Goal: Complete application form: Complete application form

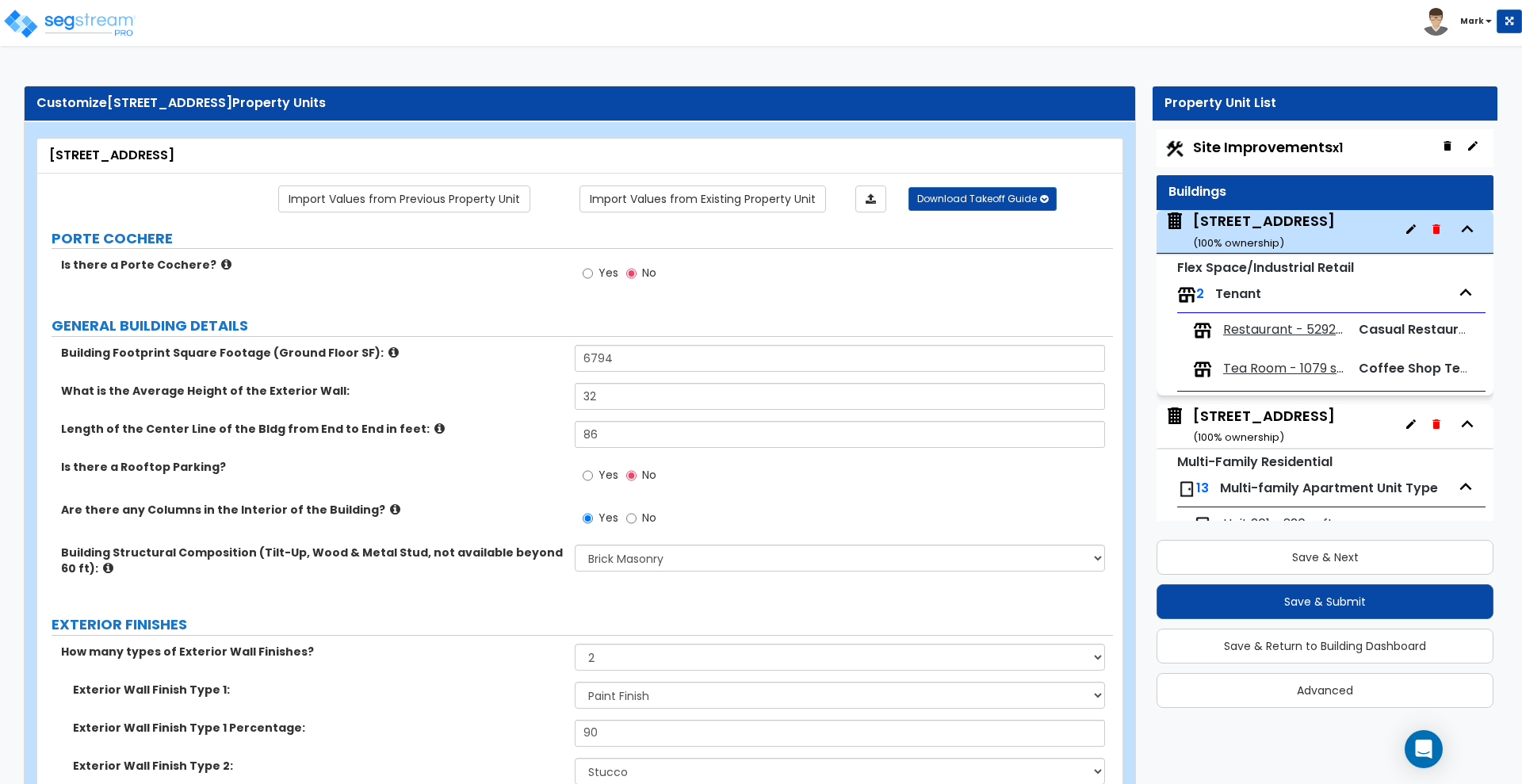
select select "5"
select select "2"
select select "10"
select select "7"
select select "2"
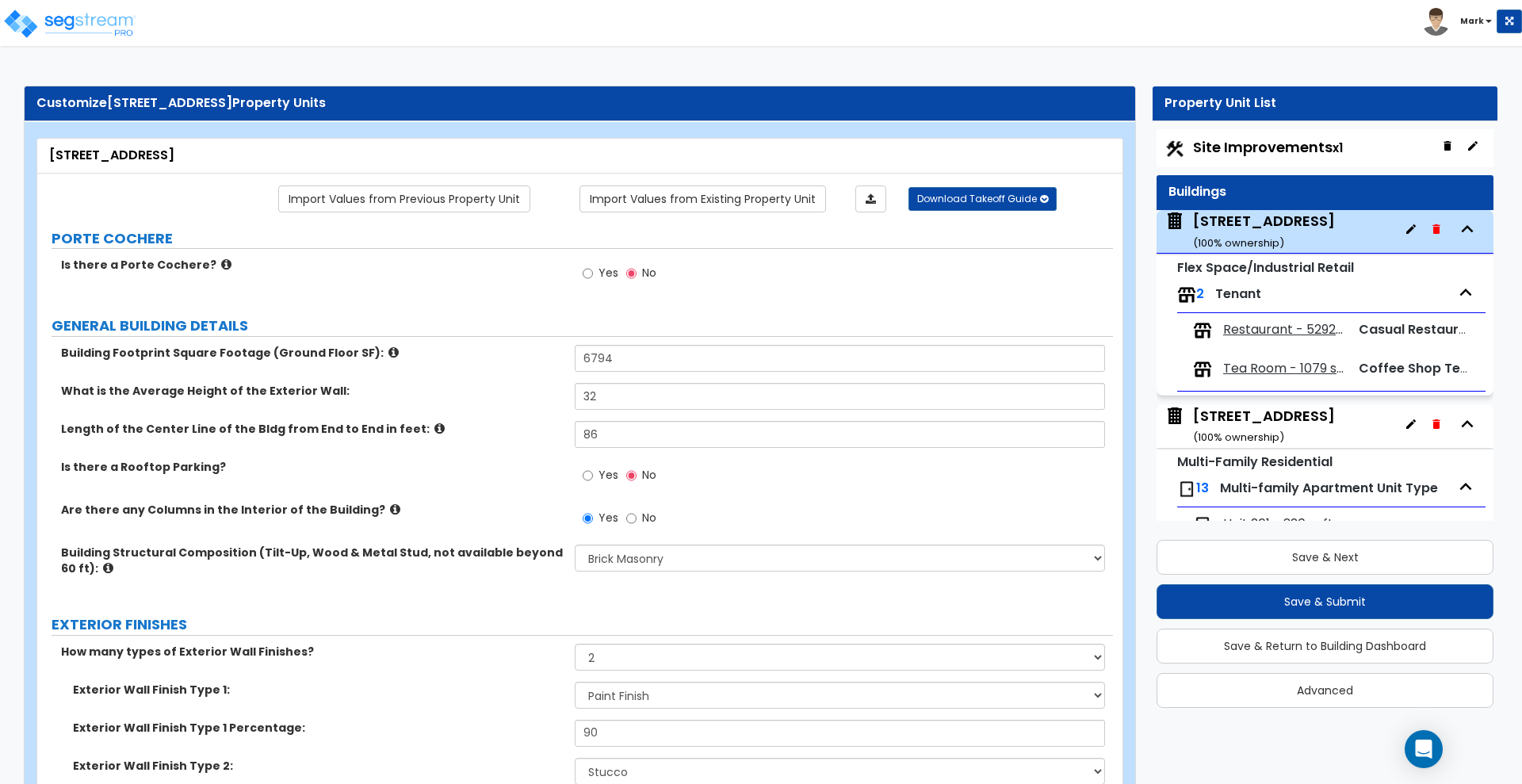
select select "2"
select select "1"
select select "2"
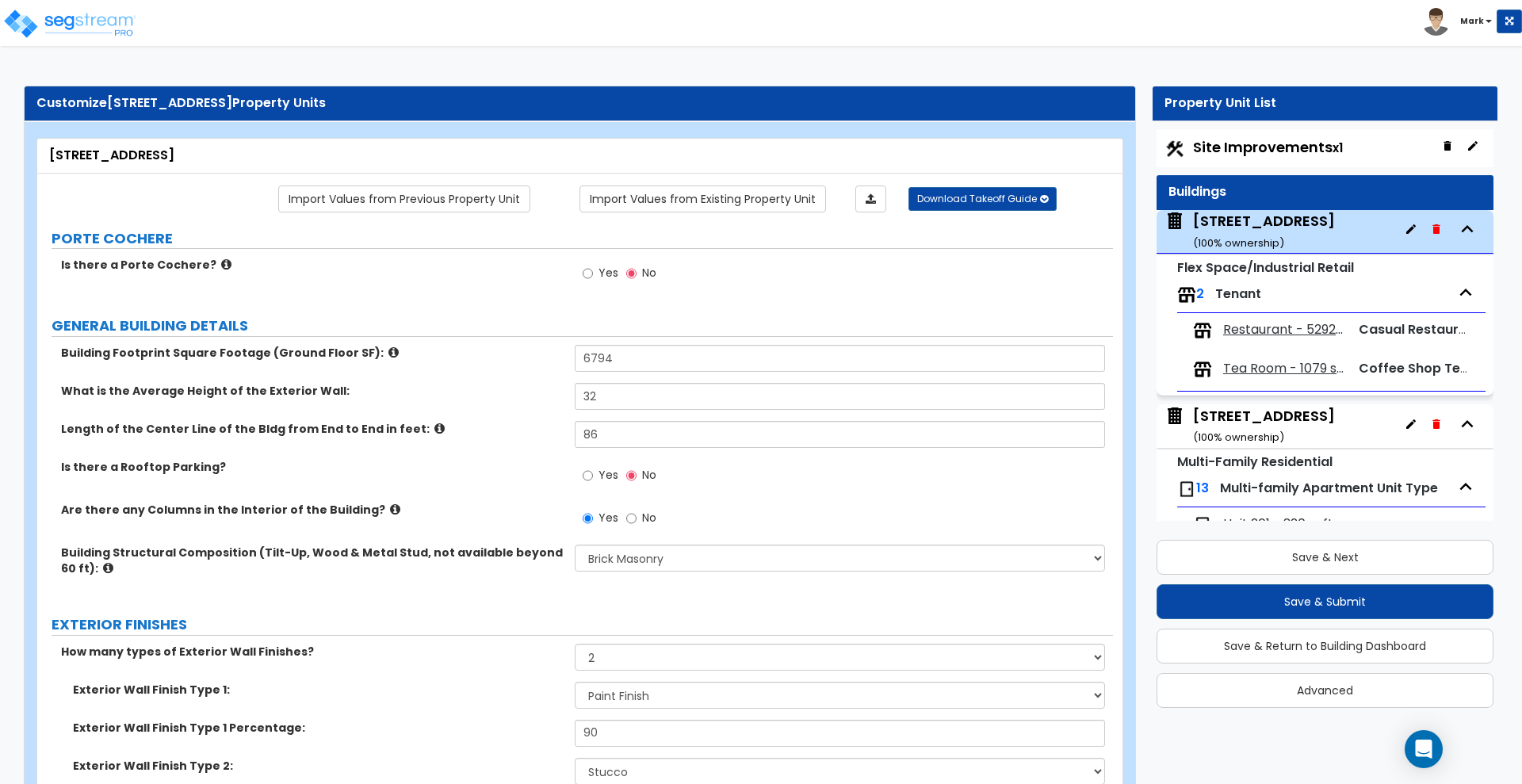
select select "3"
select select "2"
select select "3"
select select "2"
select select "1"
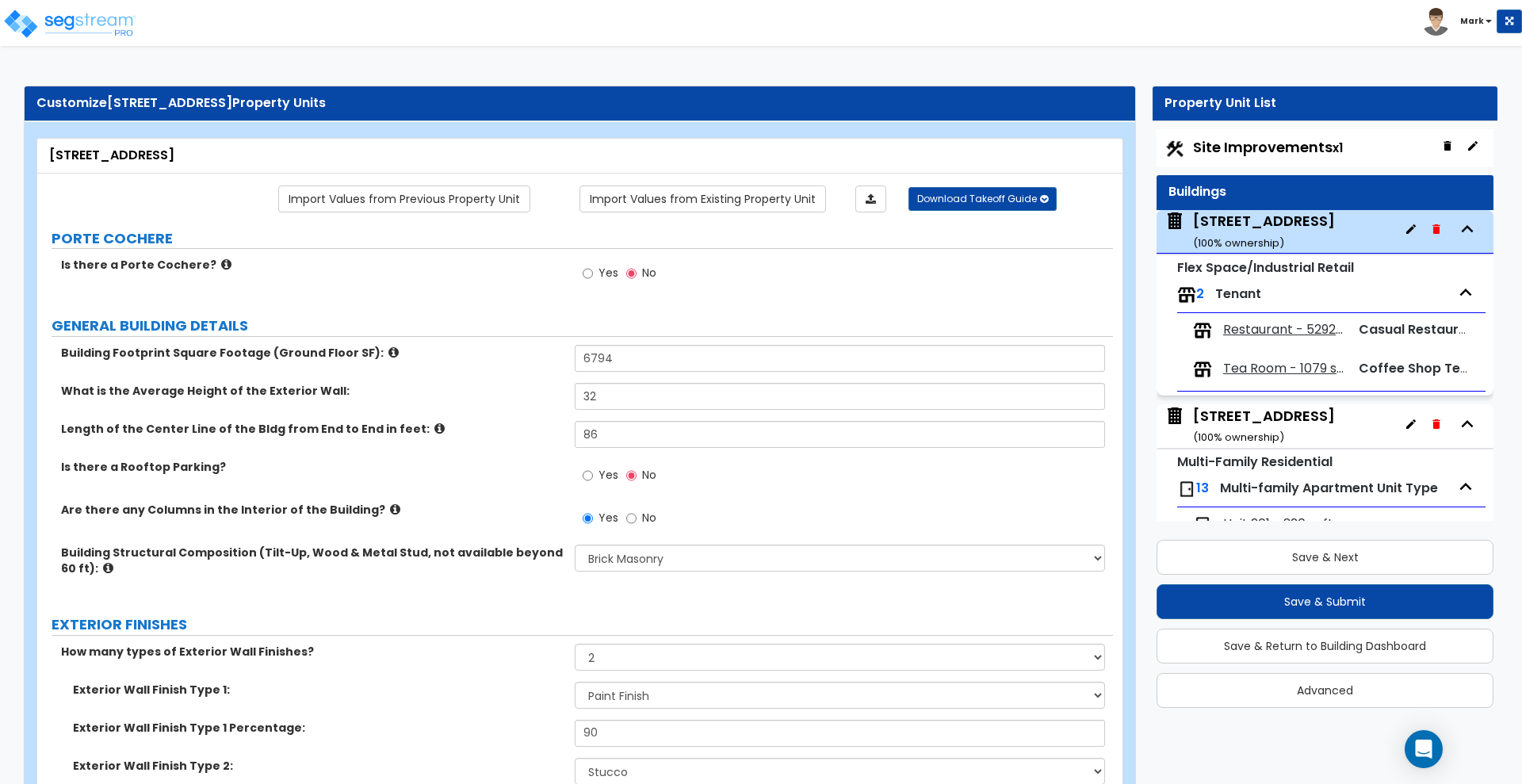
select select "2"
select select "6"
select select "1"
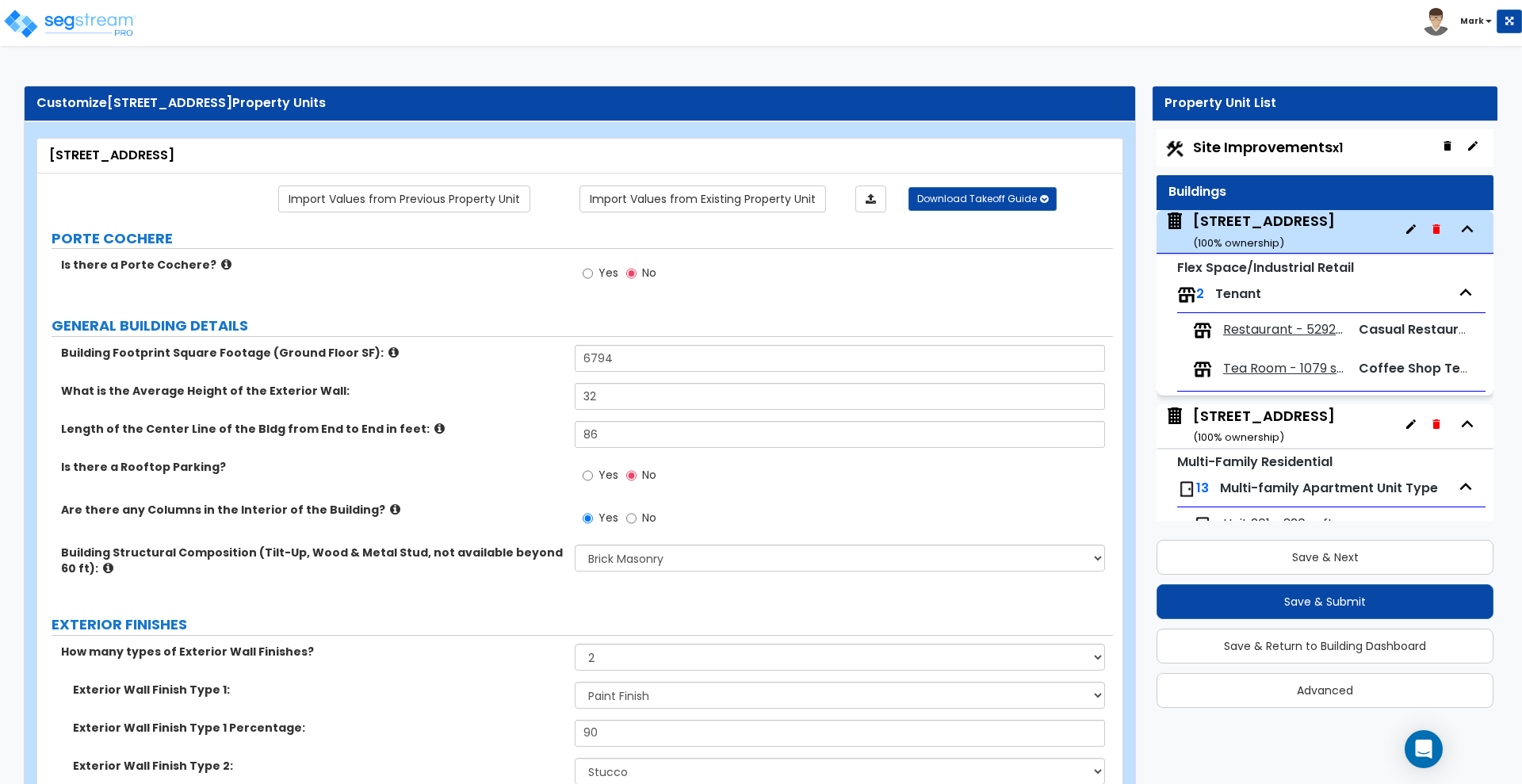
select select "4"
select select "2"
select select "3"
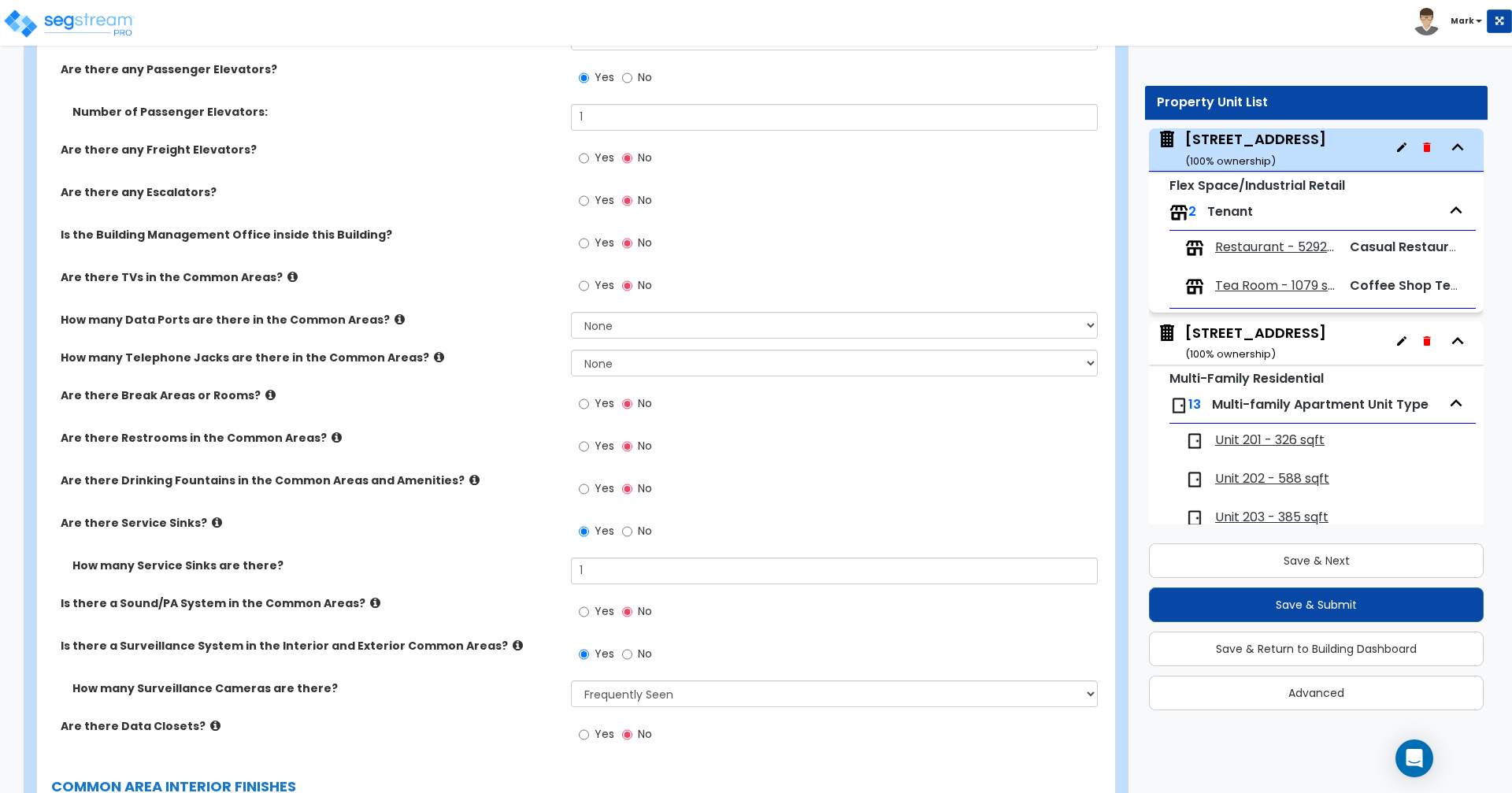
scroll to position [2848, 0]
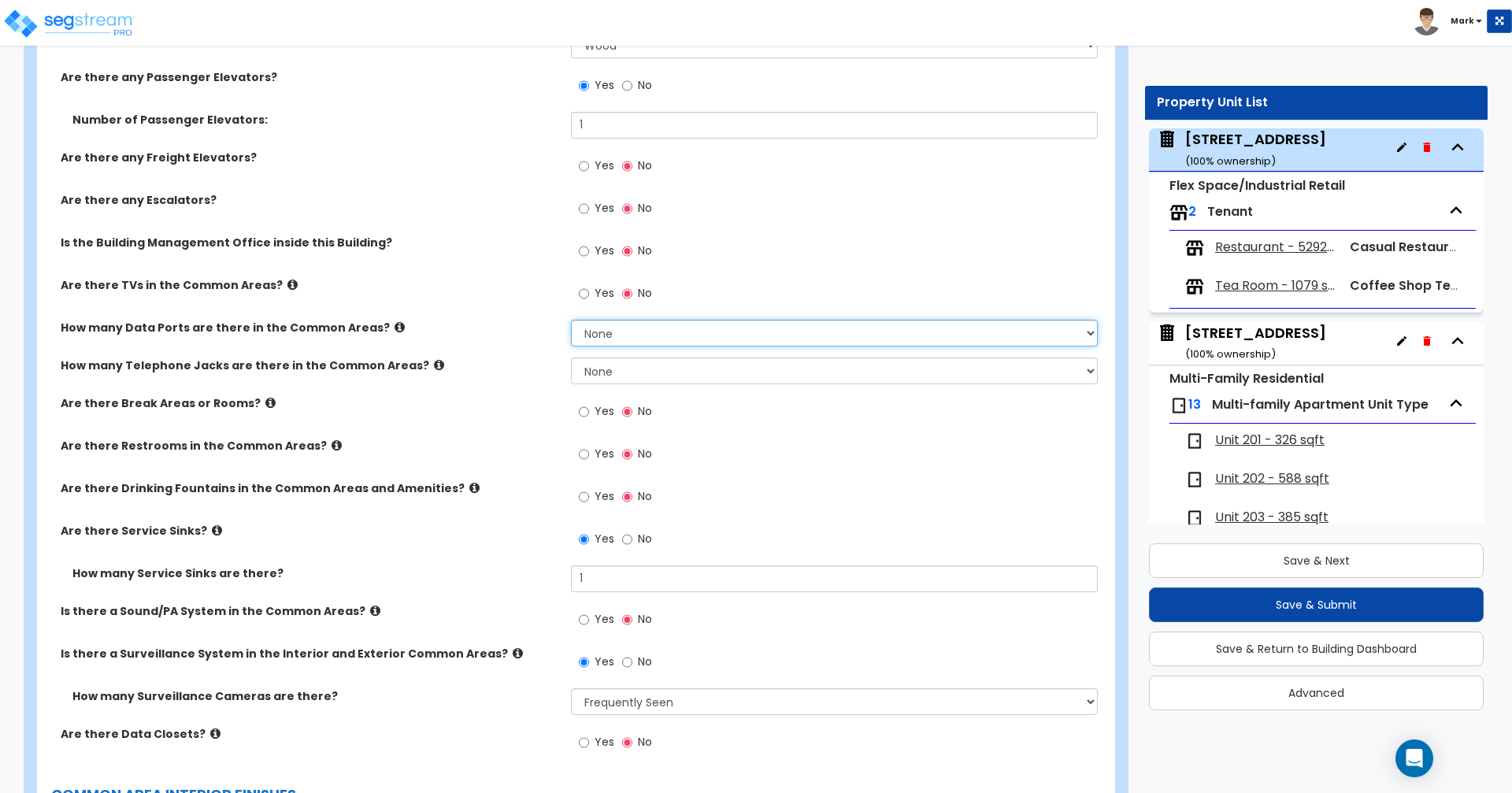
click at [726, 337] on select "None Please Estimate for Me I will specify the Quantity Exactly" at bounding box center [834, 333] width 526 height 27
select select "1"
click at [571, 320] on select "None Please Estimate for Me I will specify the Quantity Exactly" at bounding box center [834, 333] width 526 height 27
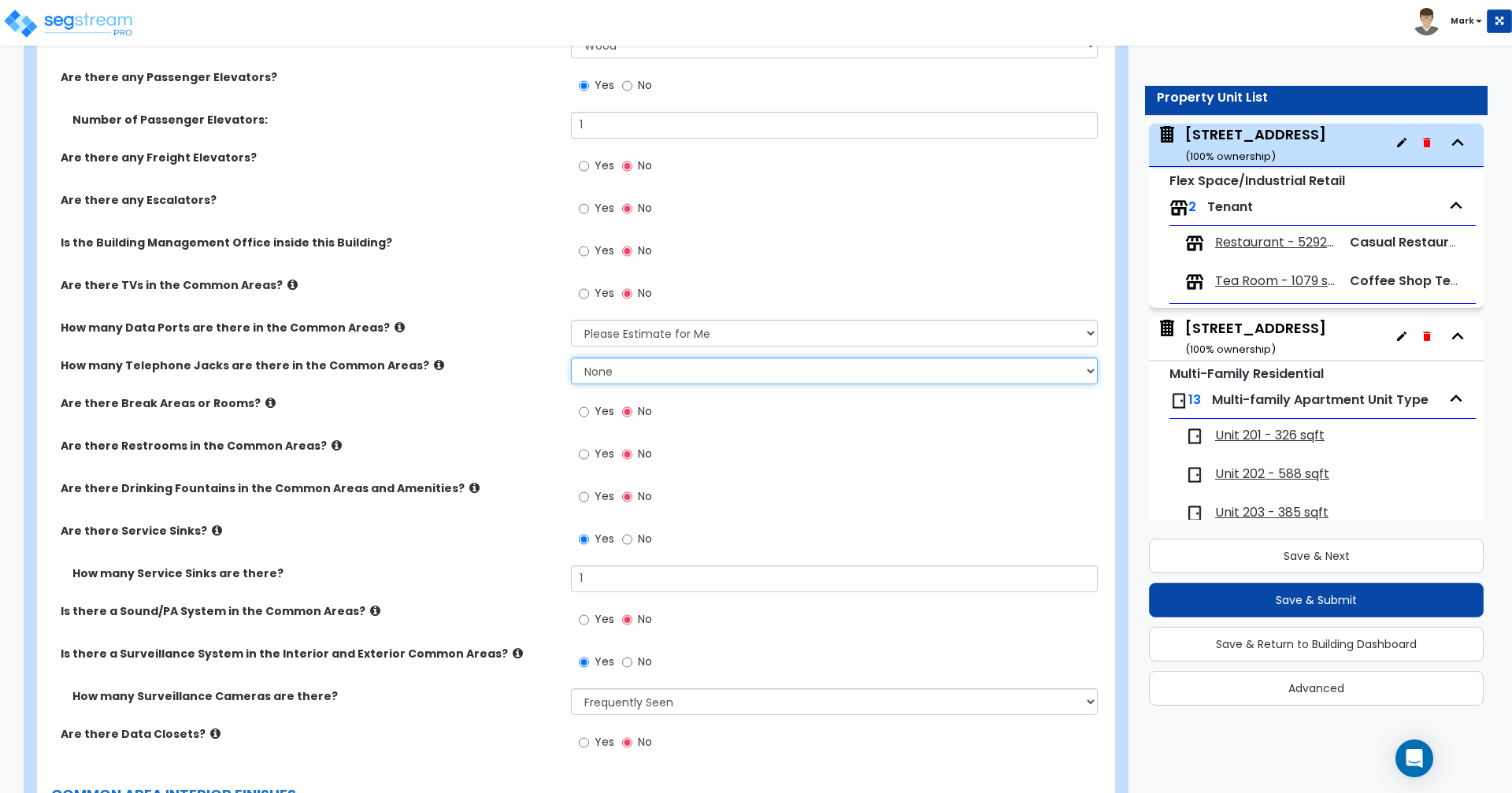
click at [736, 369] on select "None Please Estimate for Me I will specify the Quantity Exactly" at bounding box center [834, 370] width 526 height 27
select select "1"
click at [571, 357] on select "None Please Estimate for Me I will specify the Quantity Exactly" at bounding box center [834, 370] width 526 height 27
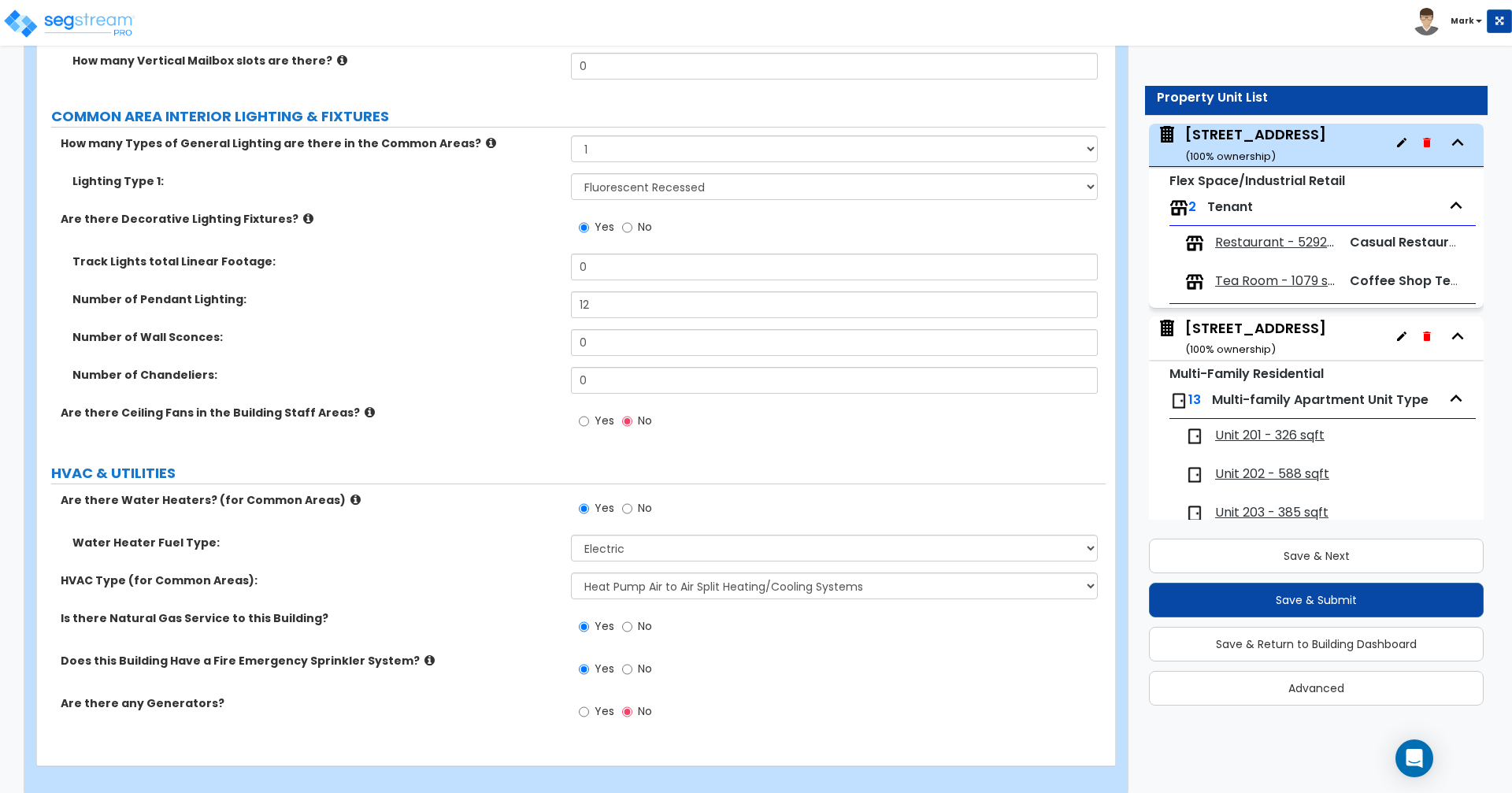
scroll to position [4046, 0]
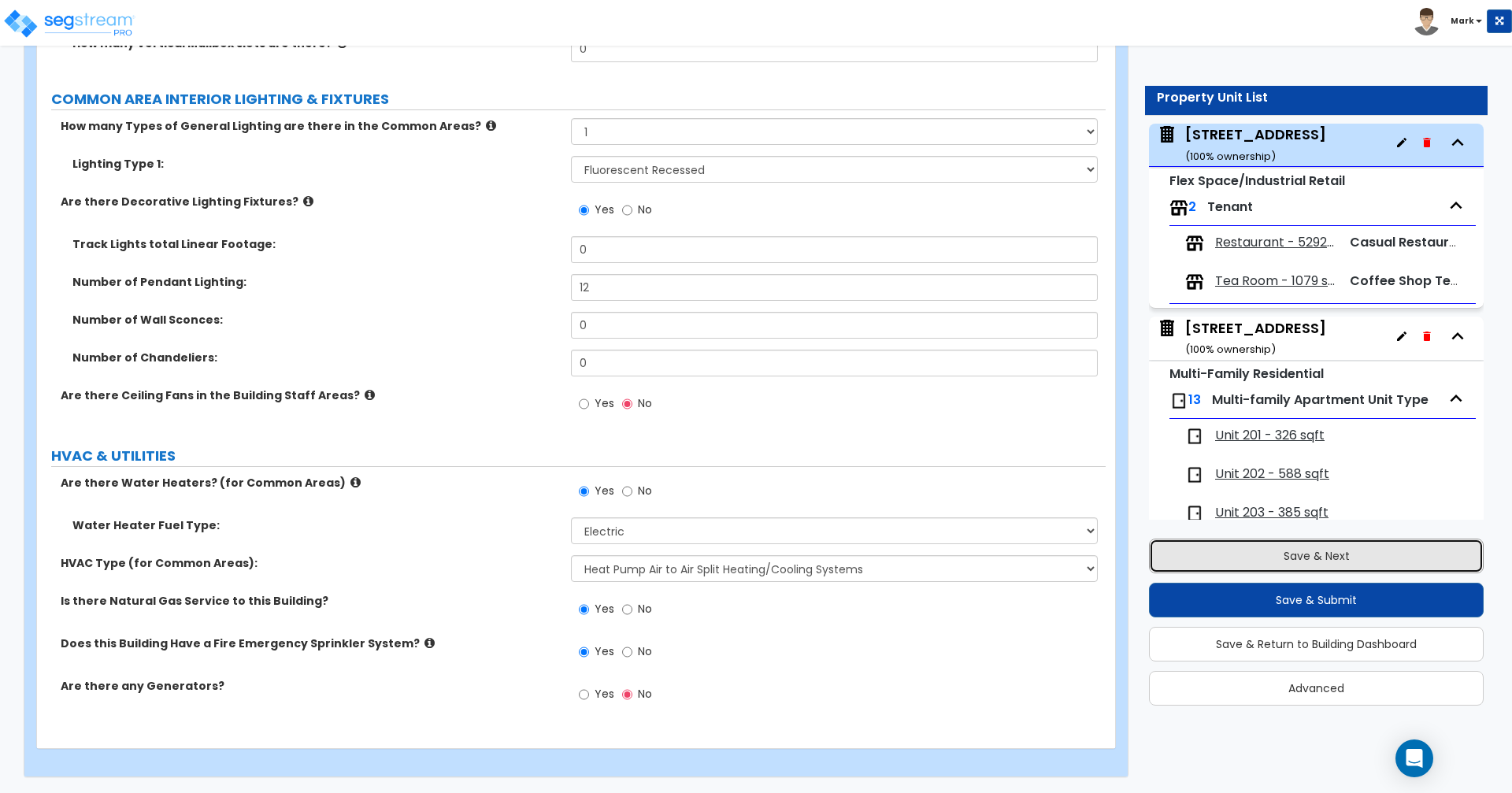
click at [1381, 559] on button "Save & Next" at bounding box center [1317, 556] width 335 height 34
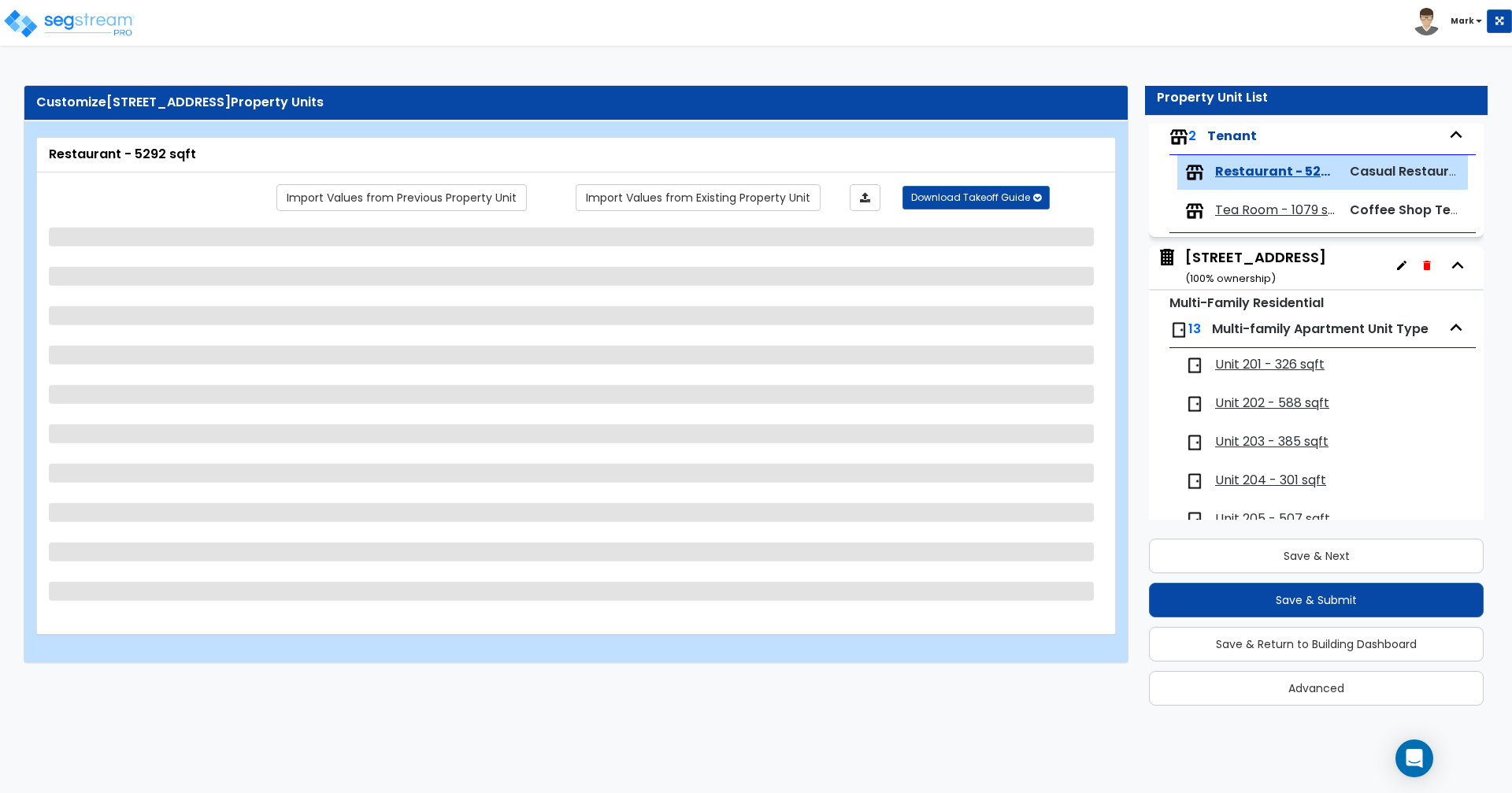
scroll to position [183, 0]
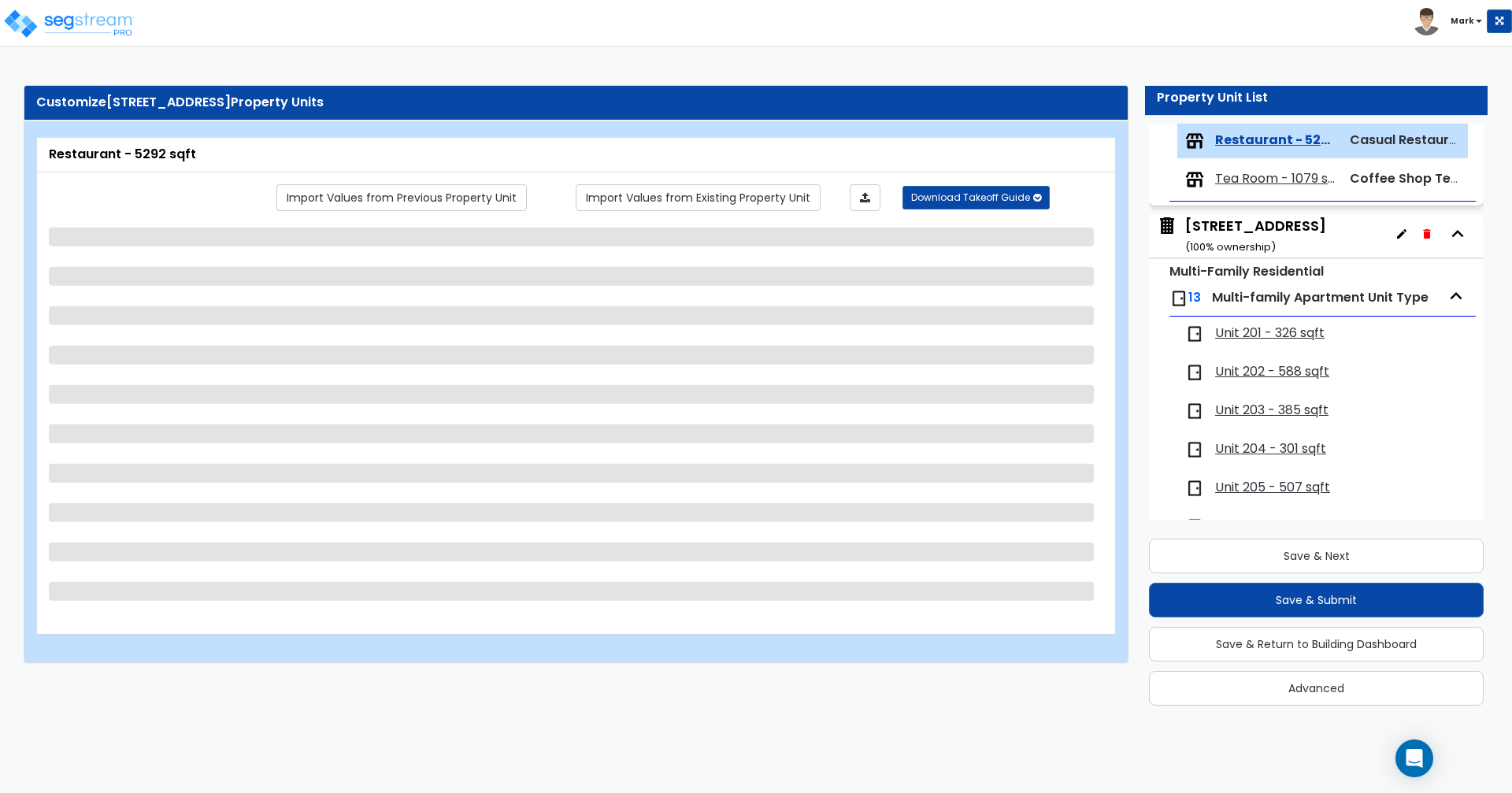
select select "7"
select select "2"
select select "4"
select select "3"
select select "1"
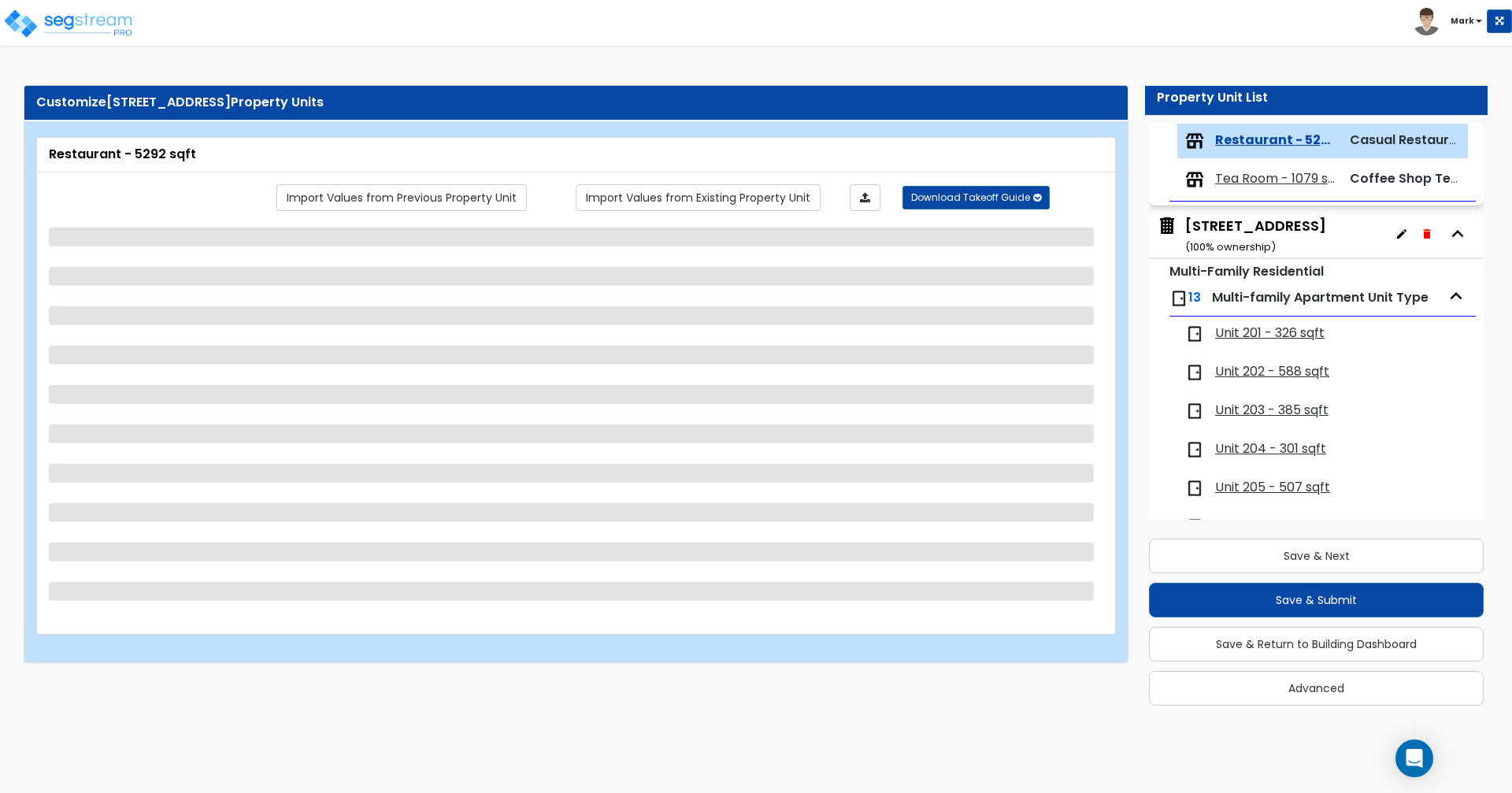
select select "1"
select select "2"
select select "1"
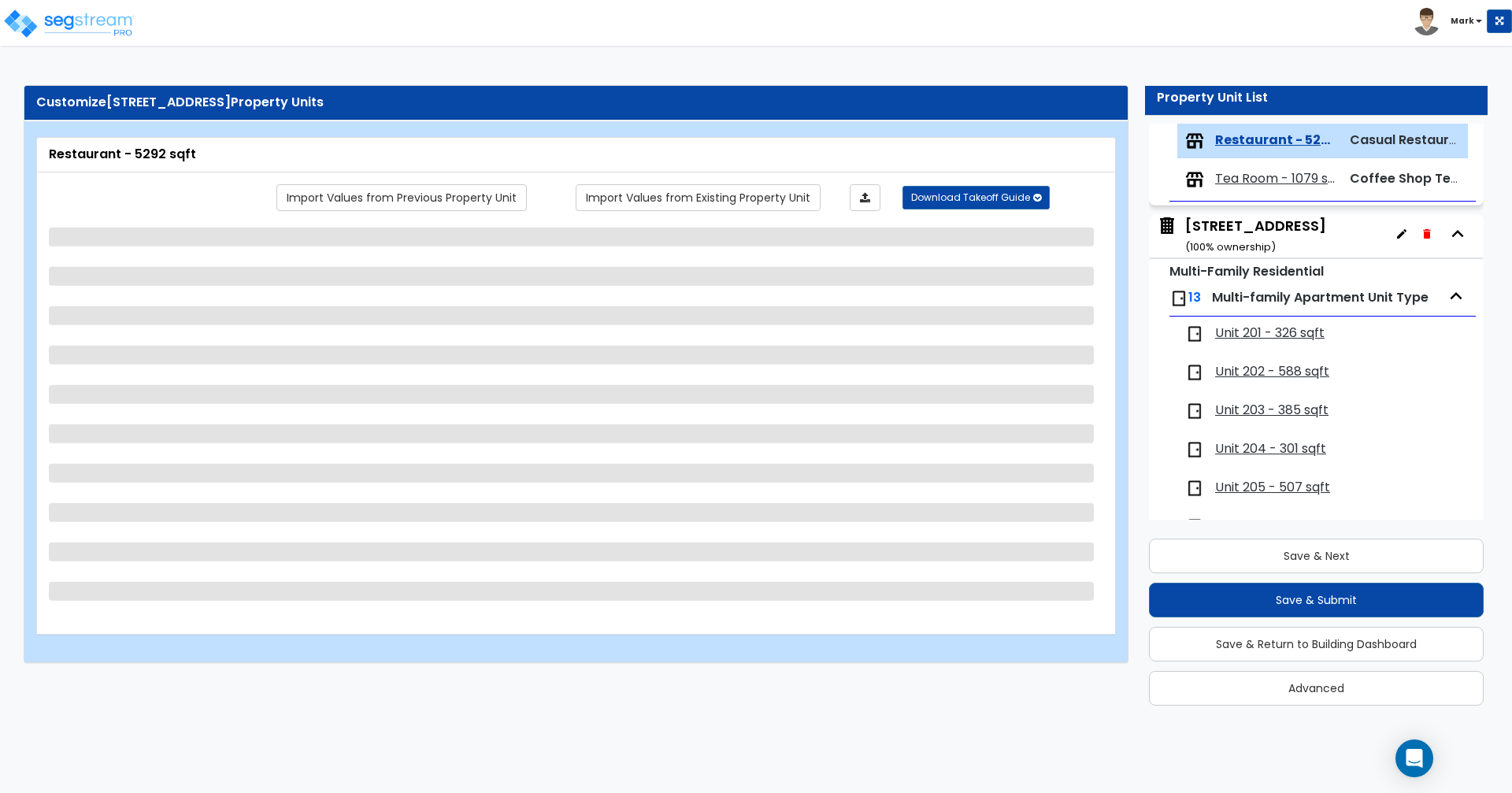
select select "1"
select select "2"
select select "7"
select select "1"
select select "3"
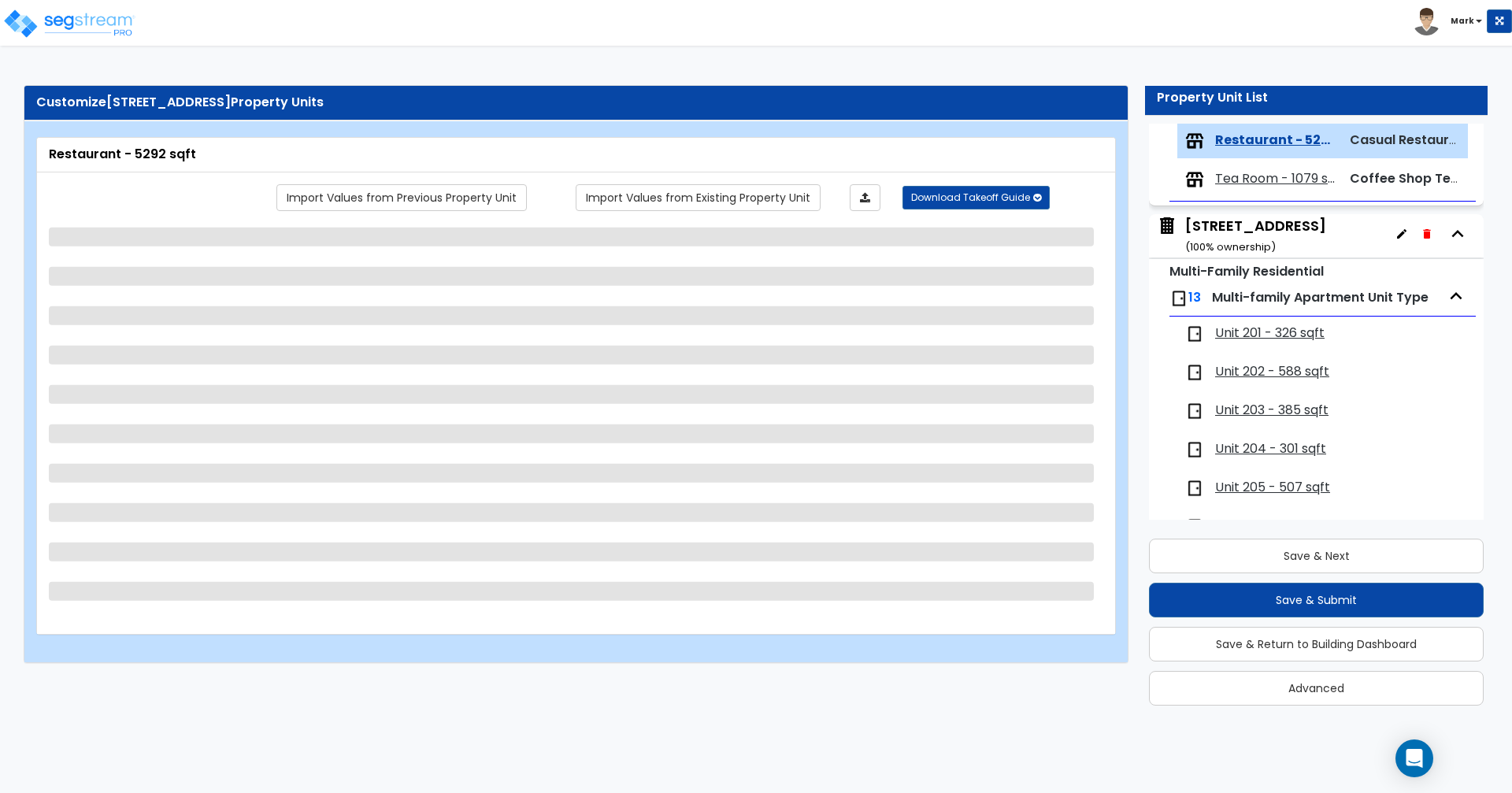
select select "2"
select select "5"
select select "2"
select select "1"
select select "3"
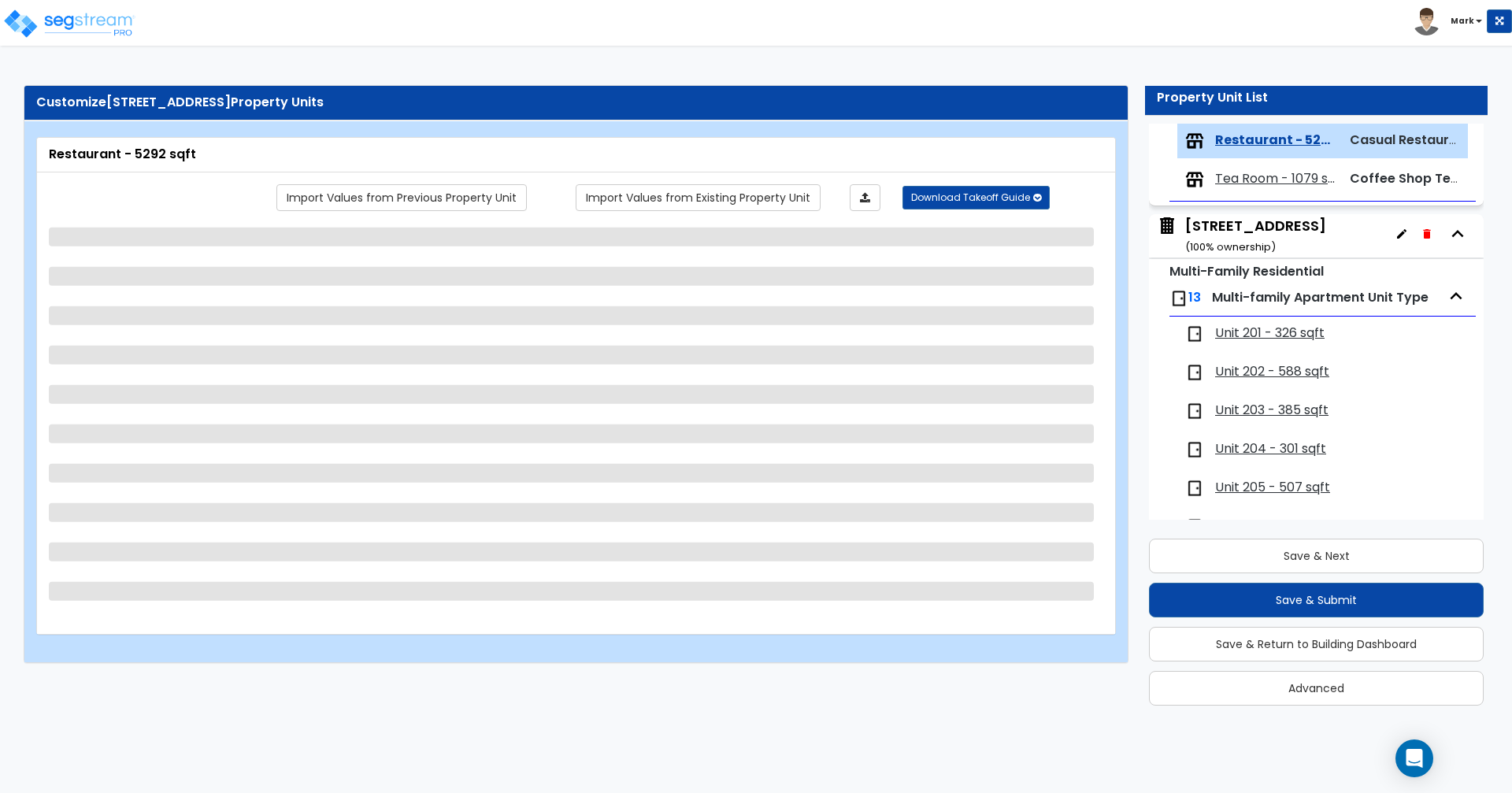
select select "6"
select select "1"
select select "3"
select select "7"
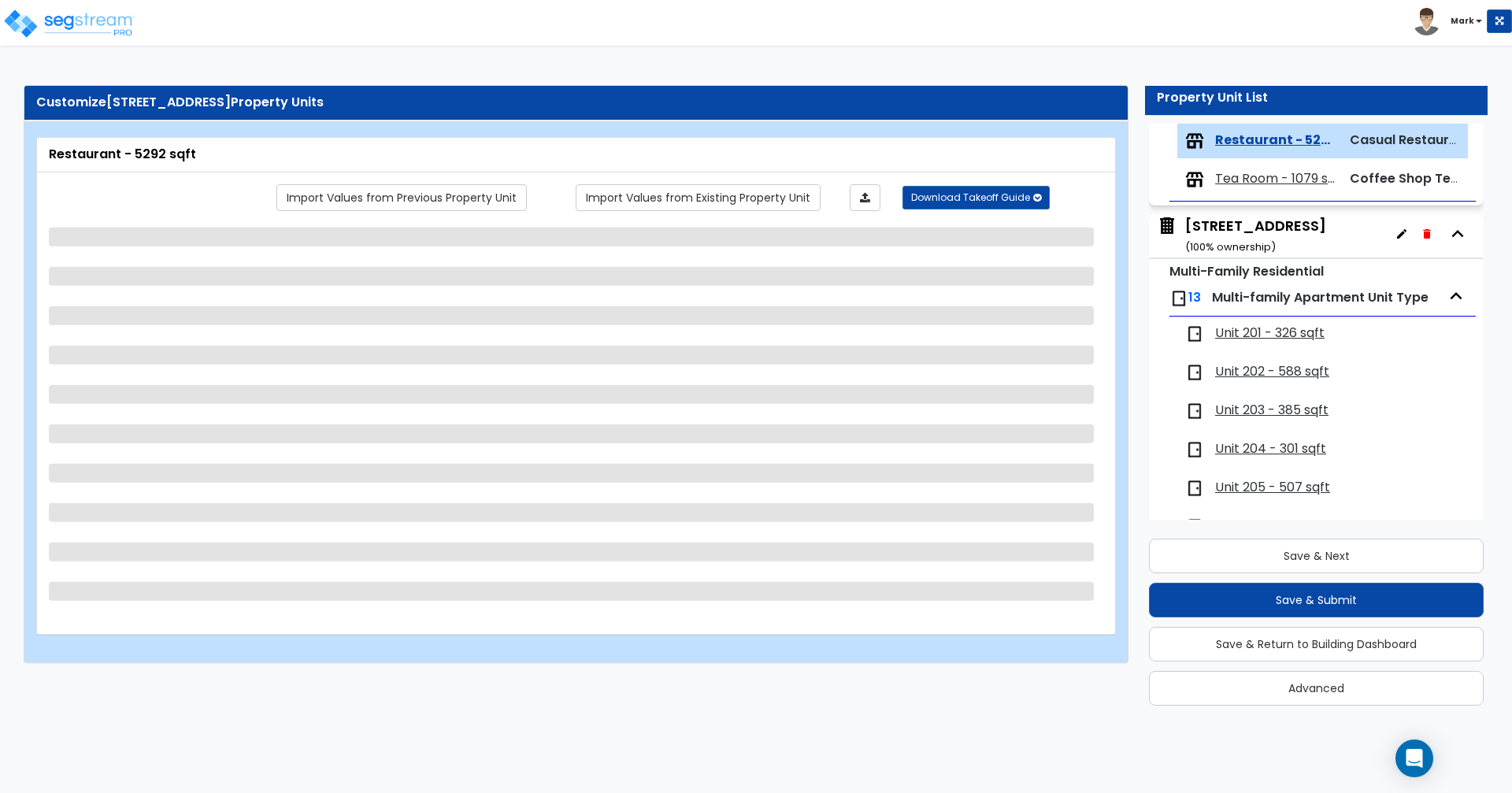
select select "1"
select select "5"
select select "1"
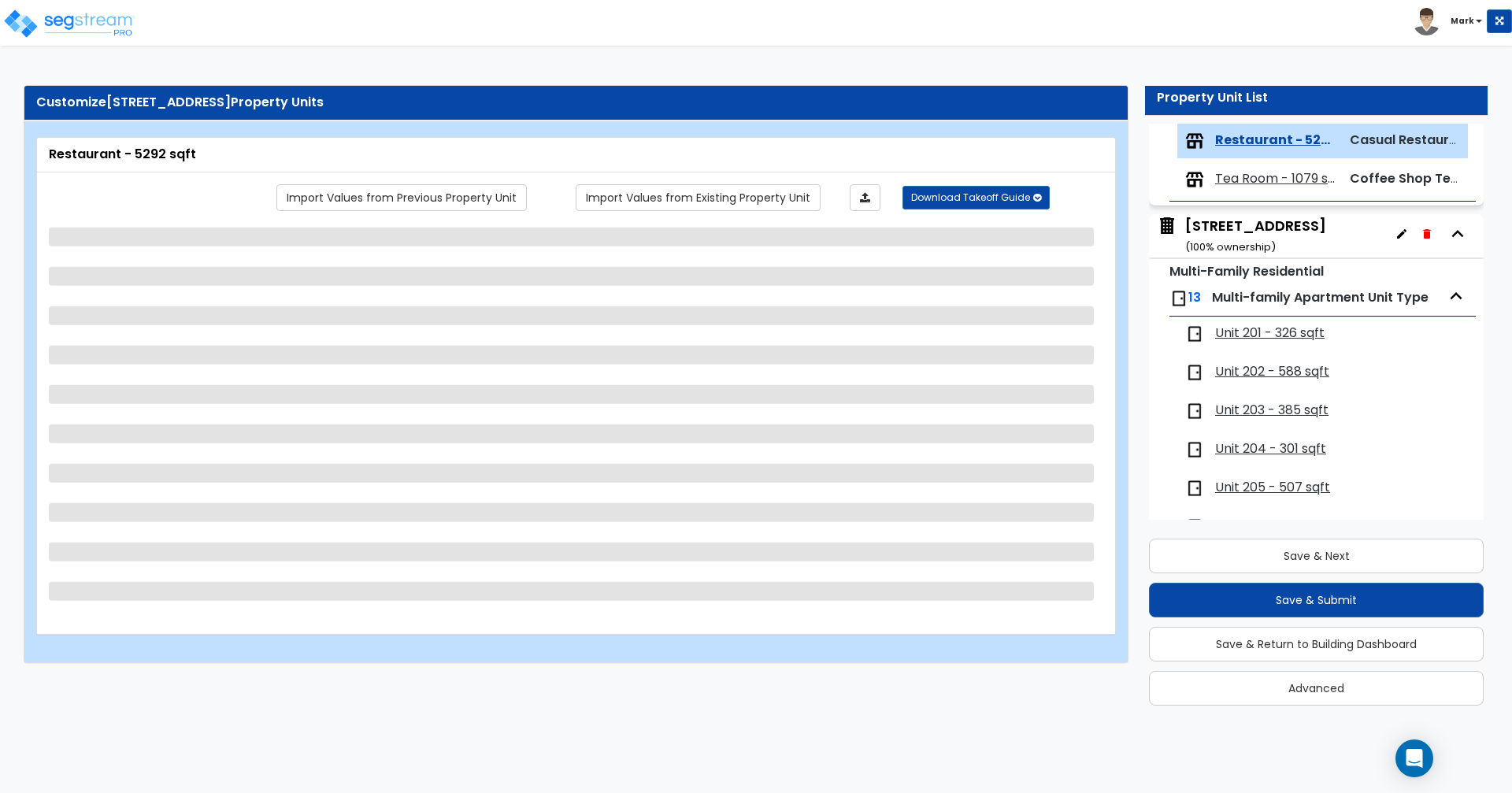
select select "2"
select select "1"
select select "2"
select select "1"
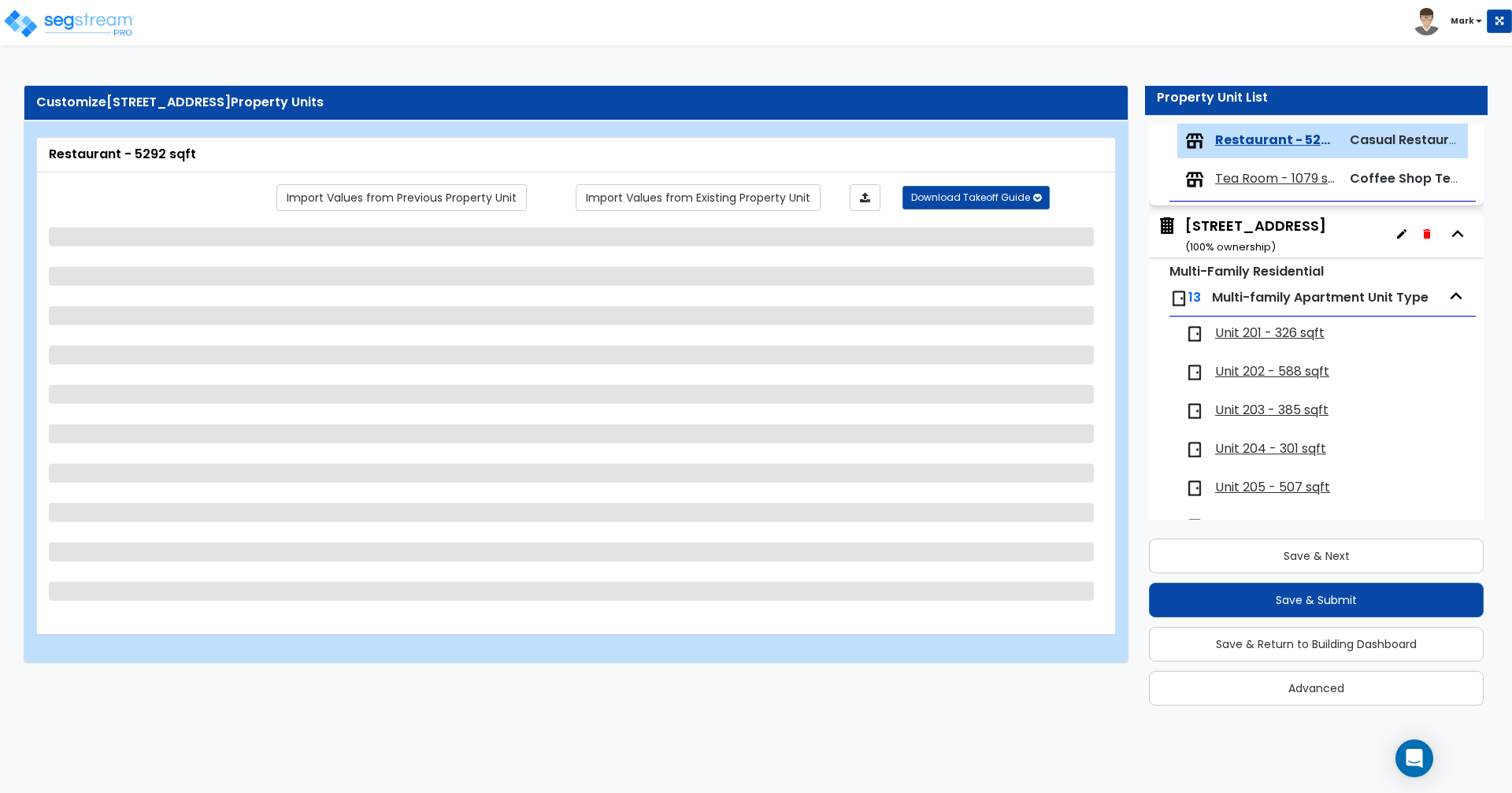
select select "2"
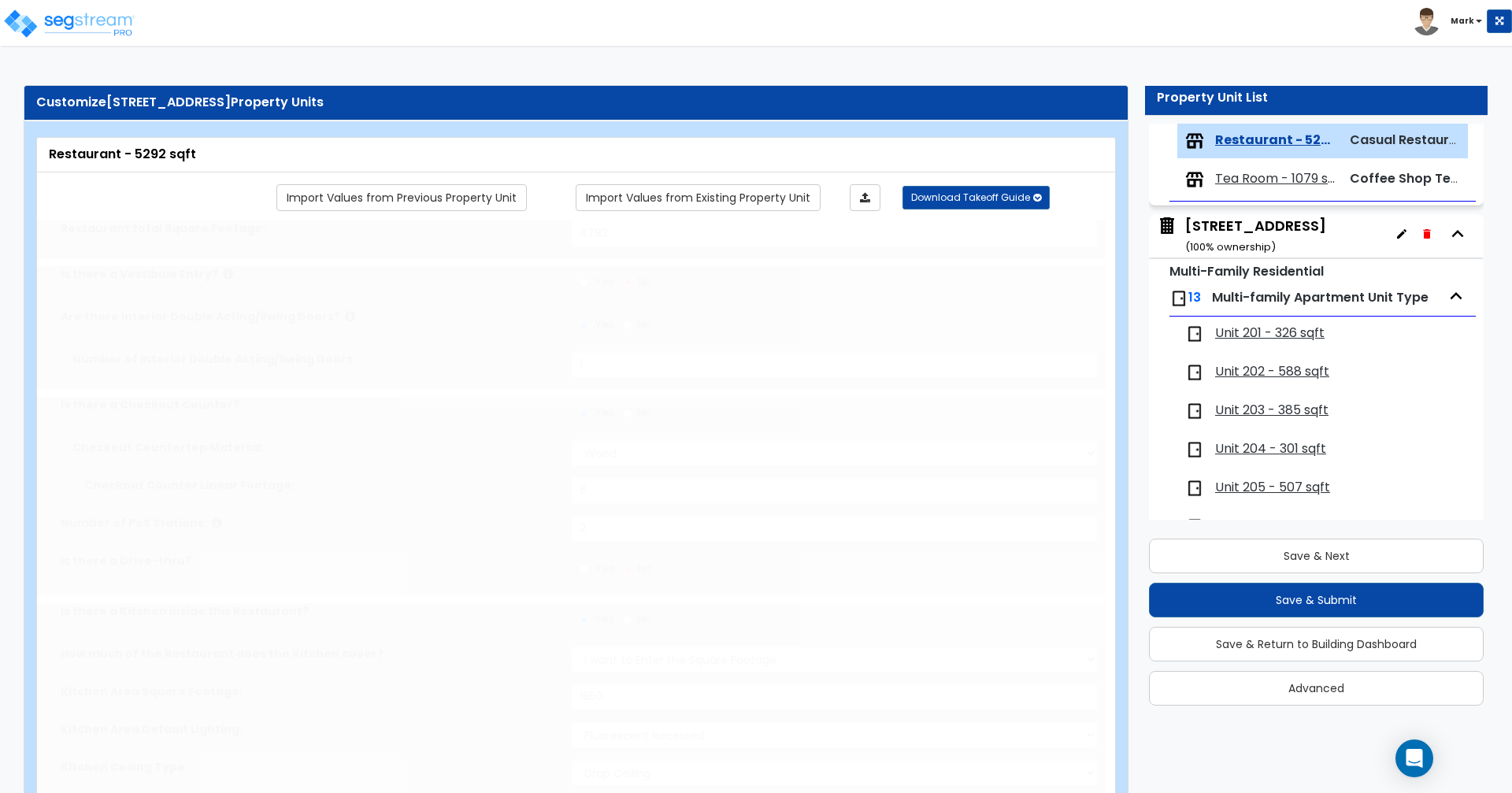
type input "40"
select select "4"
type input "2"
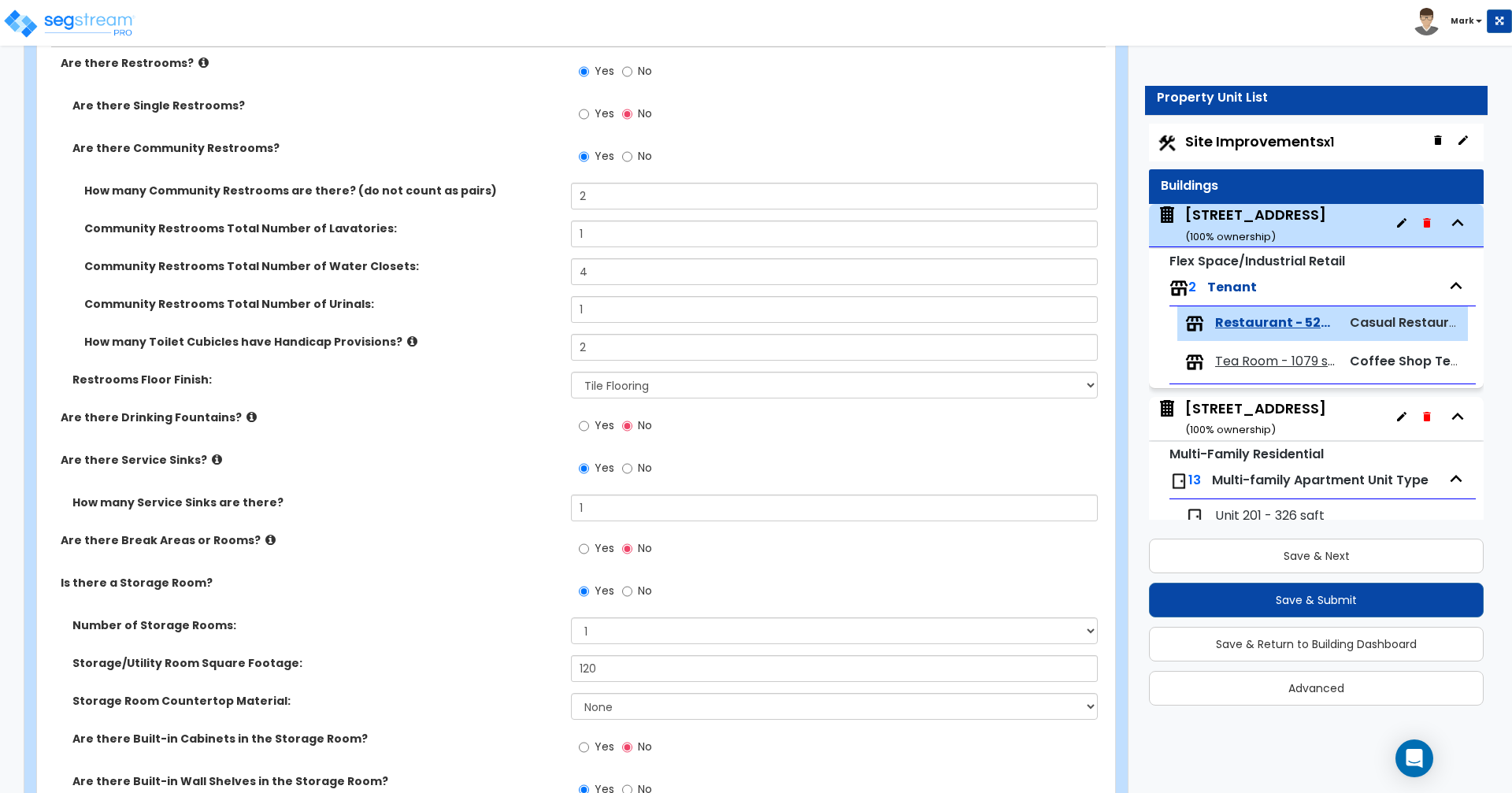
scroll to position [5099, 0]
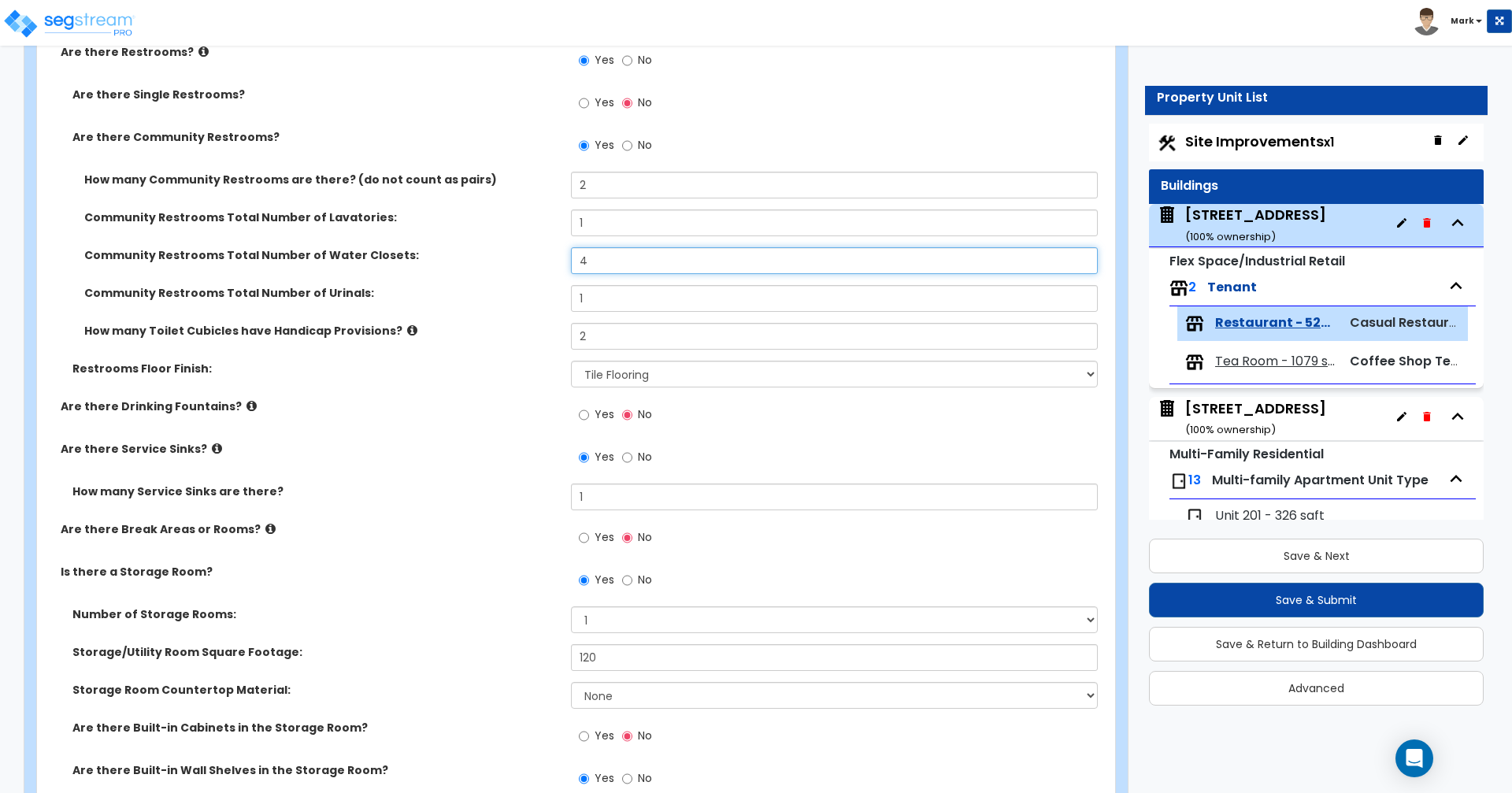
click at [634, 261] on input "4" at bounding box center [834, 261] width 526 height 27
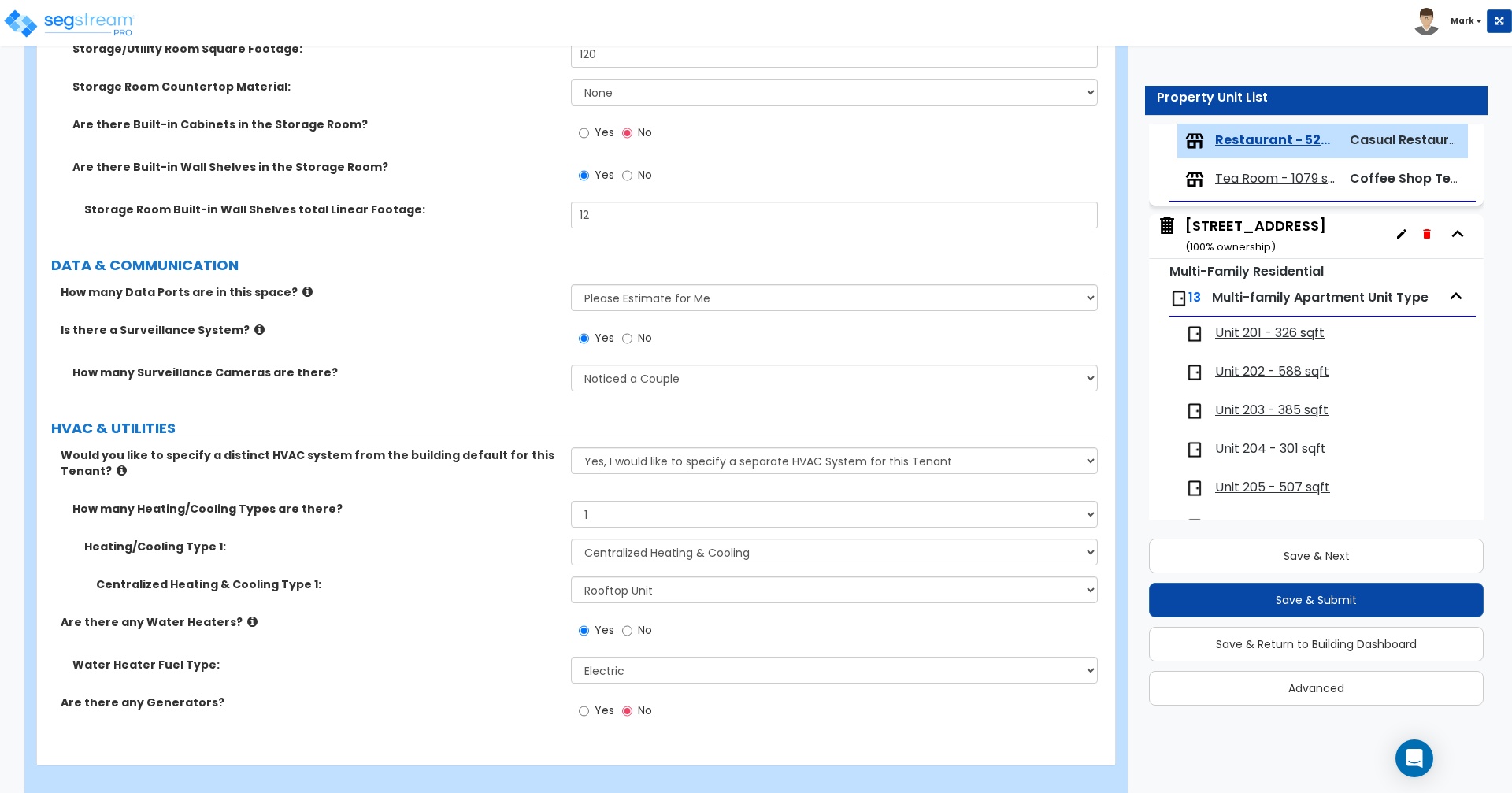
scroll to position [5719, 0]
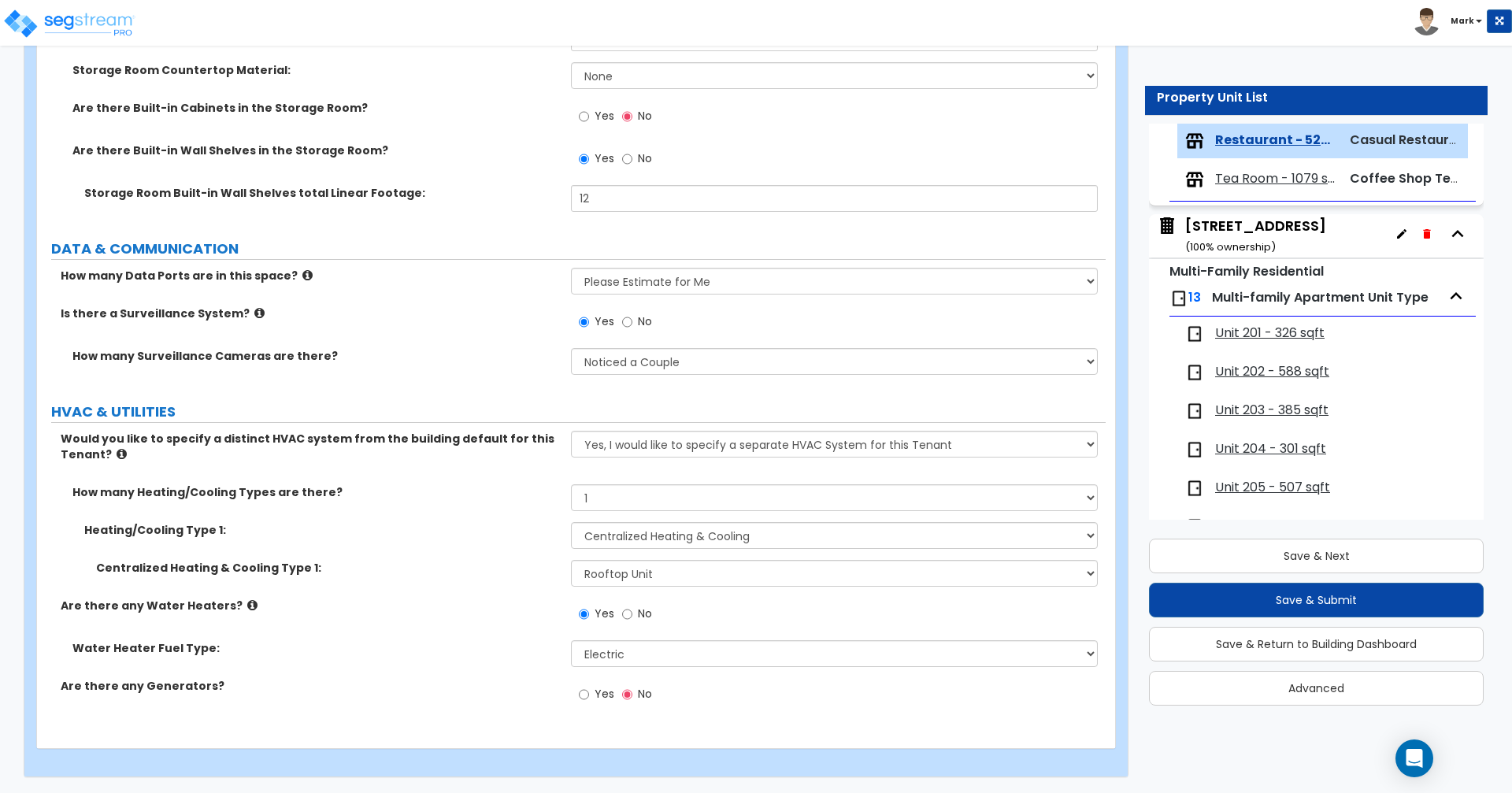
type input "3"
click at [852, 368] on select "Please Choose an Approximation Barely Noticed Any Noticed a Couple Frequently S…" at bounding box center [834, 361] width 526 height 27
click at [571, 348] on select "Please Choose an Approximation Barely Noticed Any Noticed a Couple Frequently S…" at bounding box center [834, 361] width 526 height 27
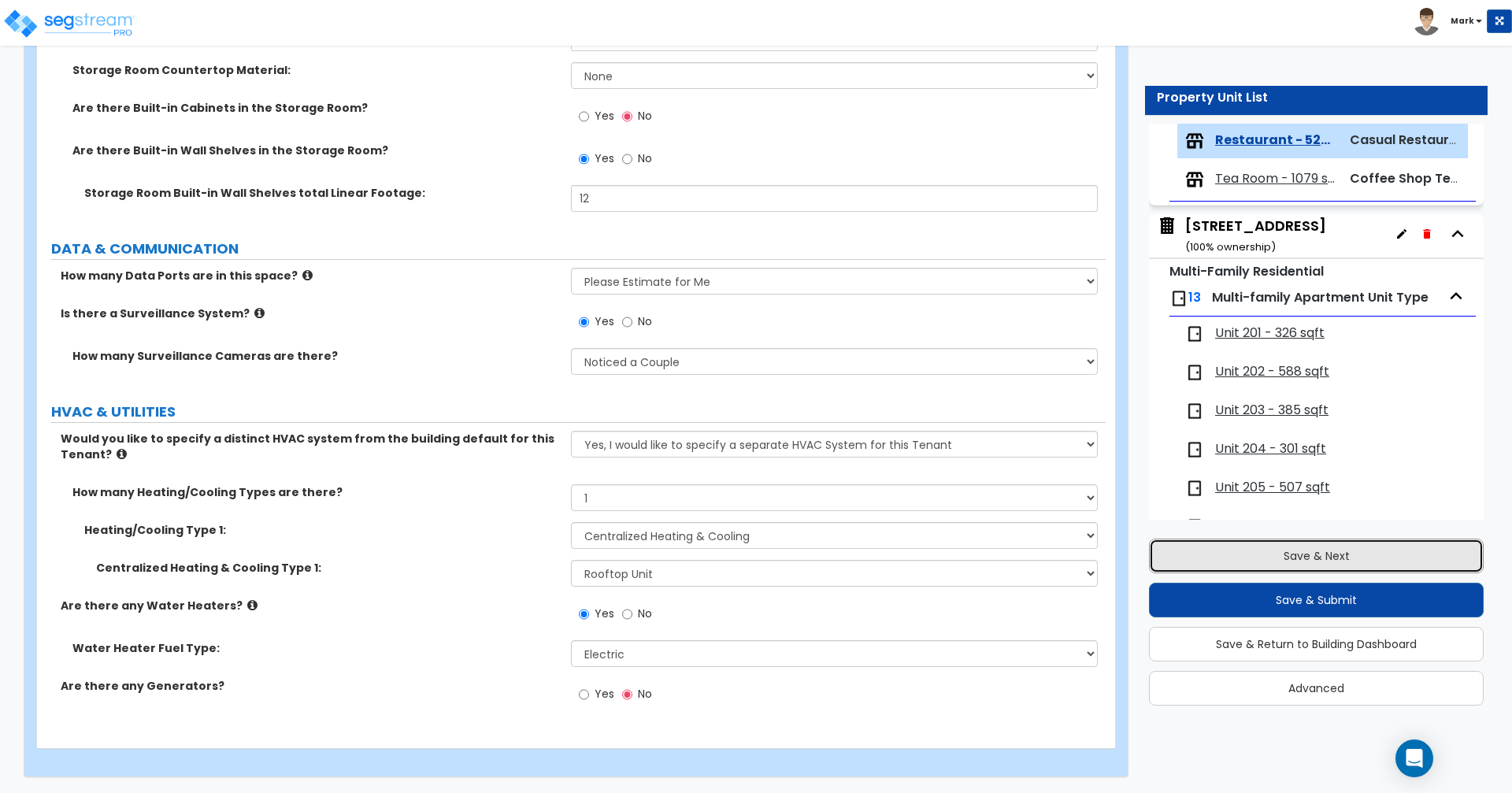
click at [1389, 553] on button "Save & Next" at bounding box center [1317, 556] width 335 height 34
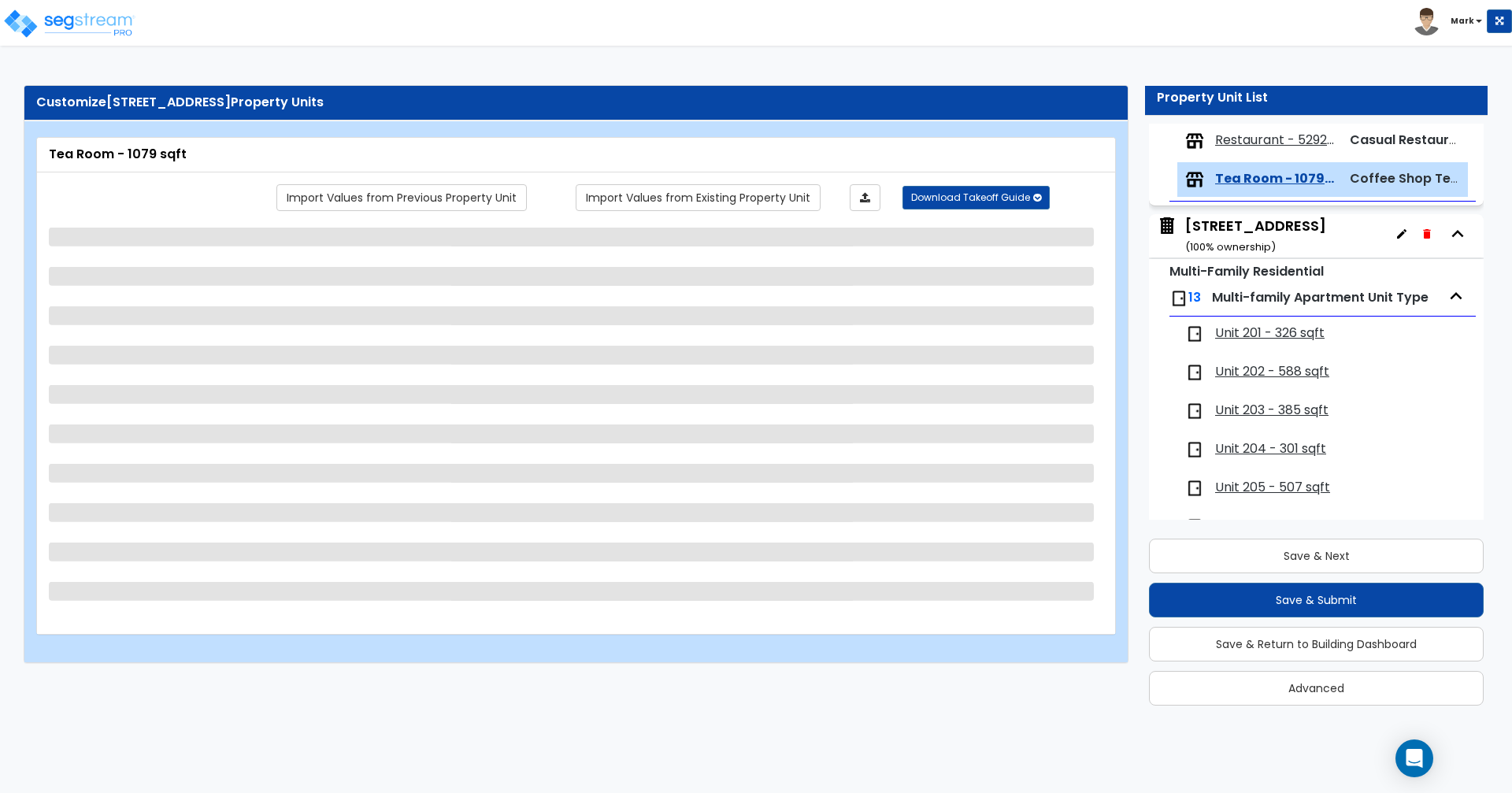
scroll to position [221, 0]
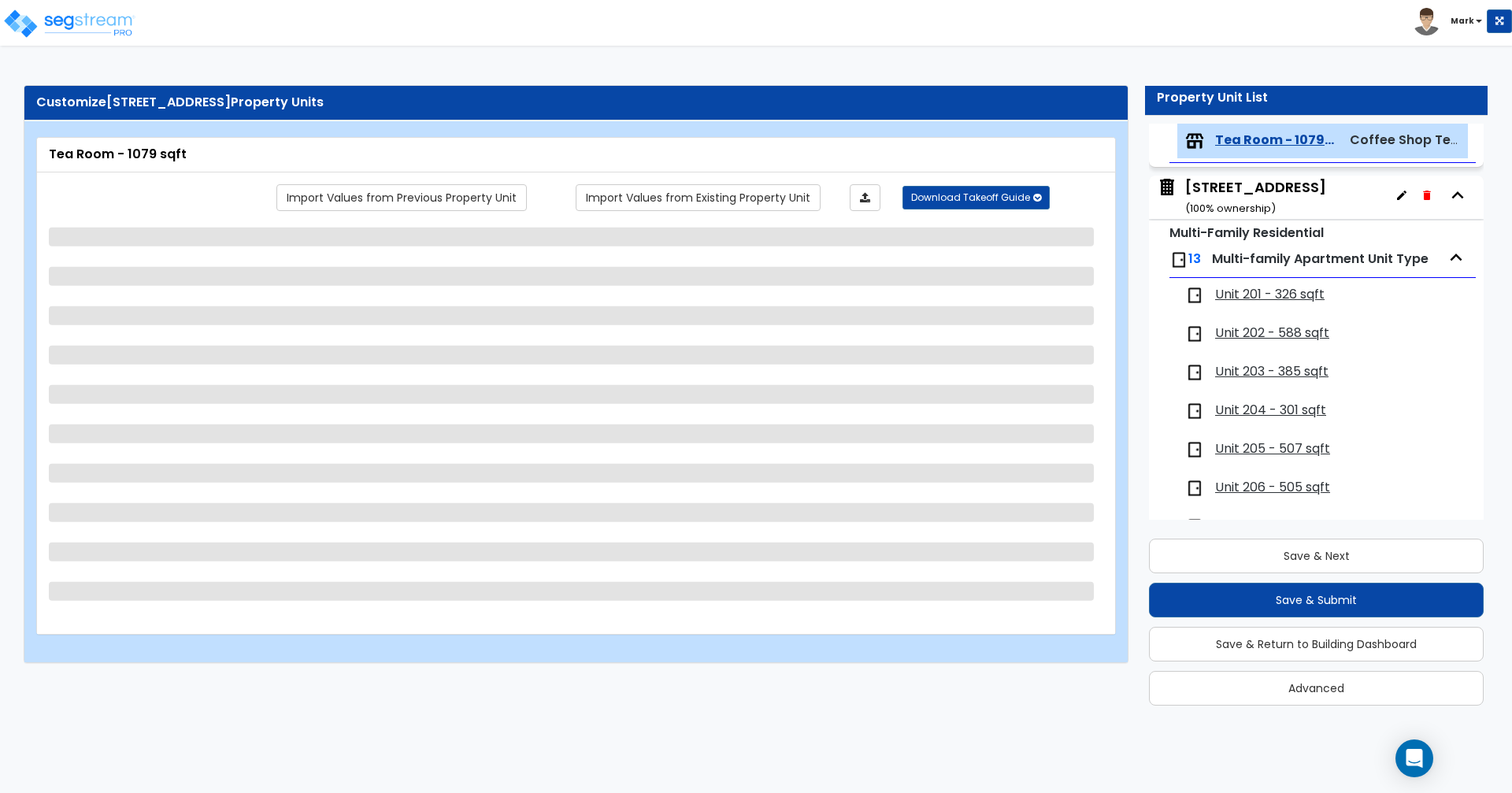
select select "2"
select select "1"
select select "3"
select select "1"
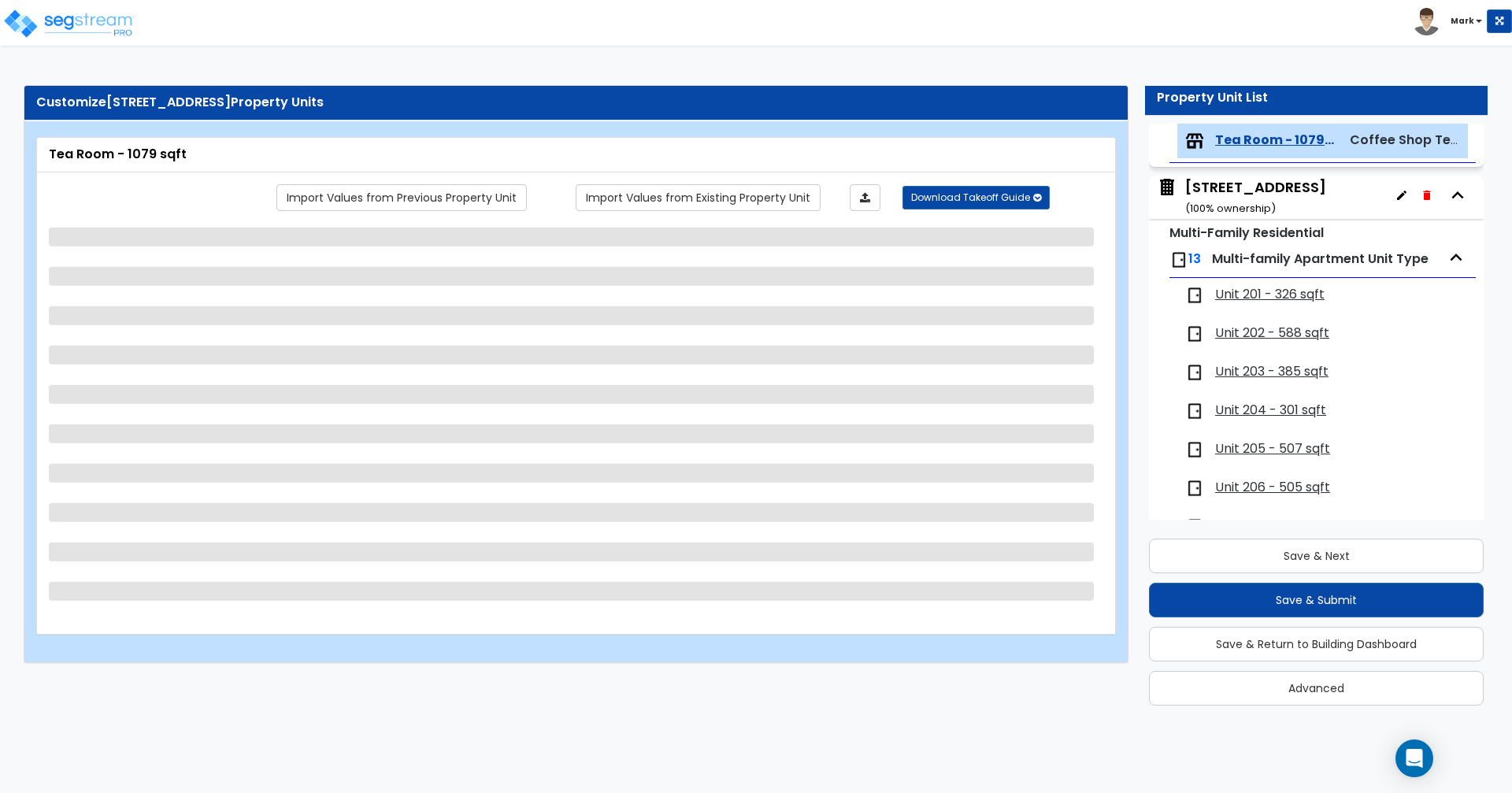
select select "1"
select select "2"
select select "1"
select select "4"
select select "1"
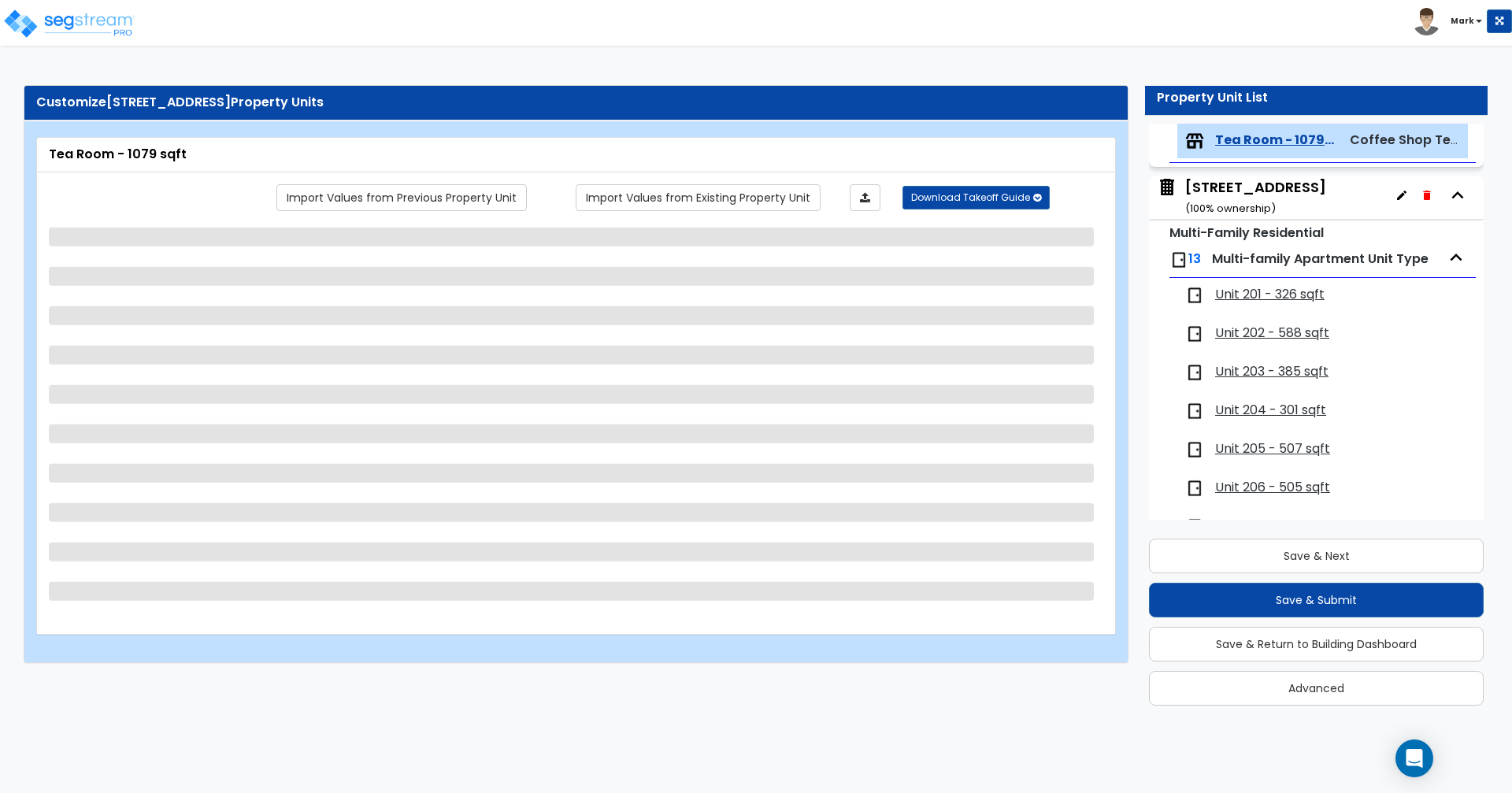
select select "1"
select select "4"
select select "1"
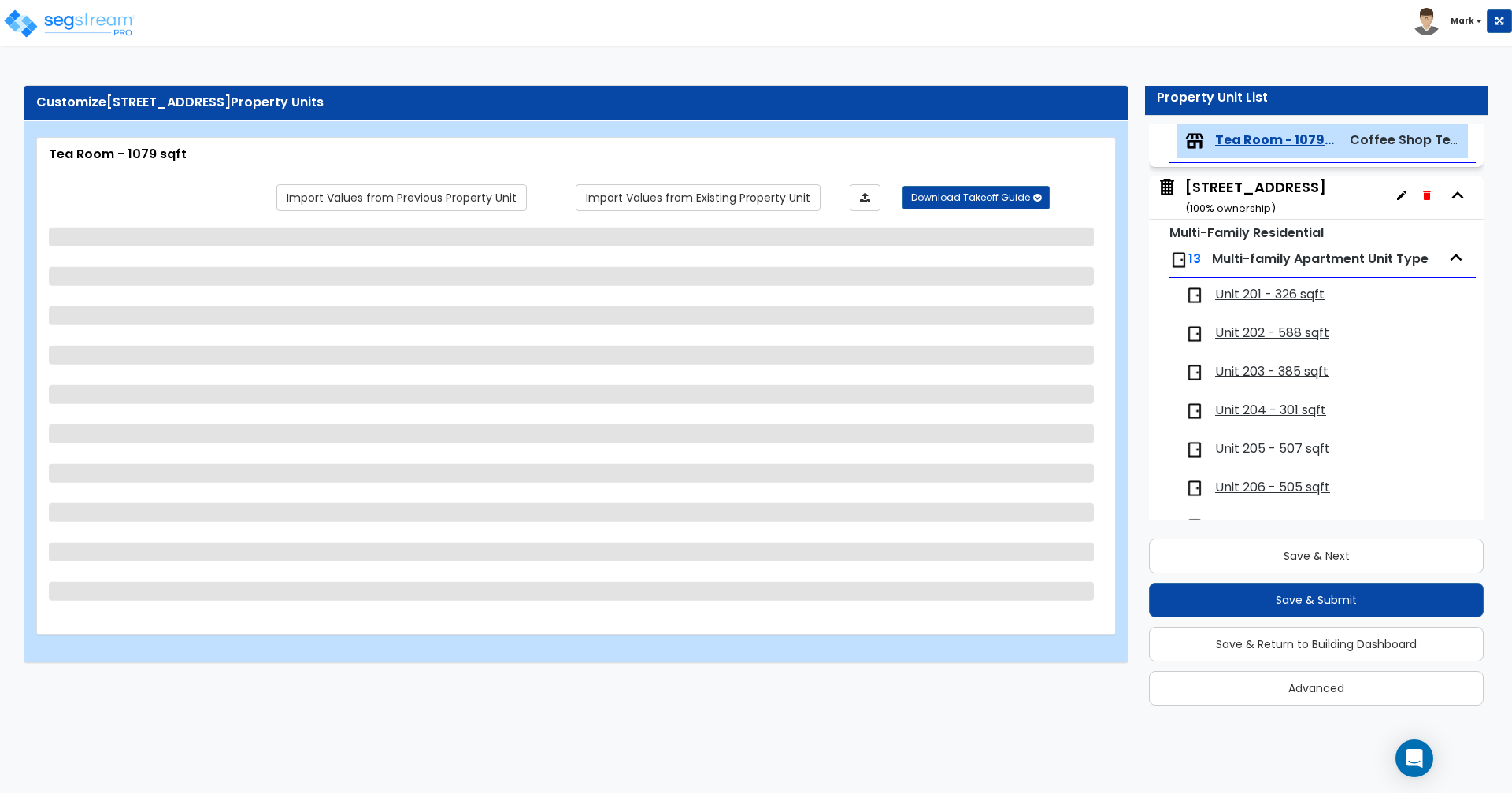
select select "1"
select select "2"
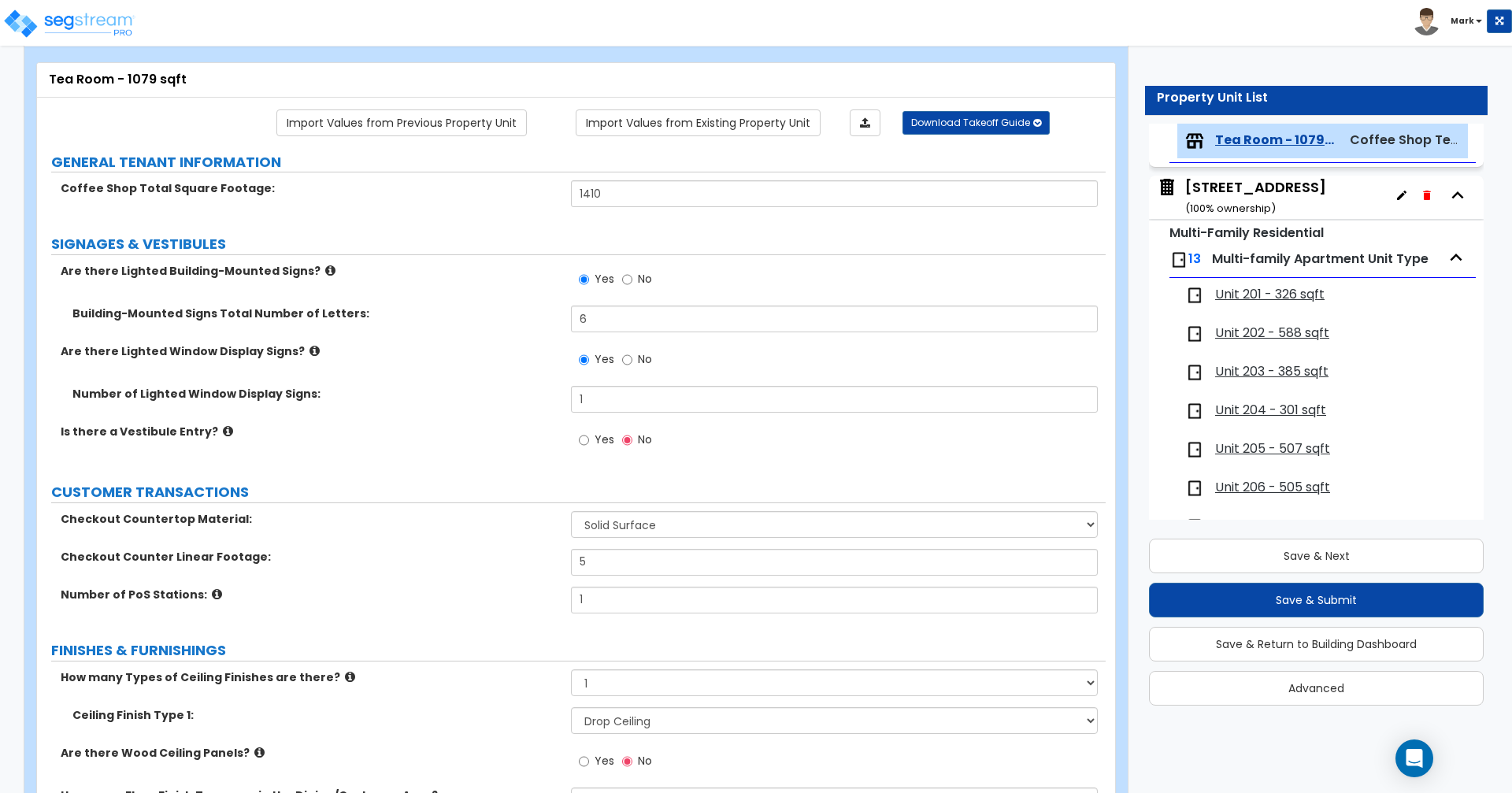
scroll to position [42, 0]
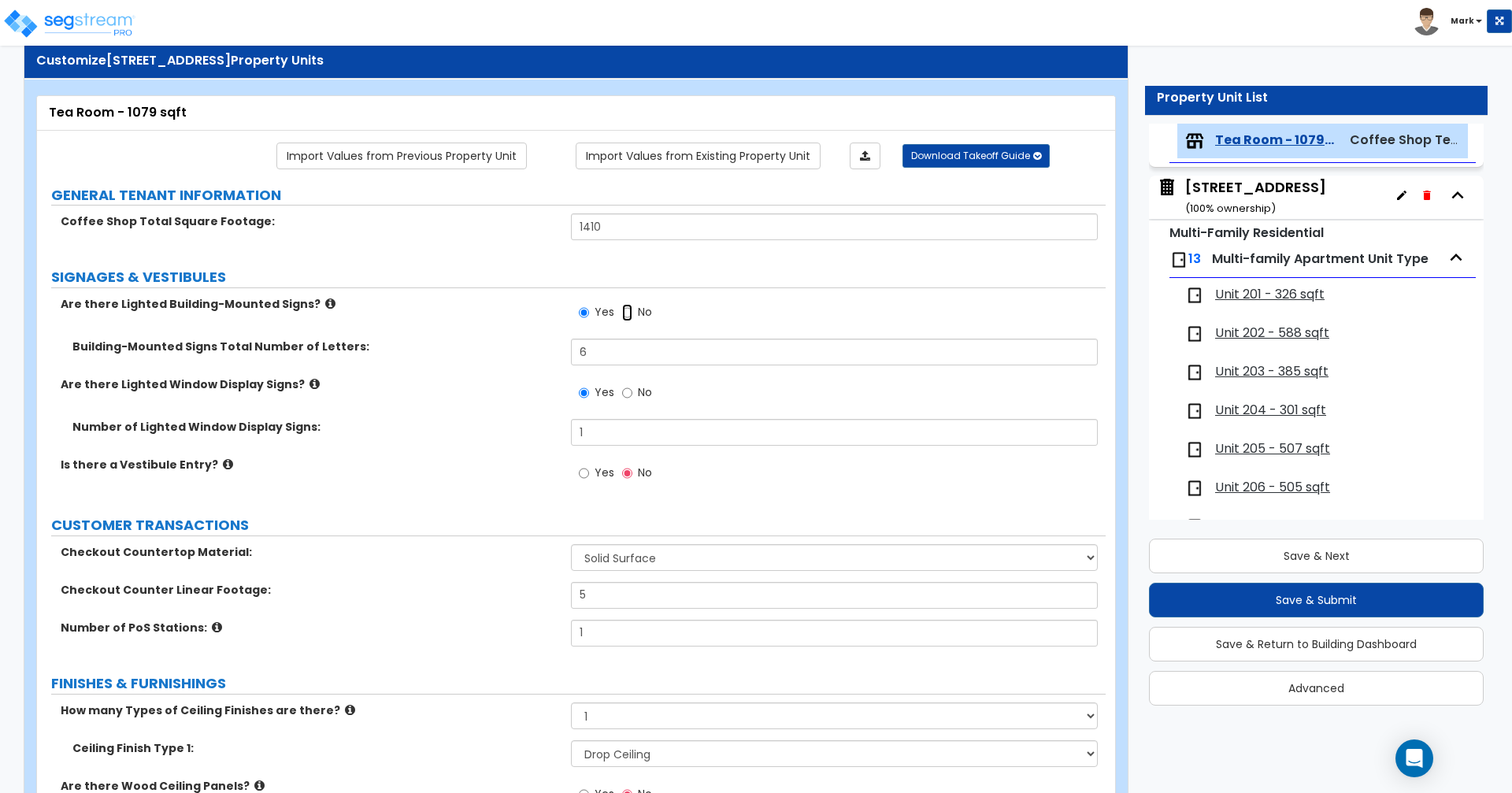
click at [632, 313] on input "No" at bounding box center [627, 313] width 10 height 17
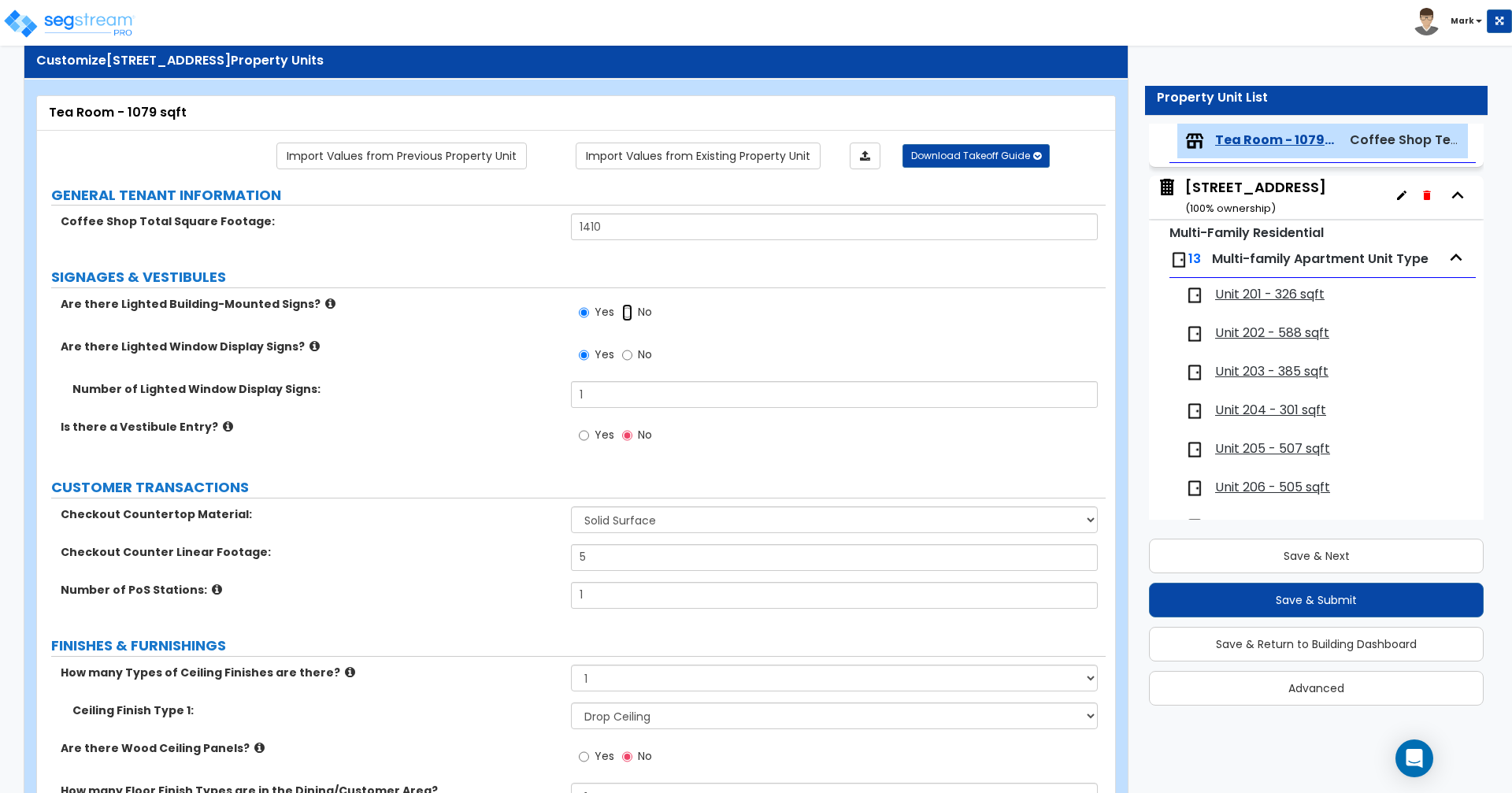
radio input "false"
radio input "true"
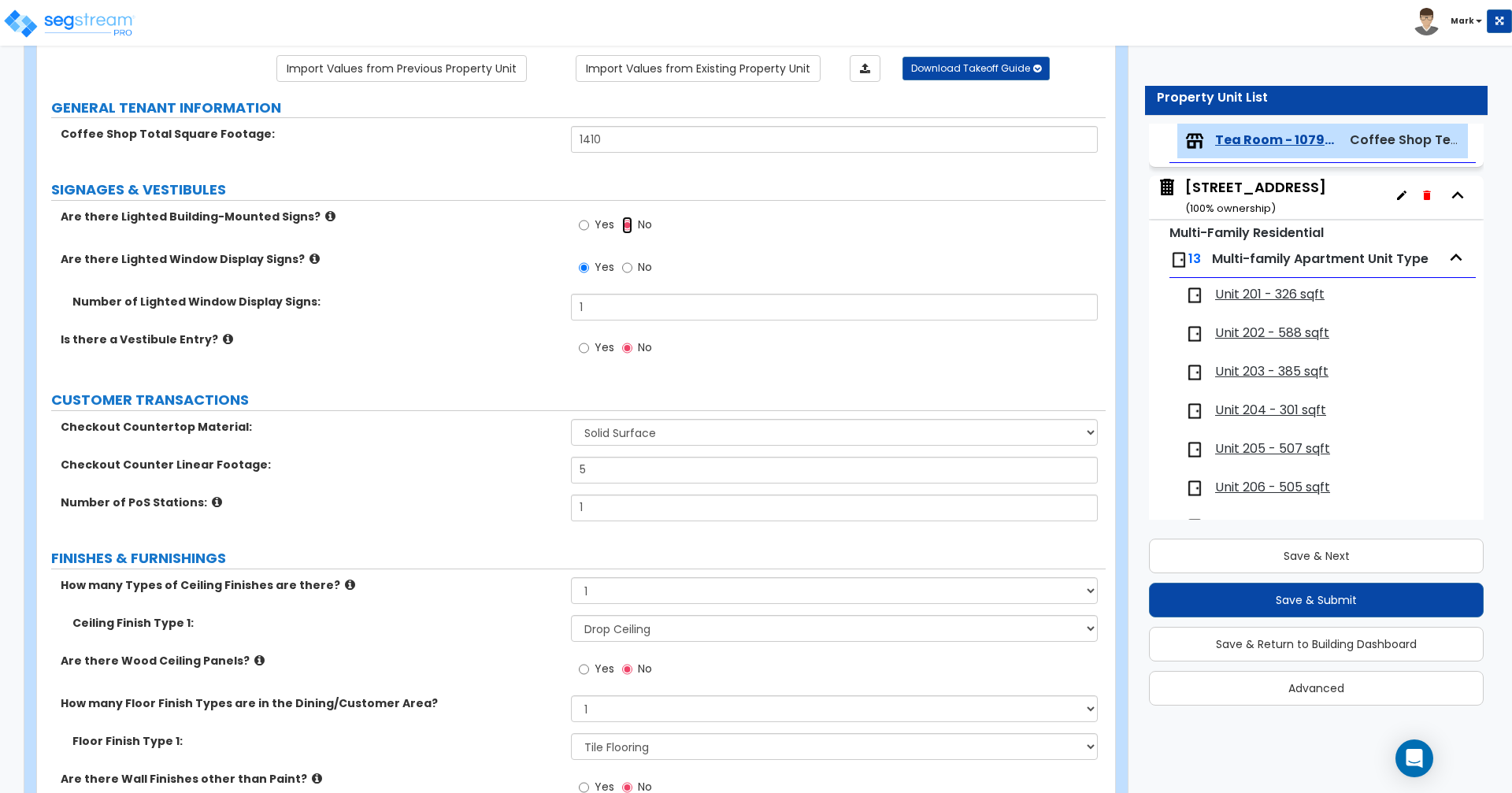
scroll to position [129, 0]
click at [585, 225] on input "Yes" at bounding box center [584, 226] width 10 height 17
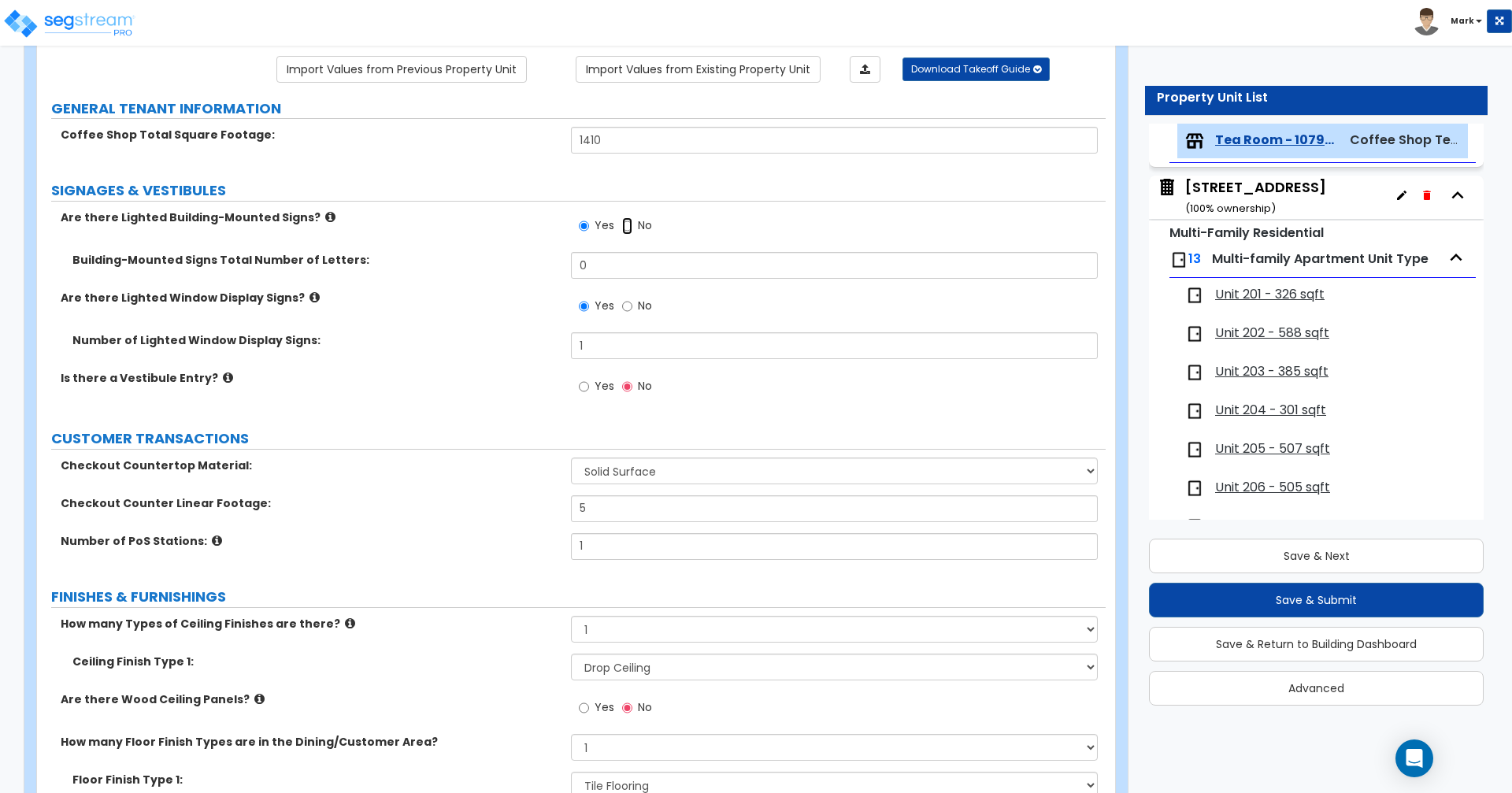
click at [627, 226] on input "No" at bounding box center [627, 226] width 10 height 17
radio input "false"
radio input "true"
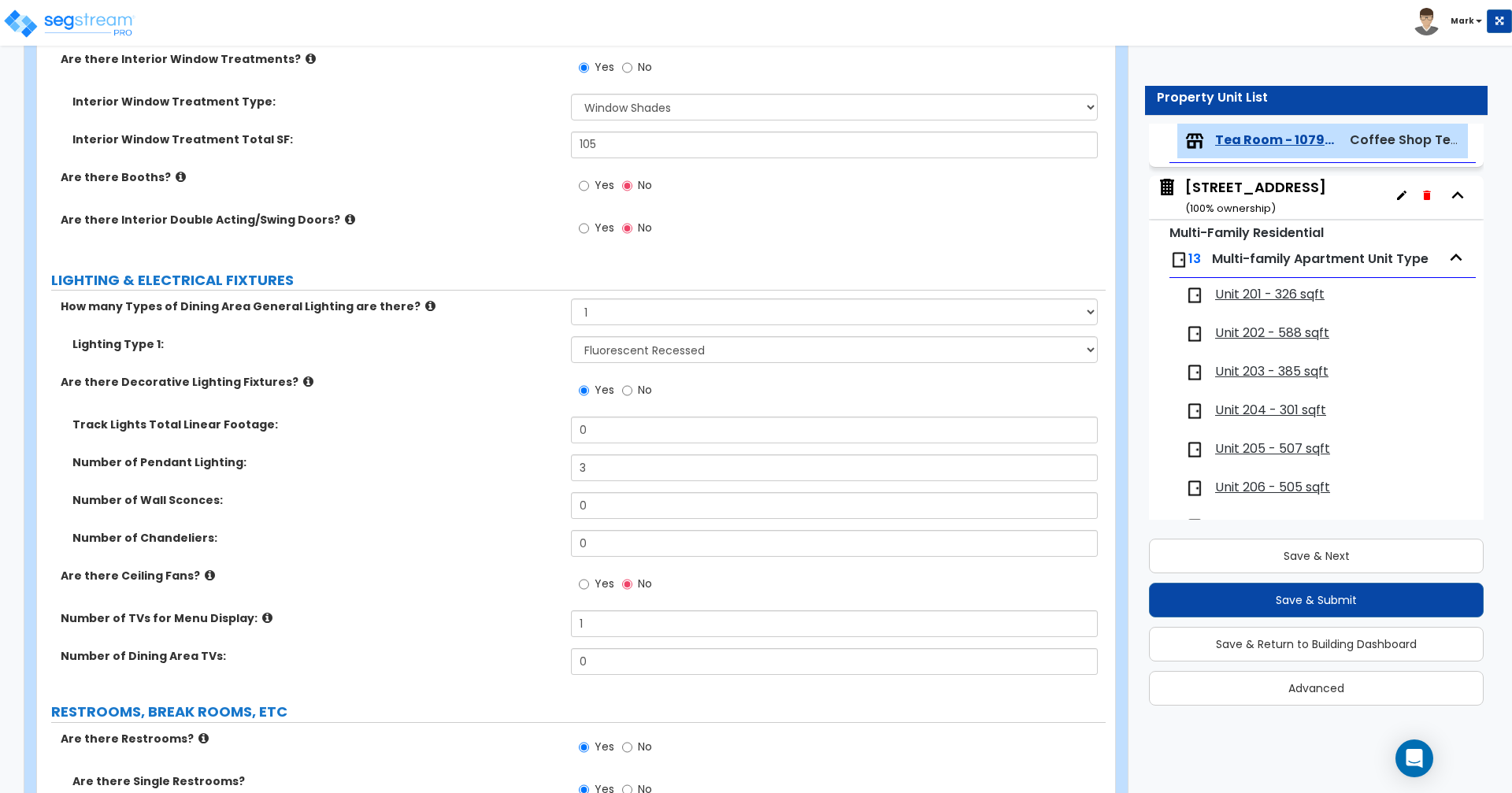
scroll to position [1127, 0]
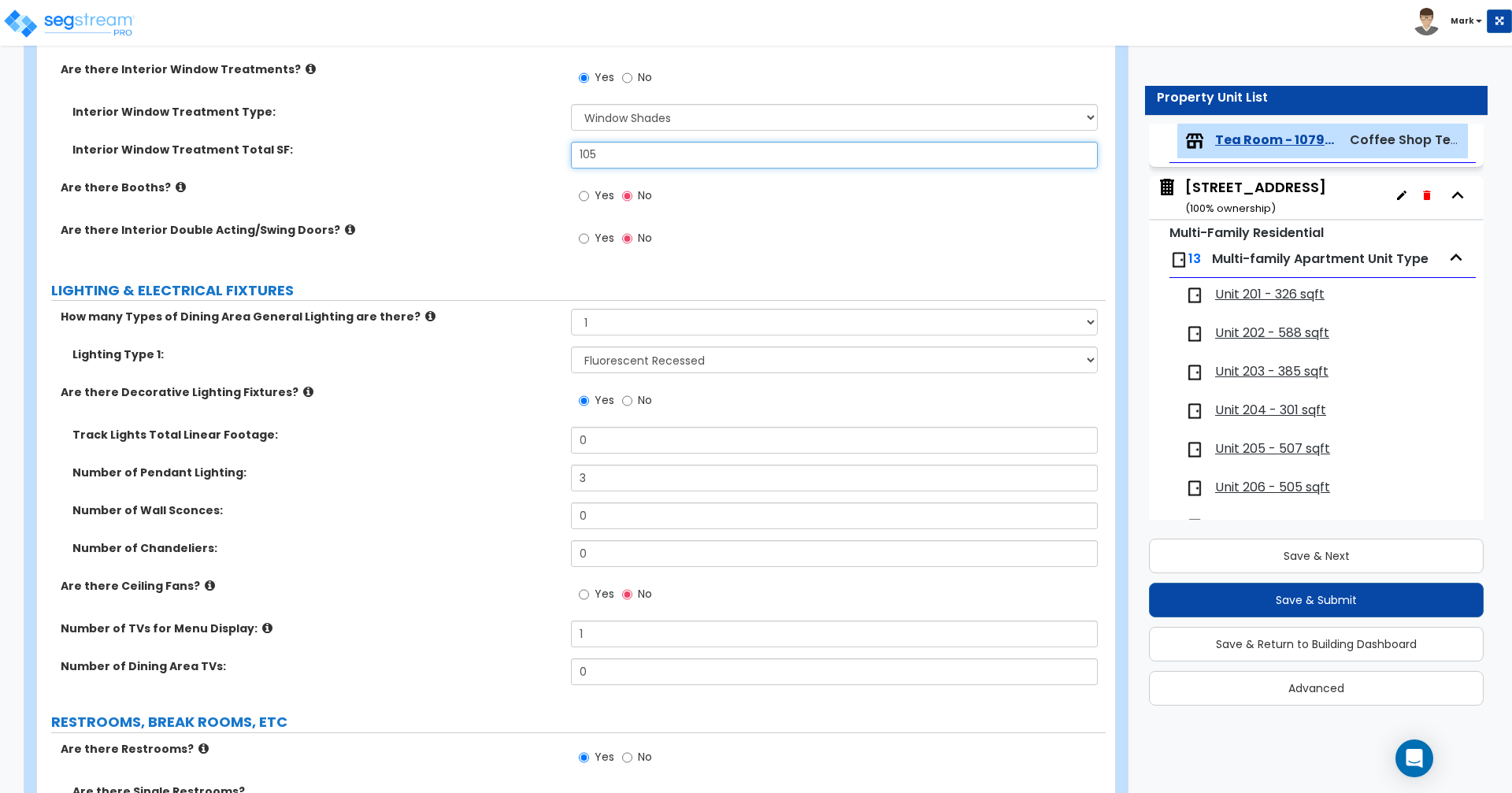
click at [648, 161] on input "105" at bounding box center [834, 154] width 526 height 27
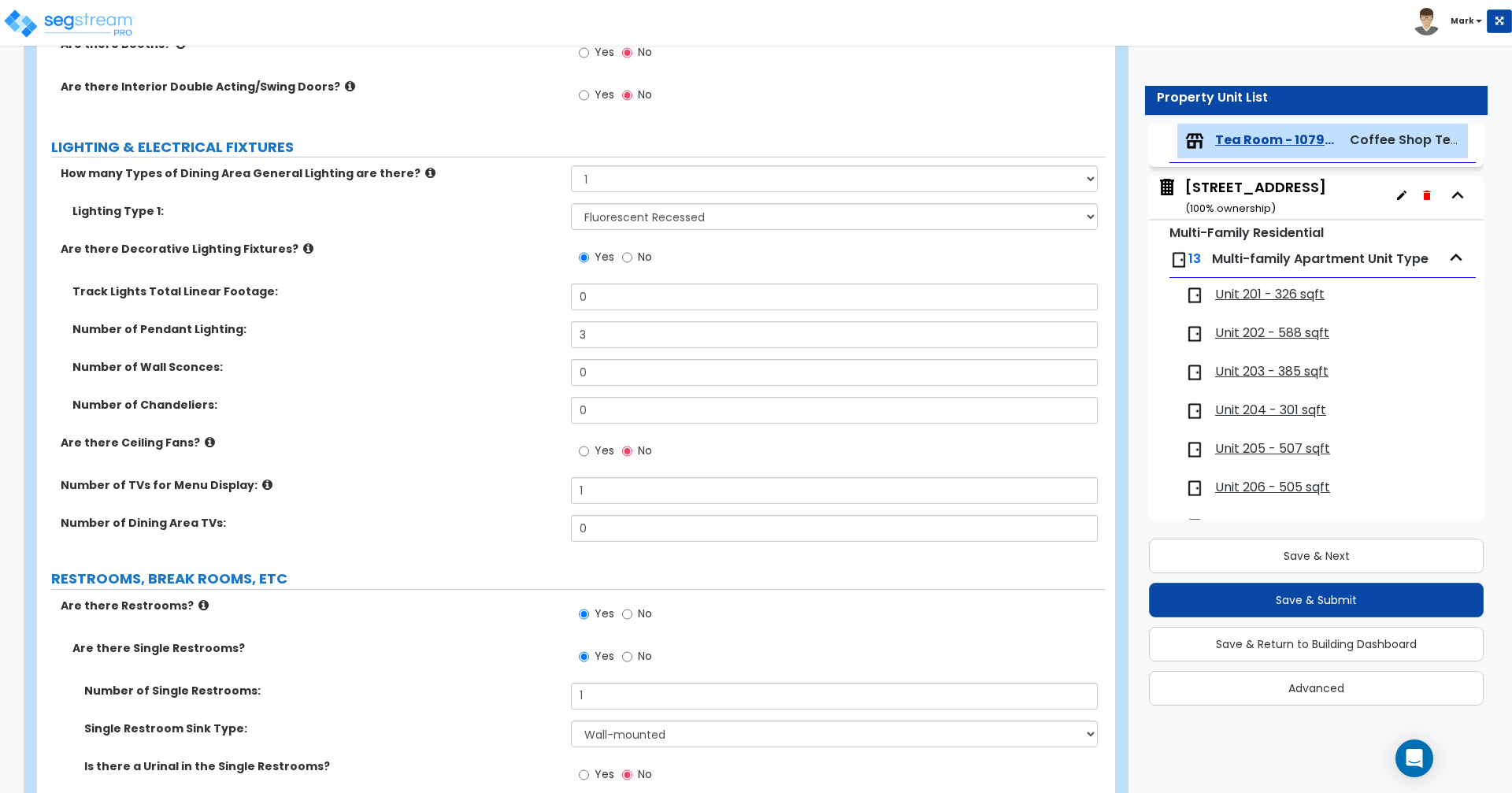
scroll to position [1275, 0]
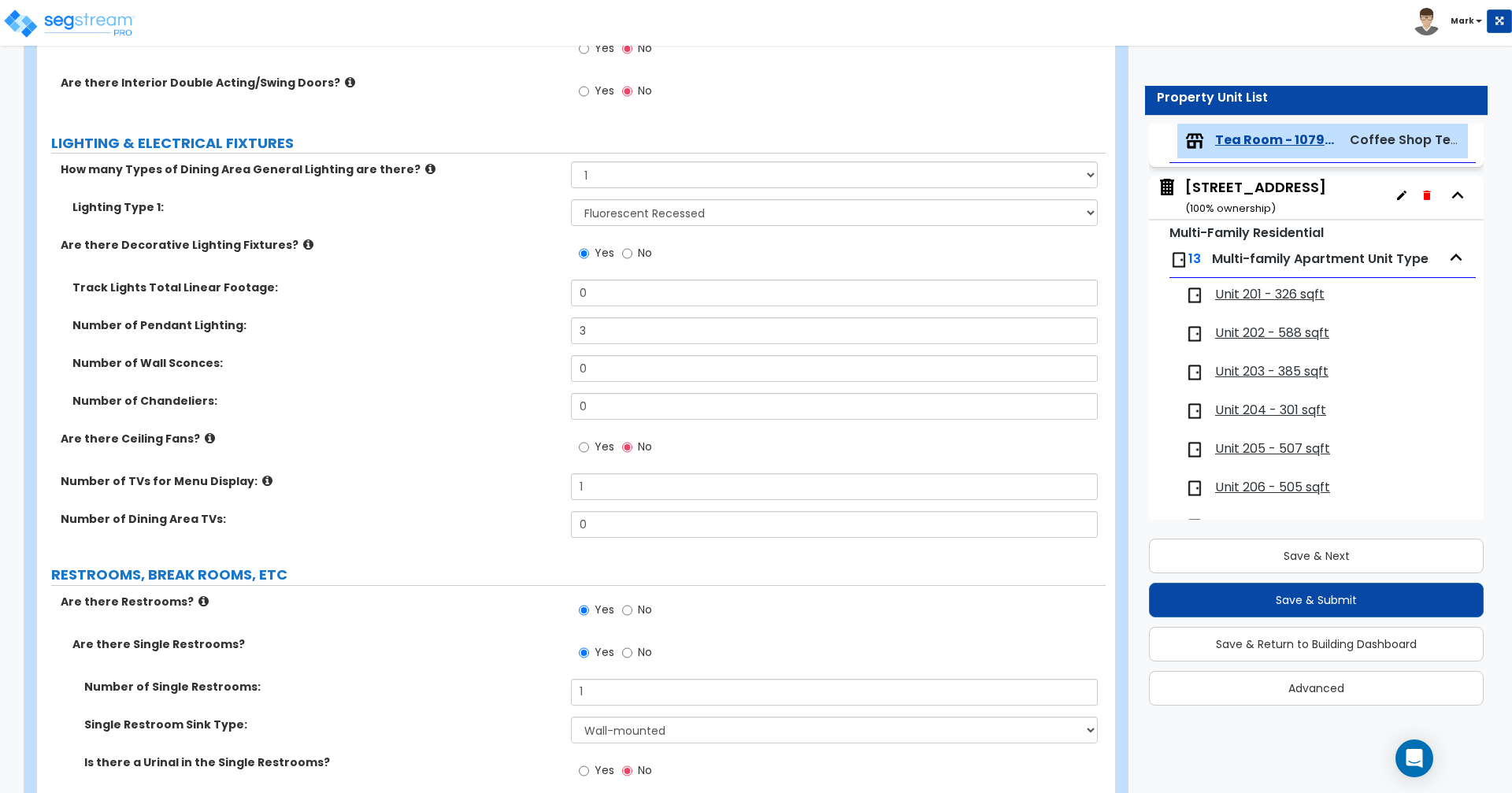
type input "126"
click at [0, 722] on div "Customize [STREET_ADDRESS] Property Units Tea Room - 1079 sqft Import Values fr…" at bounding box center [756, 760] width 1512 height 3931
click at [0, 748] on div "Customize [STREET_ADDRESS] Property Units Tea Room - 1079 sqft Import Values fr…" at bounding box center [756, 760] width 1512 height 3931
click at [0, 742] on div "Customize [STREET_ADDRESS] Property Units Tea Room - 1079 sqft Import Values fr…" at bounding box center [756, 760] width 1512 height 3931
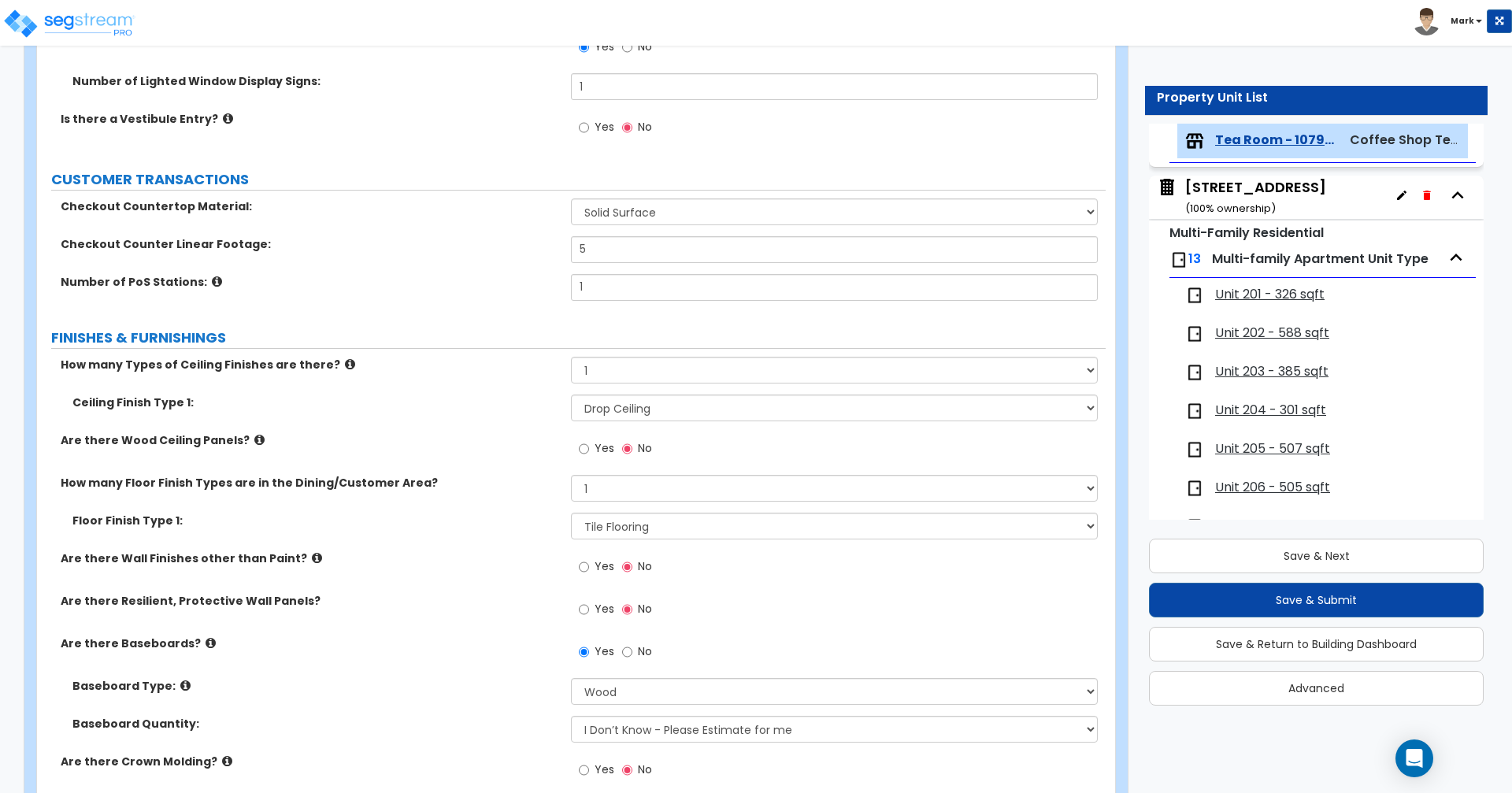
scroll to position [0, 0]
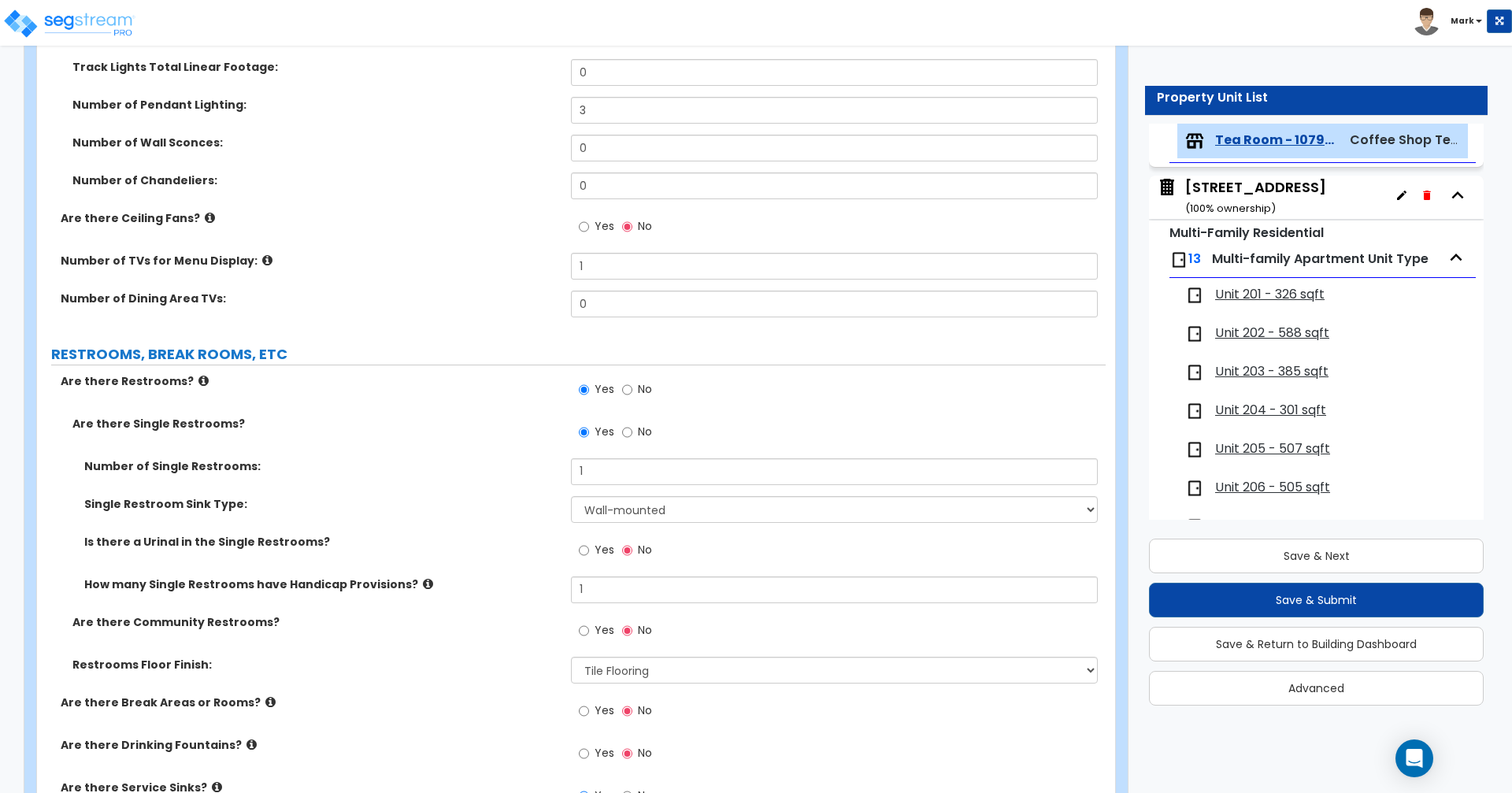
scroll to position [1496, 0]
click at [1509, 586] on div "Customize [STREET_ADDRESS] Property Units Tea Room - 1079 sqft Import Values fr…" at bounding box center [756, 538] width 1512 height 3931
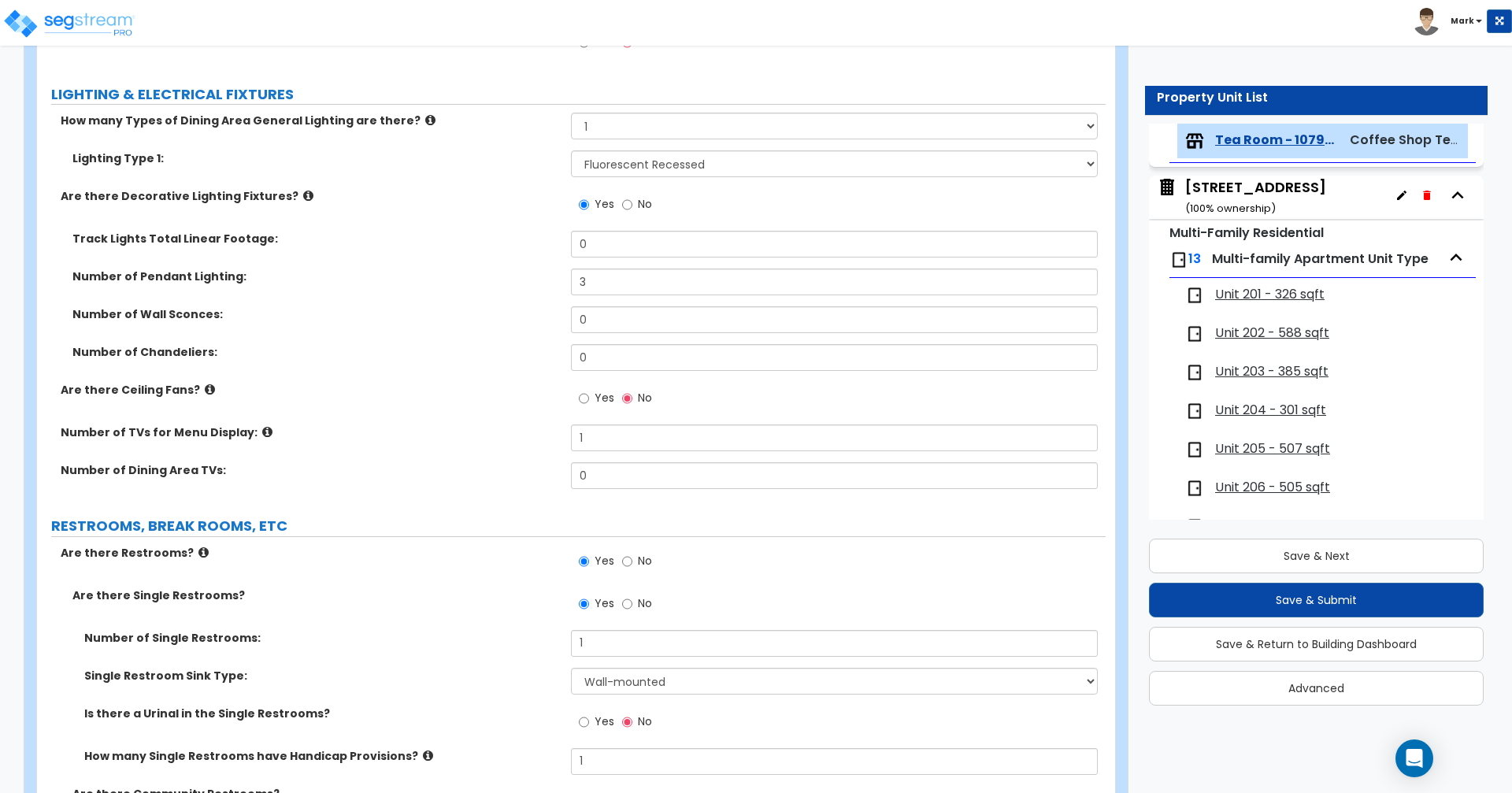
scroll to position [1323, 0]
click at [1511, 562] on div "Customize [STREET_ADDRESS] Property Units Tea Room - 1079 sqft Import Values fr…" at bounding box center [756, 712] width 1512 height 3931
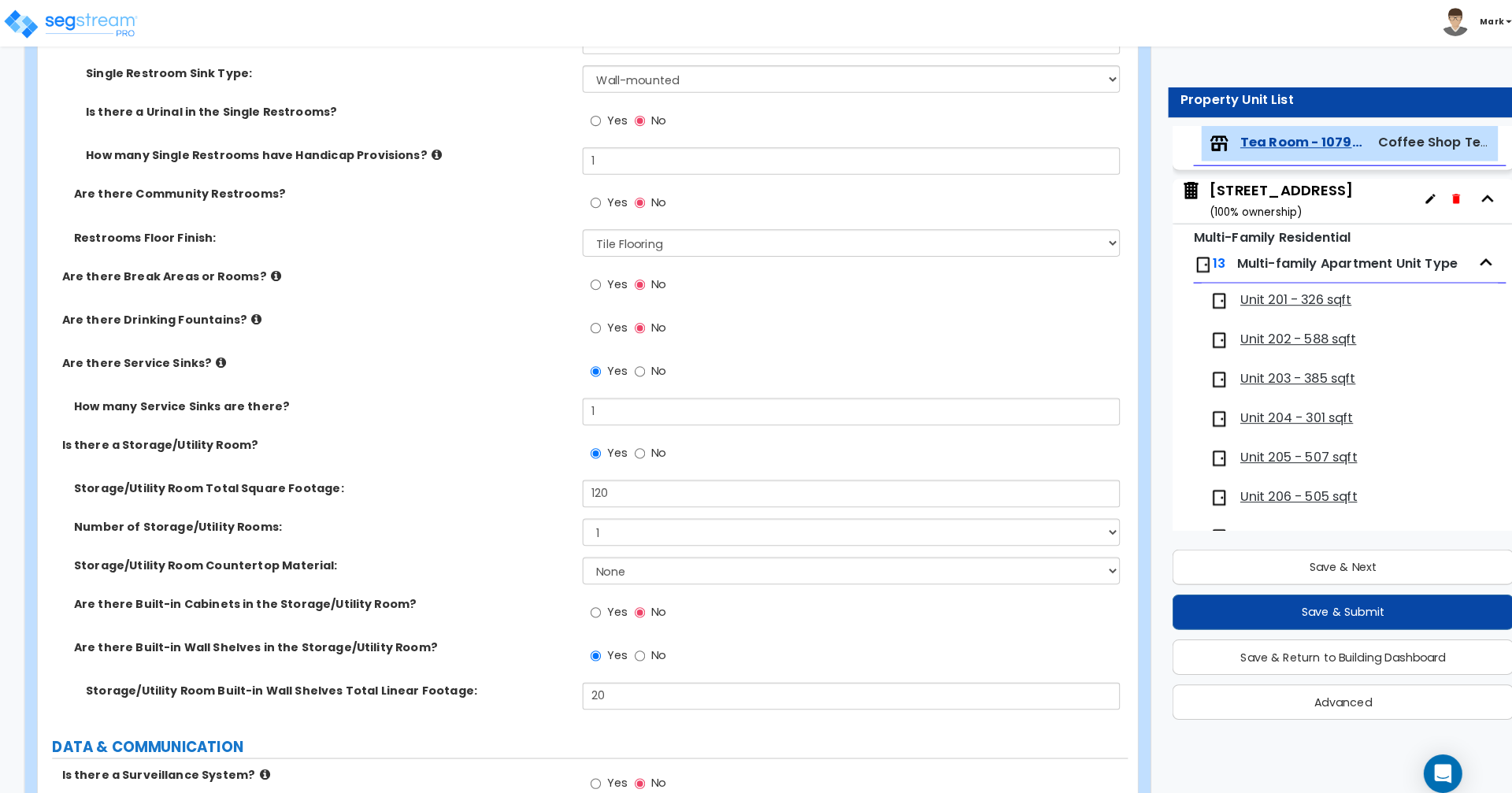
scroll to position [1925, 0]
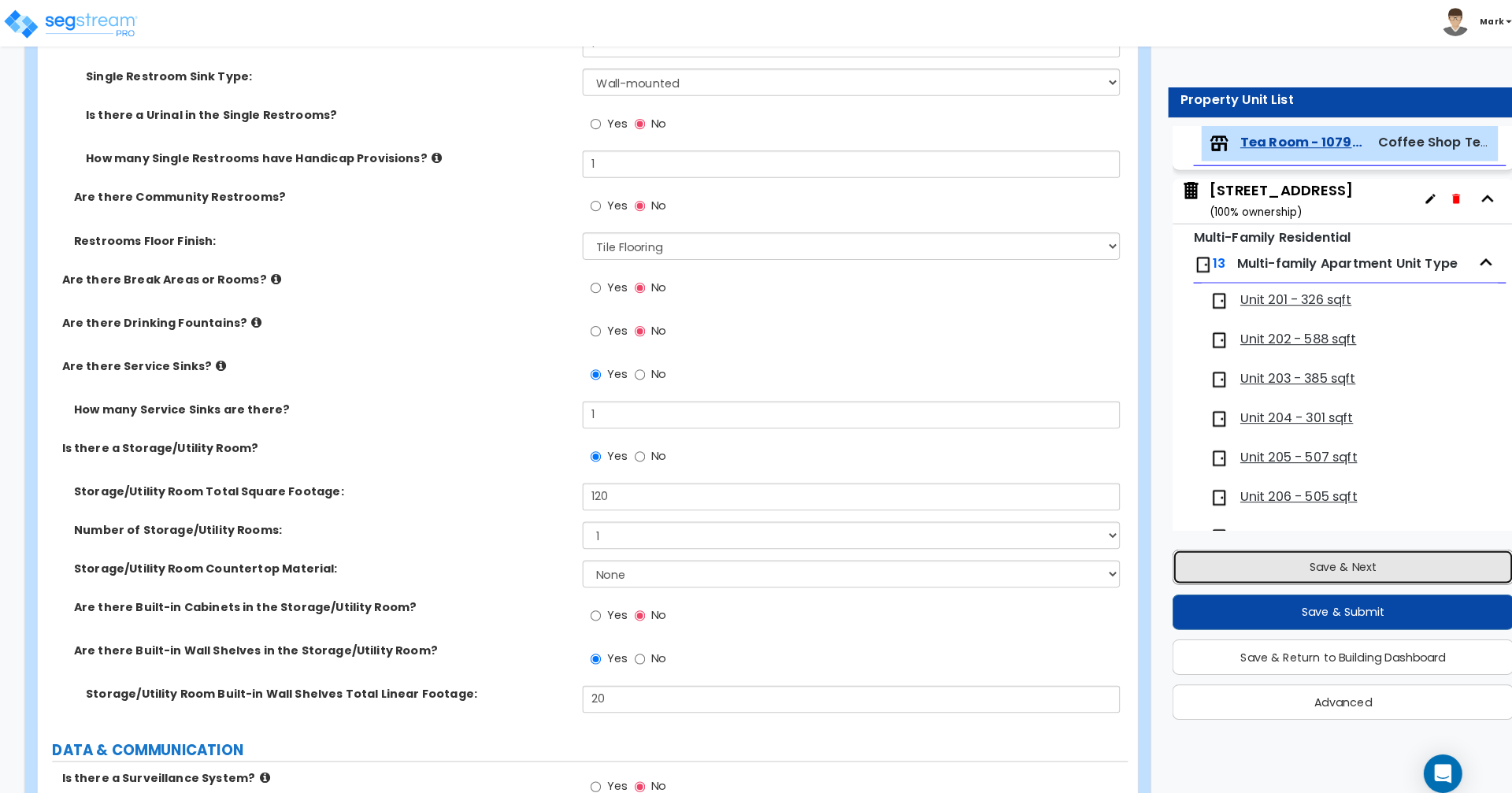
click at [1478, 551] on button "Save & Next" at bounding box center [1317, 556] width 335 height 34
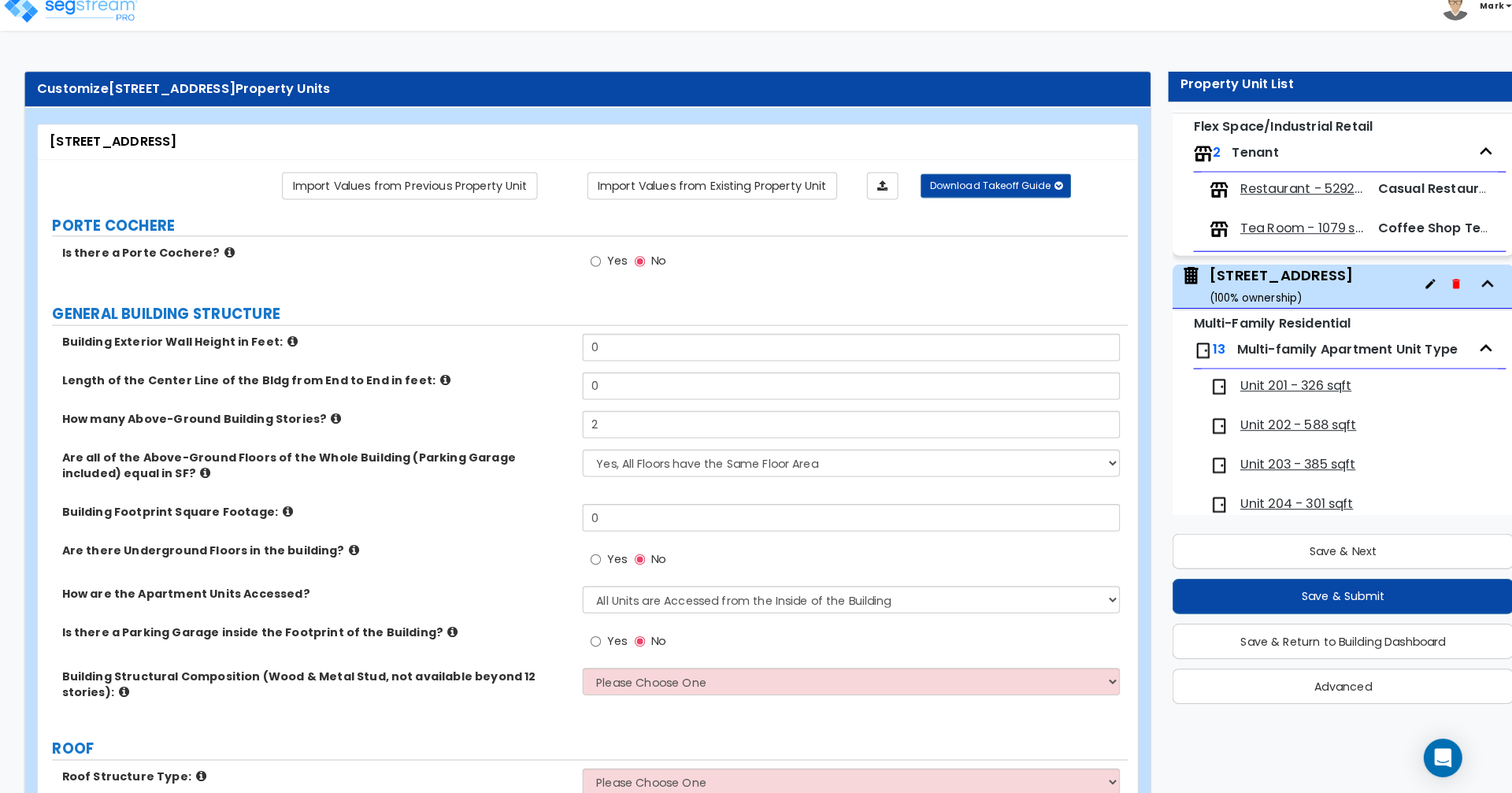
scroll to position [122, 0]
click at [1280, 243] on span "Tea Room - 1079 sqft" at bounding box center [1276, 240] width 122 height 18
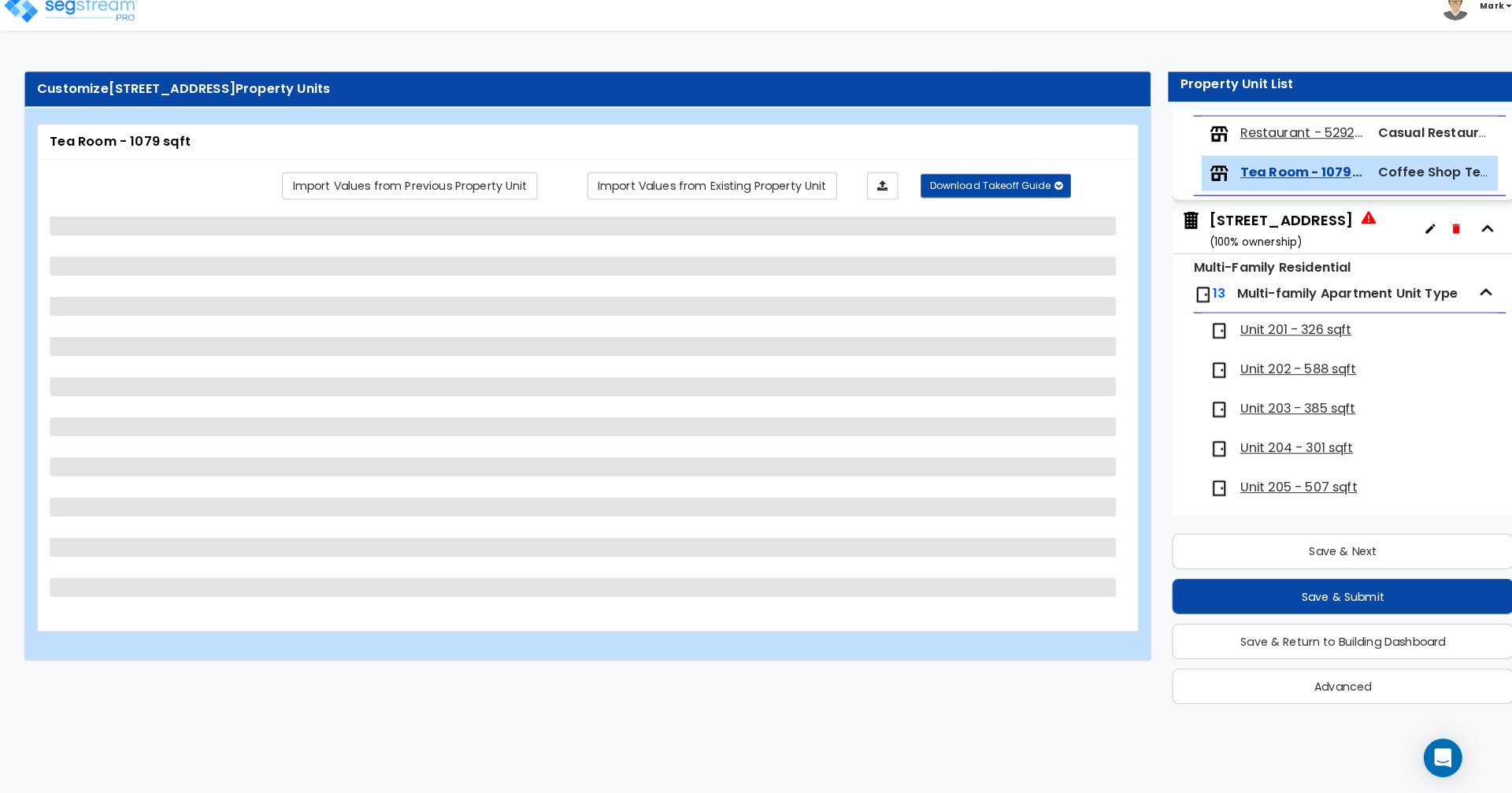
scroll to position [221, 0]
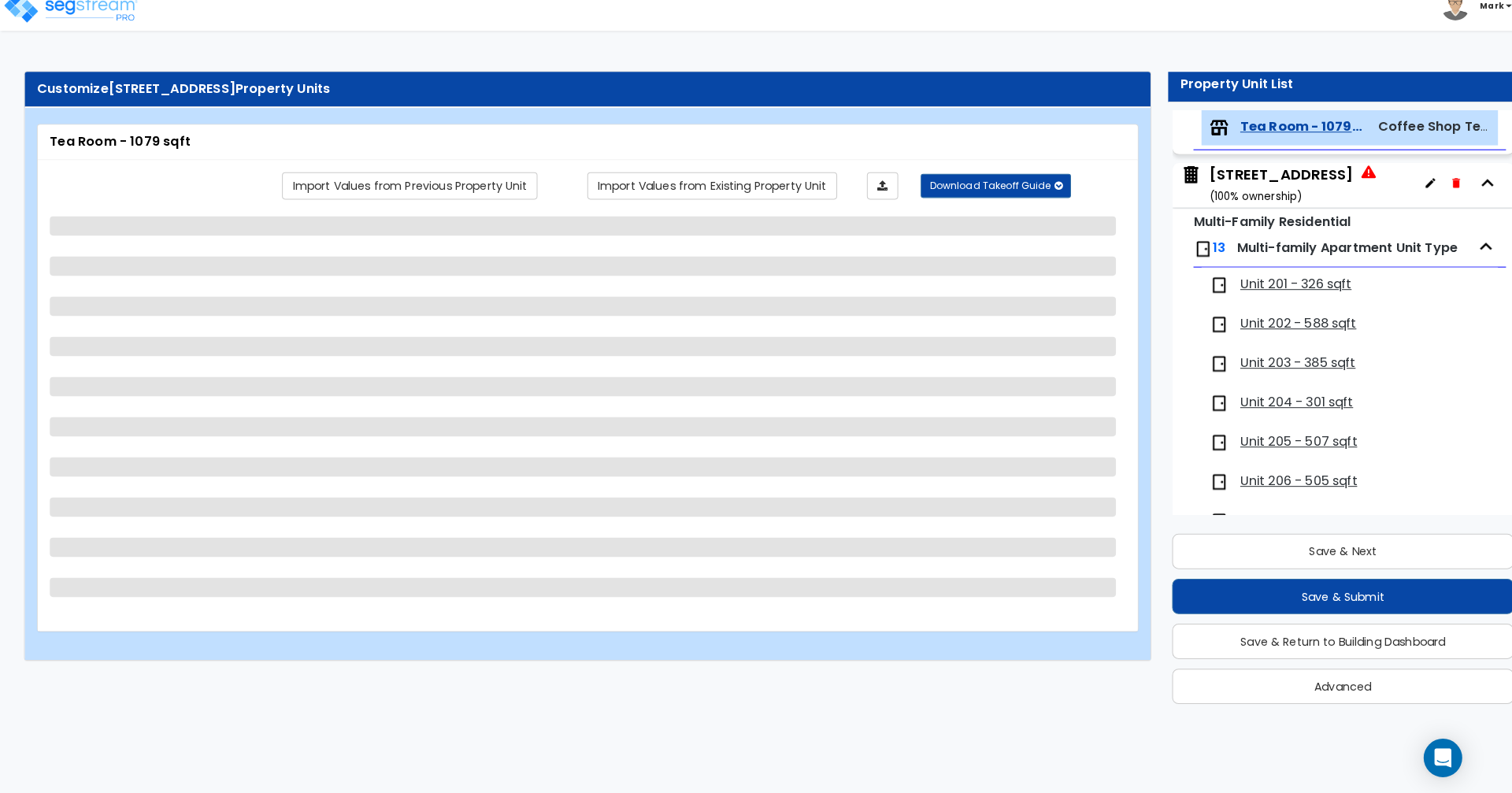
select select "2"
select select "1"
select select "3"
select select "1"
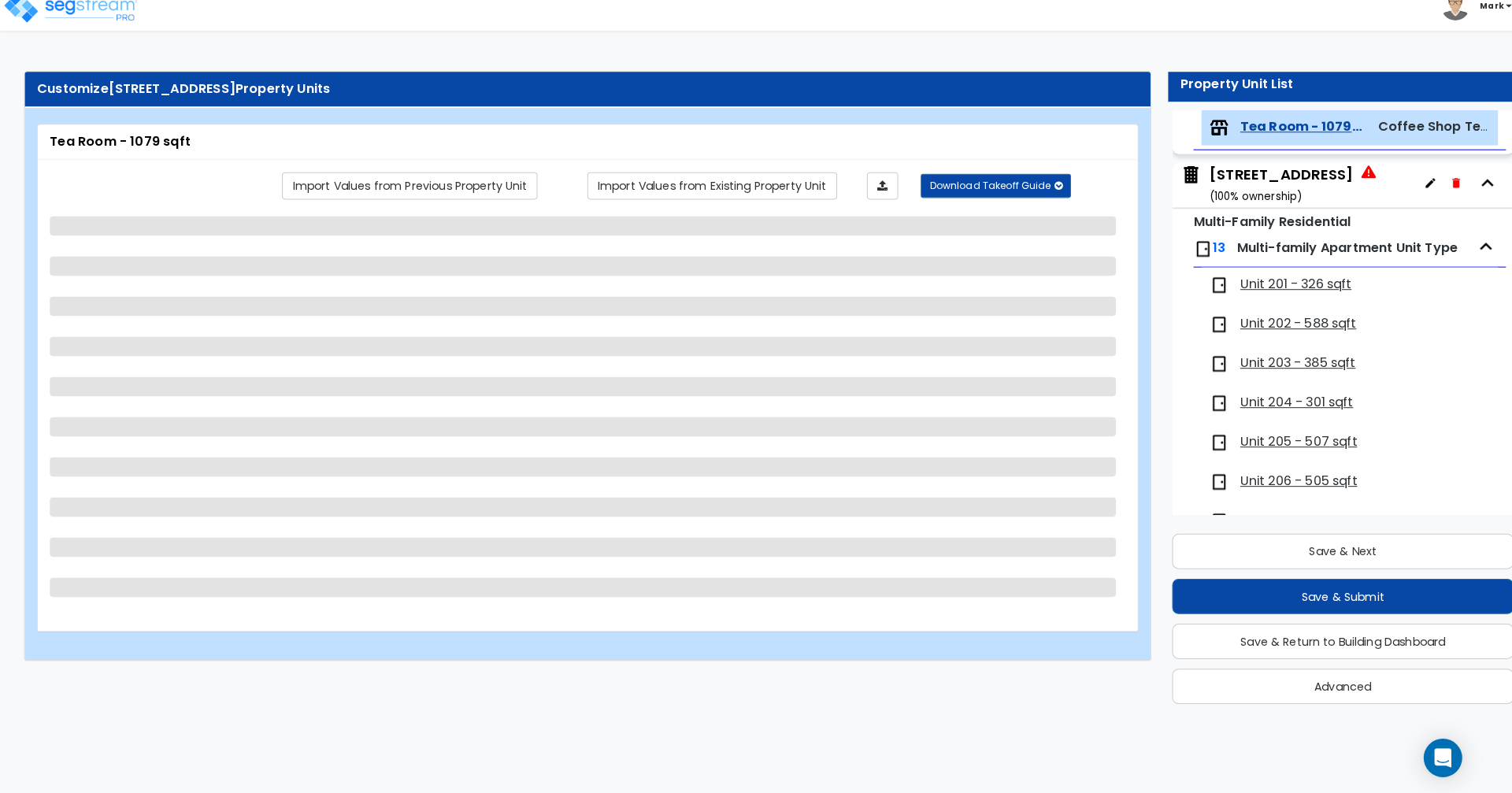
select select "2"
select select "1"
select select "4"
select select "1"
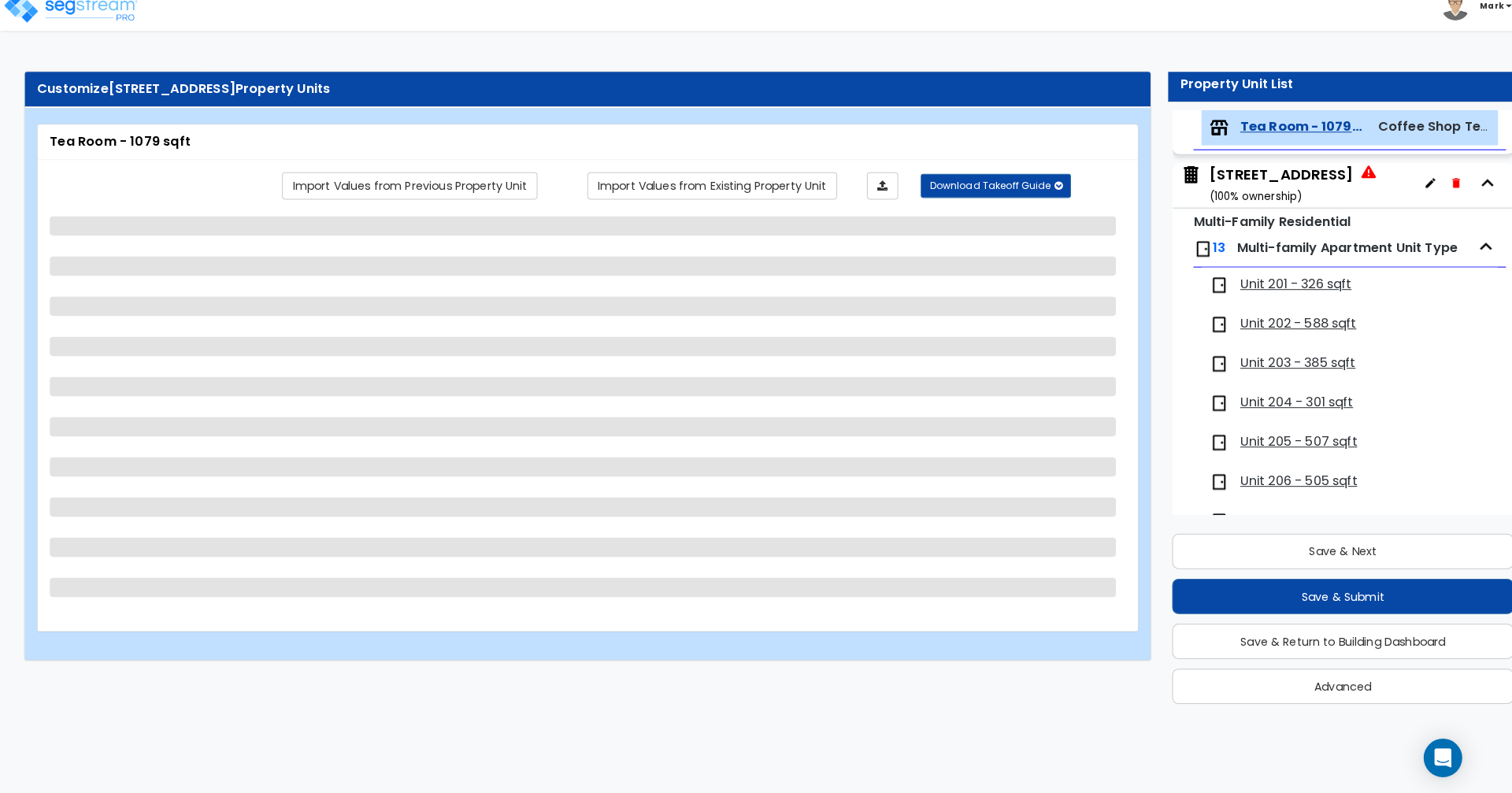
select select "1"
select select "4"
select select "1"
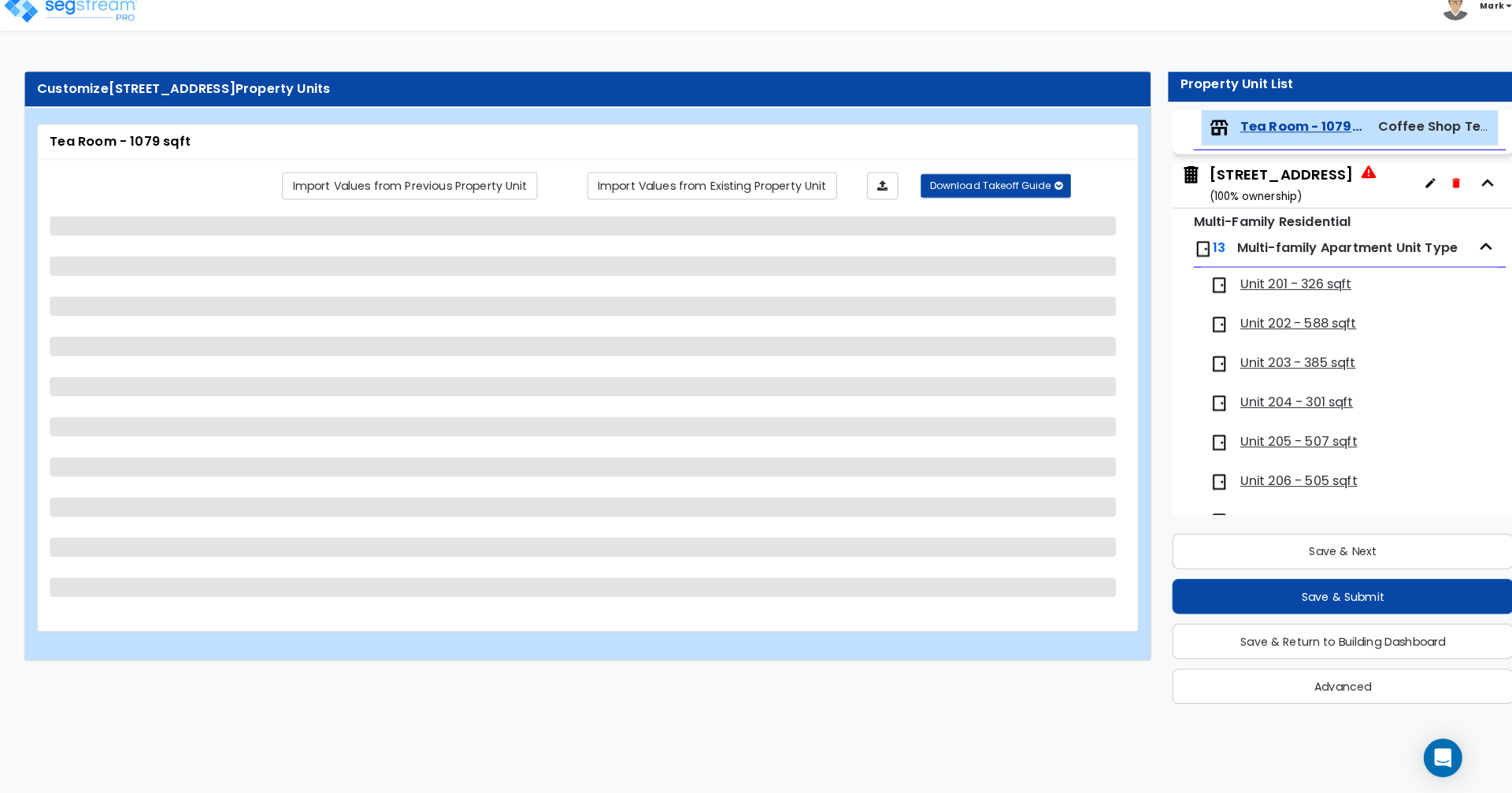
select select "2"
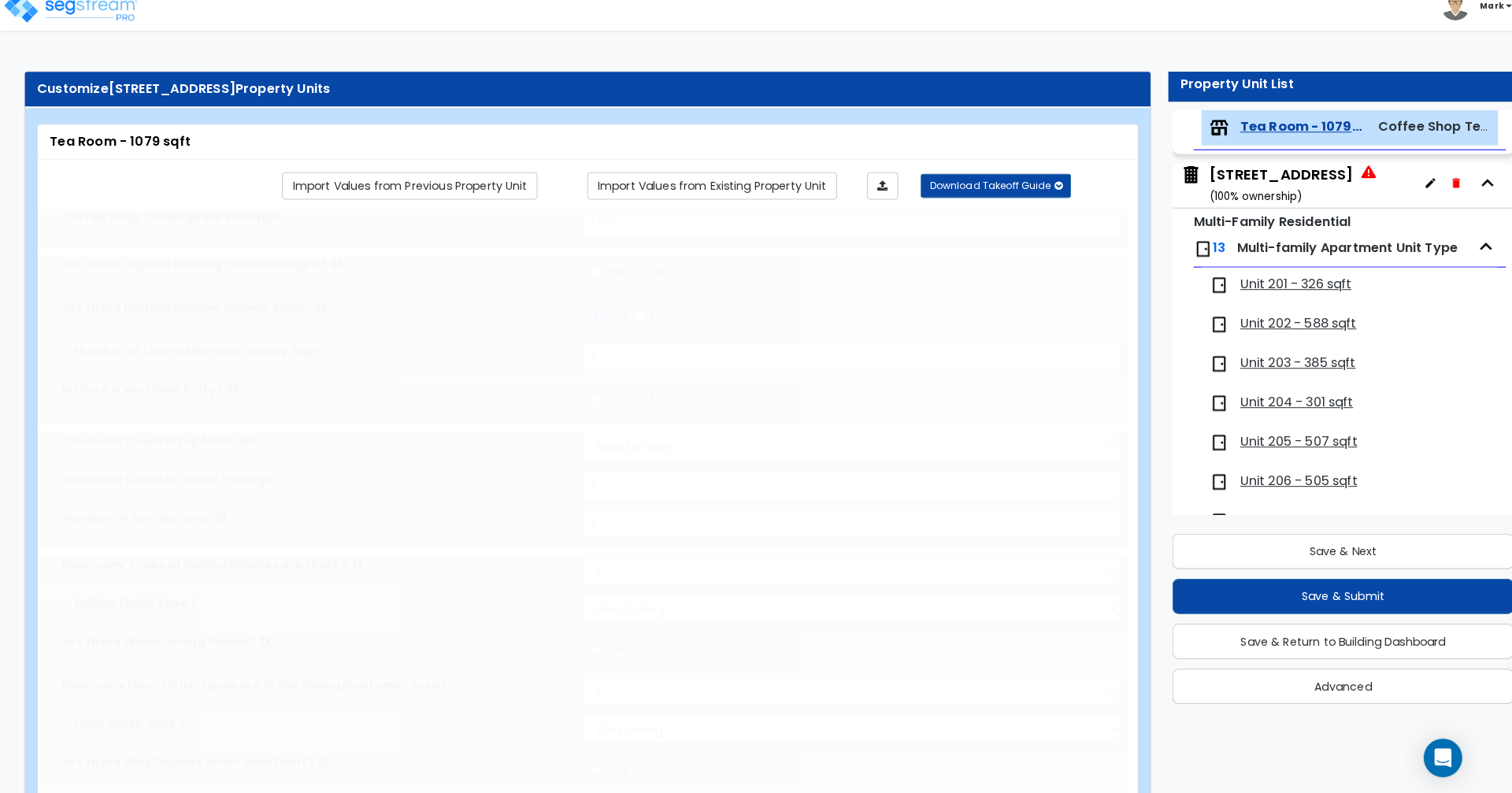
radio input "true"
select select "1"
type input "1"
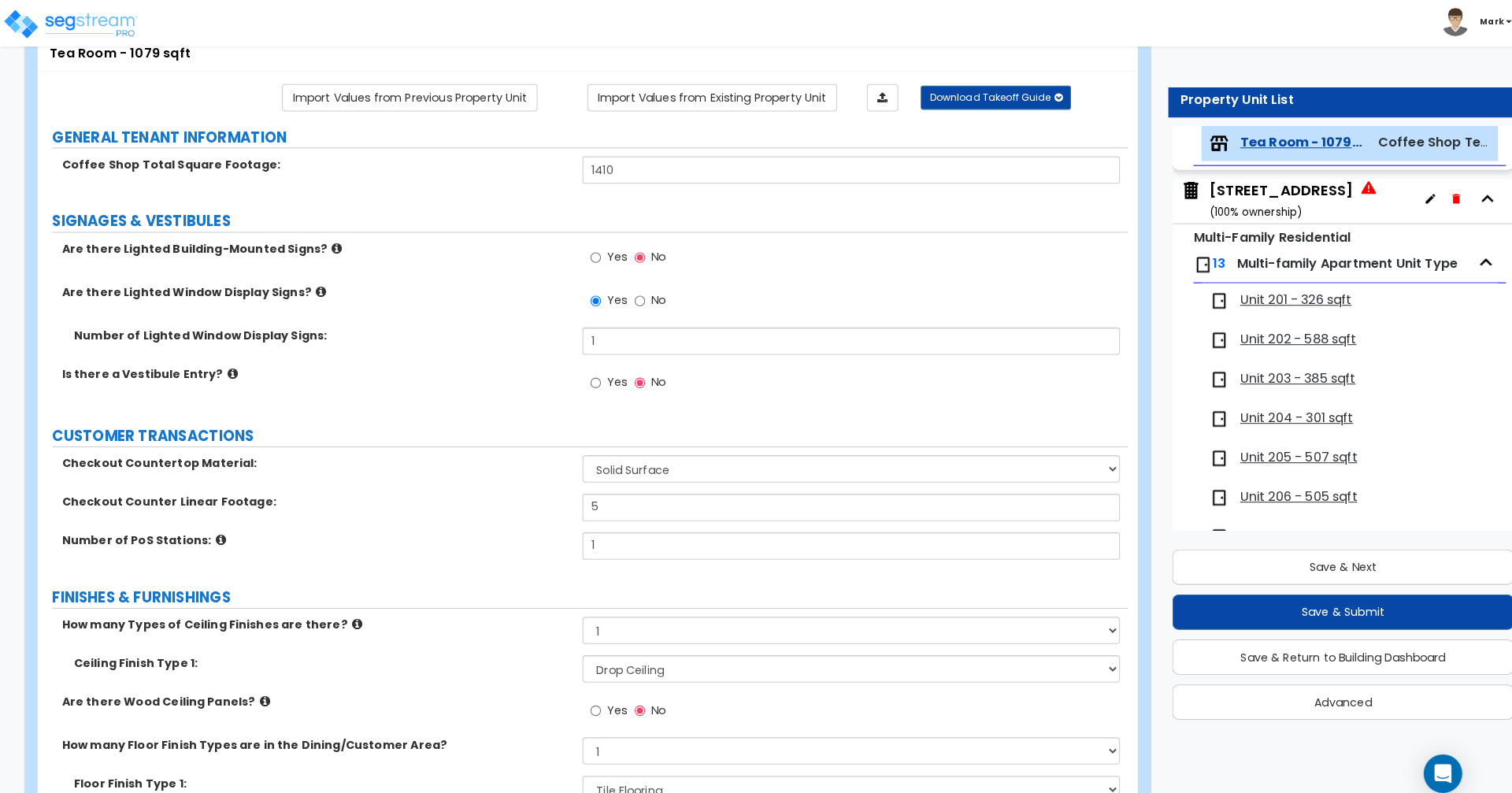
scroll to position [65, 0]
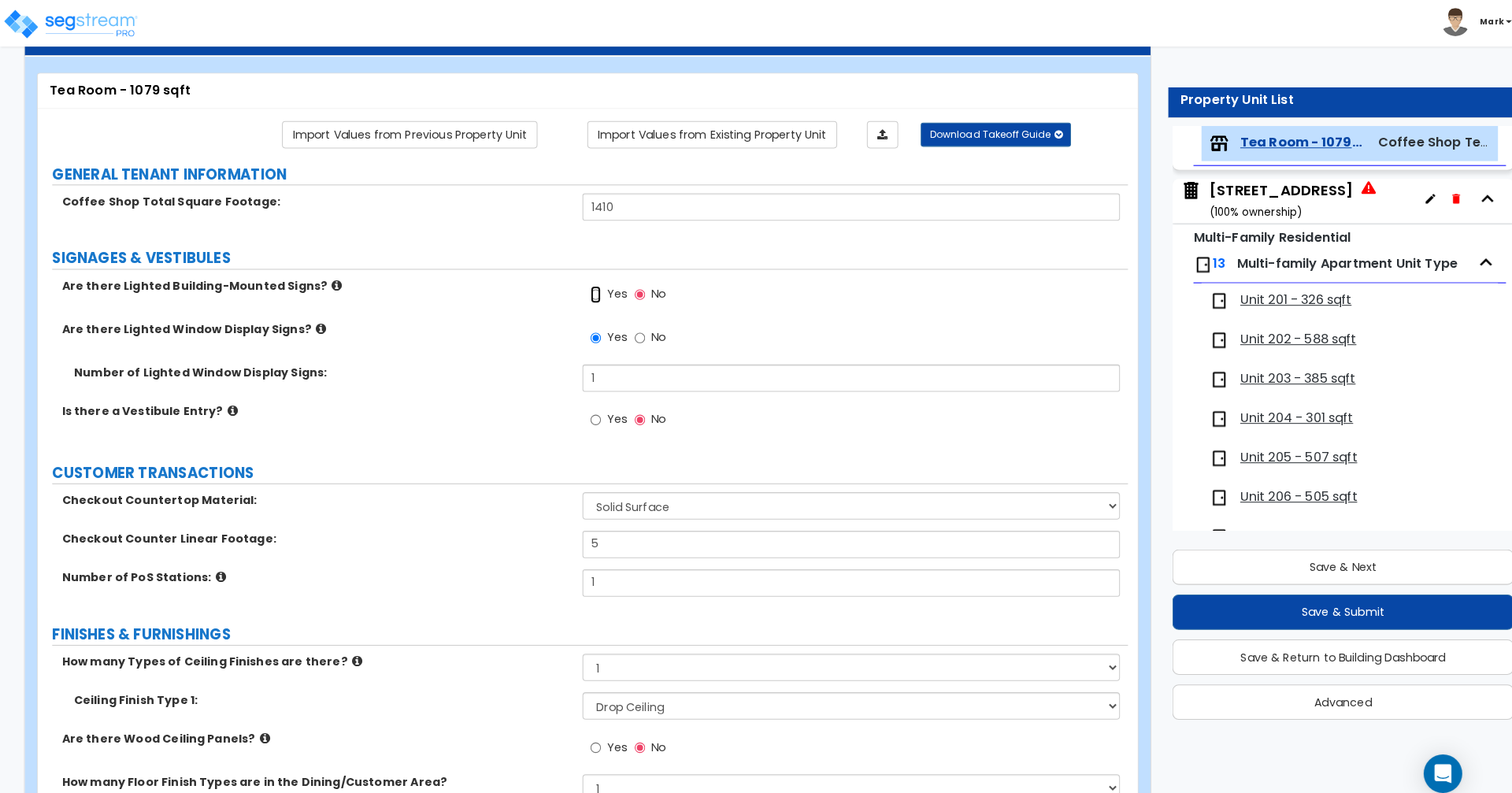
click at [586, 290] on input "Yes" at bounding box center [584, 289] width 10 height 17
radio input "true"
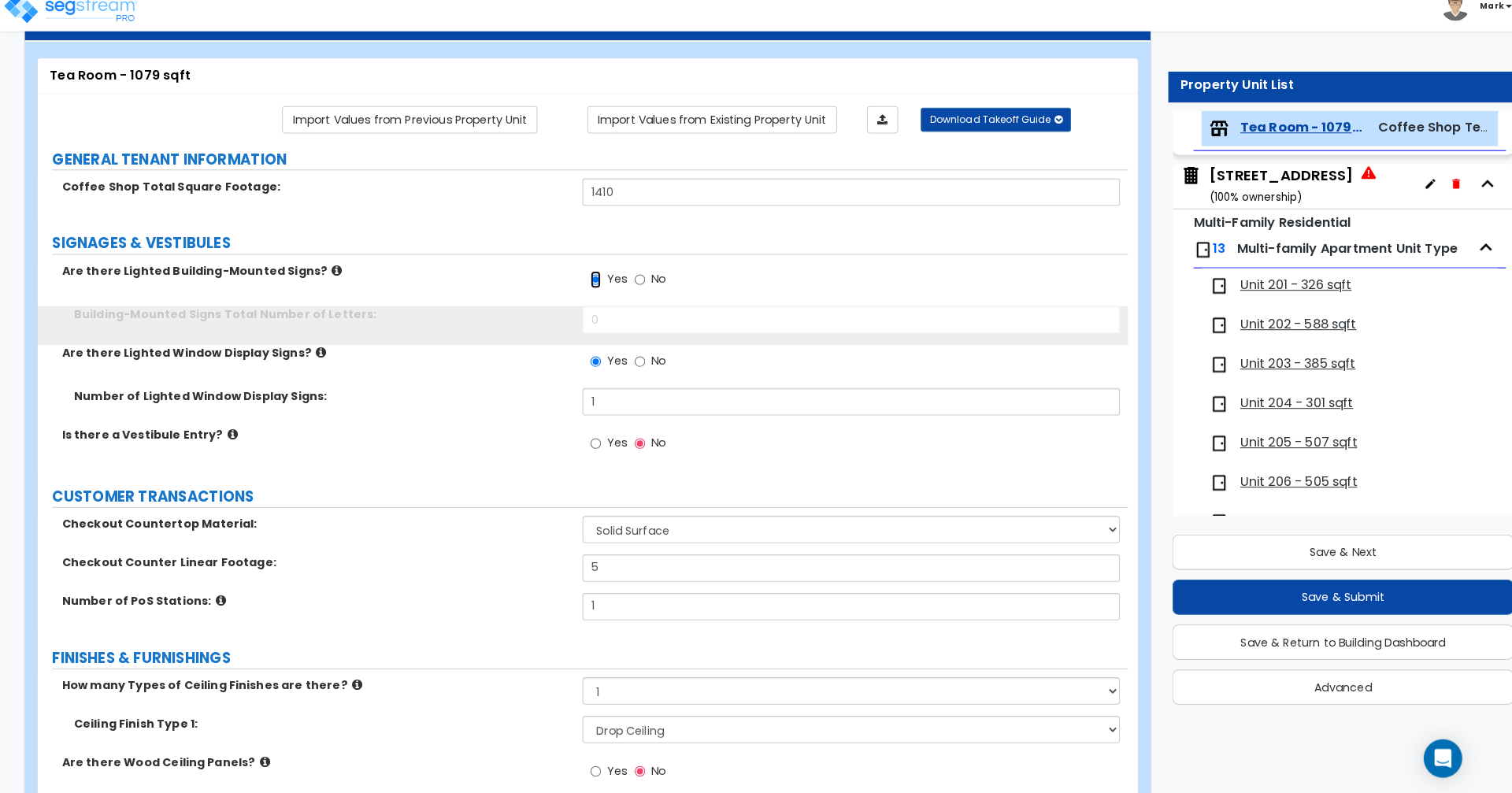
scroll to position [64, 0]
click at [627, 331] on input "0" at bounding box center [834, 328] width 526 height 27
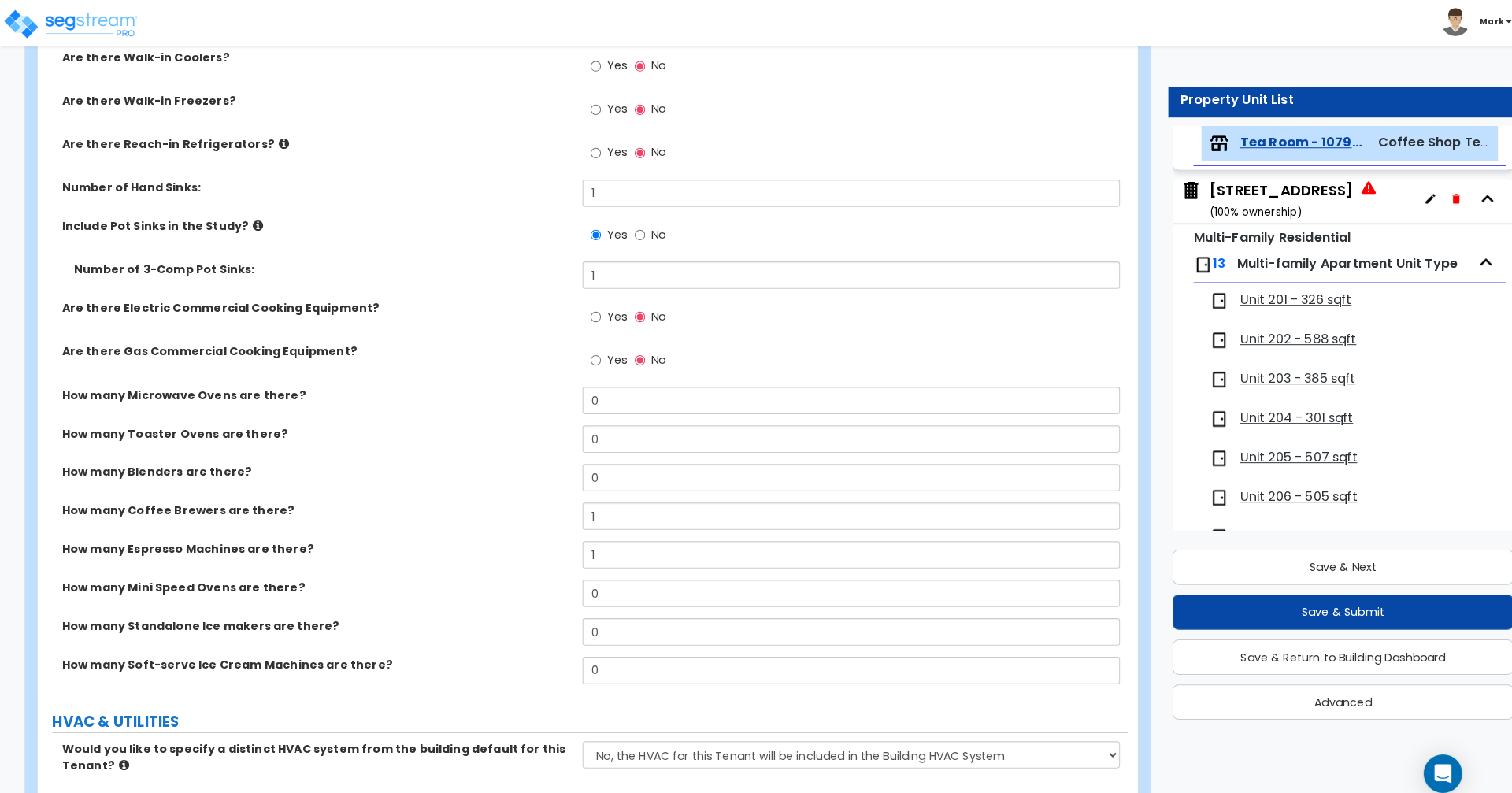
scroll to position [3008, 0]
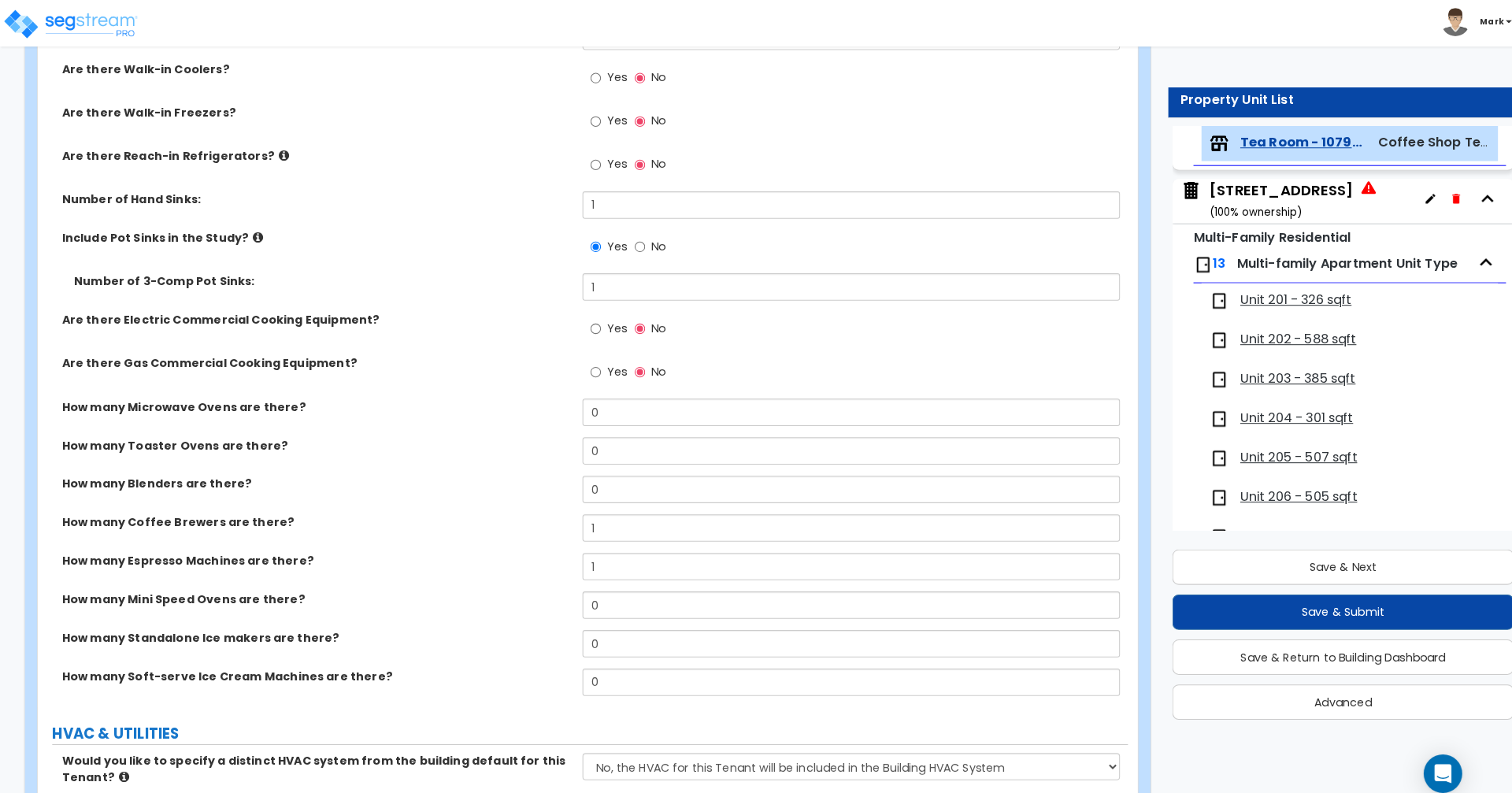
type input "5"
click at [585, 322] on input "Yes" at bounding box center [584, 322] width 10 height 17
radio input "true"
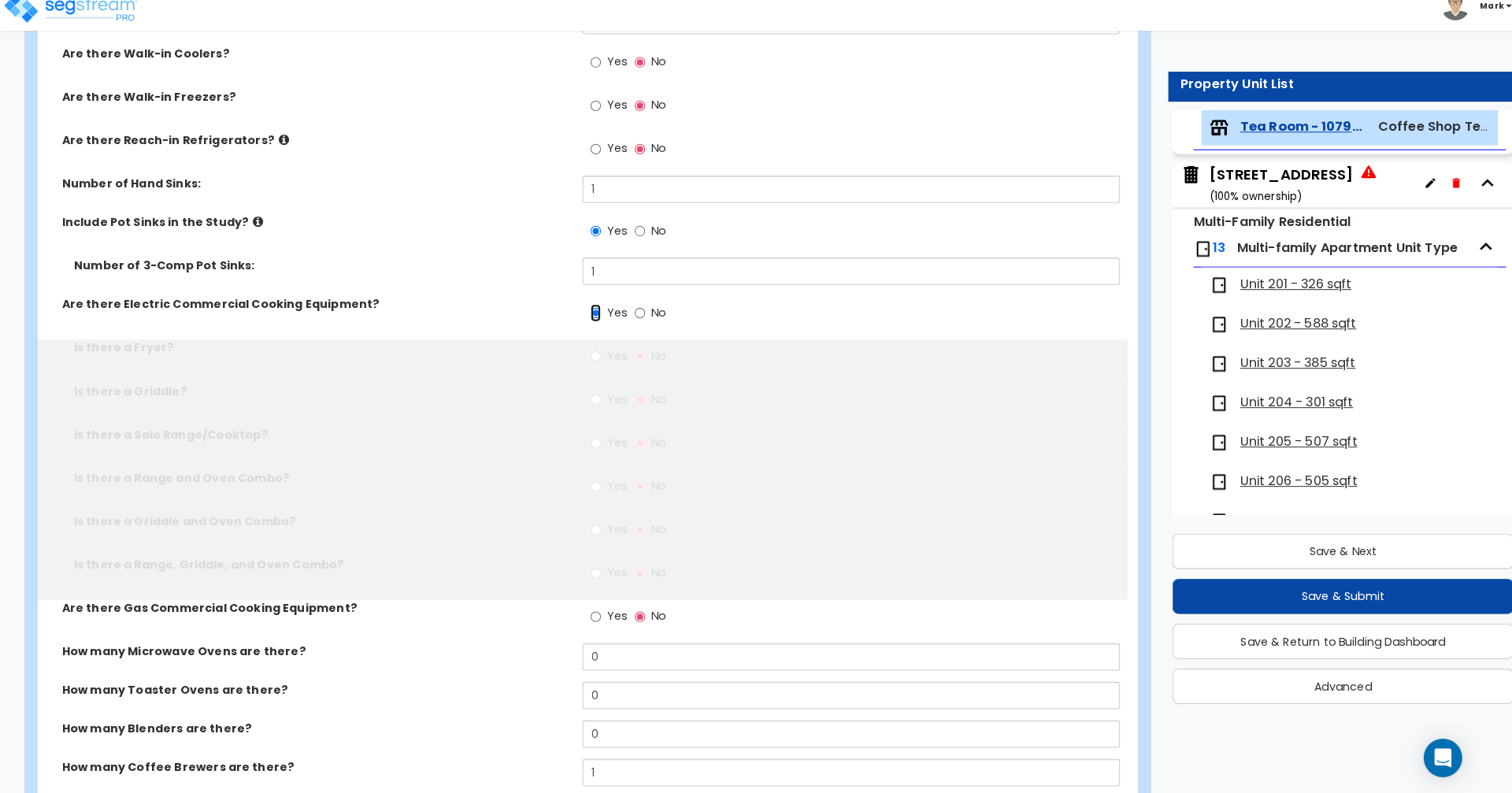
scroll to position [3007, 0]
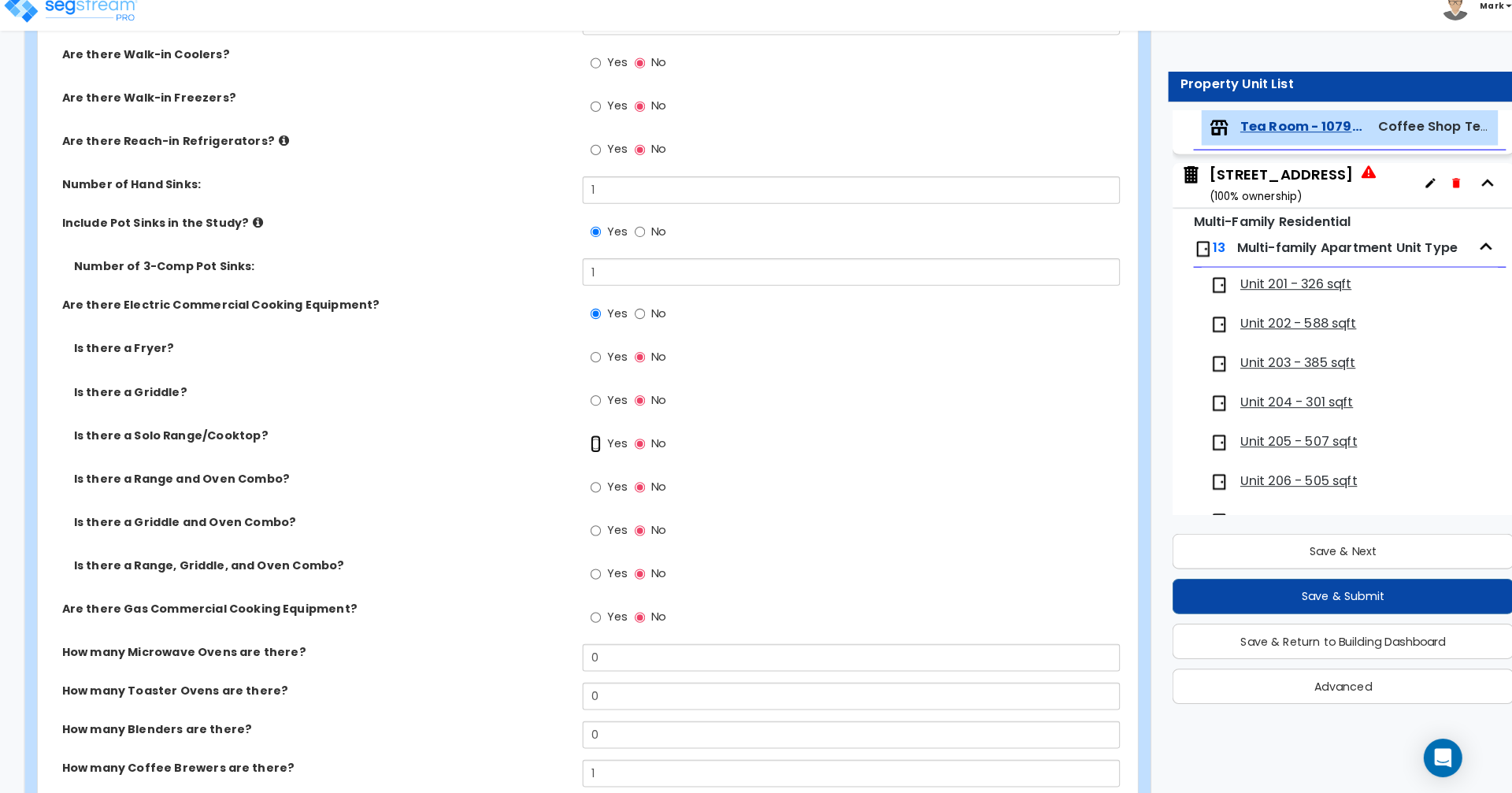
click at [585, 451] on input "Yes" at bounding box center [584, 451] width 10 height 17
radio input "true"
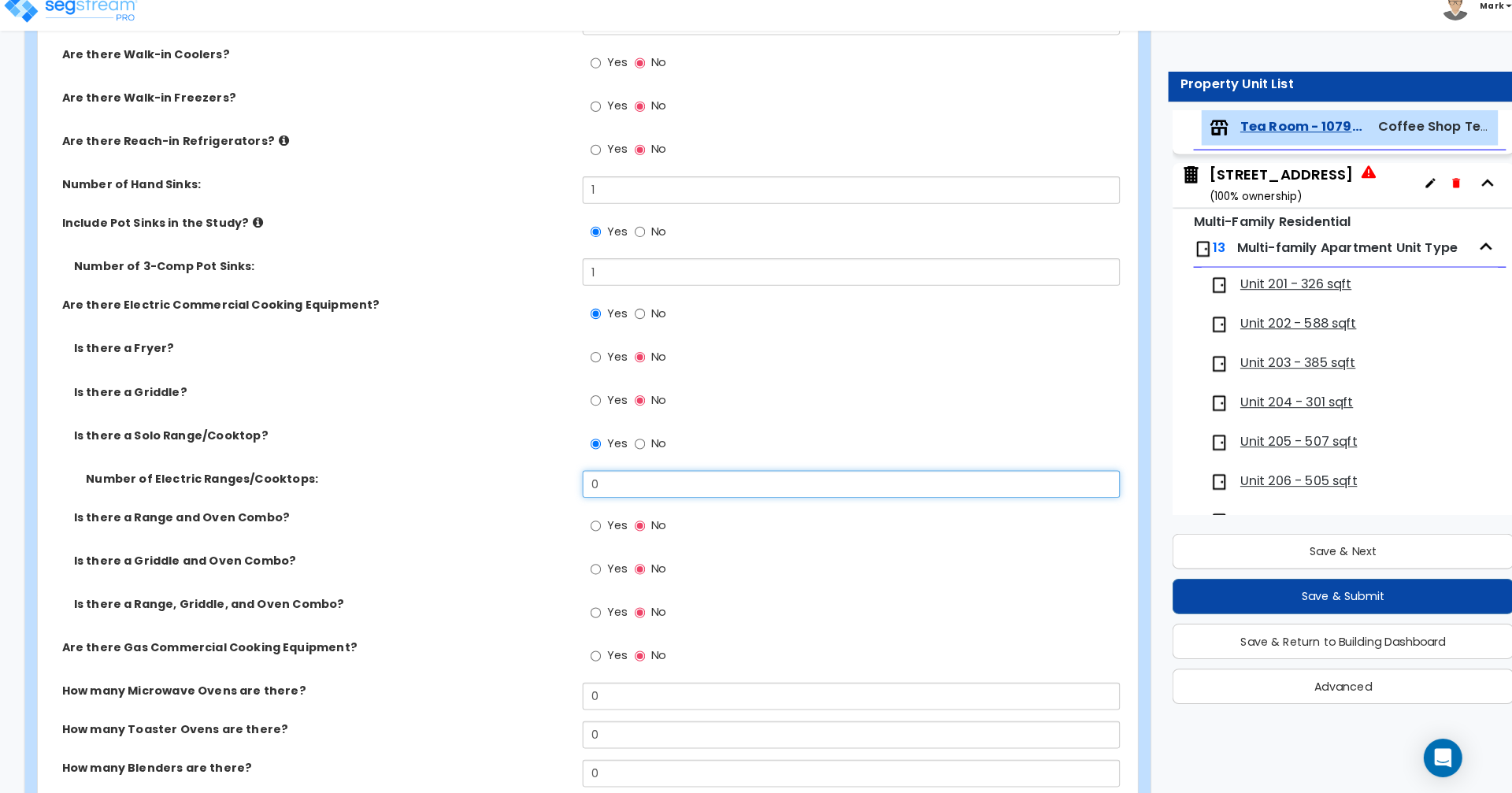
click at [655, 492] on input "0" at bounding box center [834, 490] width 526 height 27
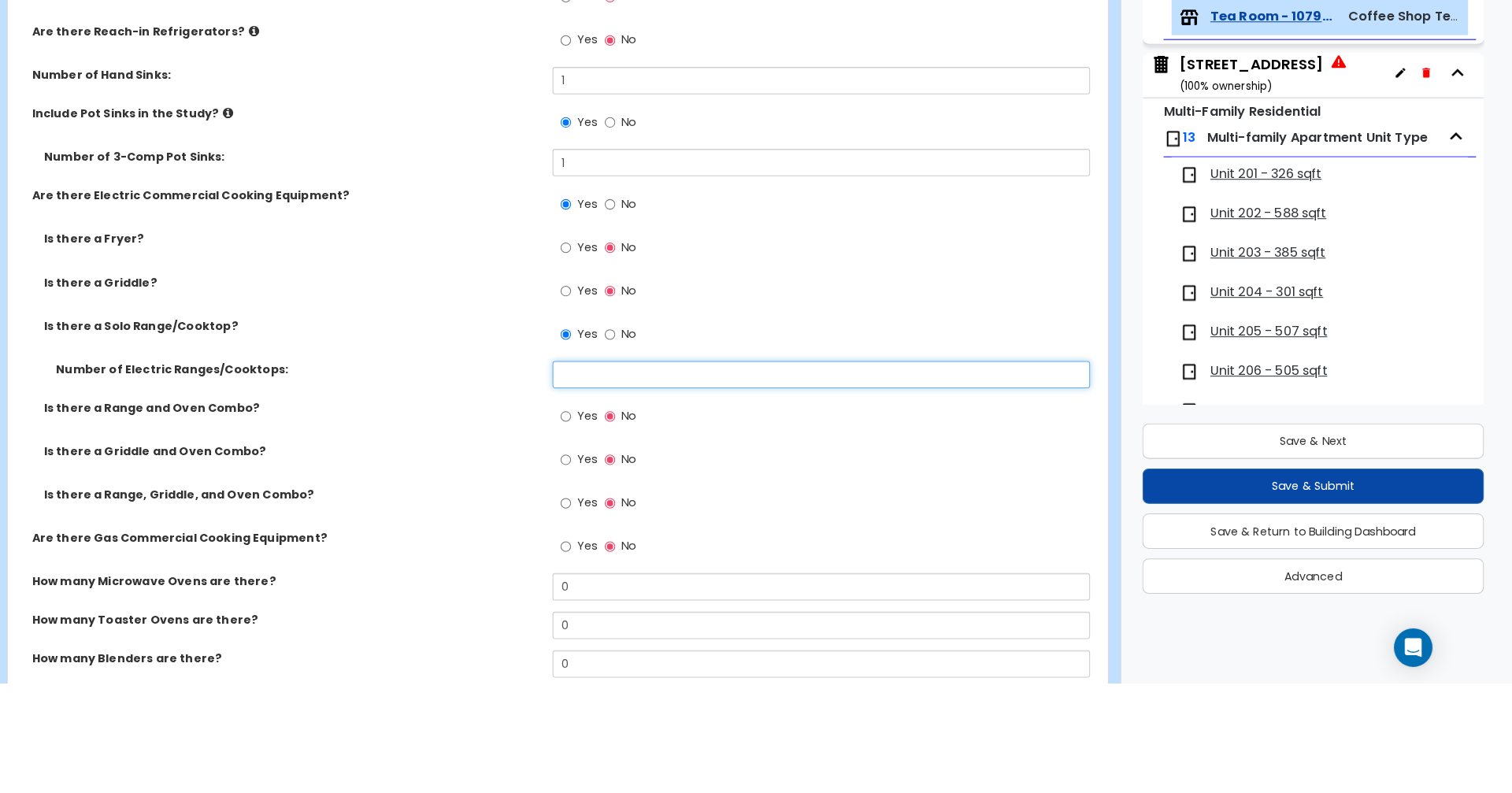
type input "1"
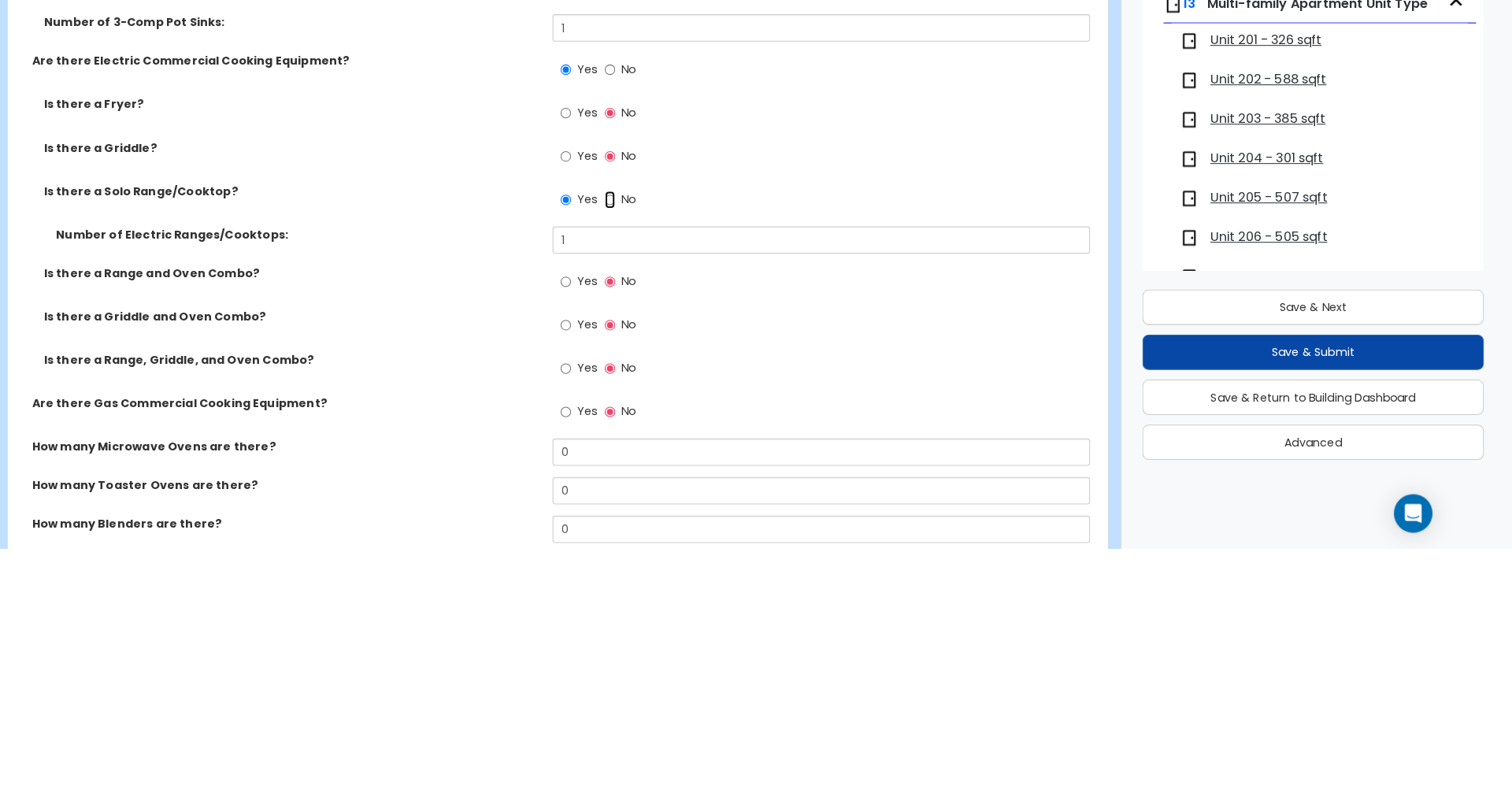
click at [627, 452] on input "No" at bounding box center [627, 451] width 10 height 17
radio input "false"
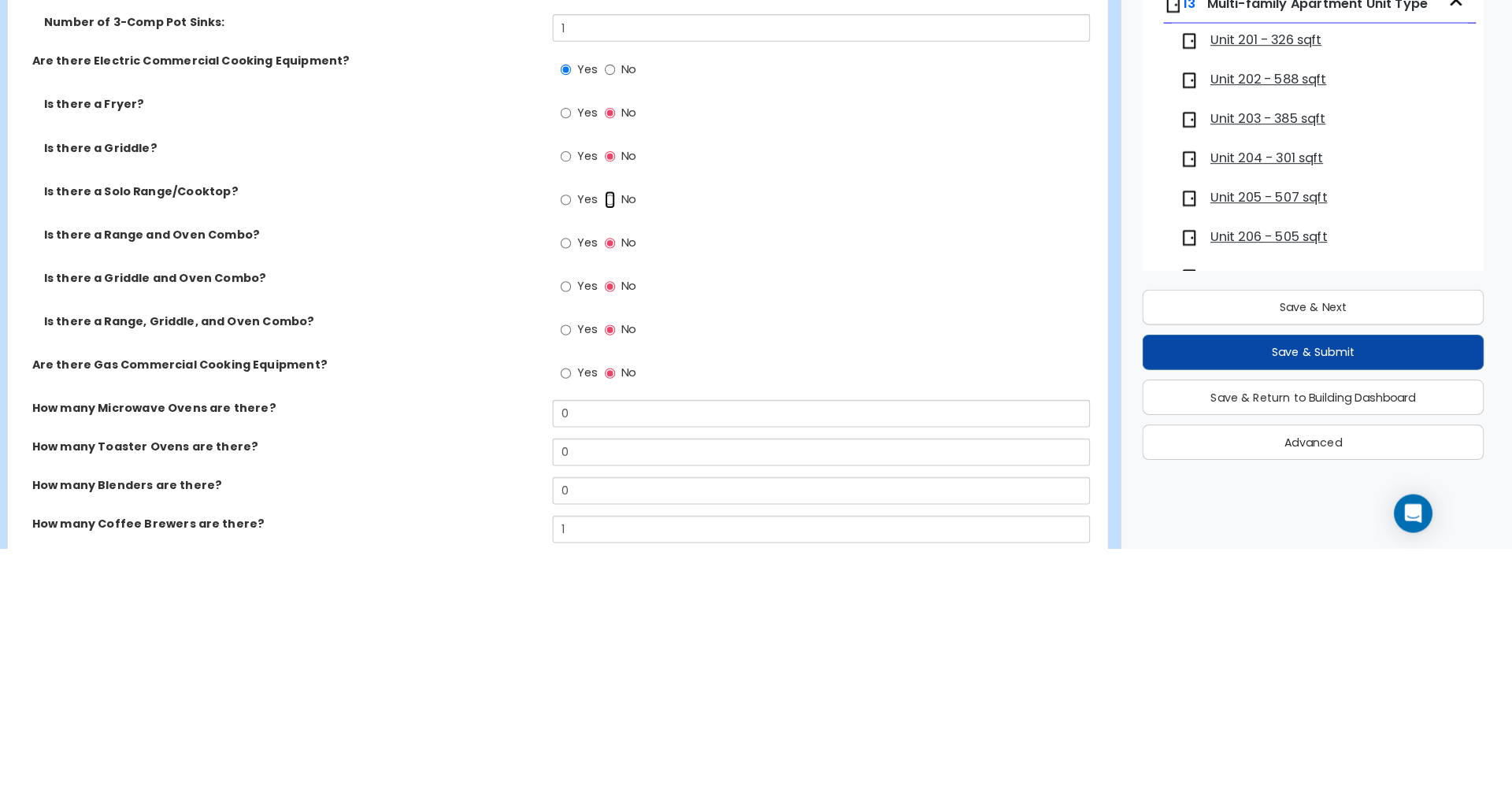
radio input "true"
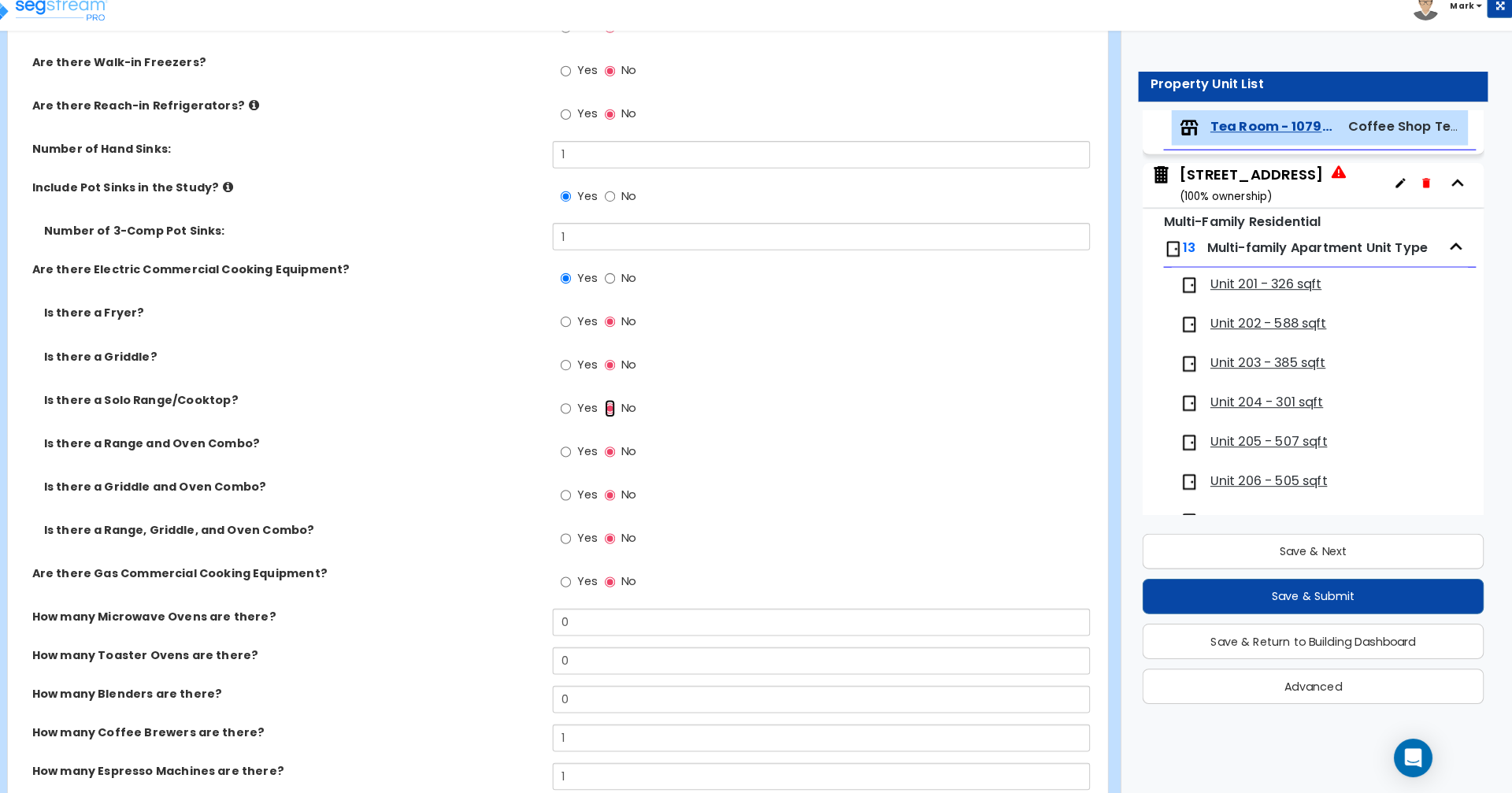
scroll to position [3102, 0]
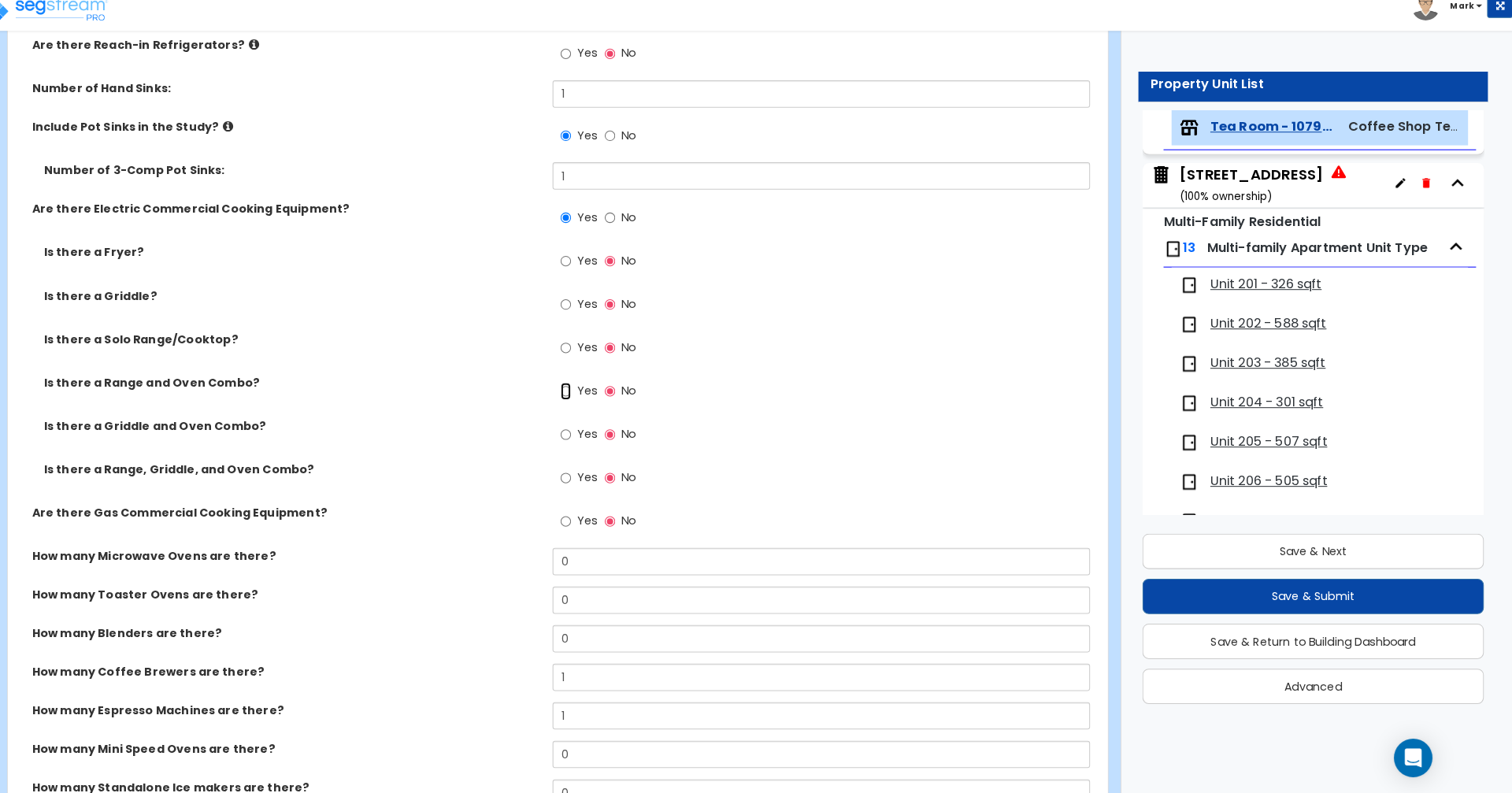
click at [585, 407] on input "Yes" at bounding box center [584, 400] width 10 height 17
radio input "true"
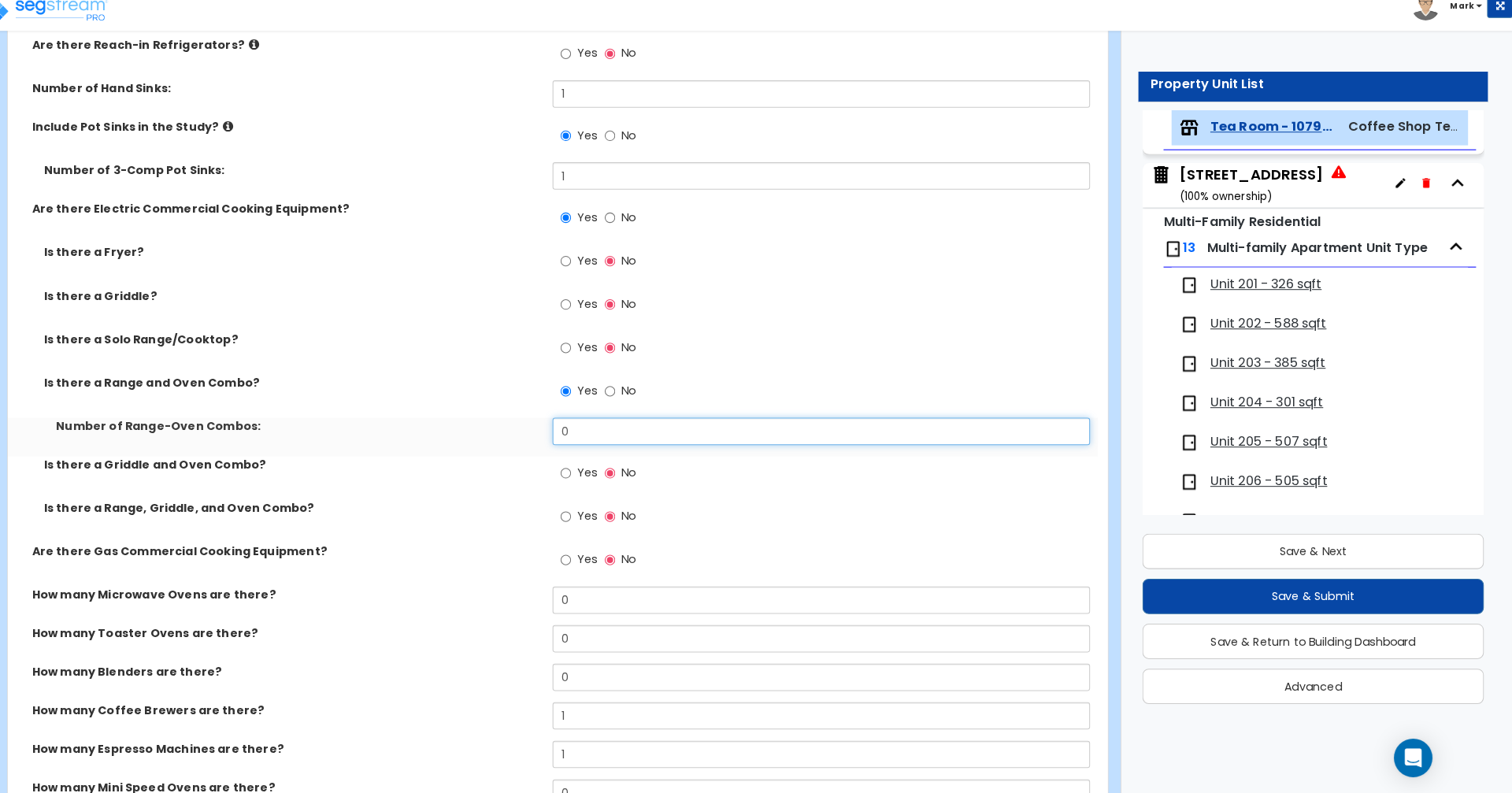
click at [629, 443] on input "0" at bounding box center [834, 438] width 526 height 27
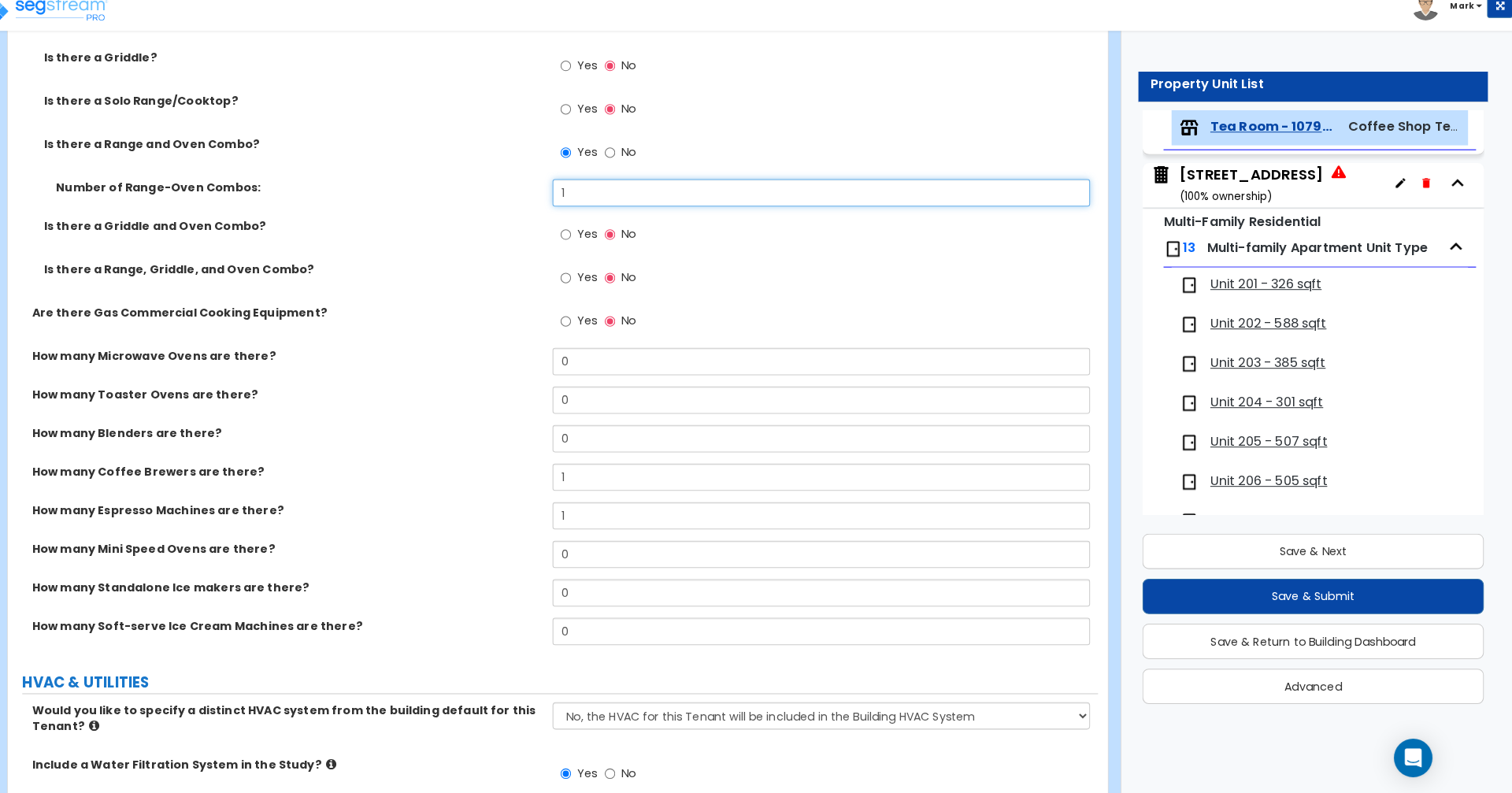
scroll to position [3350, 0]
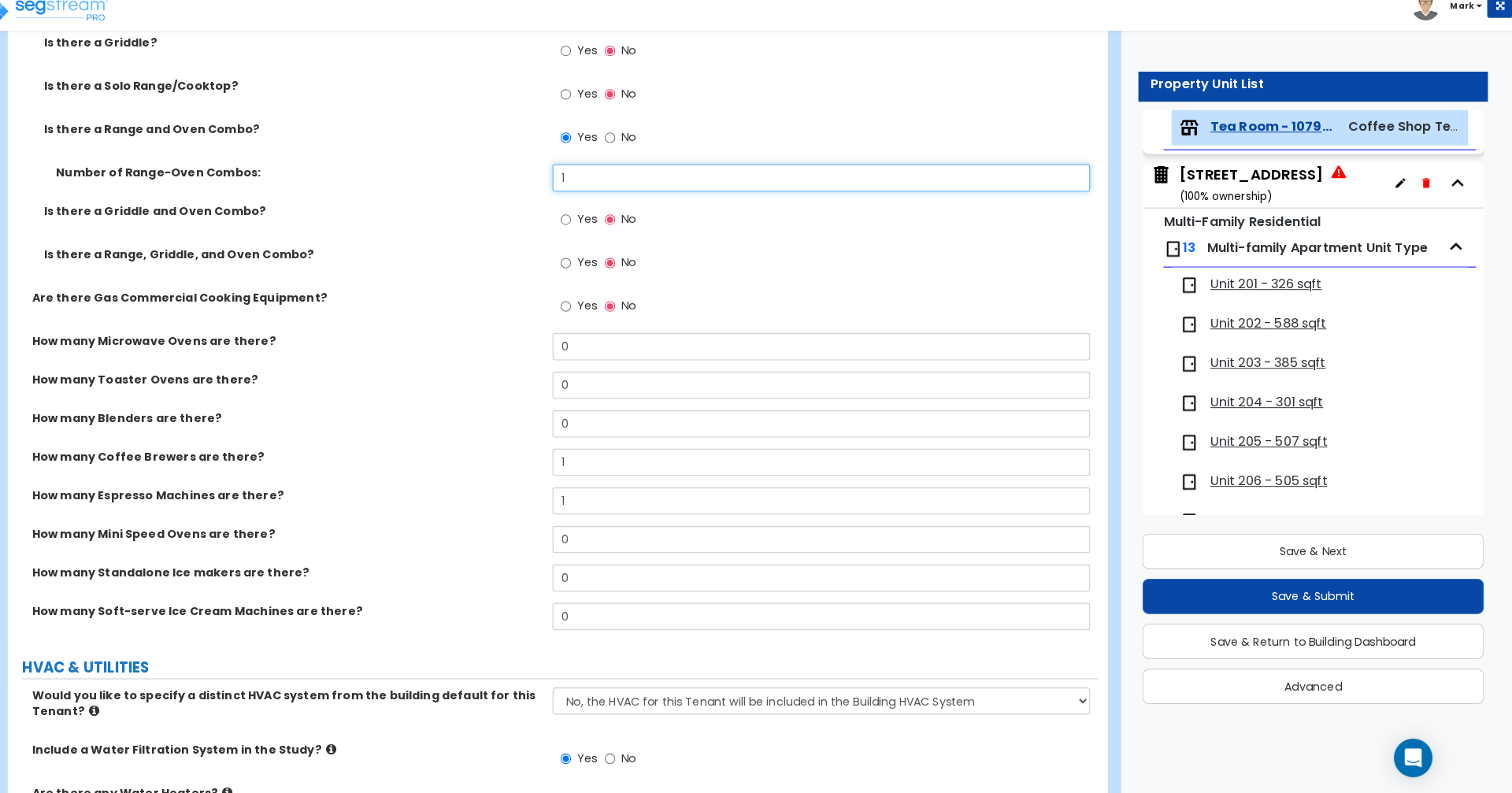
type input "1"
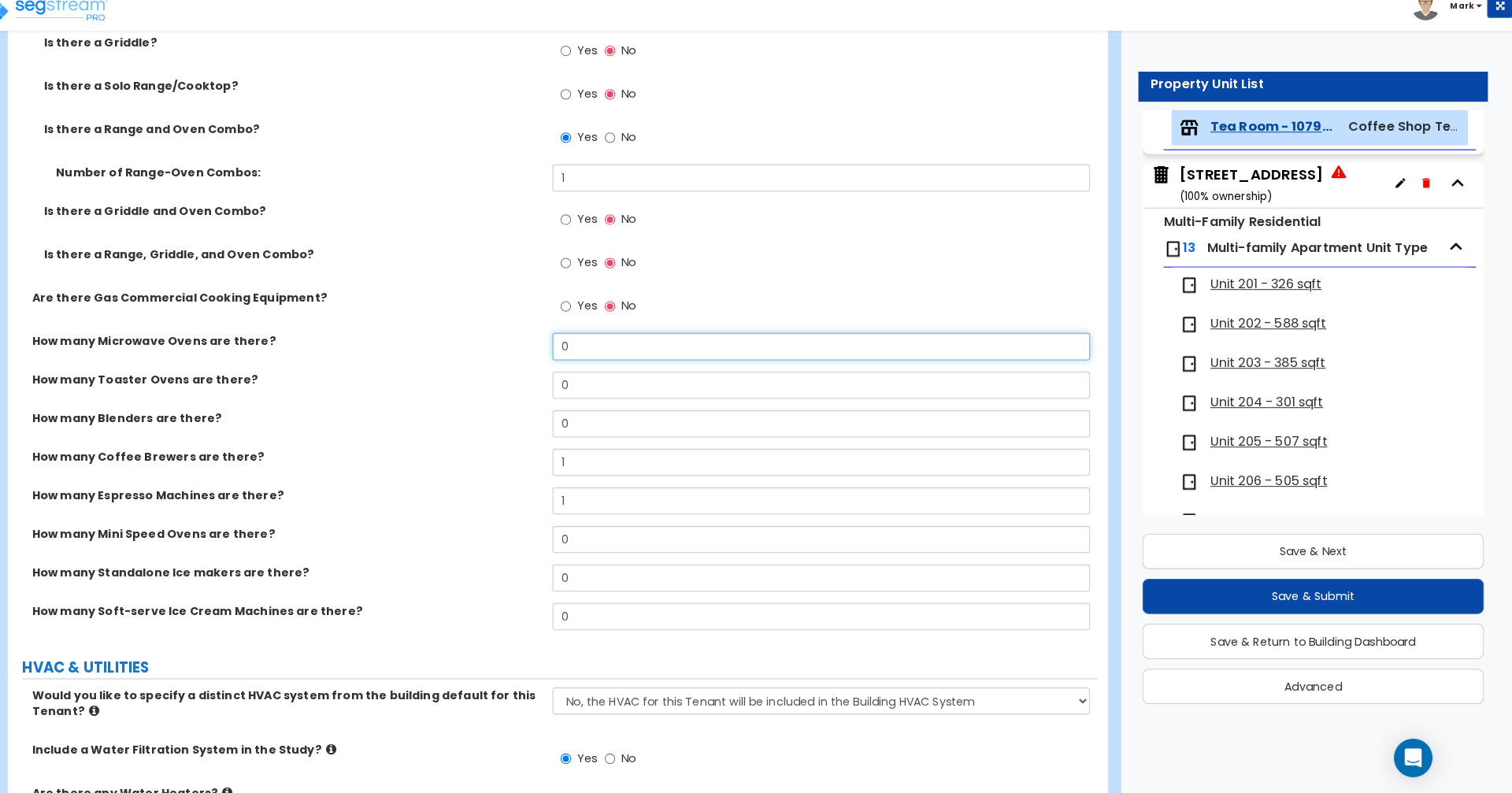
click at [623, 359] on input "0" at bounding box center [834, 355] width 526 height 27
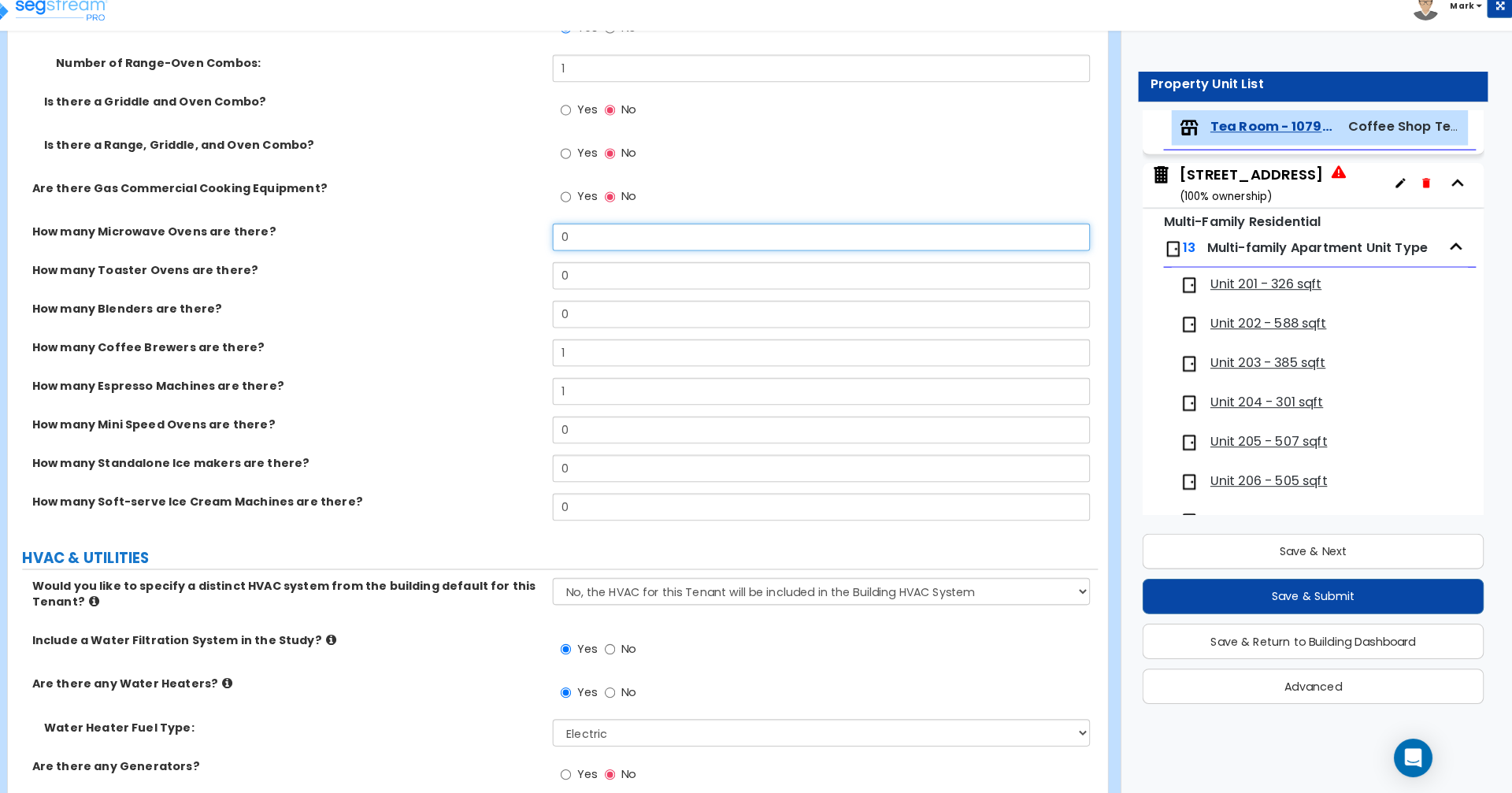
scroll to position [3538, 0]
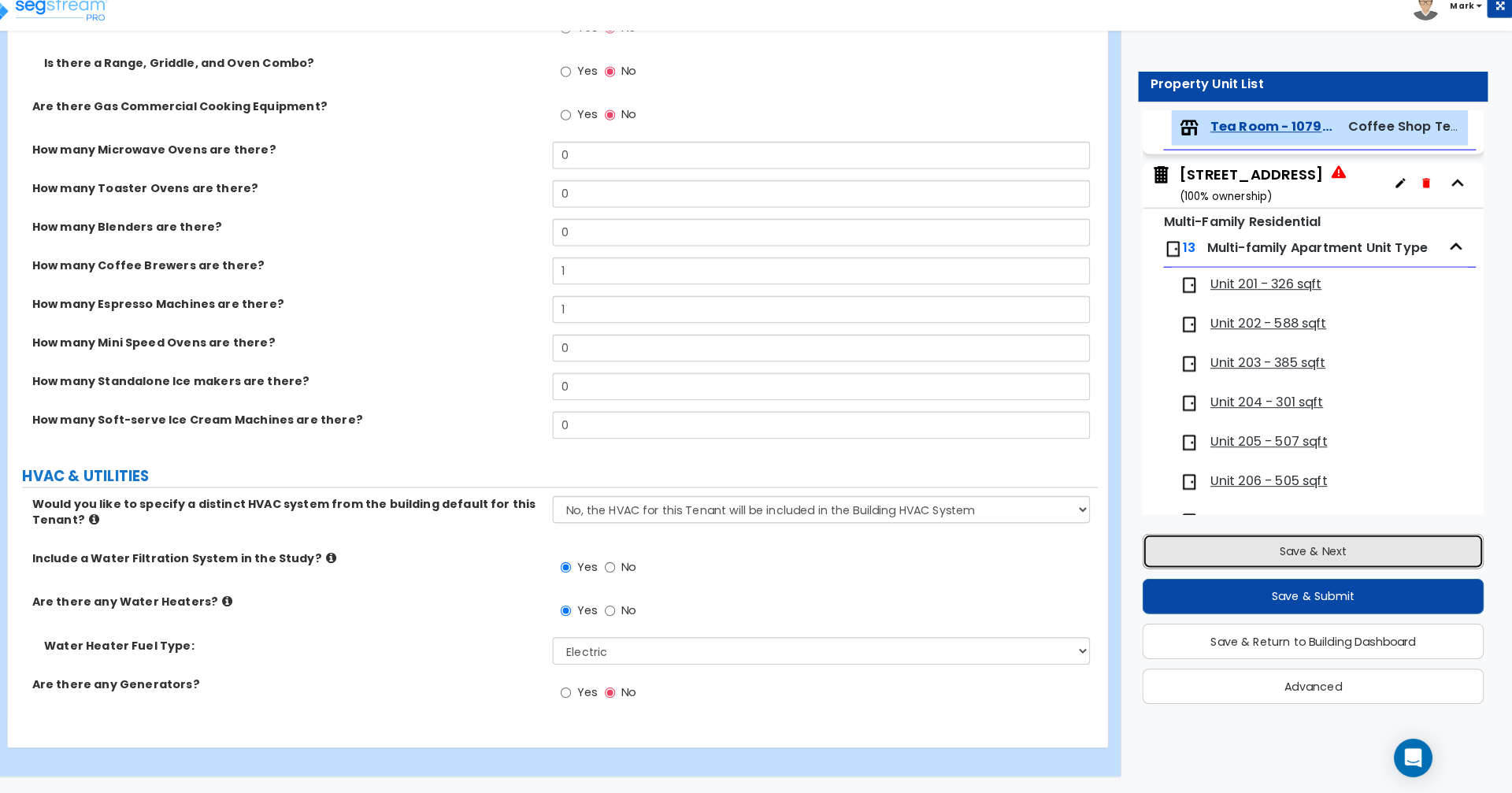
click at [1371, 558] on button "Save & Next" at bounding box center [1317, 556] width 335 height 34
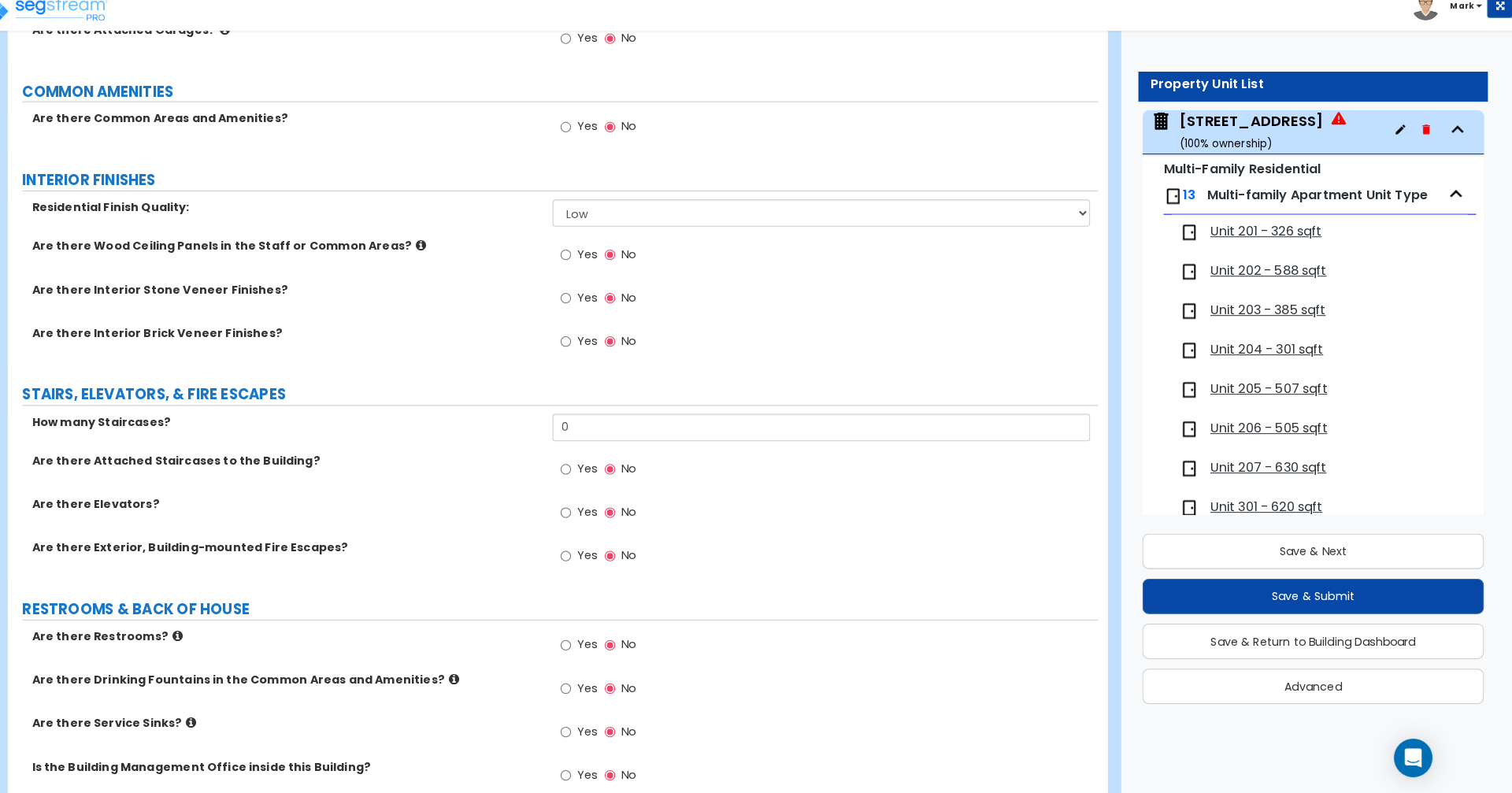
scroll to position [1899, 0]
click at [1081, 232] on select "Low Average High" at bounding box center [834, 223] width 526 height 27
select select "1"
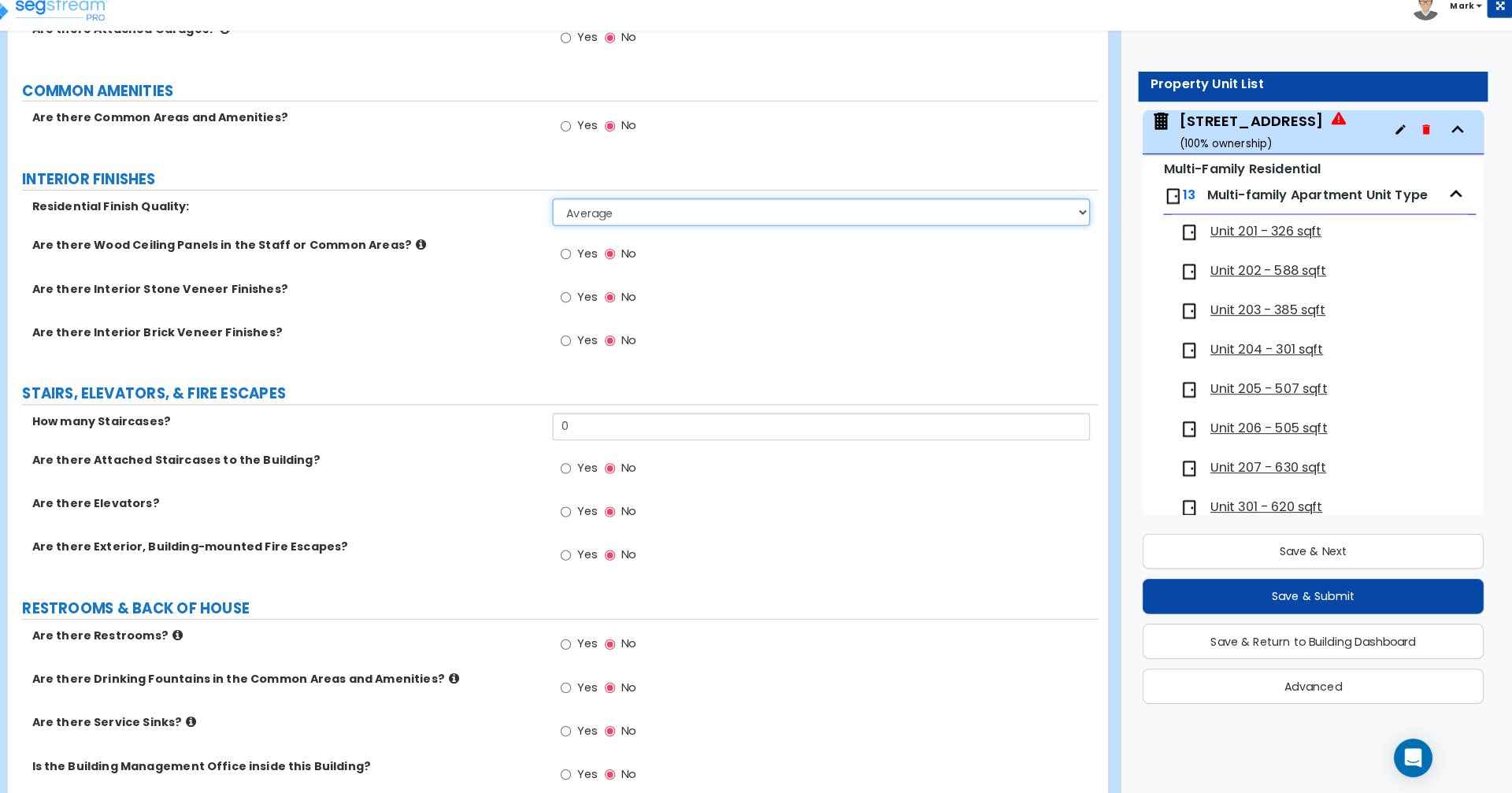
click at [571, 210] on select "Low Average High" at bounding box center [834, 223] width 526 height 27
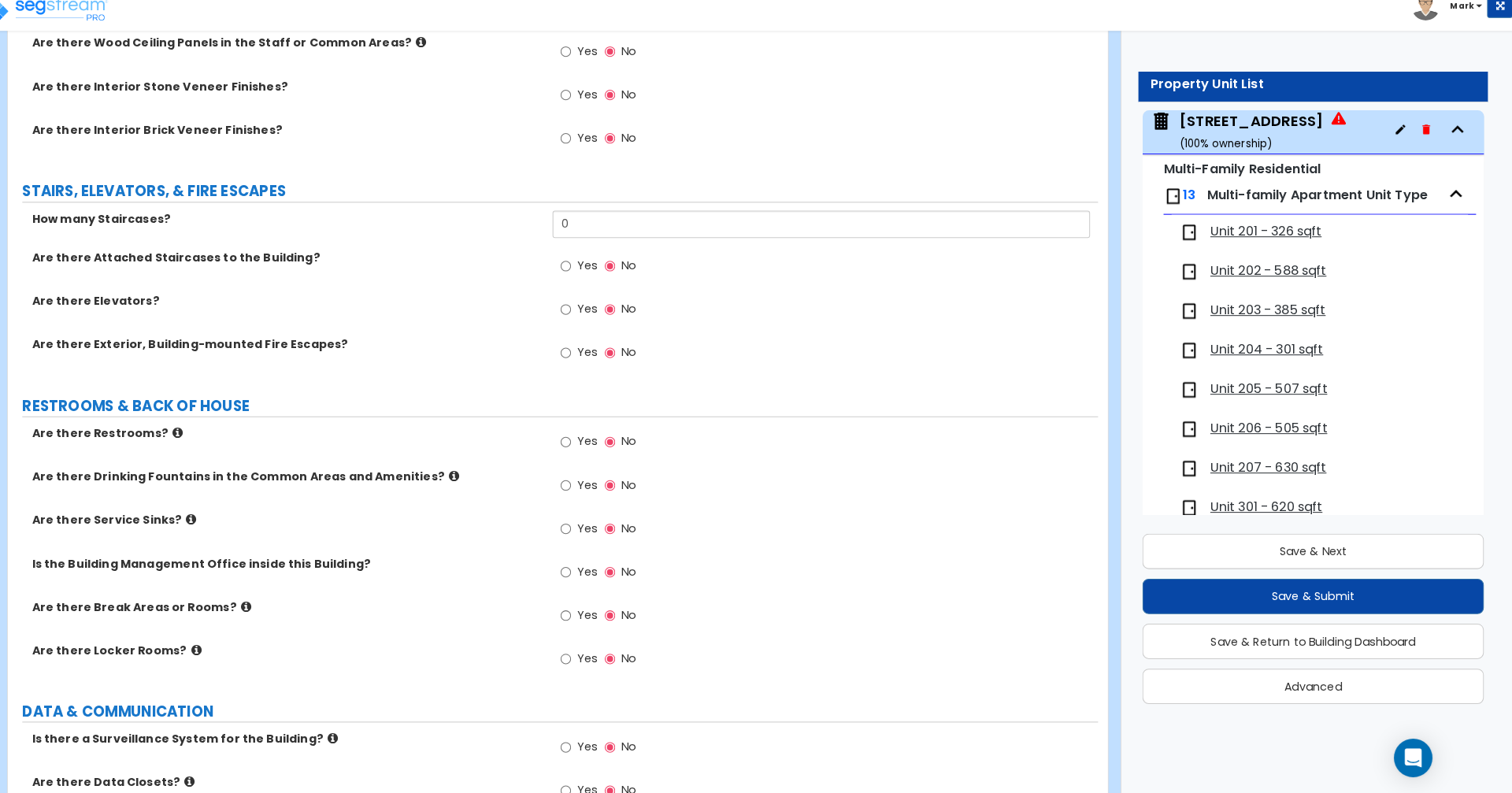
scroll to position [2108, 0]
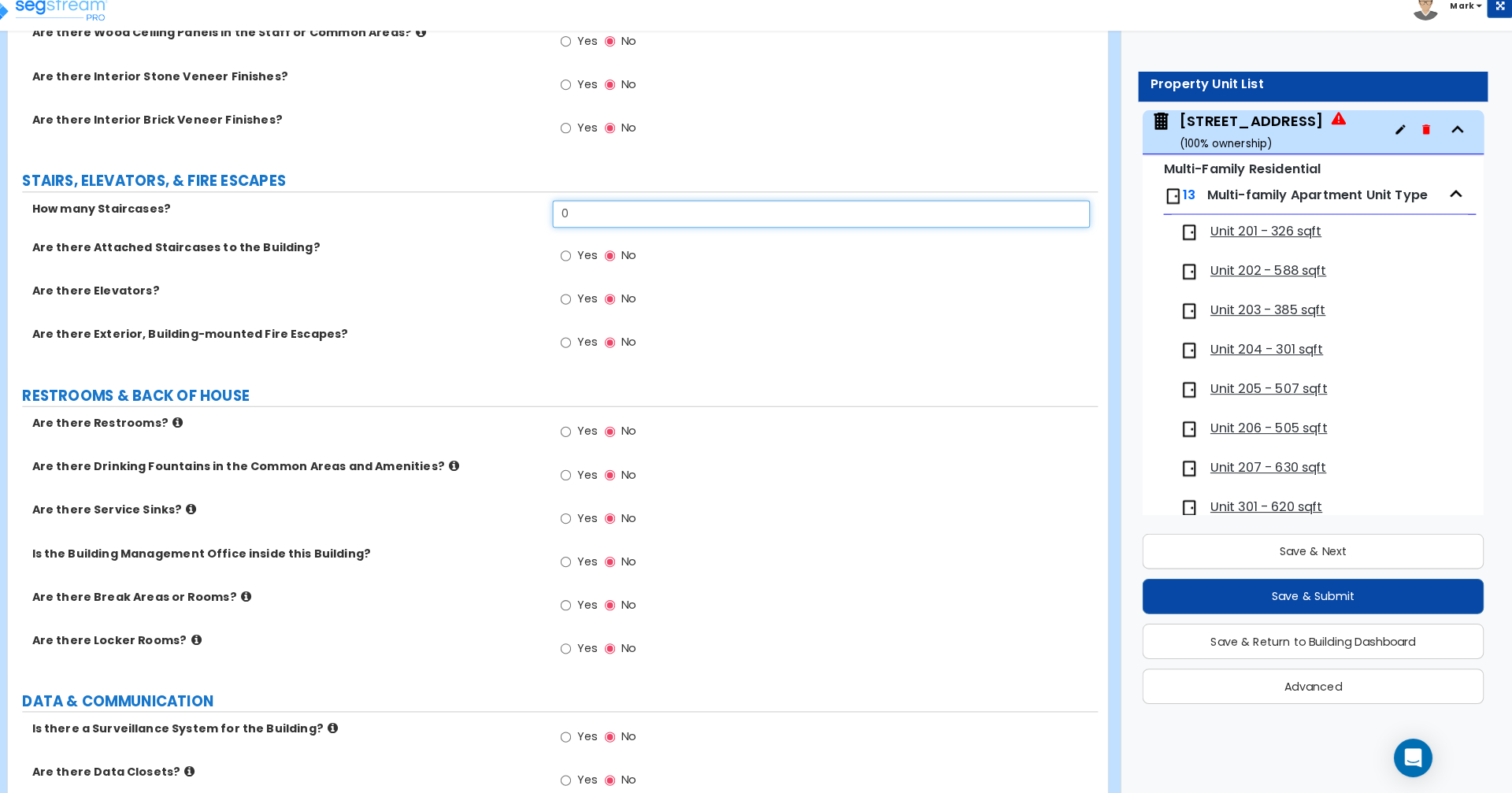
click at [707, 225] on input "0" at bounding box center [834, 225] width 526 height 27
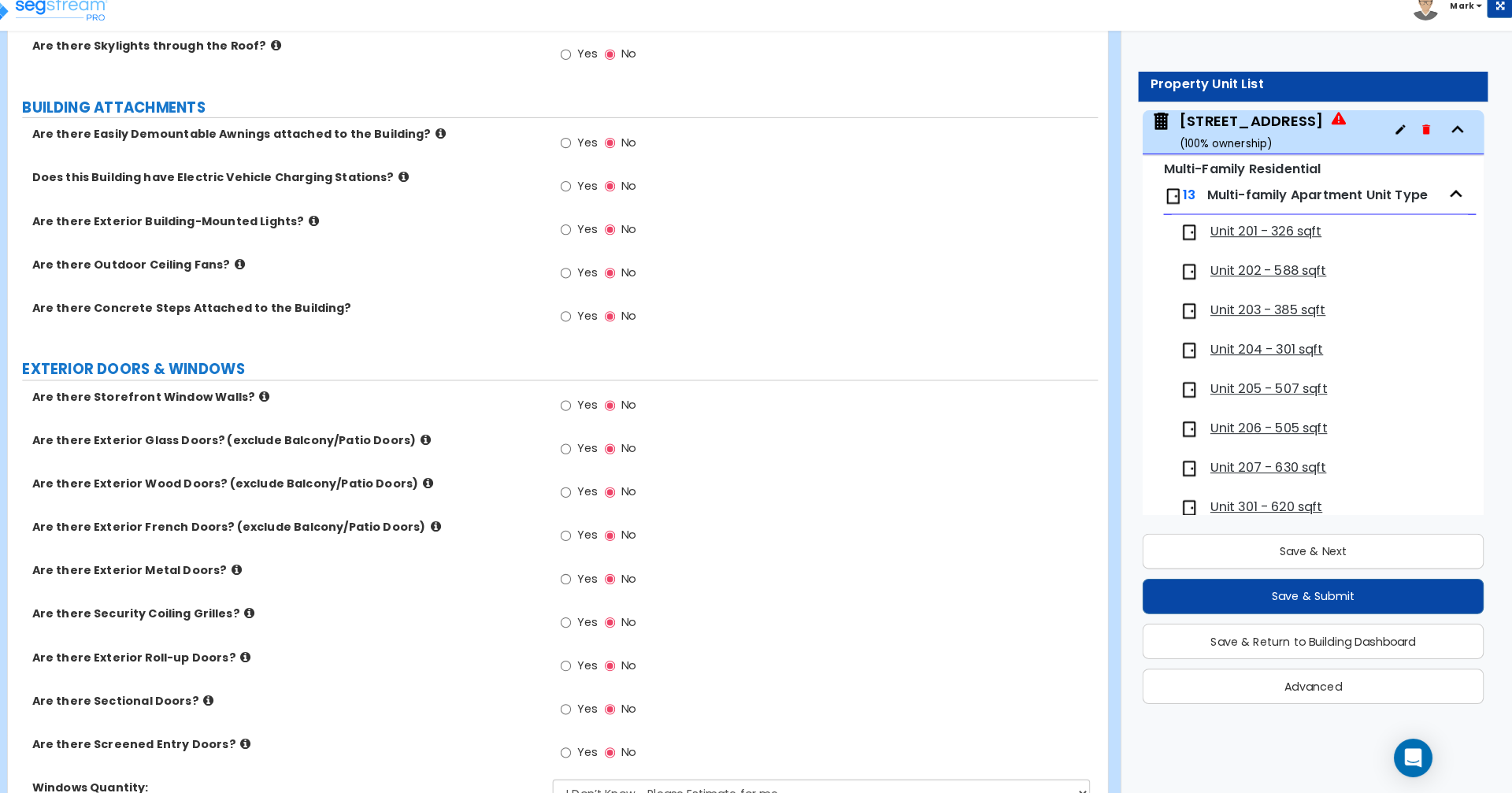
scroll to position [957, 0]
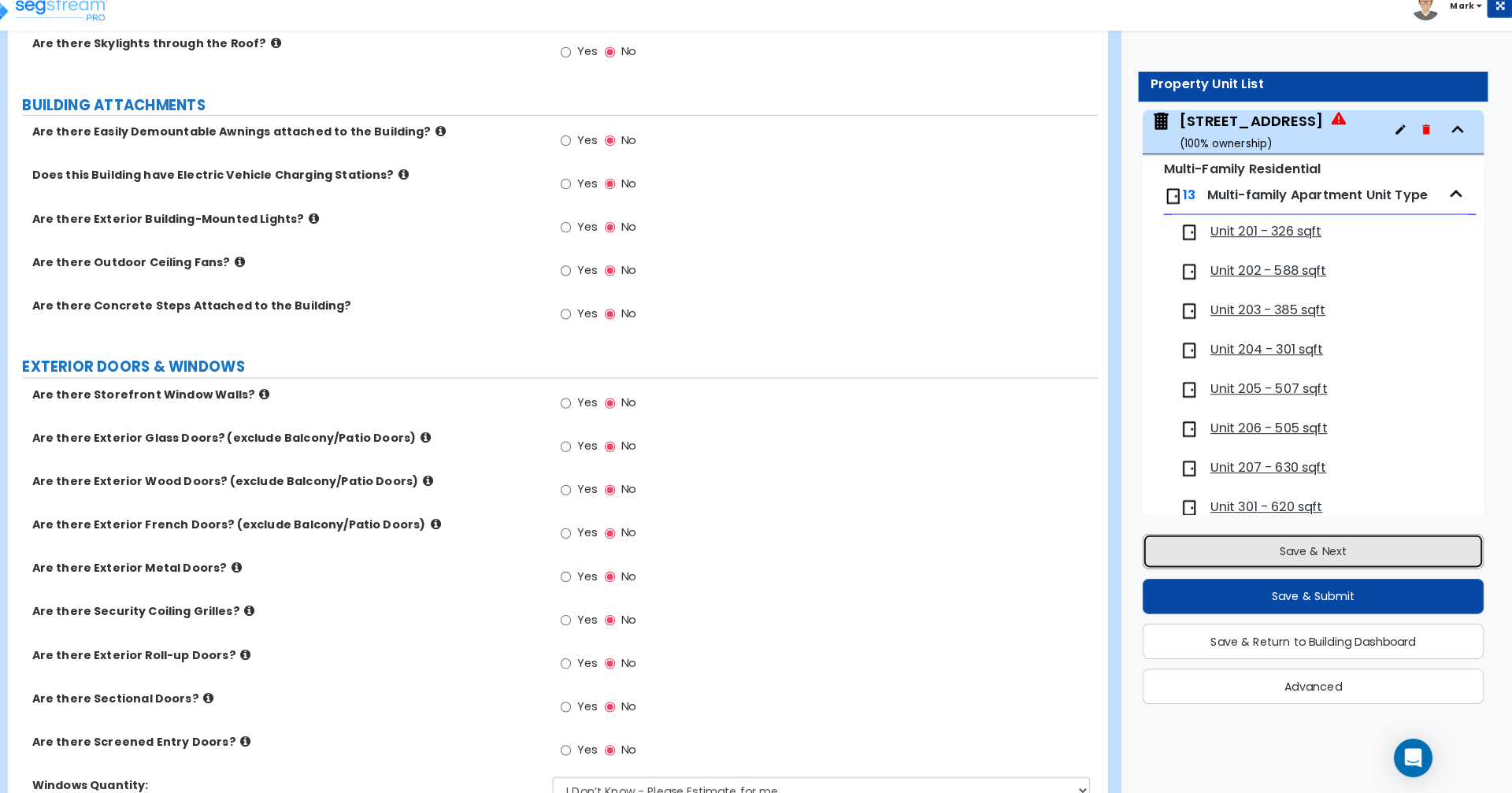
click at [1369, 551] on button "Save & Next" at bounding box center [1317, 556] width 335 height 34
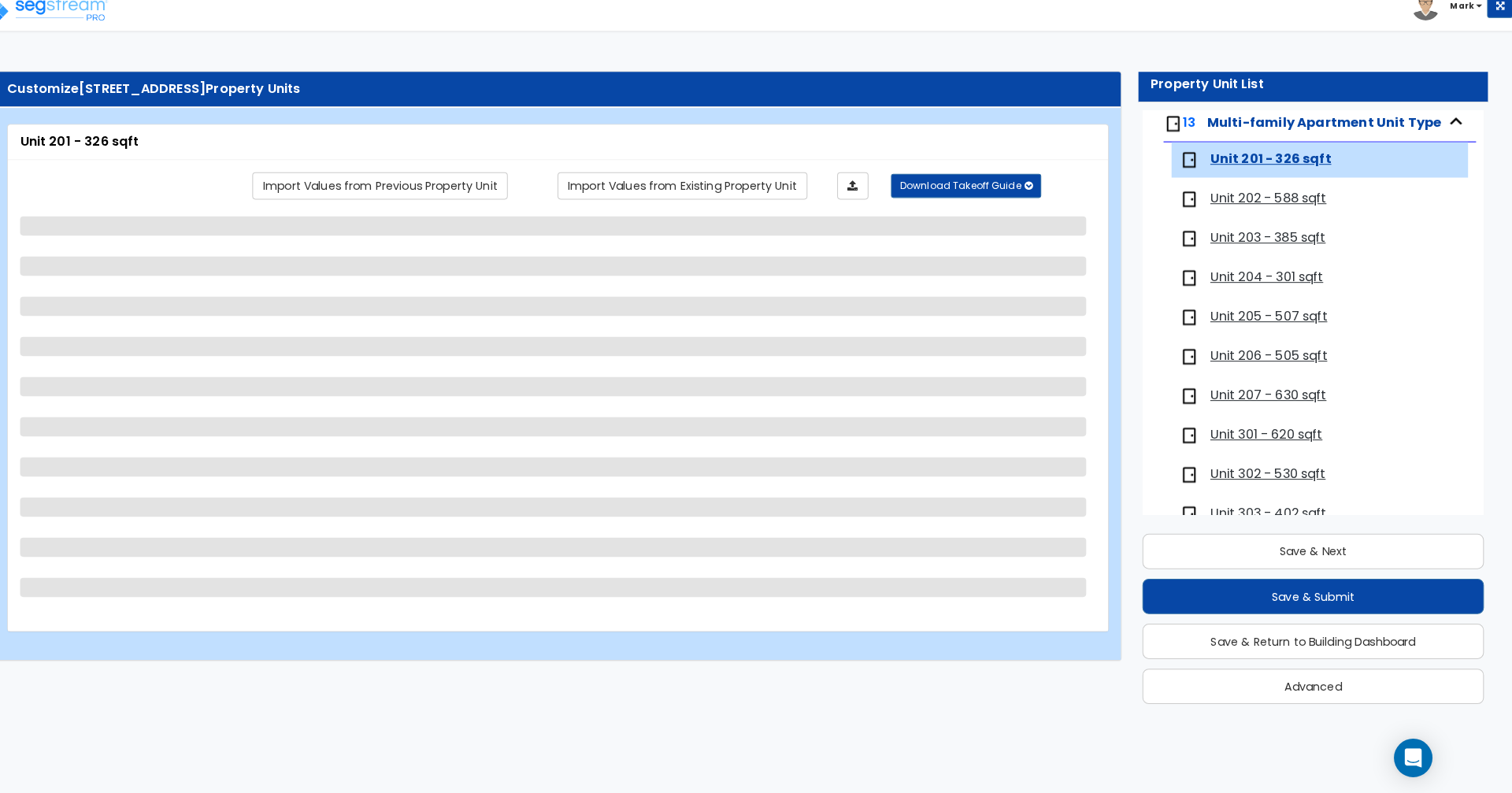
scroll to position [375, 0]
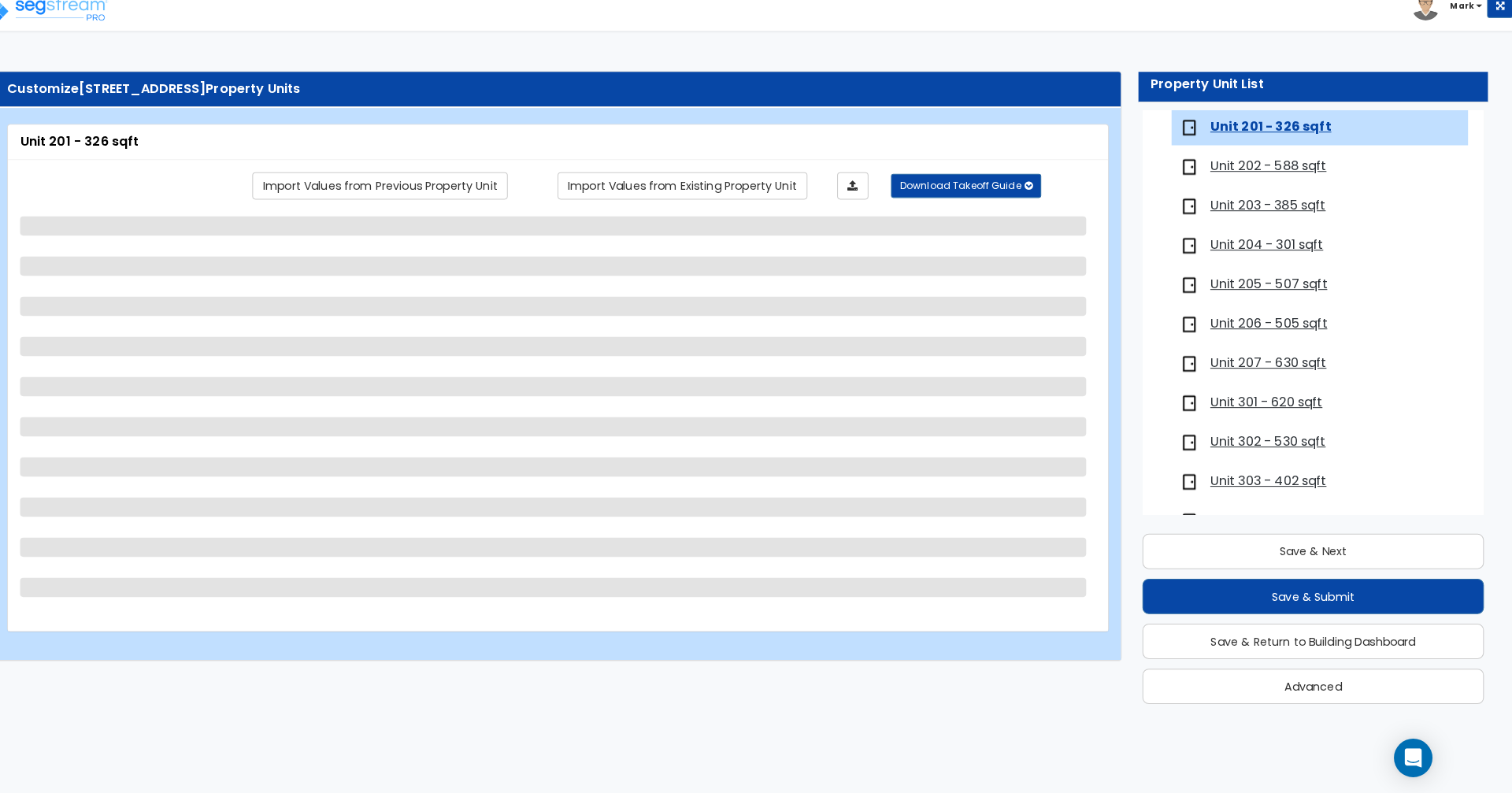
select select "5"
select select "1"
select select "2"
select select "3"
select select "2"
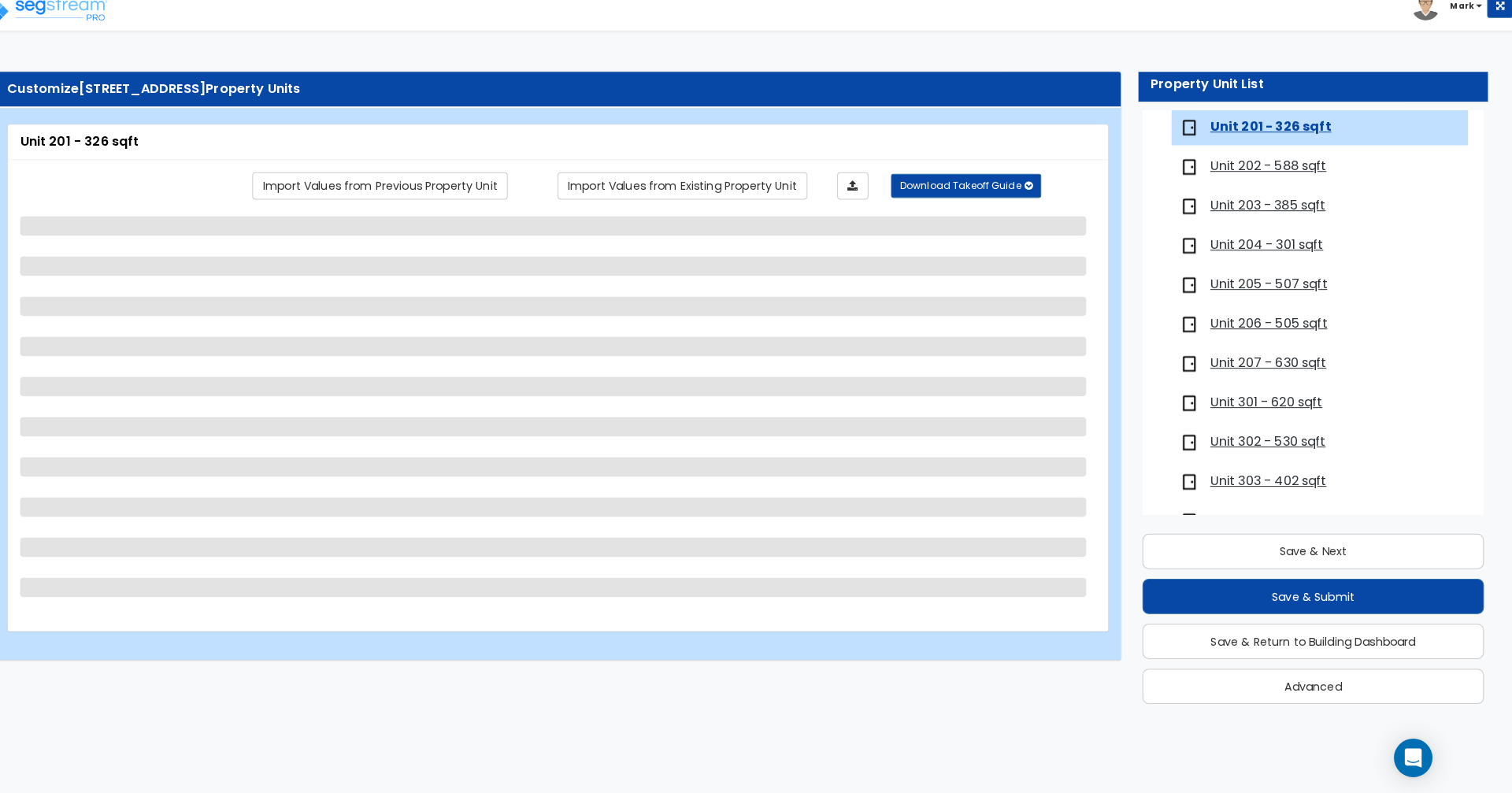
select select "1"
select select "2"
select select "1"
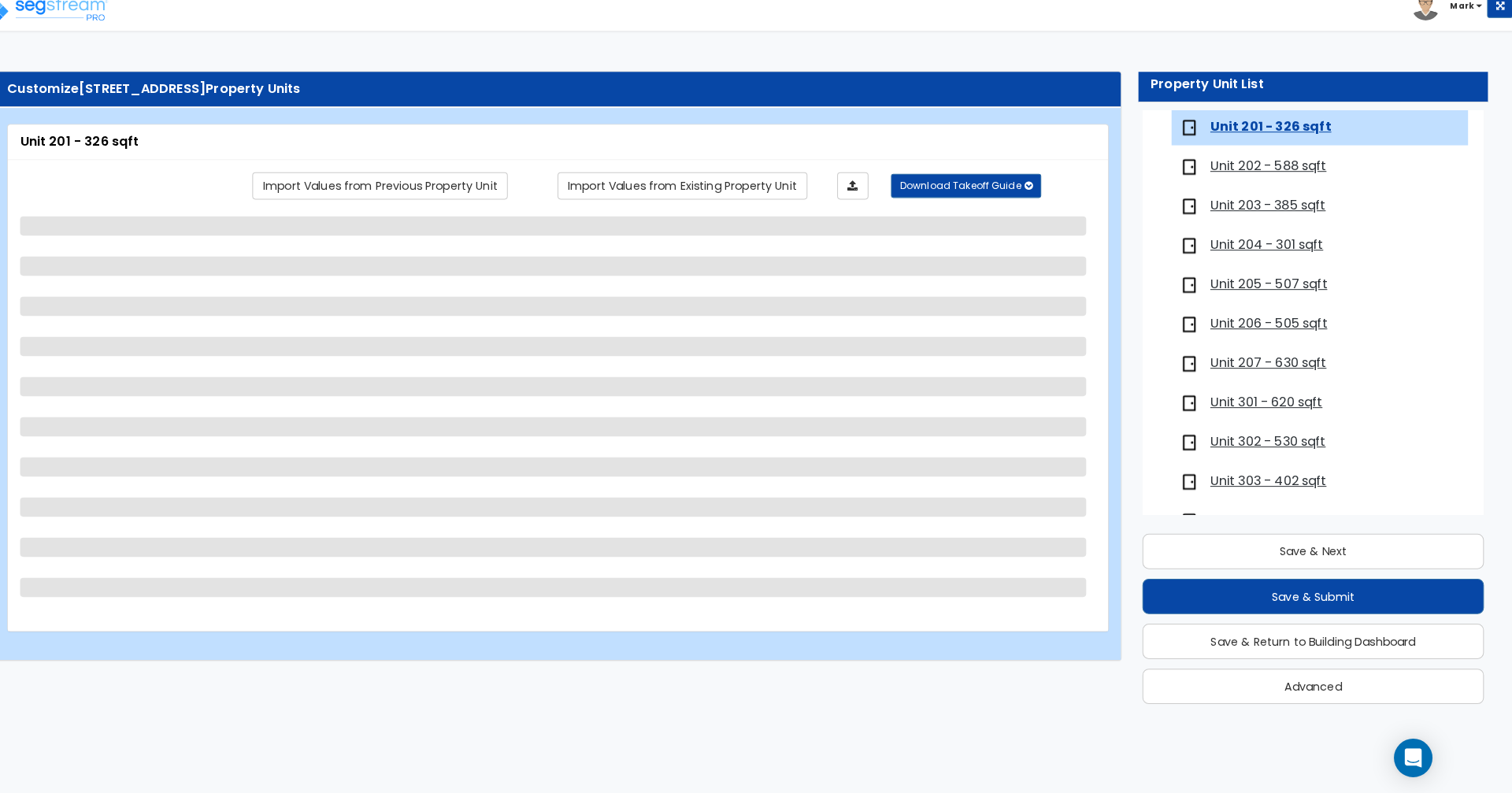
select select "2"
select select "1"
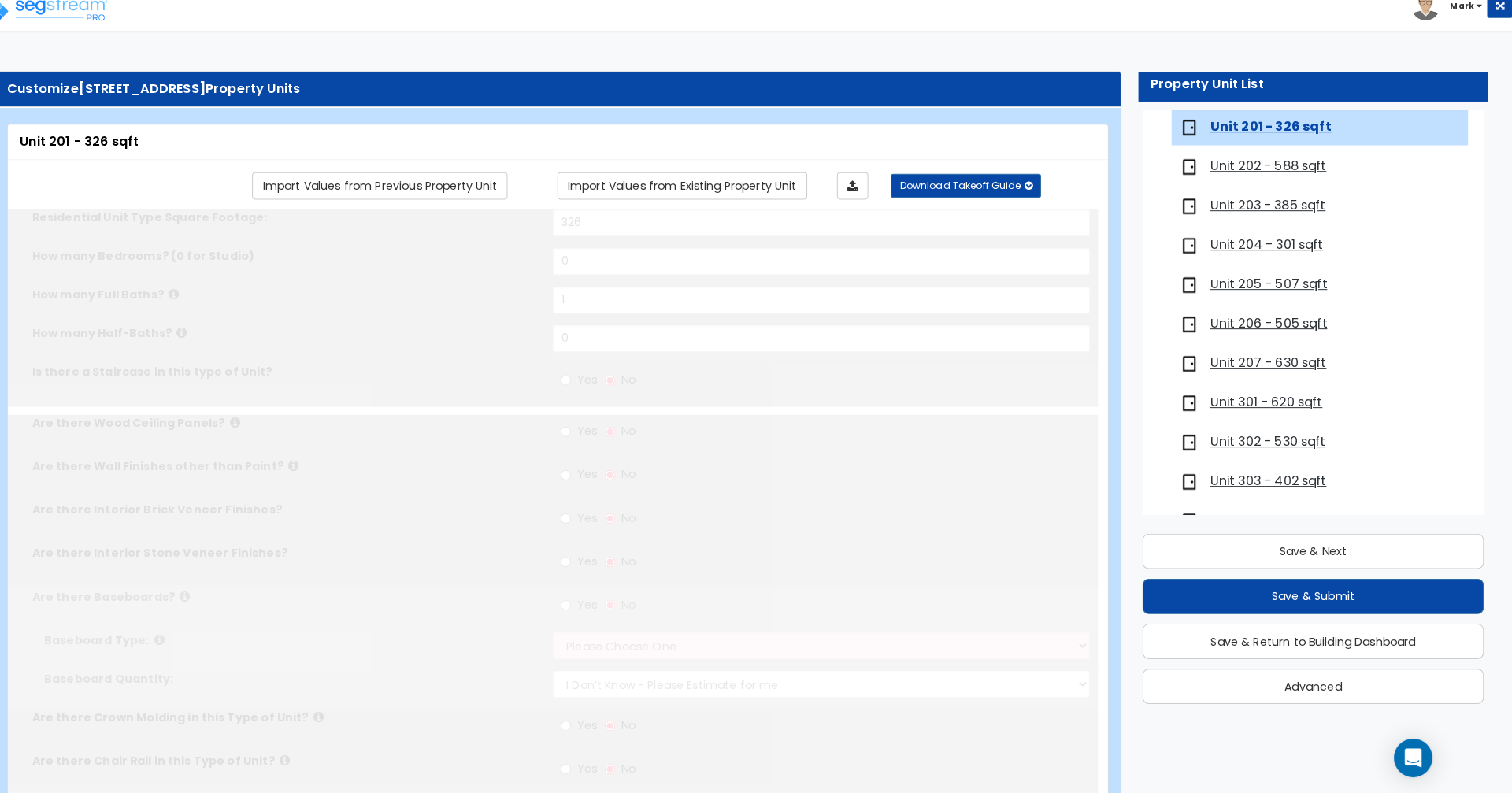
radio input "true"
select select "1"
select select "3"
select select "1"
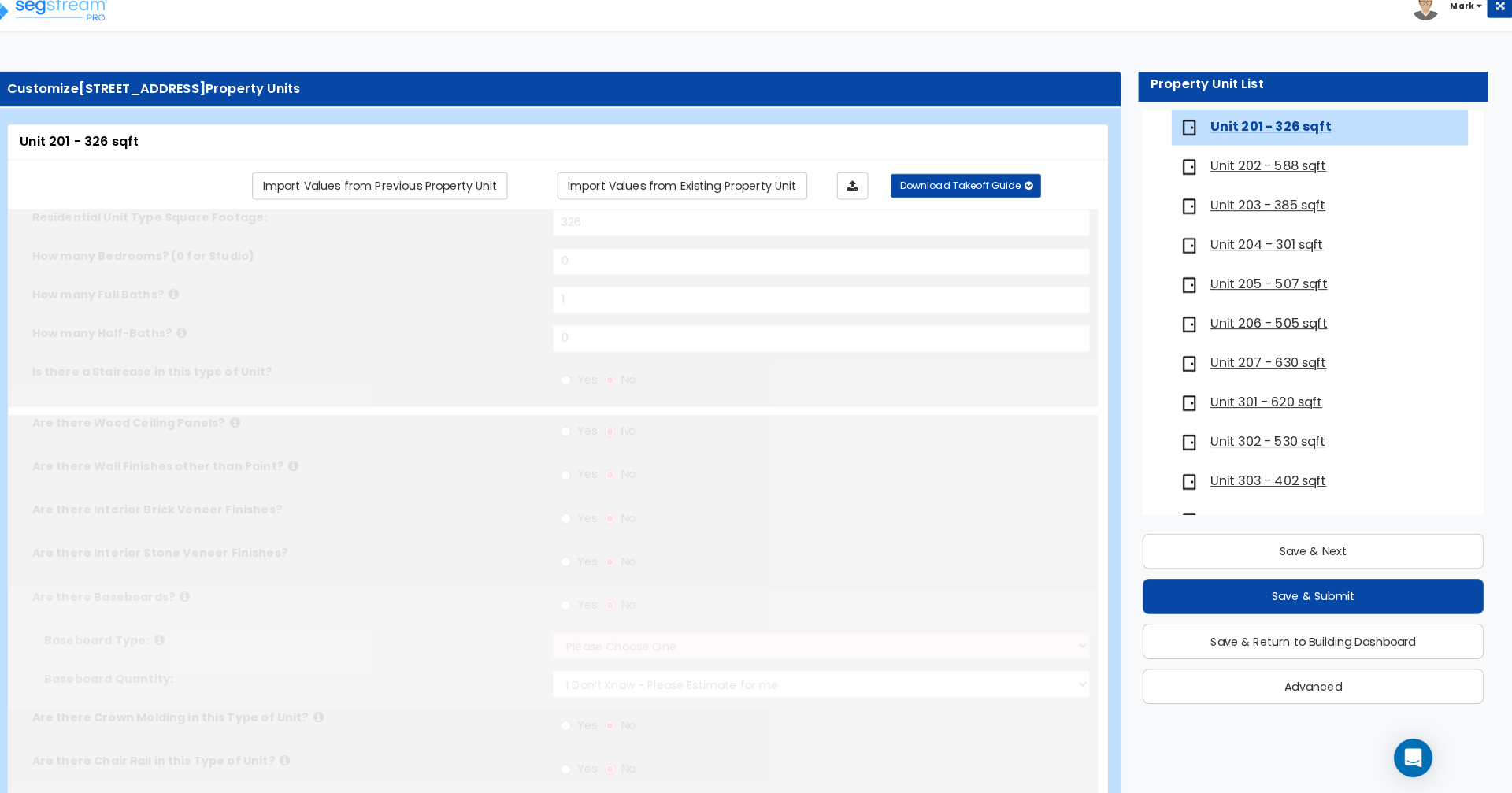
select select "2"
radio input "true"
select select "2"
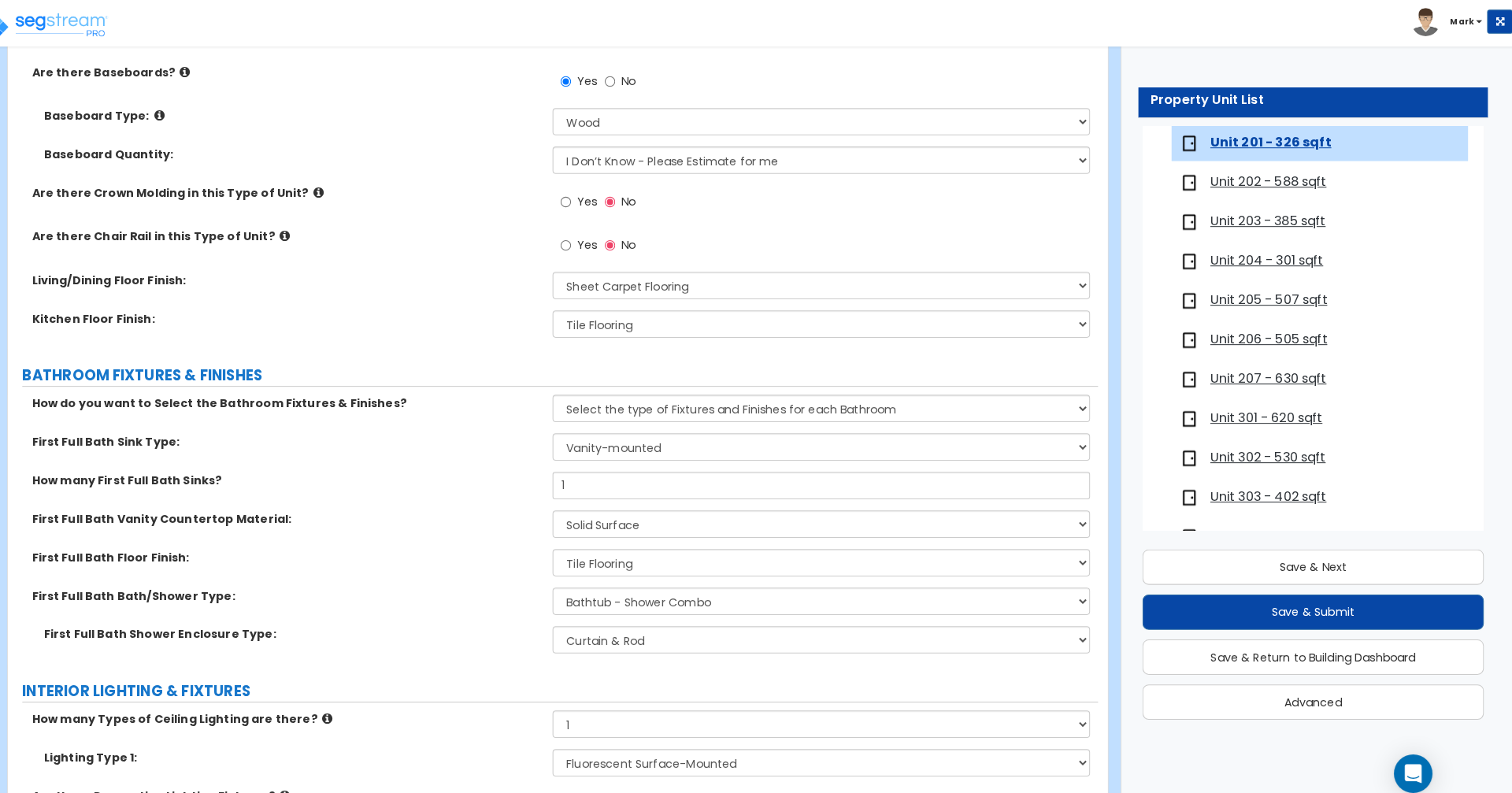
scroll to position [597, 0]
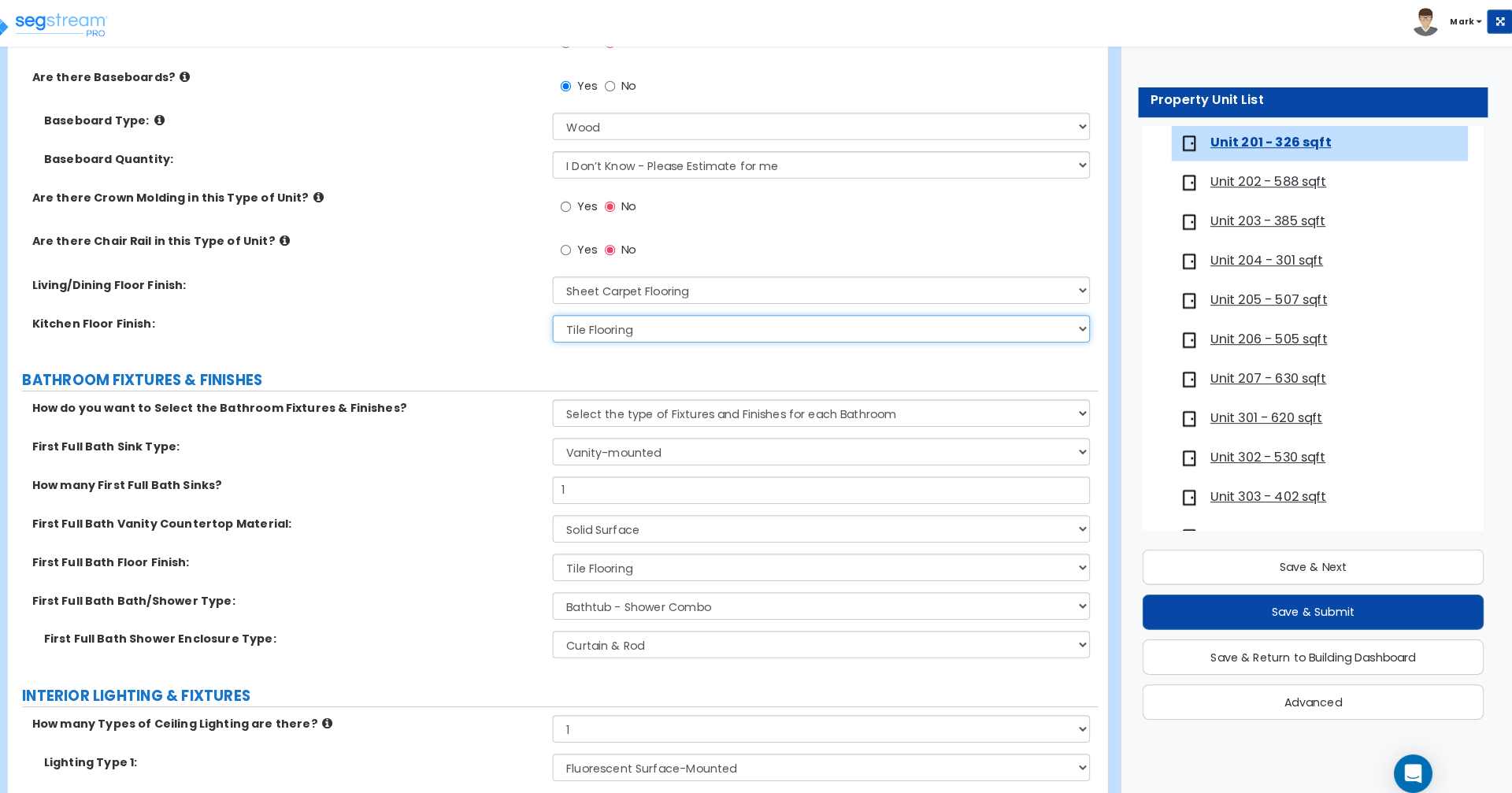
click at [1017, 322] on select "None Tile Flooring Hardwood Flooring Resilient Laminate Flooring VCT Flooring S…" at bounding box center [834, 321] width 526 height 27
select select "2"
click at [571, 309] on select "None Tile Flooring Hardwood Flooring Resilient Laminate Flooring VCT Flooring S…" at bounding box center [834, 321] width 526 height 27
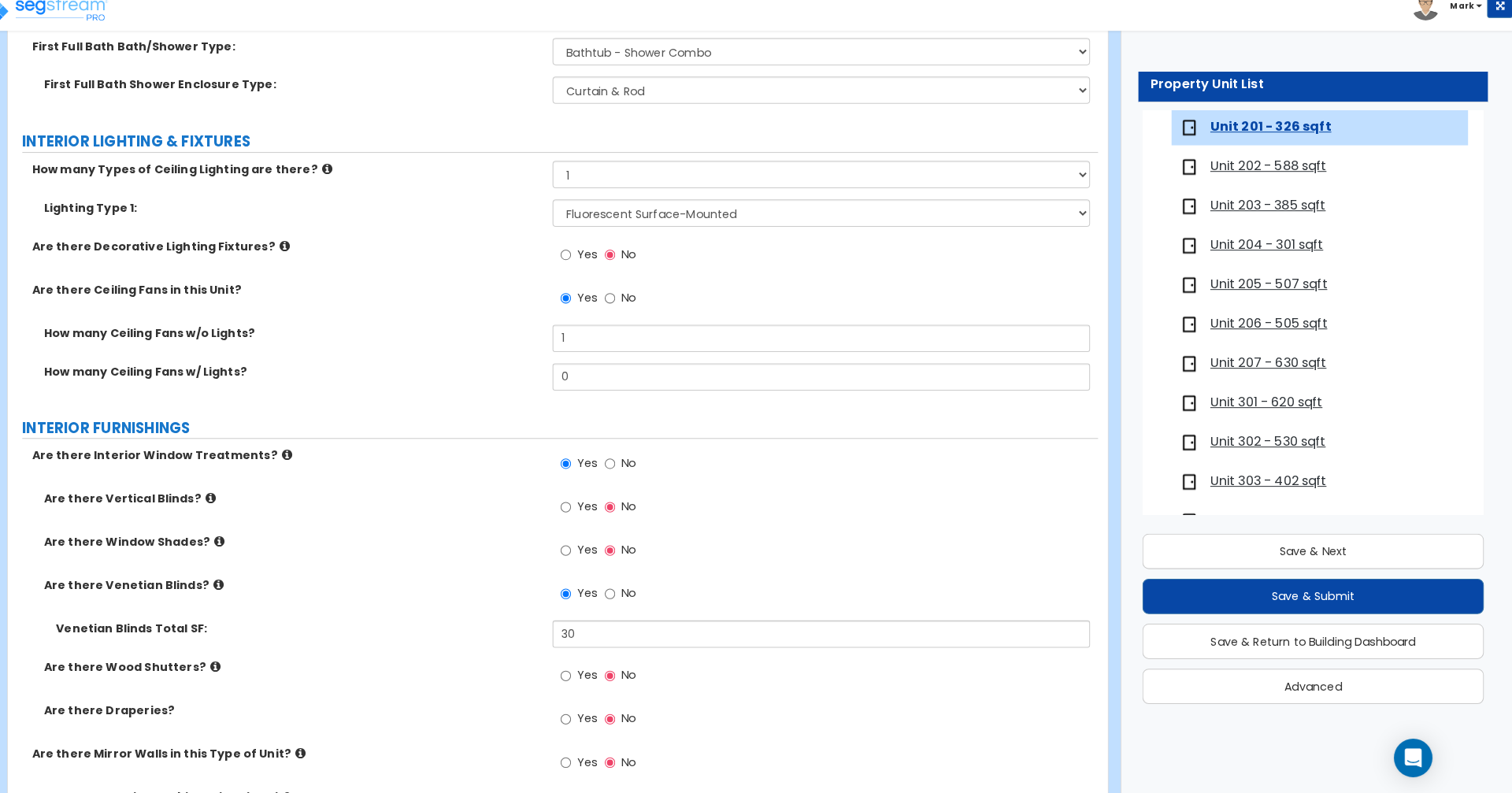
scroll to position [1126, 0]
click at [628, 390] on input "0" at bounding box center [834, 383] width 526 height 27
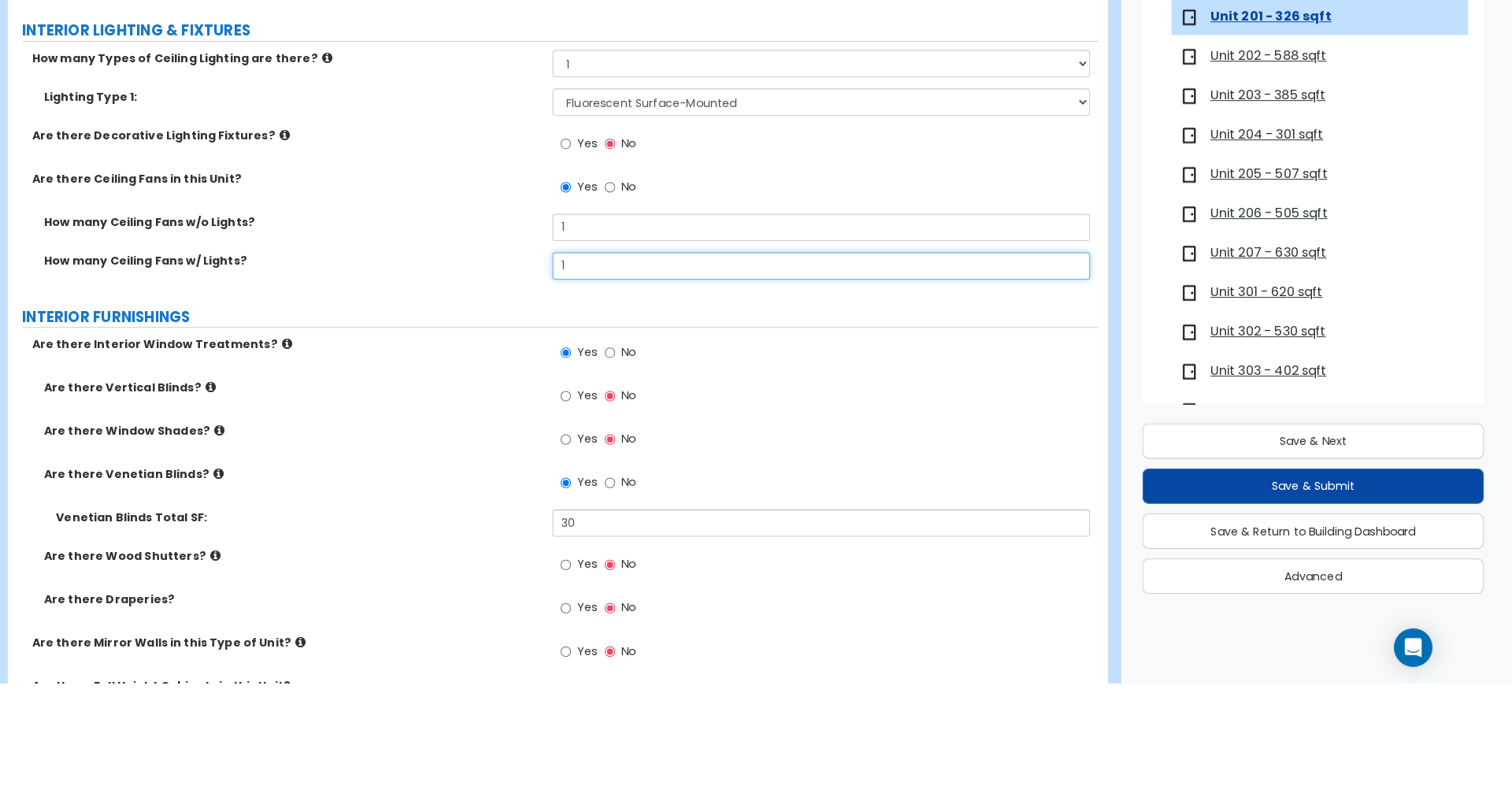
type input "1"
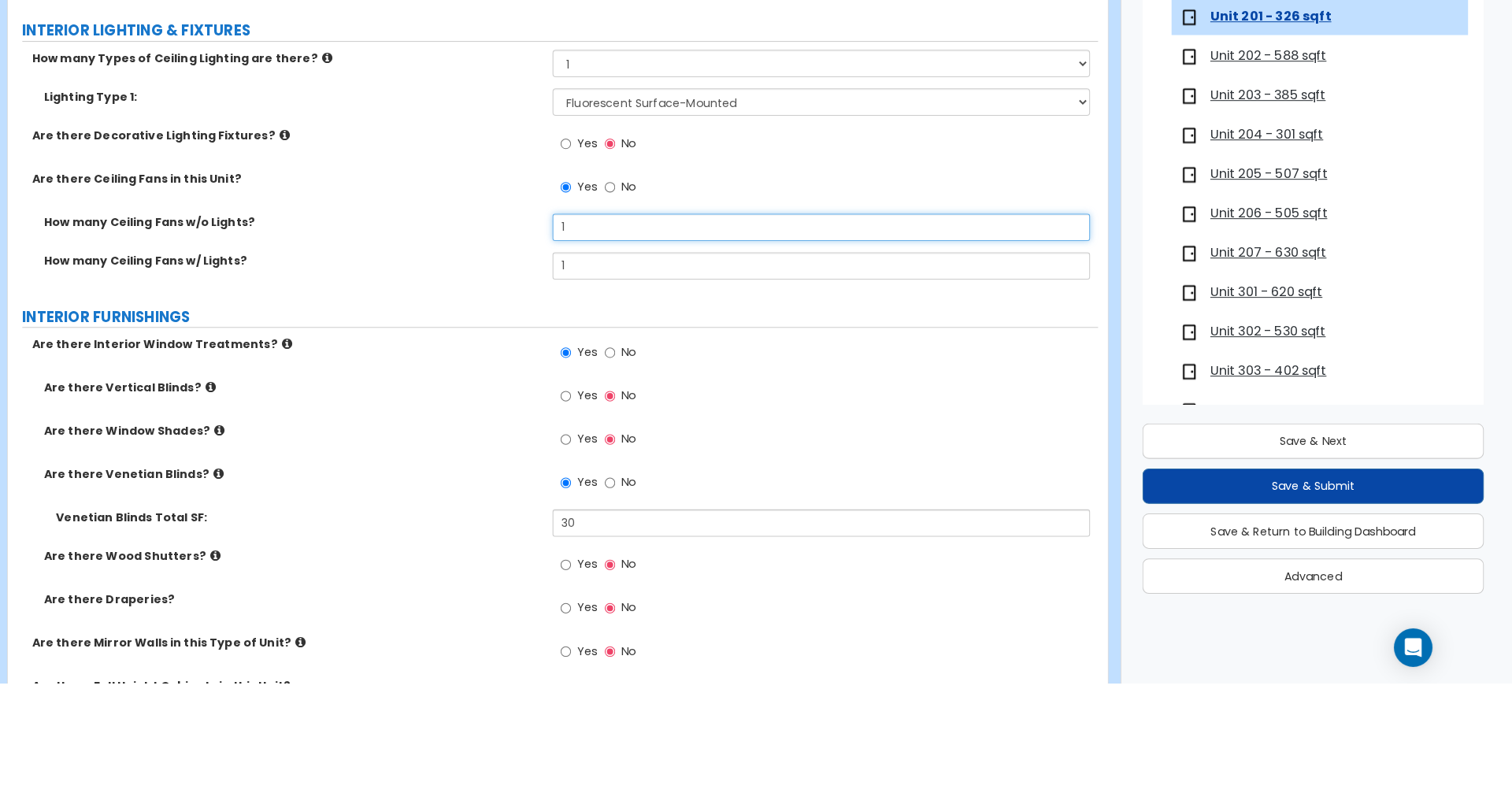
click at [643, 352] on input "1" at bounding box center [834, 346] width 526 height 27
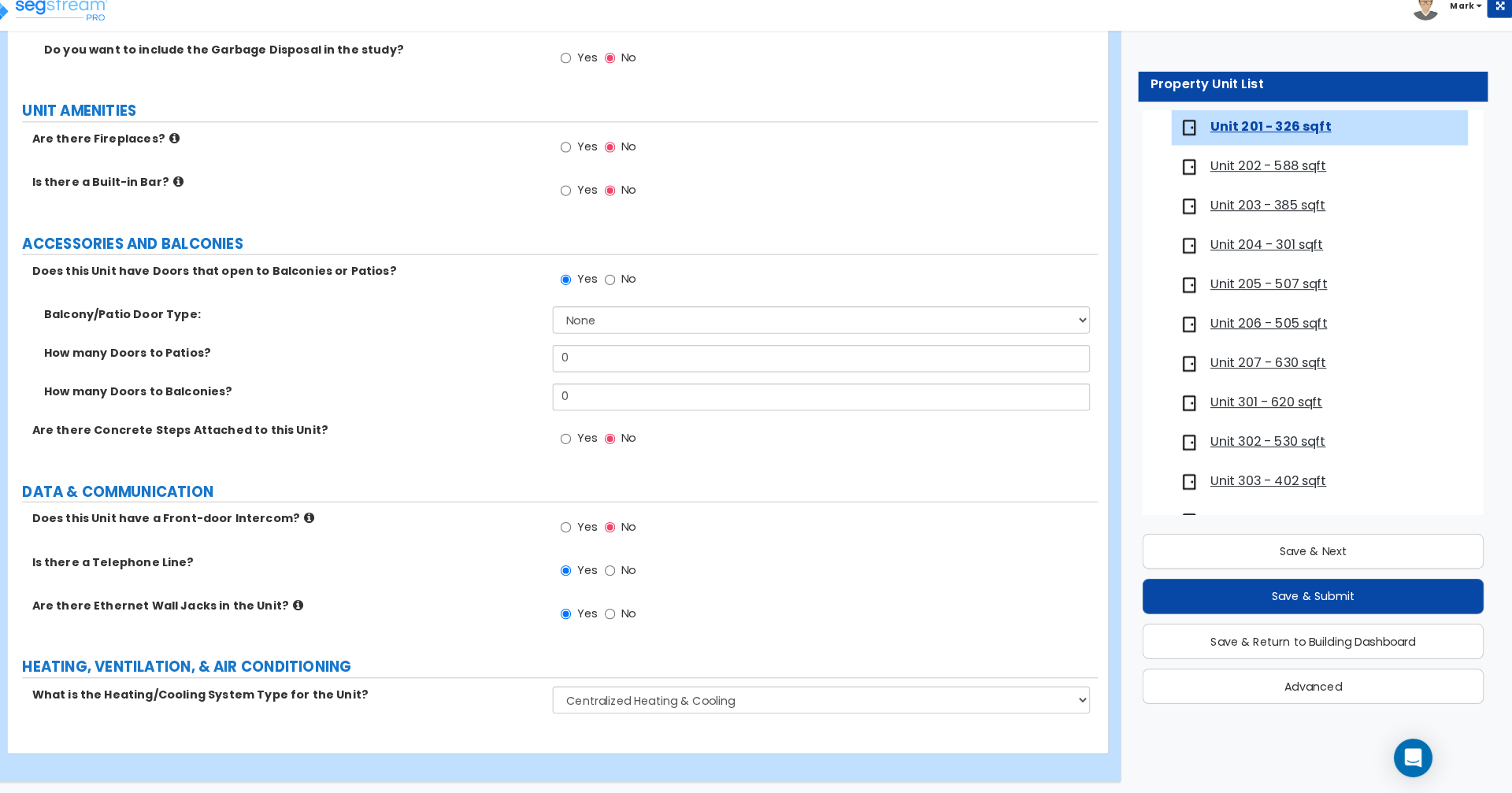
scroll to position [2805, 0]
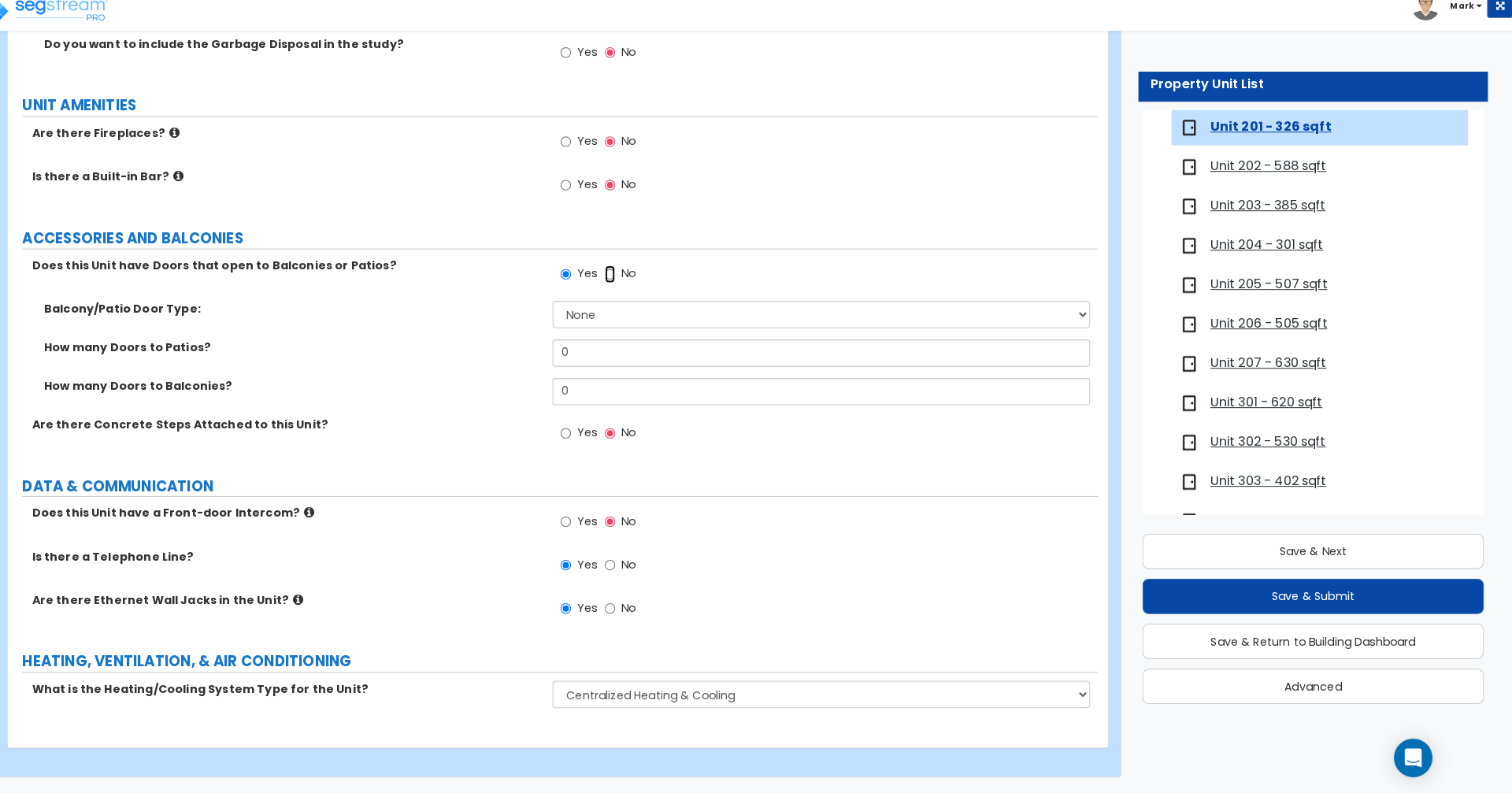
click at [627, 286] on input "No" at bounding box center [627, 285] width 10 height 17
radio input "false"
radio input "true"
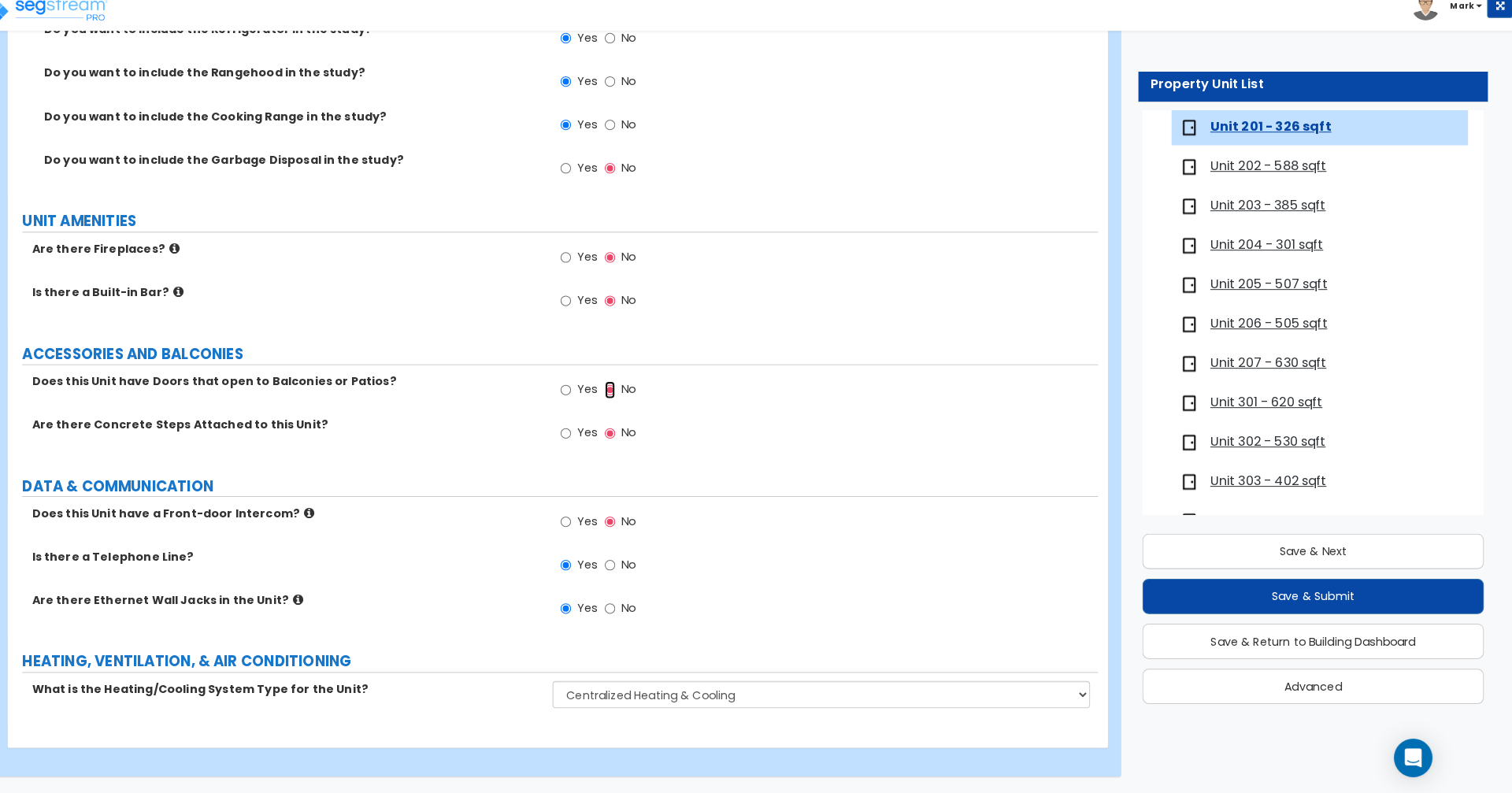
scroll to position [2692, 0]
click at [1243, 555] on button "Save & Next" at bounding box center [1317, 556] width 335 height 34
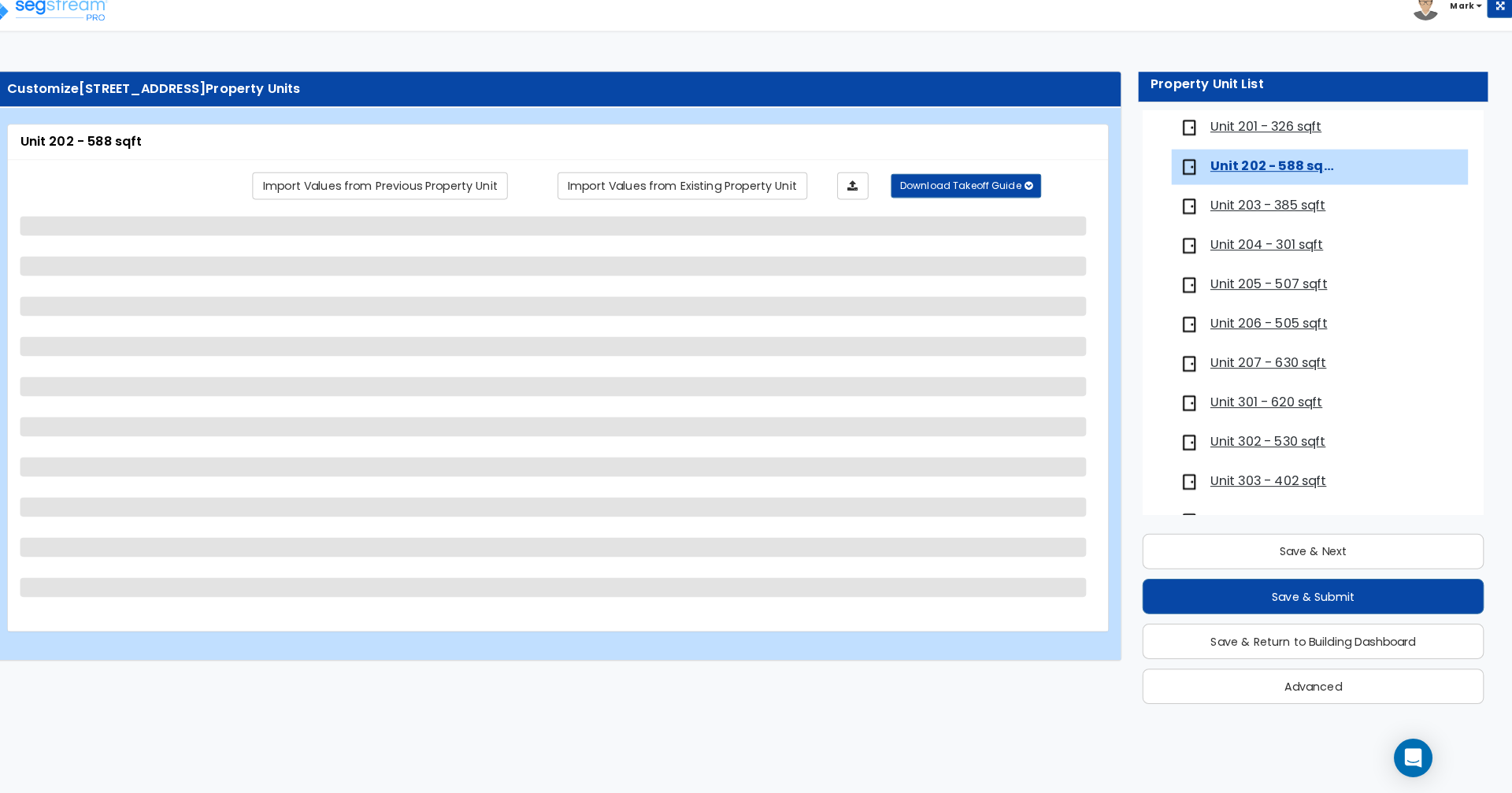
scroll to position [414, 0]
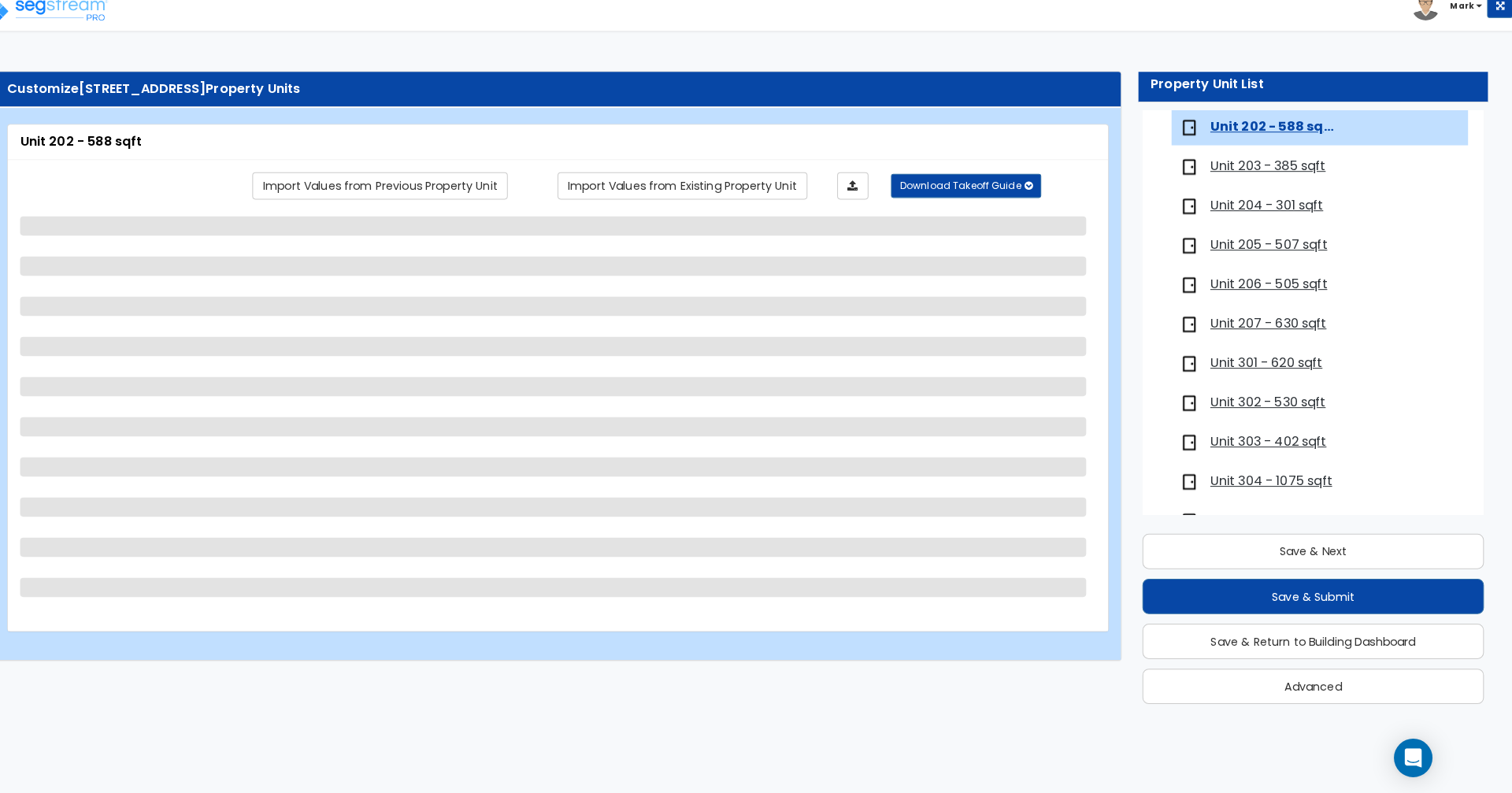
select select "1"
select select "5"
select select "1"
select select "2"
select select "3"
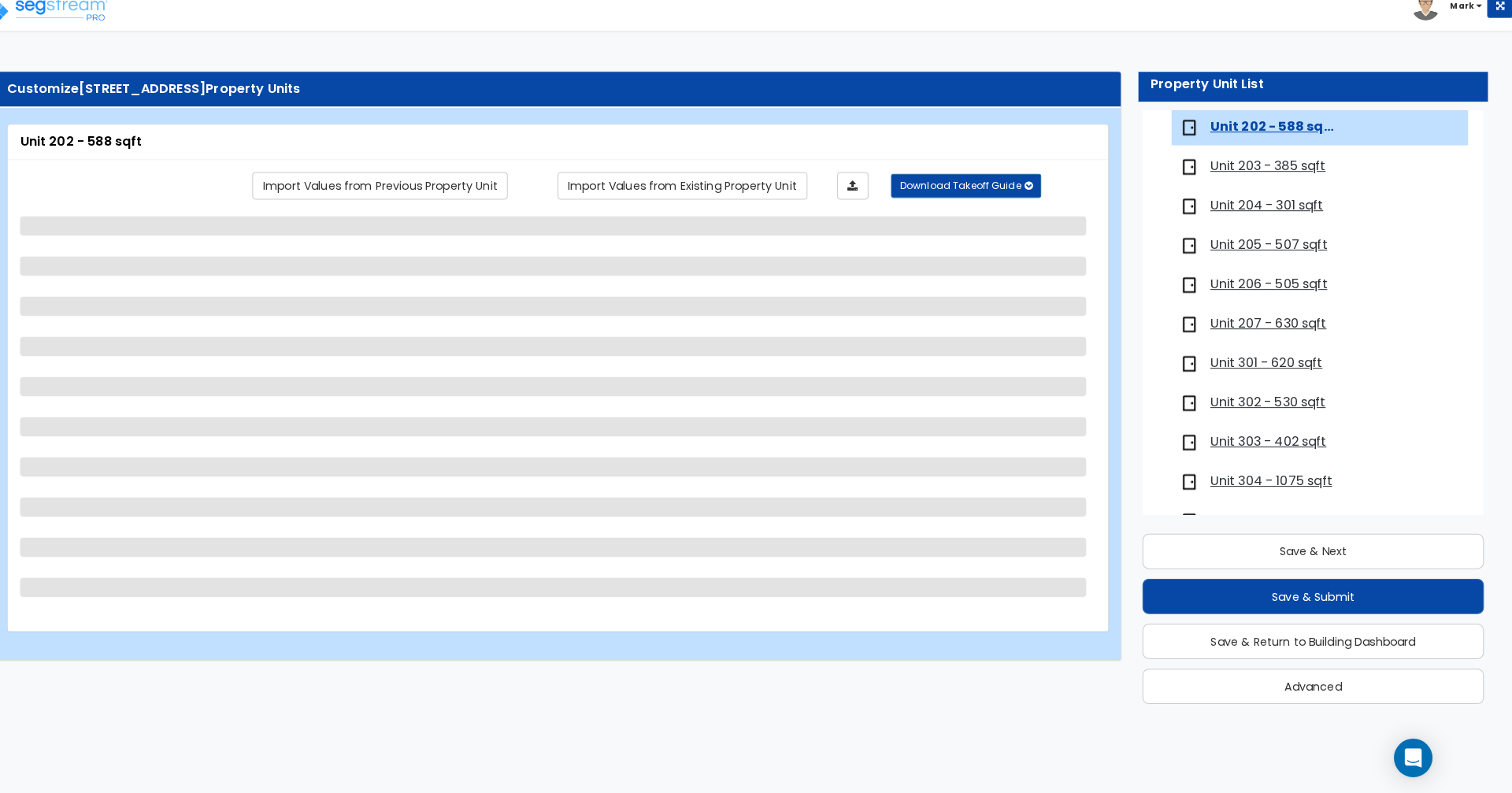
select select "2"
select select "1"
select select "2"
select select "1"
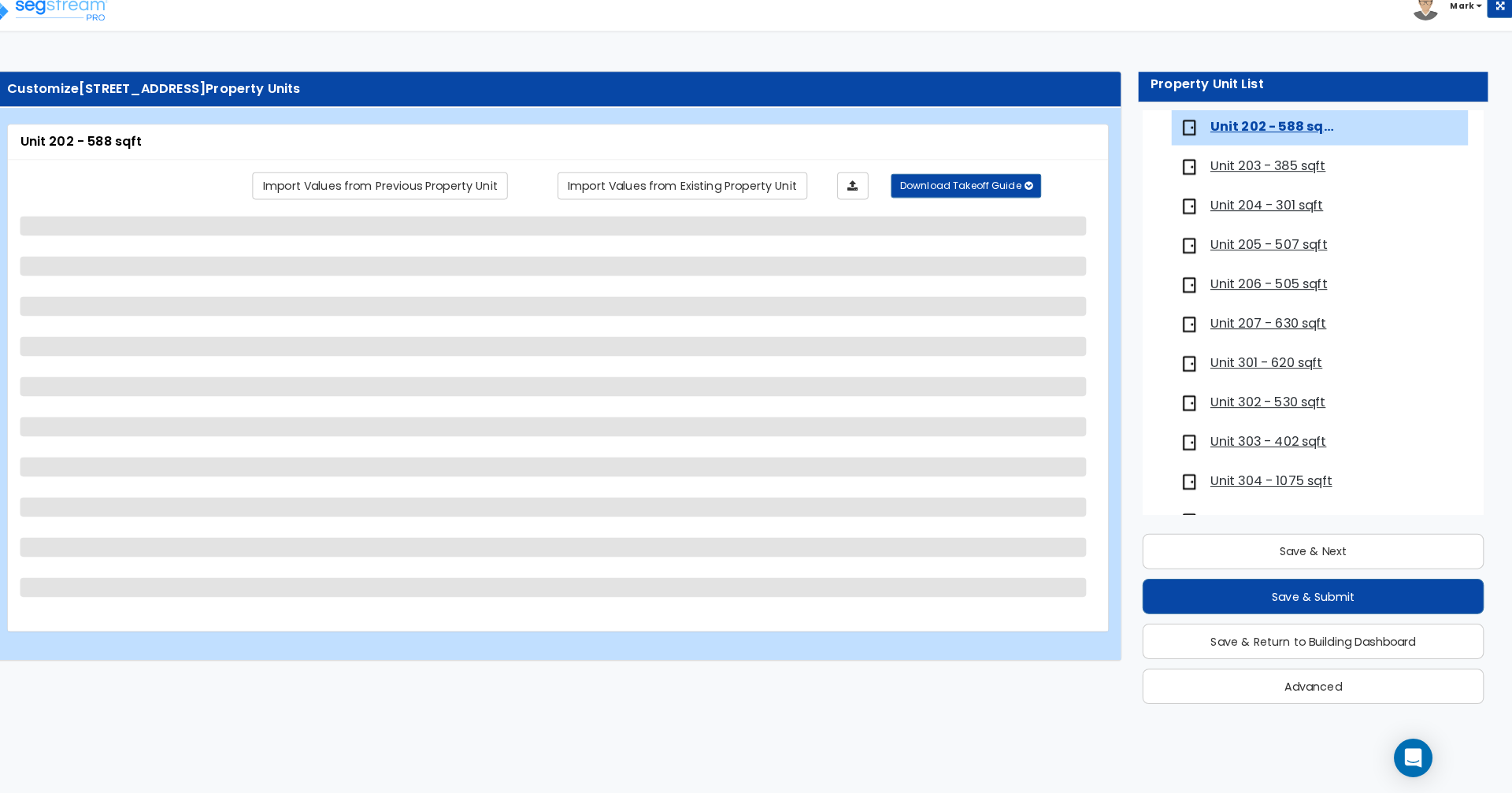
select select "3"
select select "1"
select select "2"
select select "1"
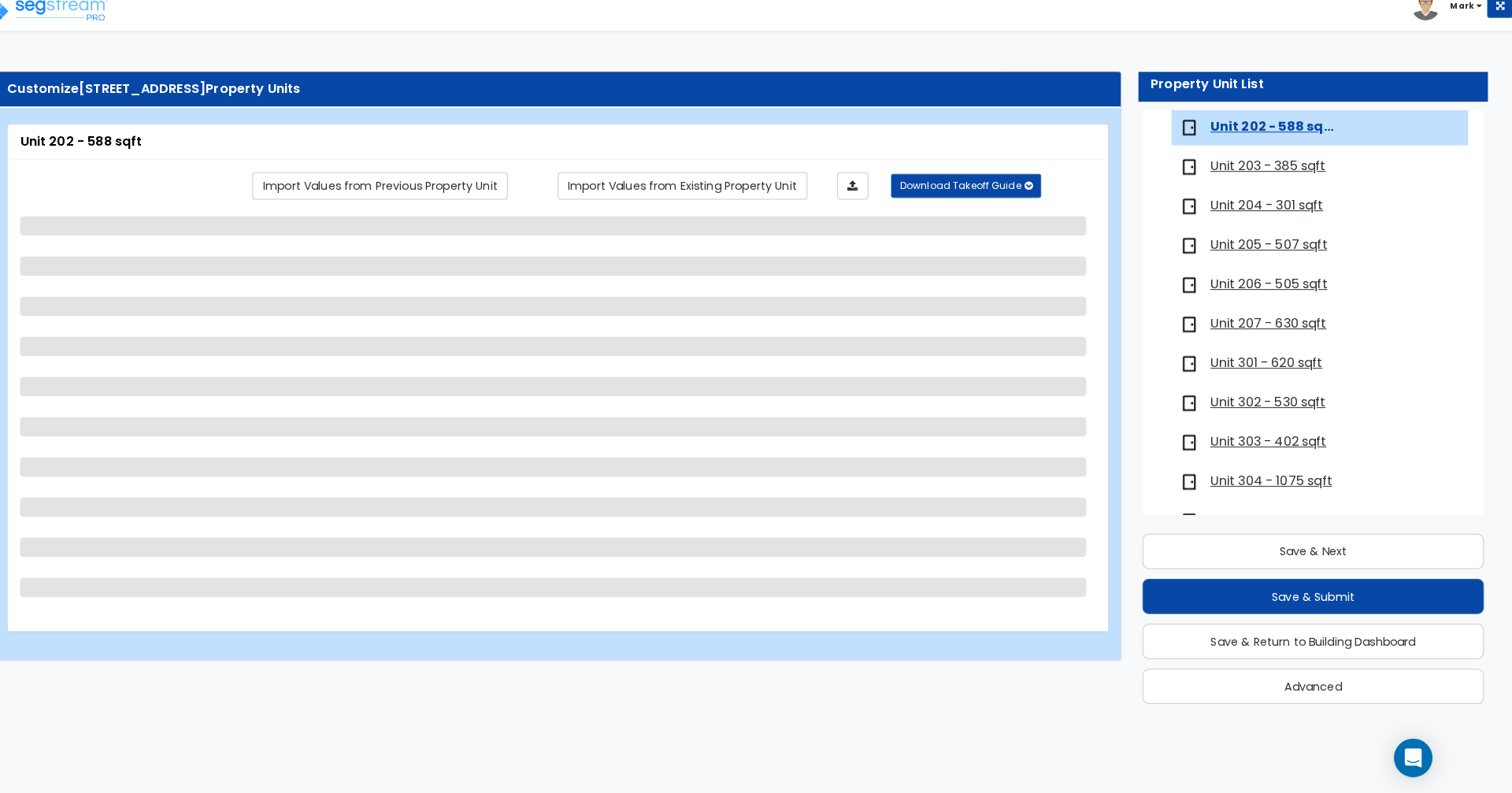
select select "1"
select select "2"
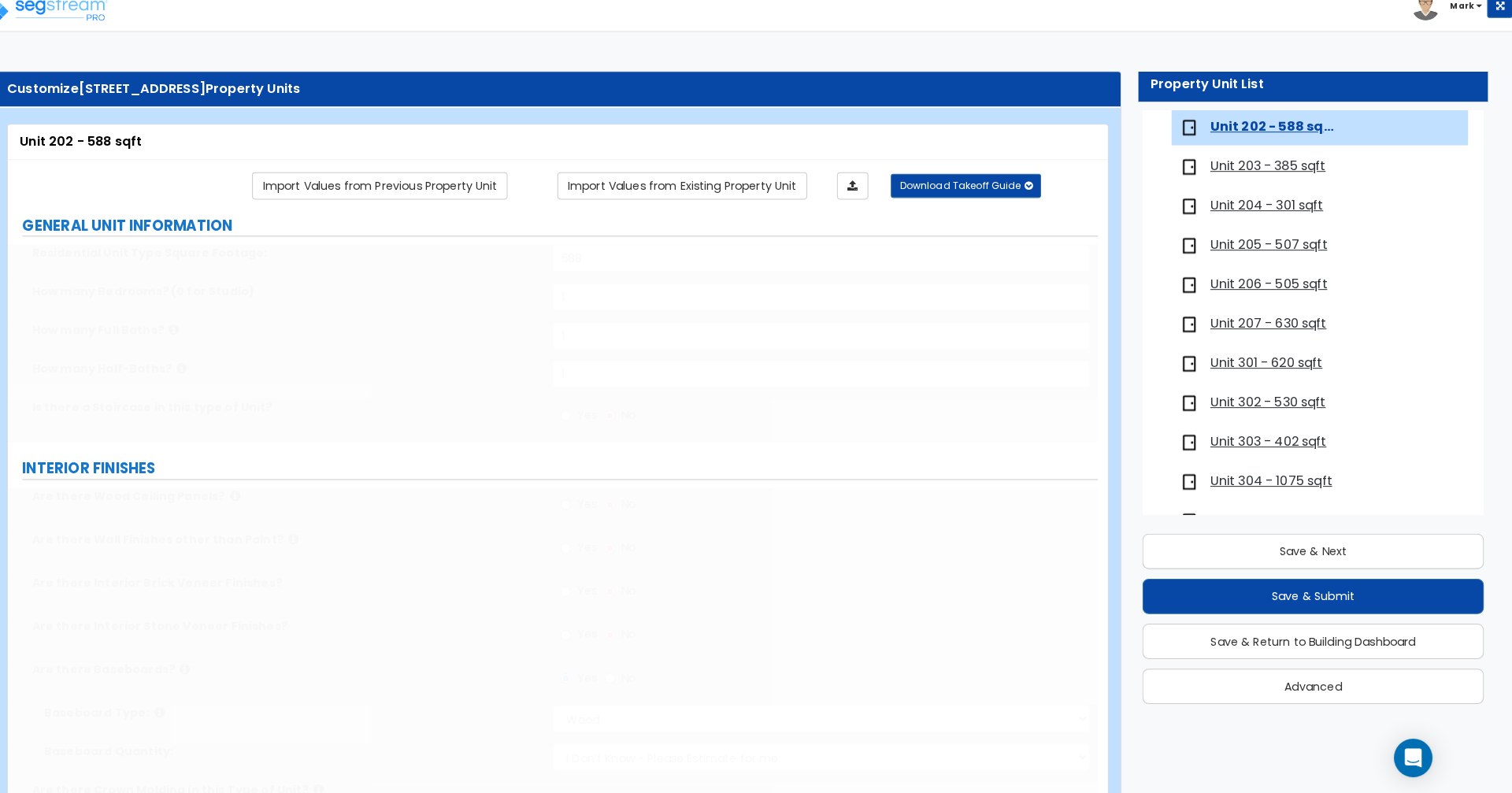
select select "3"
type input "1"
select select "1"
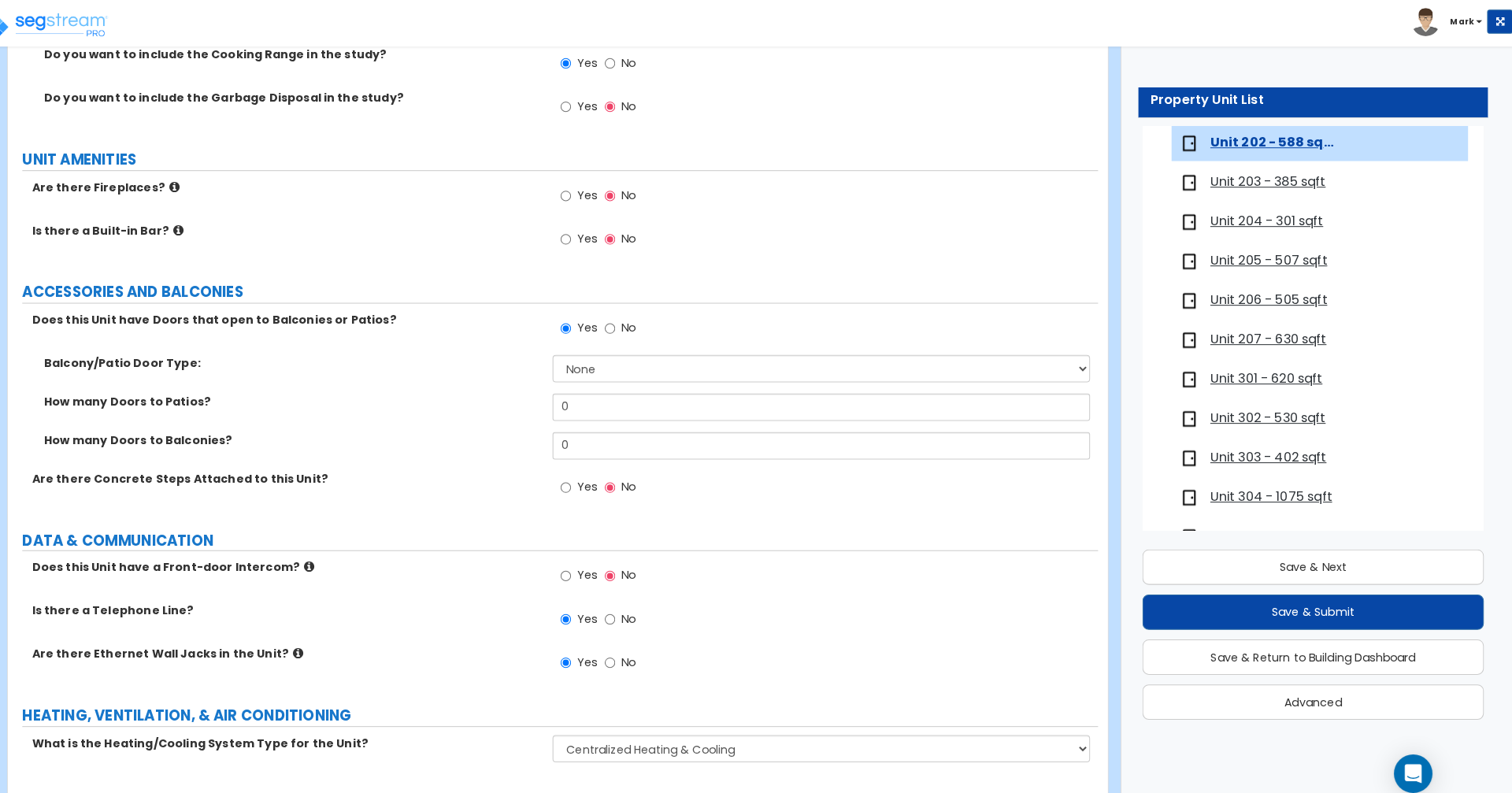
scroll to position [2935, 0]
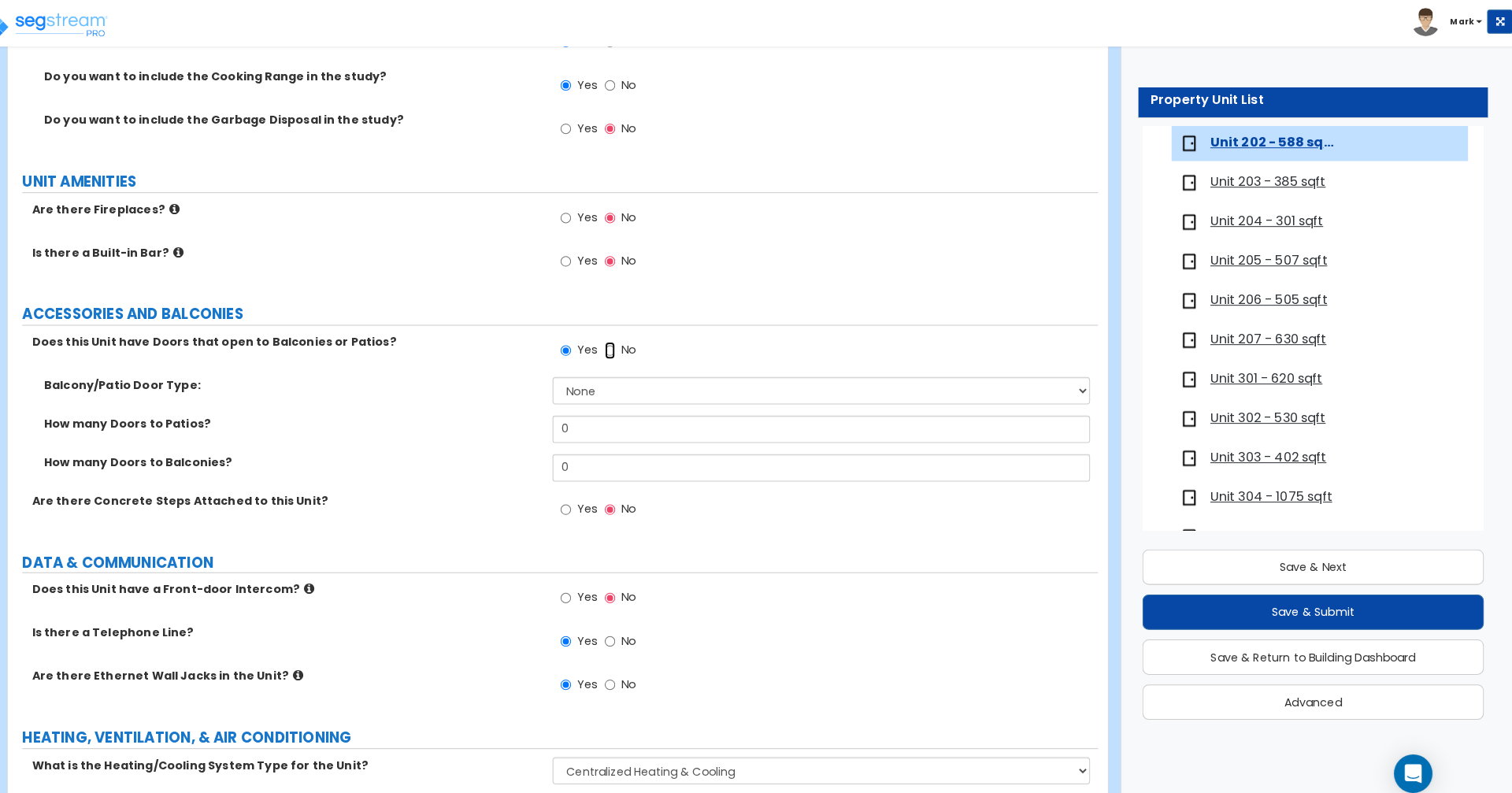
click at [627, 344] on input "No" at bounding box center [627, 344] width 10 height 17
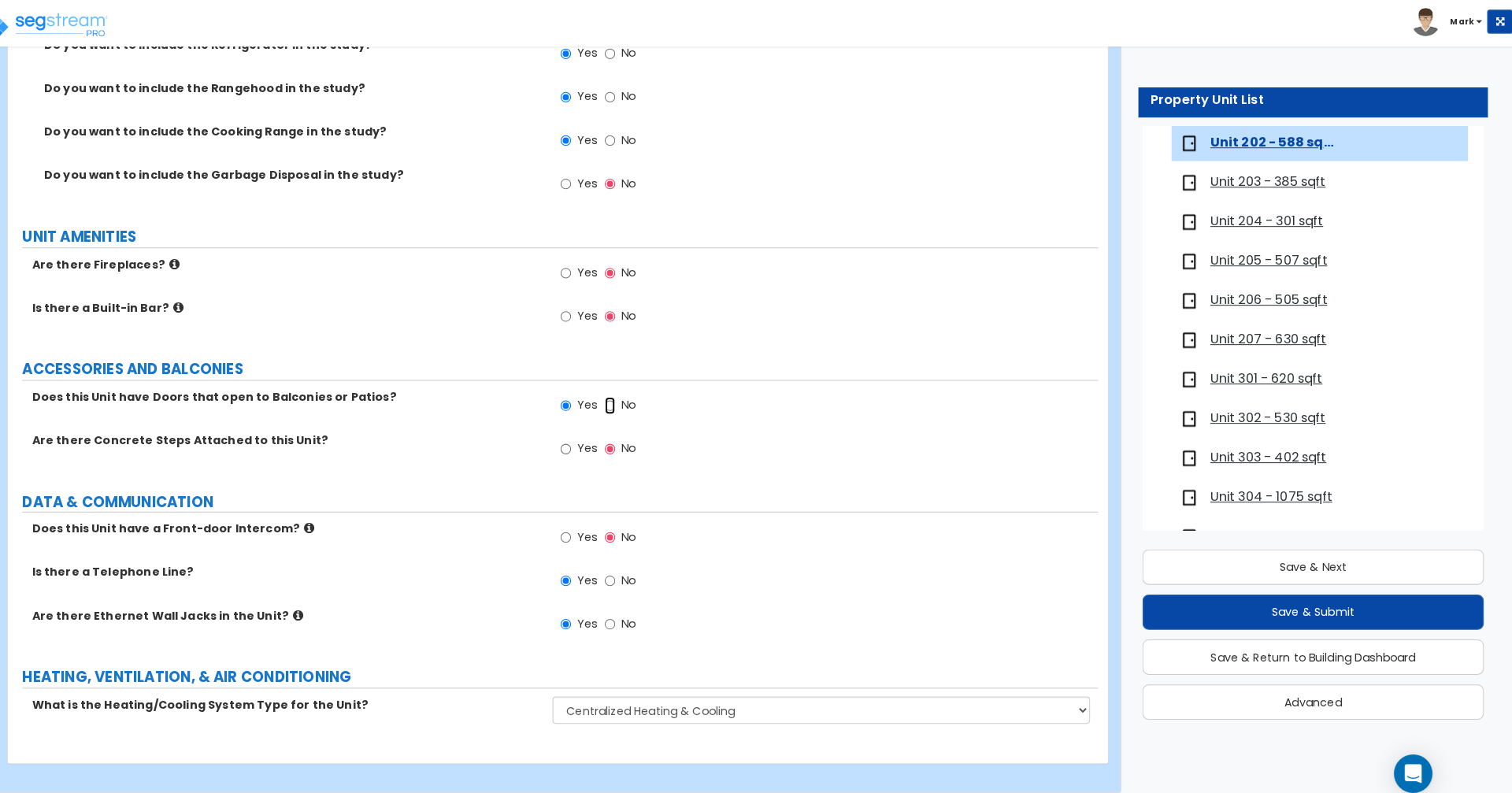
radio input "false"
radio input "true"
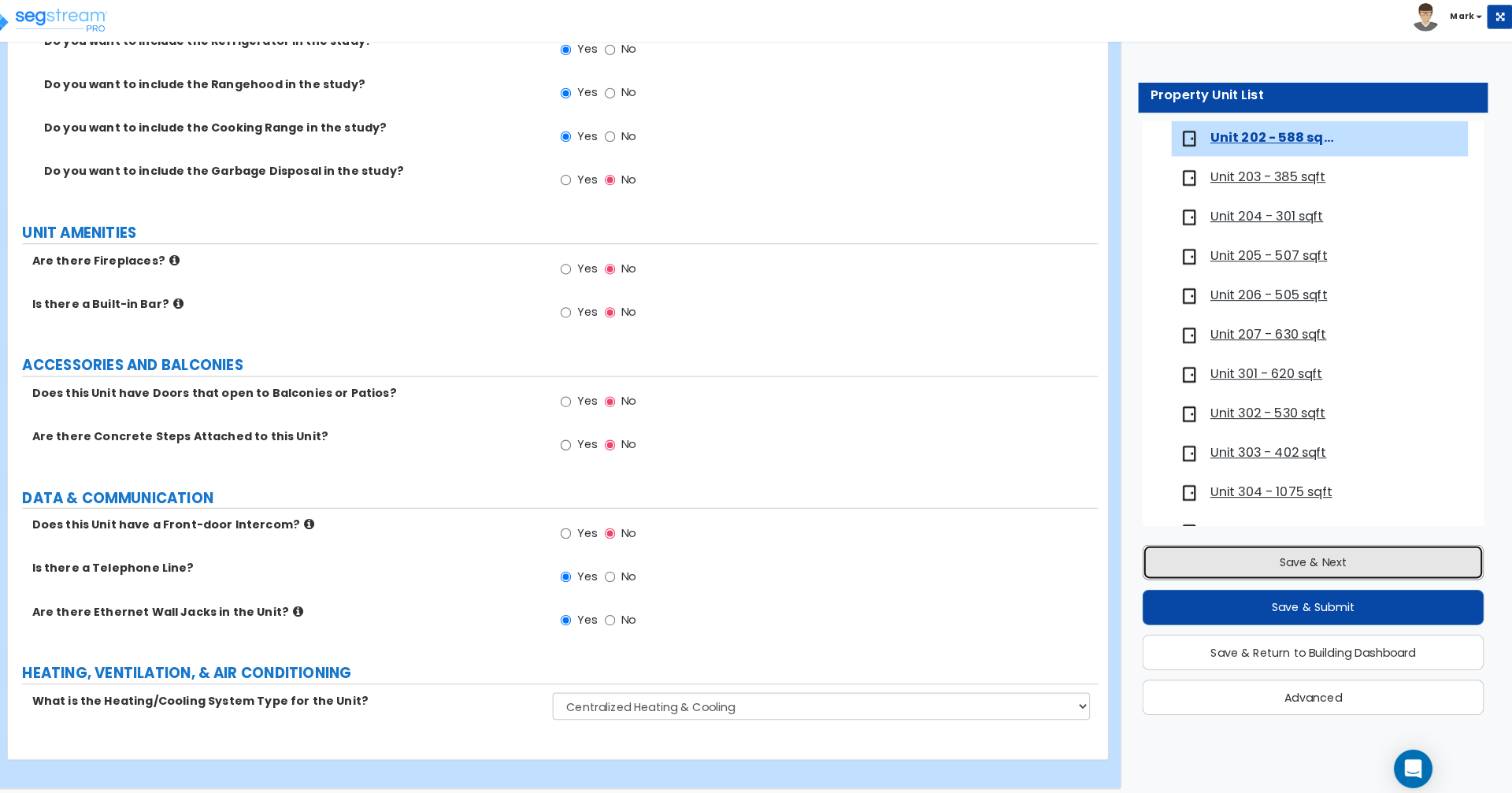
click at [1246, 562] on button "Save & Next" at bounding box center [1317, 556] width 335 height 34
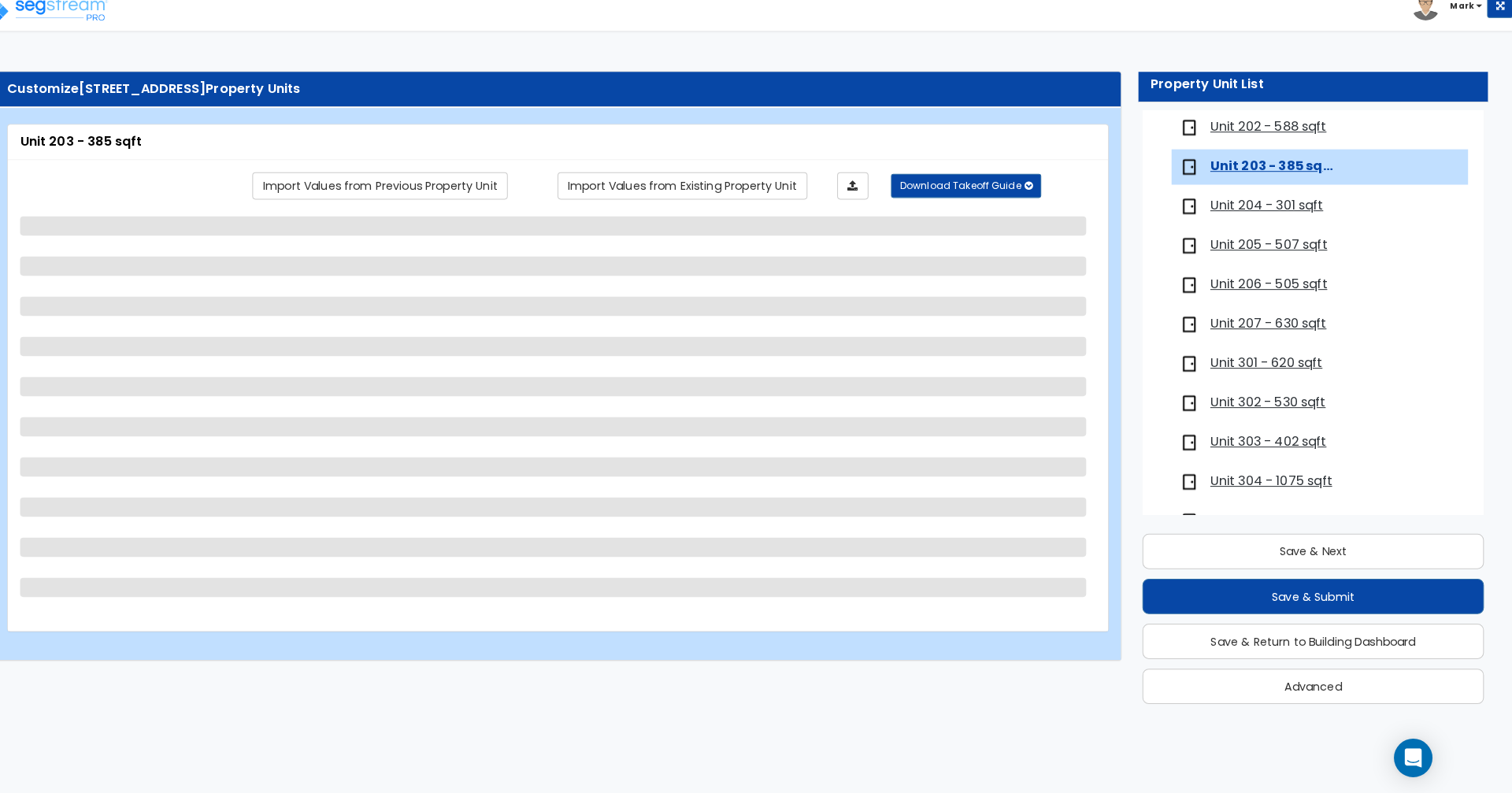
scroll to position [453, 0]
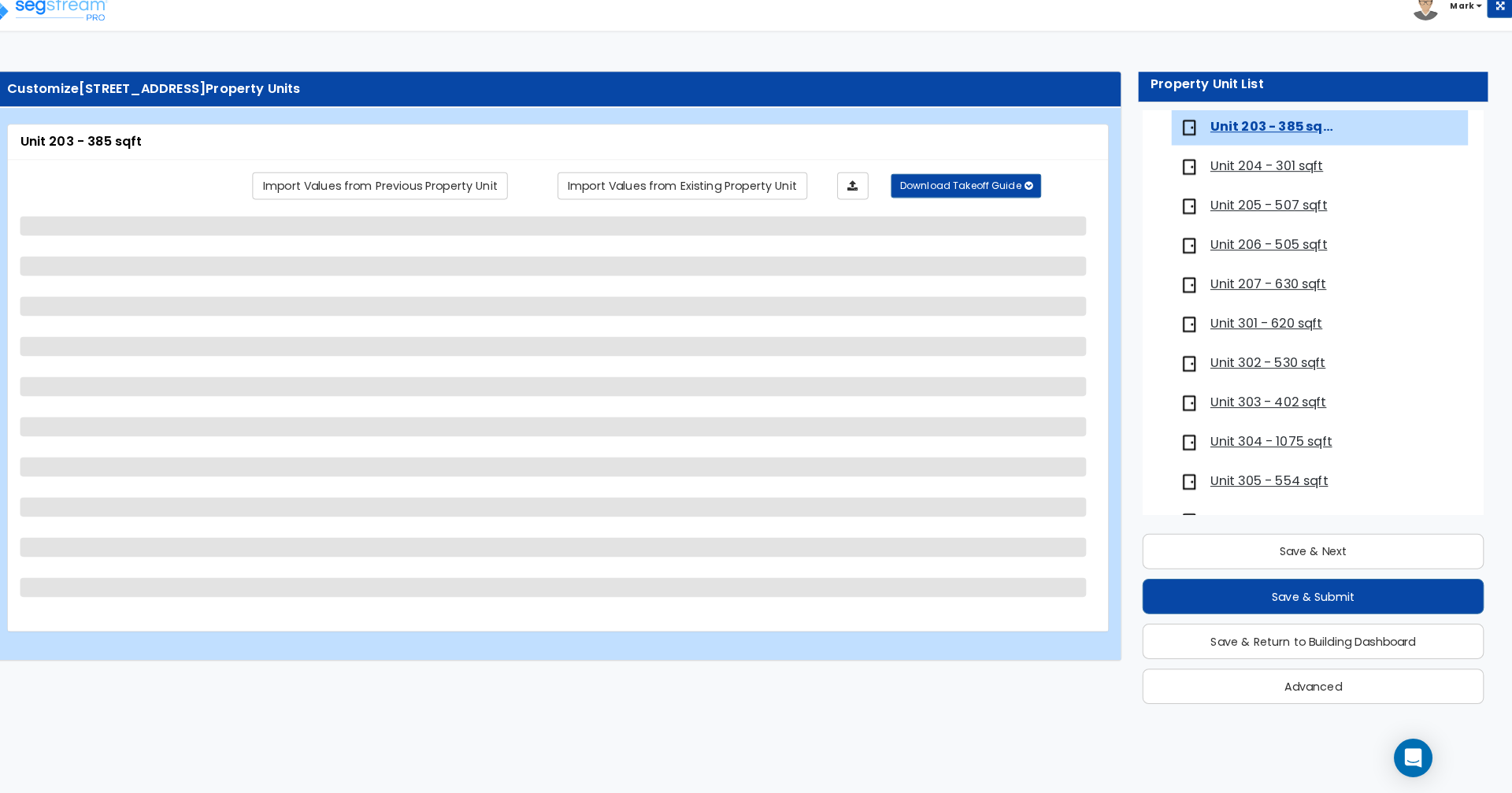
select select "1"
select select "5"
select select "1"
select select "2"
select select "3"
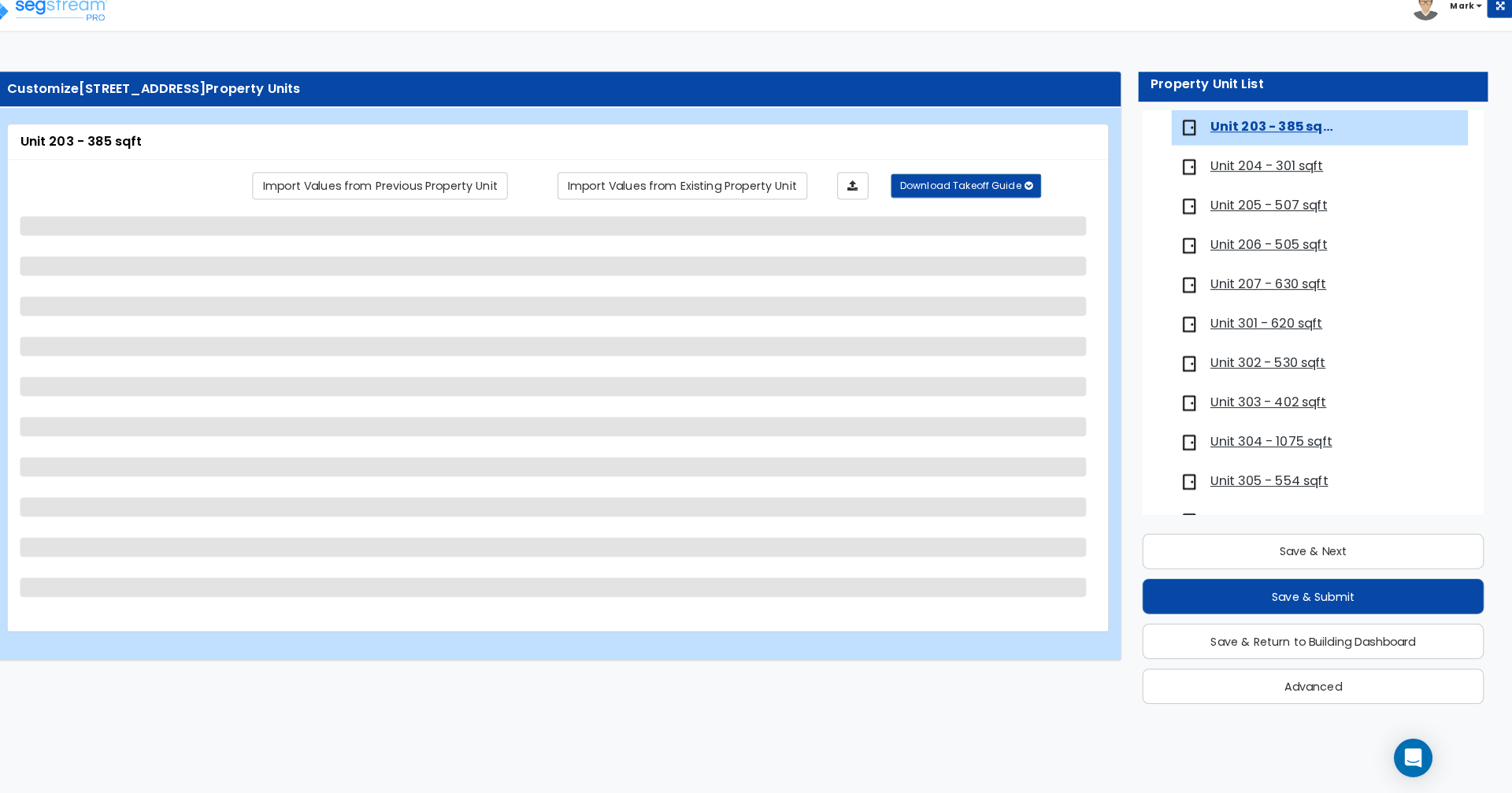
select select "2"
select select "1"
select select "2"
select select "1"
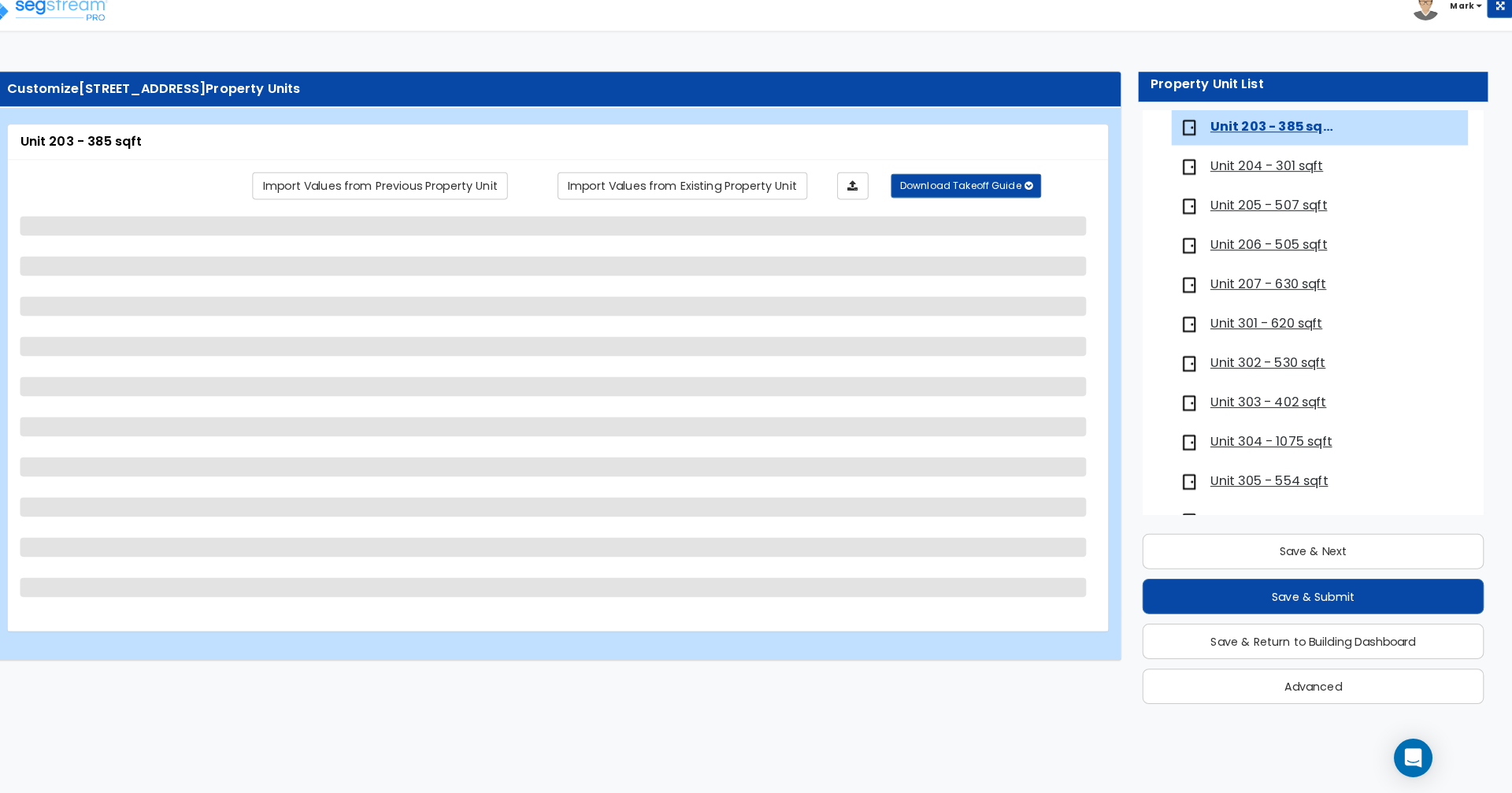
select select "3"
select select "1"
select select "2"
select select "1"
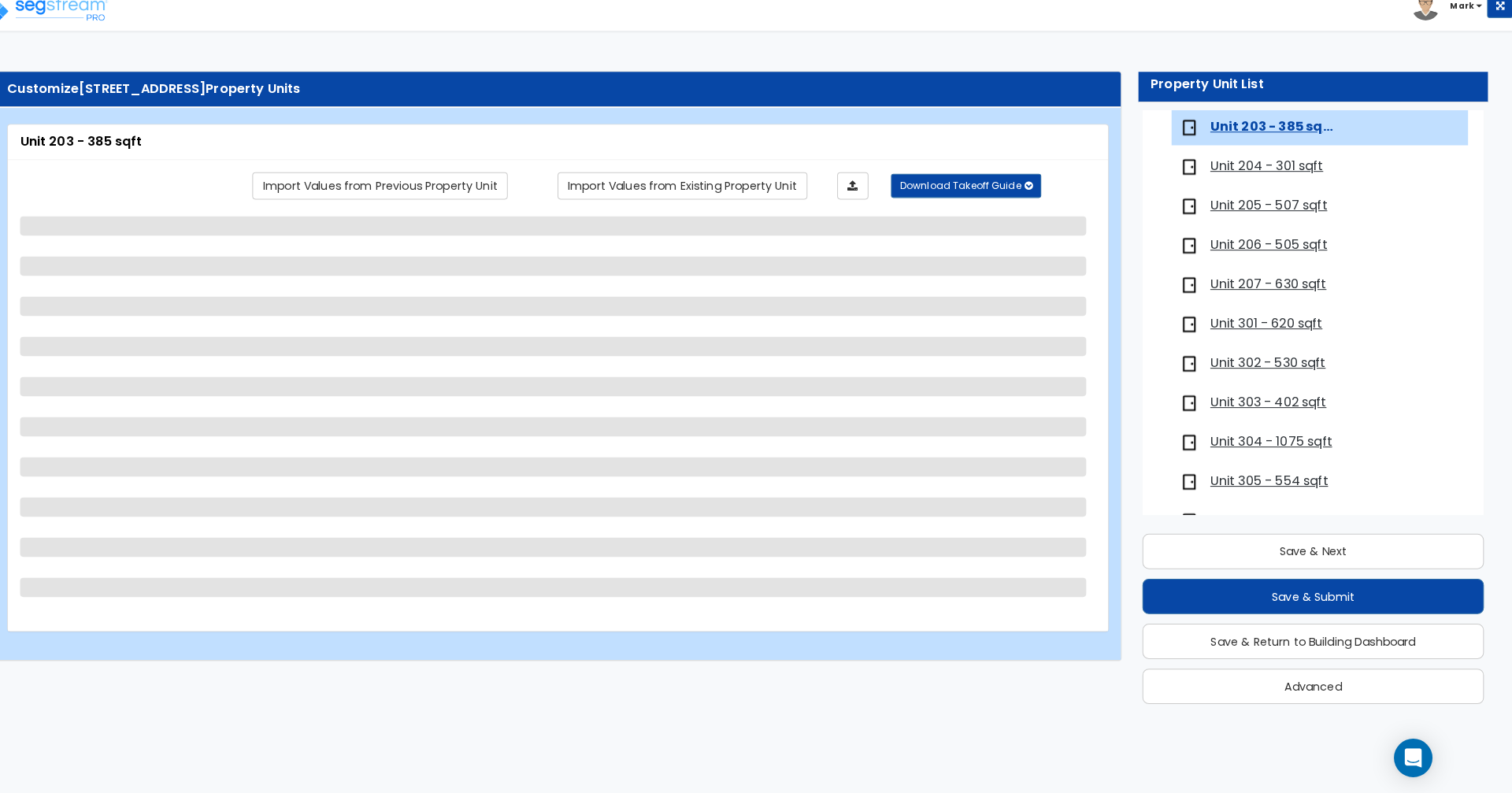
select select "1"
select select "2"
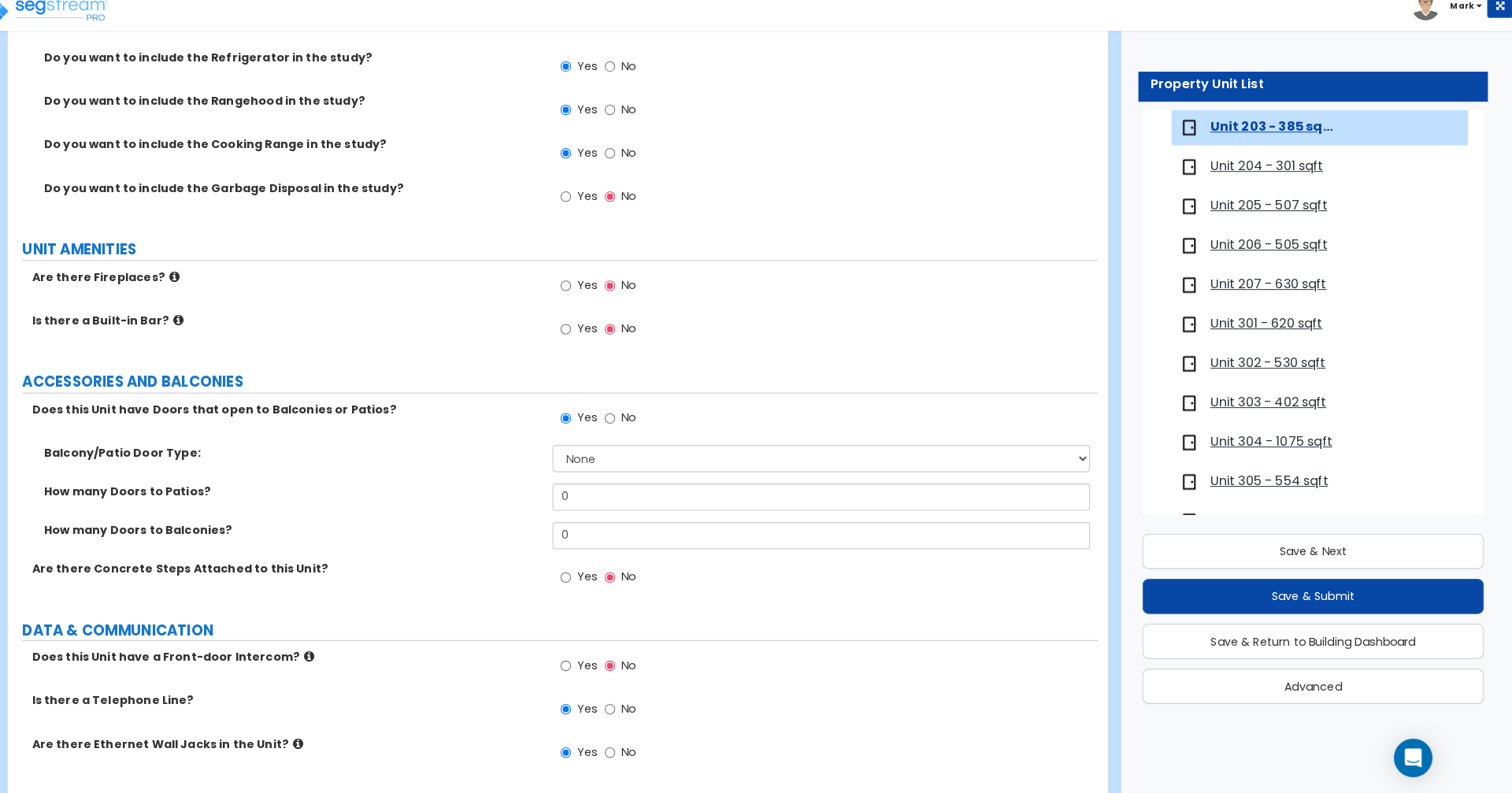
scroll to position [2716, 0]
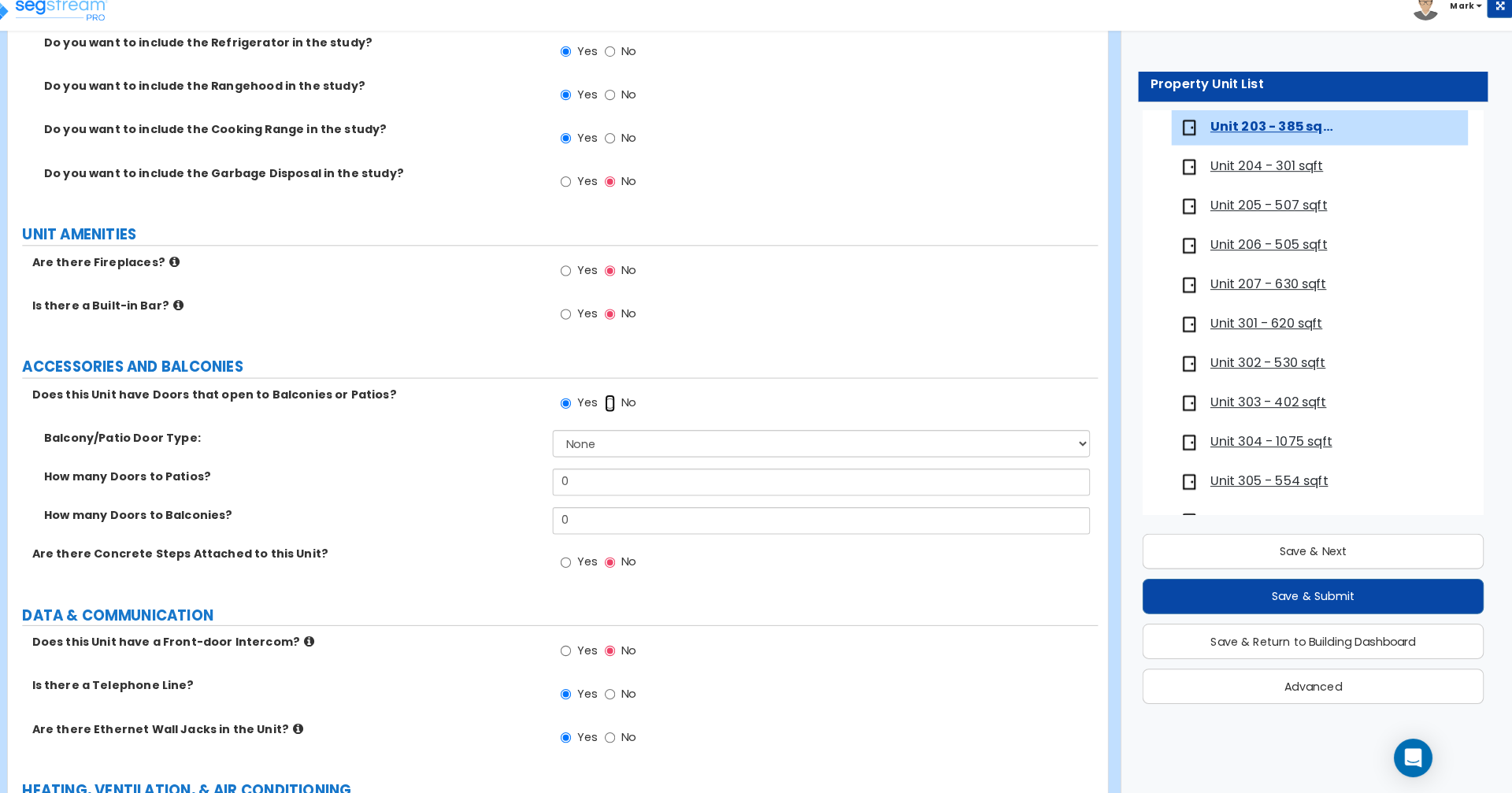
click at [631, 418] on input "No" at bounding box center [627, 412] width 10 height 17
radio input "false"
radio input "true"
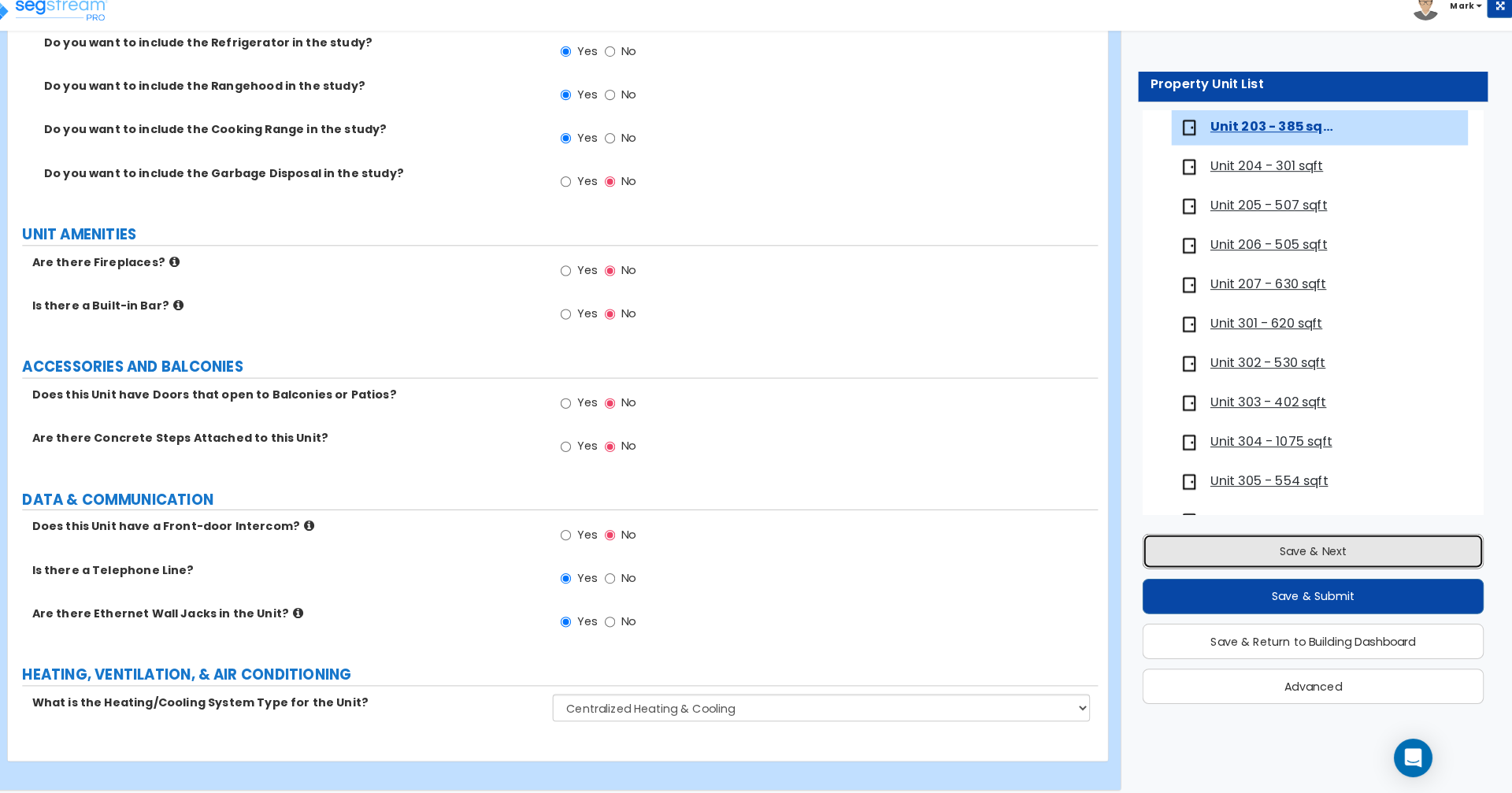
click at [1361, 558] on button "Save & Next" at bounding box center [1317, 556] width 335 height 34
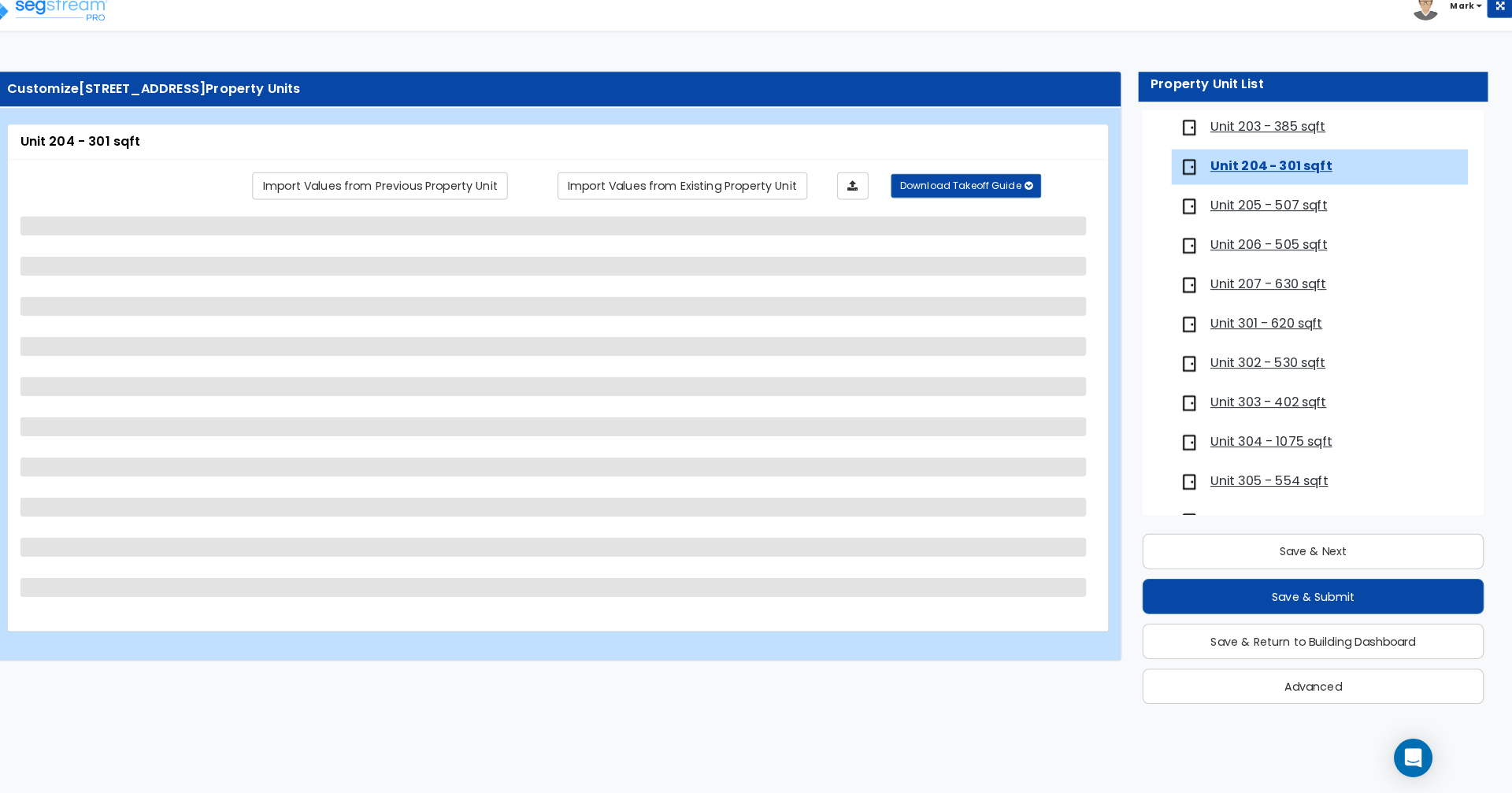
scroll to position [491, 0]
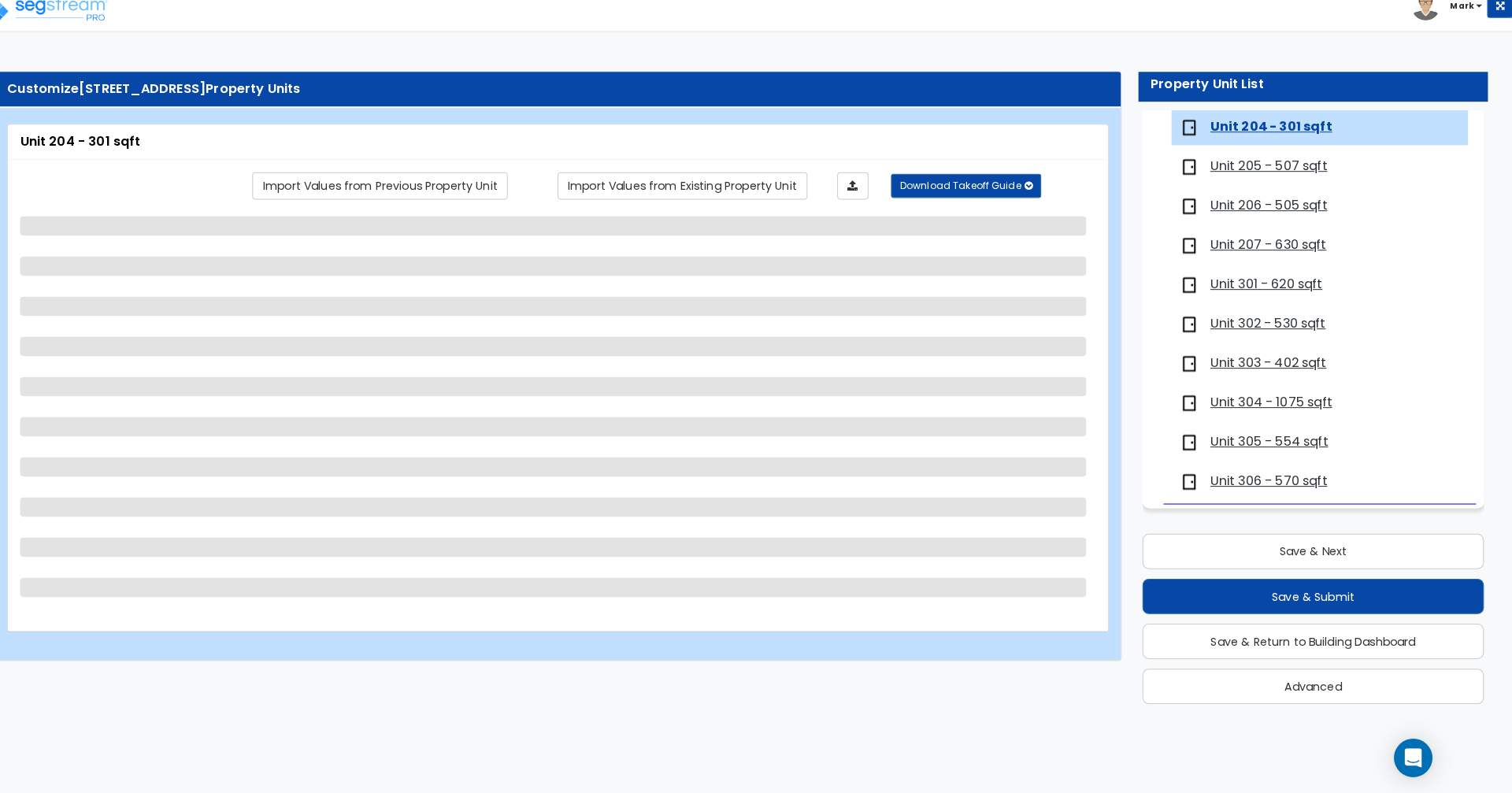
select select "1"
select select "5"
select select "1"
select select "2"
select select "3"
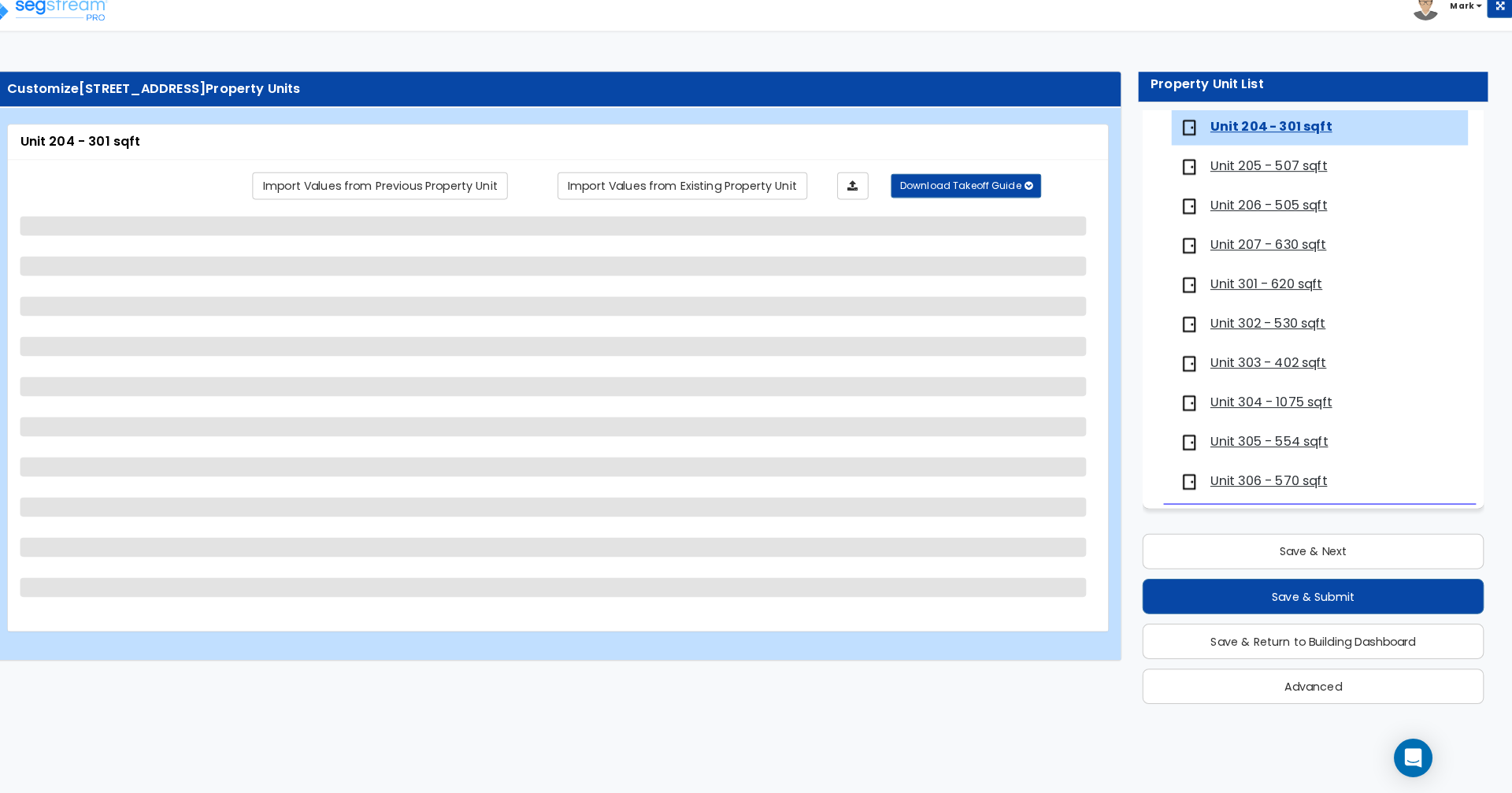
select select "2"
select select "1"
select select "2"
select select "1"
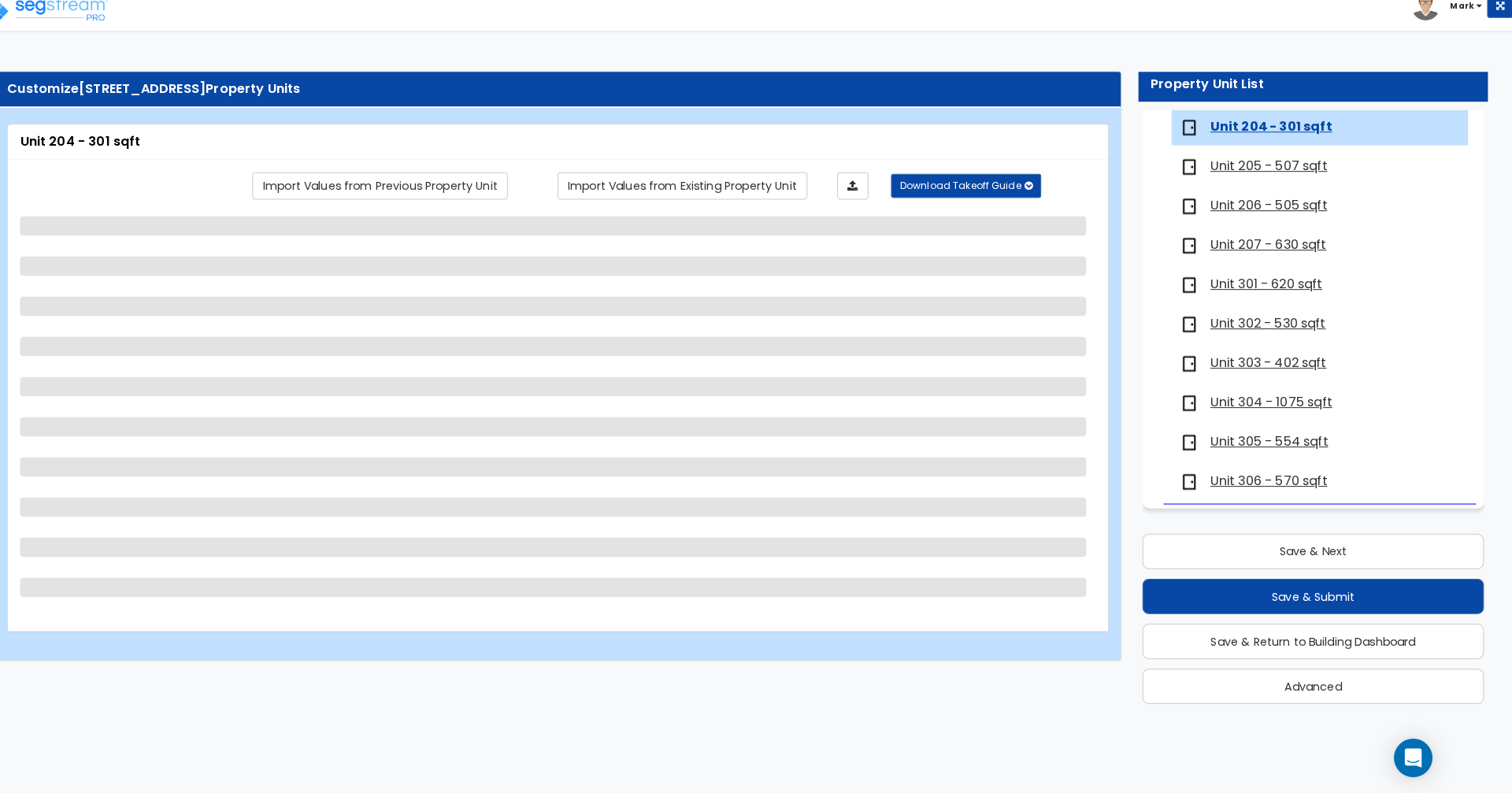
select select "3"
select select "1"
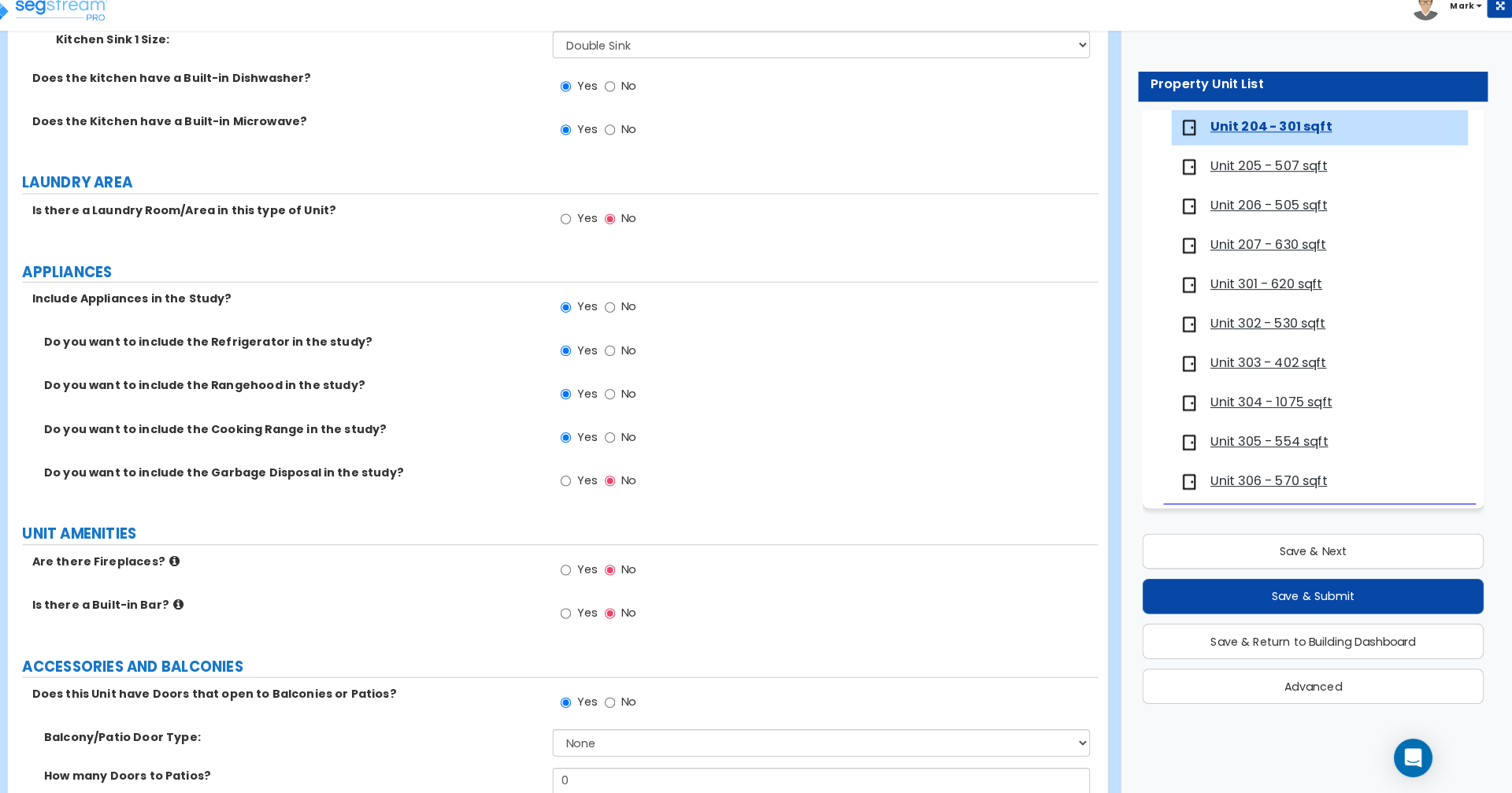
scroll to position [2805, 0]
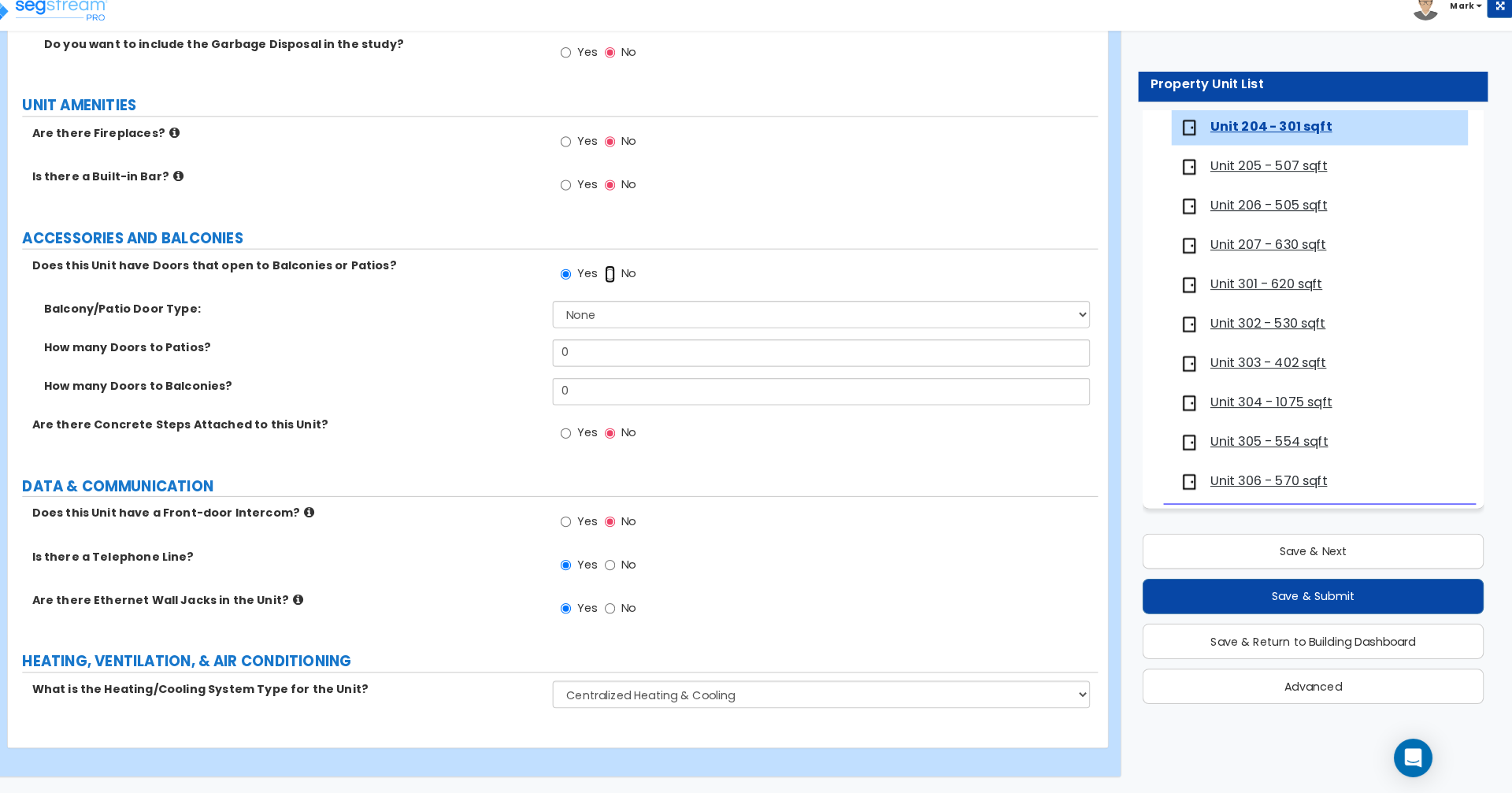
click at [622, 287] on input "No" at bounding box center [627, 285] width 10 height 17
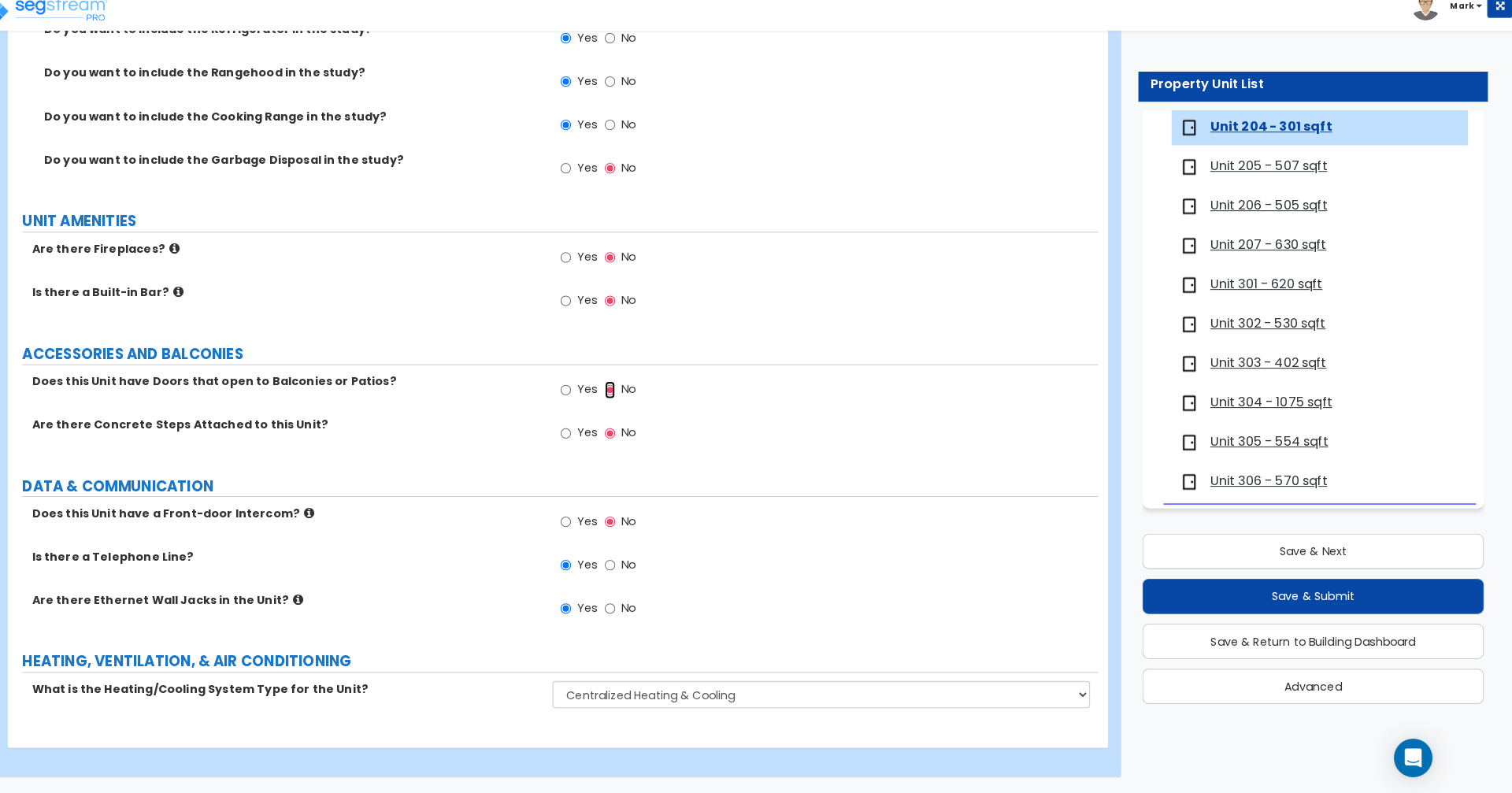
scroll to position [2692, 0]
click at [1373, 559] on button "Save & Next" at bounding box center [1317, 556] width 335 height 34
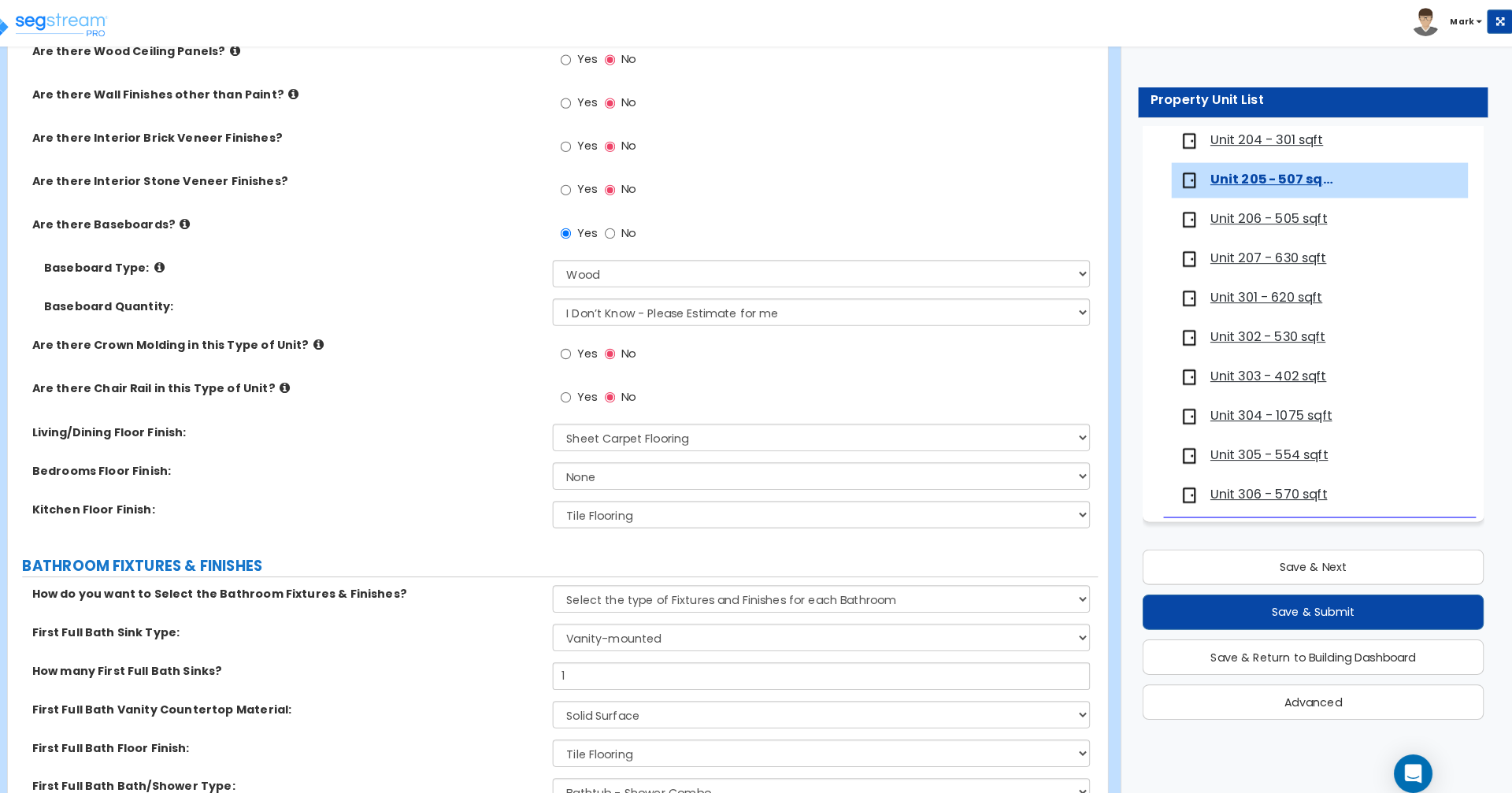
scroll to position [444, 0]
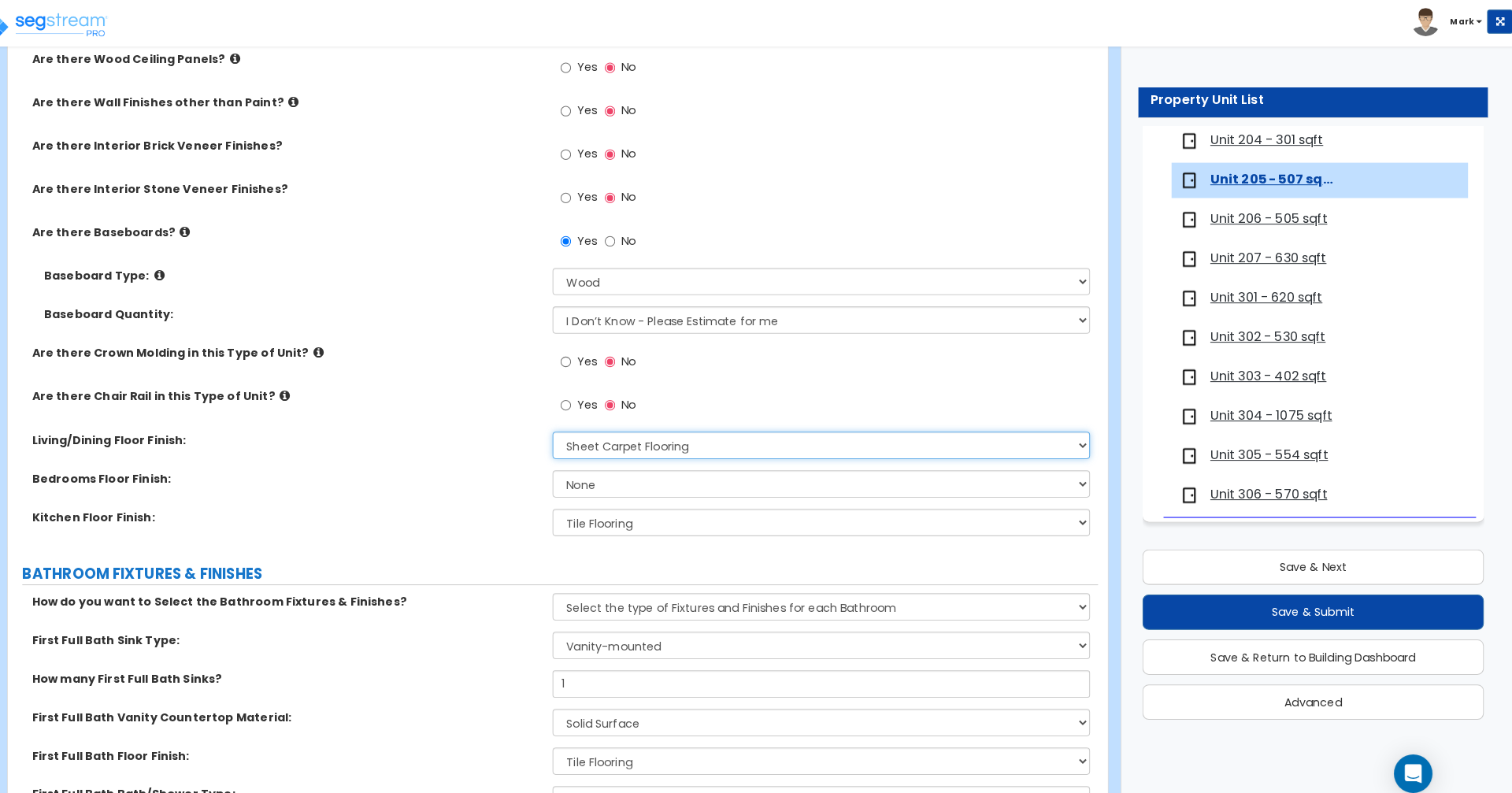
click at [886, 436] on select "None Tile Flooring Hardwood Flooring Resilient Laminate Flooring VCT Flooring S…" at bounding box center [834, 436] width 526 height 27
click at [571, 423] on select "None Tile Flooring Hardwood Flooring Resilient Laminate Flooring VCT Flooring S…" at bounding box center [834, 436] width 526 height 27
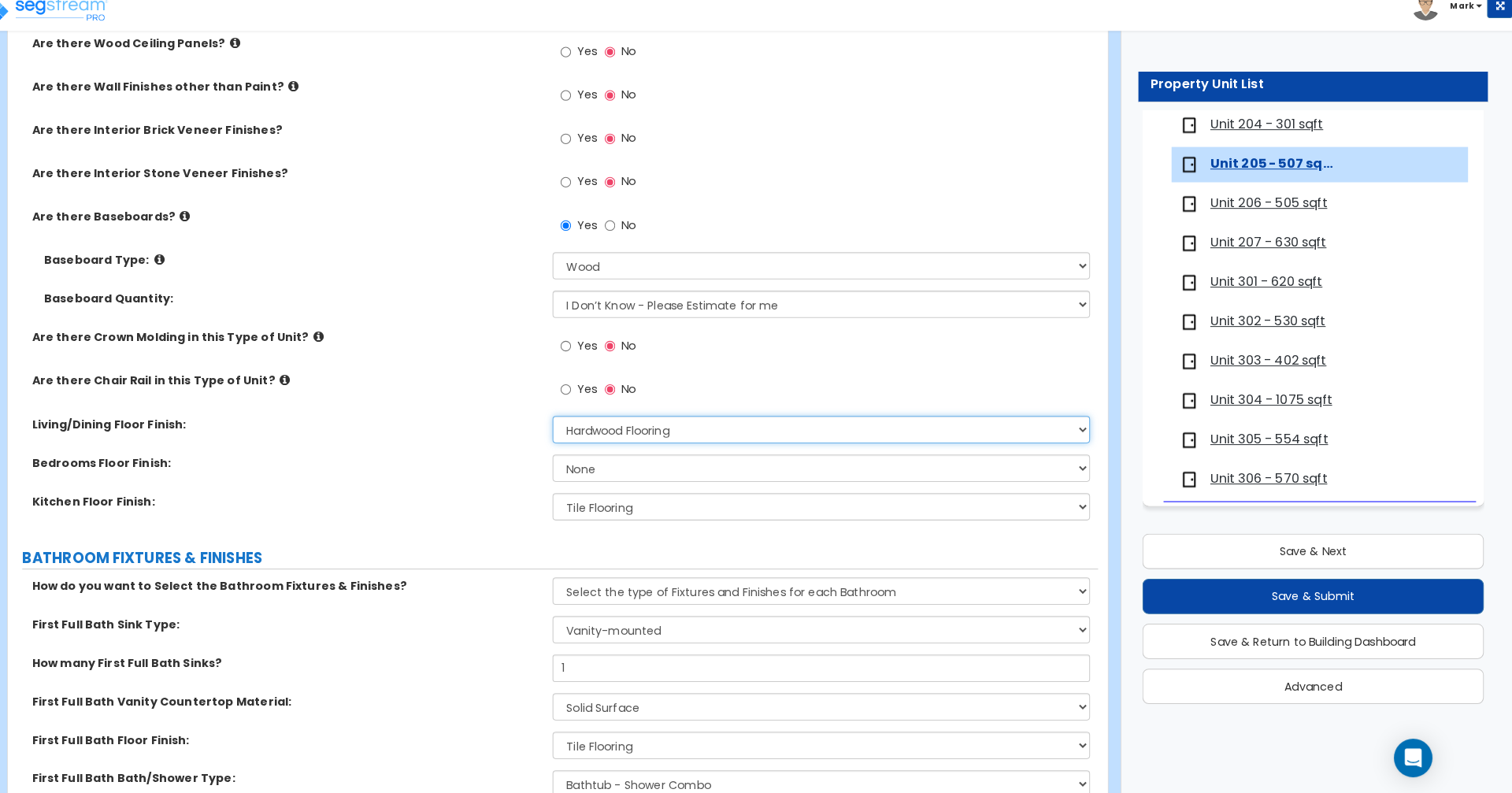
scroll to position [443, 0]
click at [845, 513] on select "None Tile Flooring Hardwood Flooring Resilient Laminate Flooring VCT Flooring S…" at bounding box center [834, 513] width 526 height 27
click at [571, 500] on select "None Tile Flooring Hardwood Flooring Resilient Laminate Flooring VCT Flooring S…" at bounding box center [834, 513] width 526 height 27
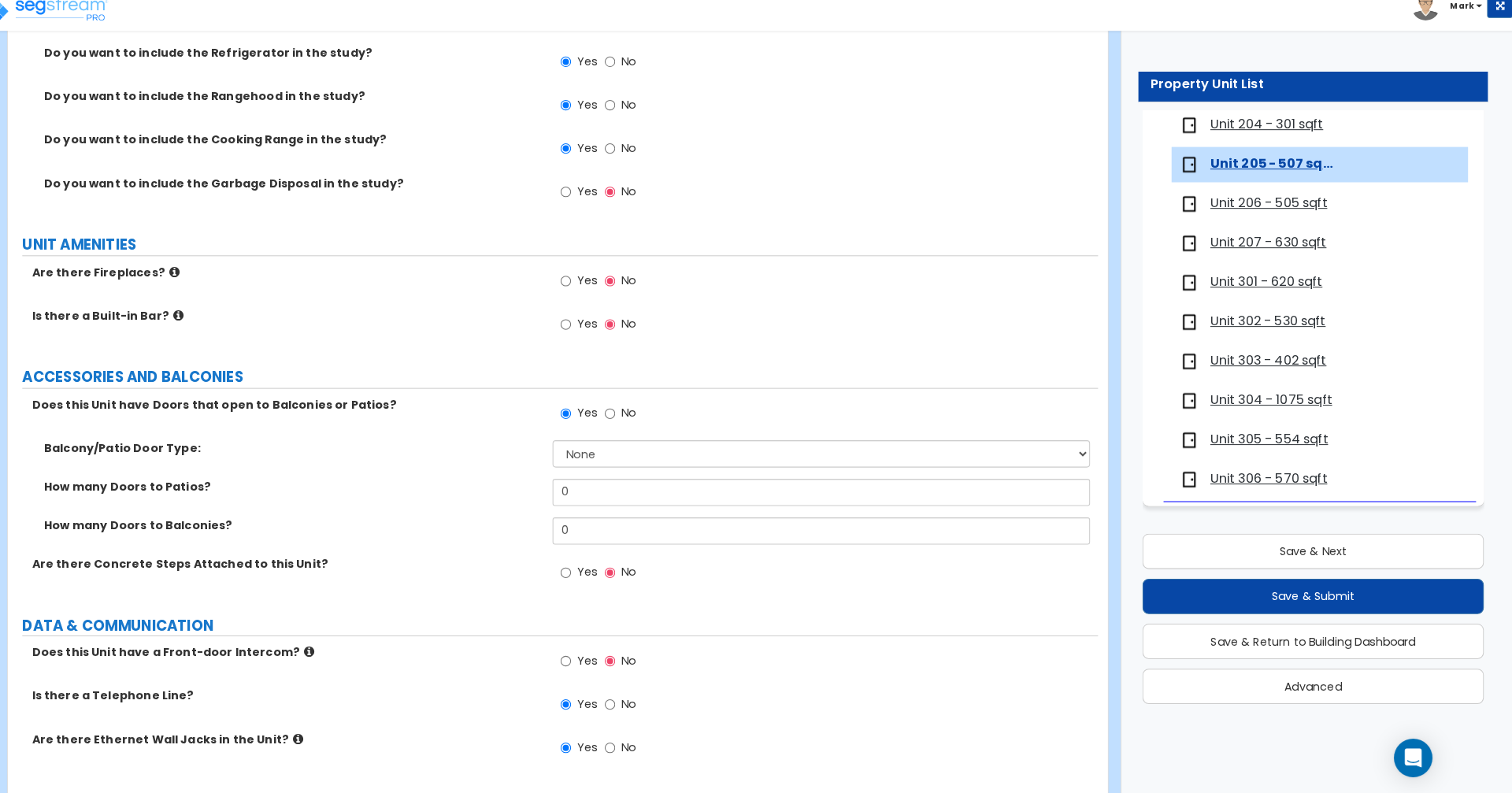
scroll to position [2707, 0]
click at [627, 422] on input "No" at bounding box center [627, 420] width 10 height 17
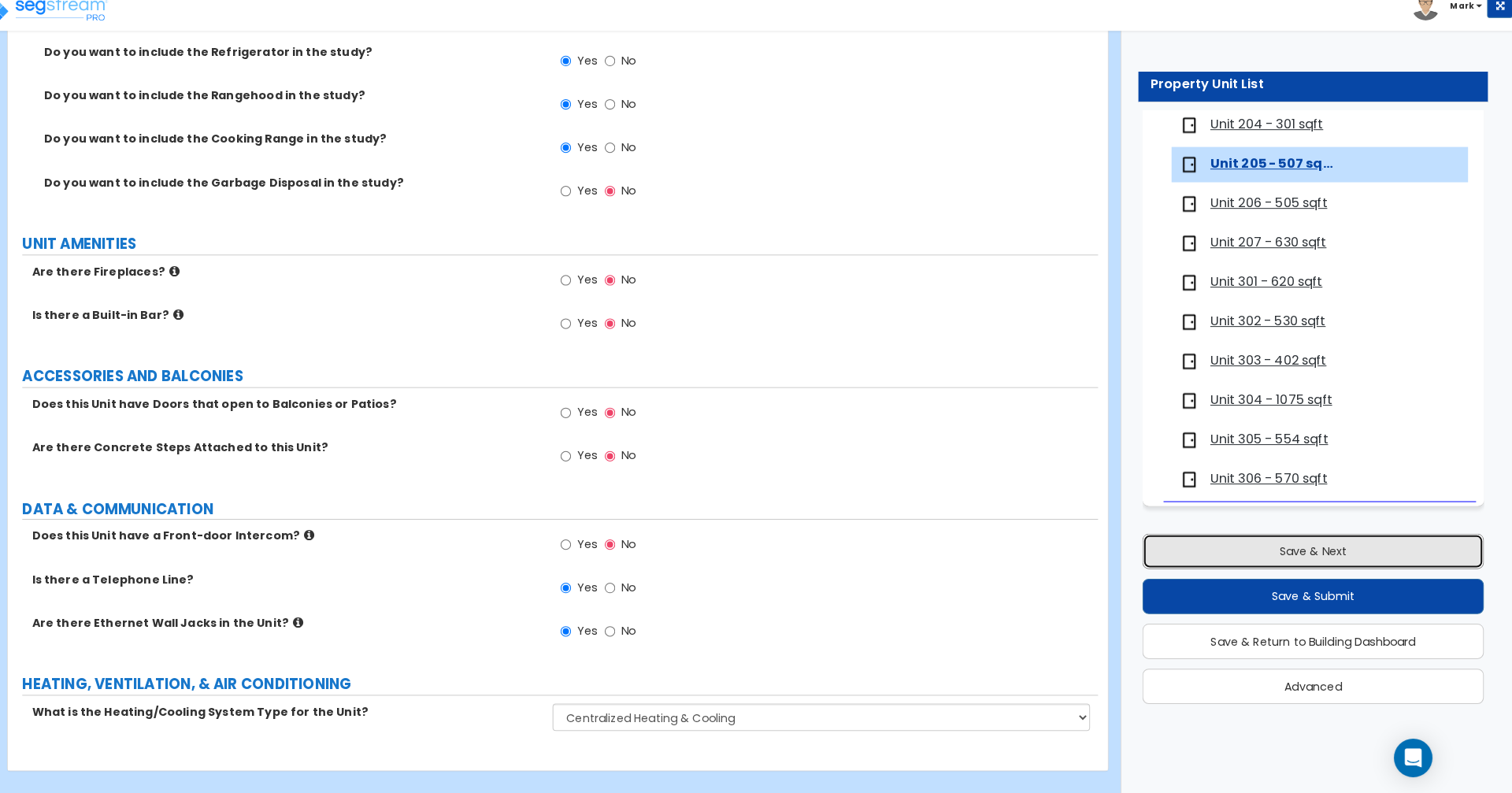
click at [1383, 559] on button "Save & Next" at bounding box center [1317, 556] width 335 height 34
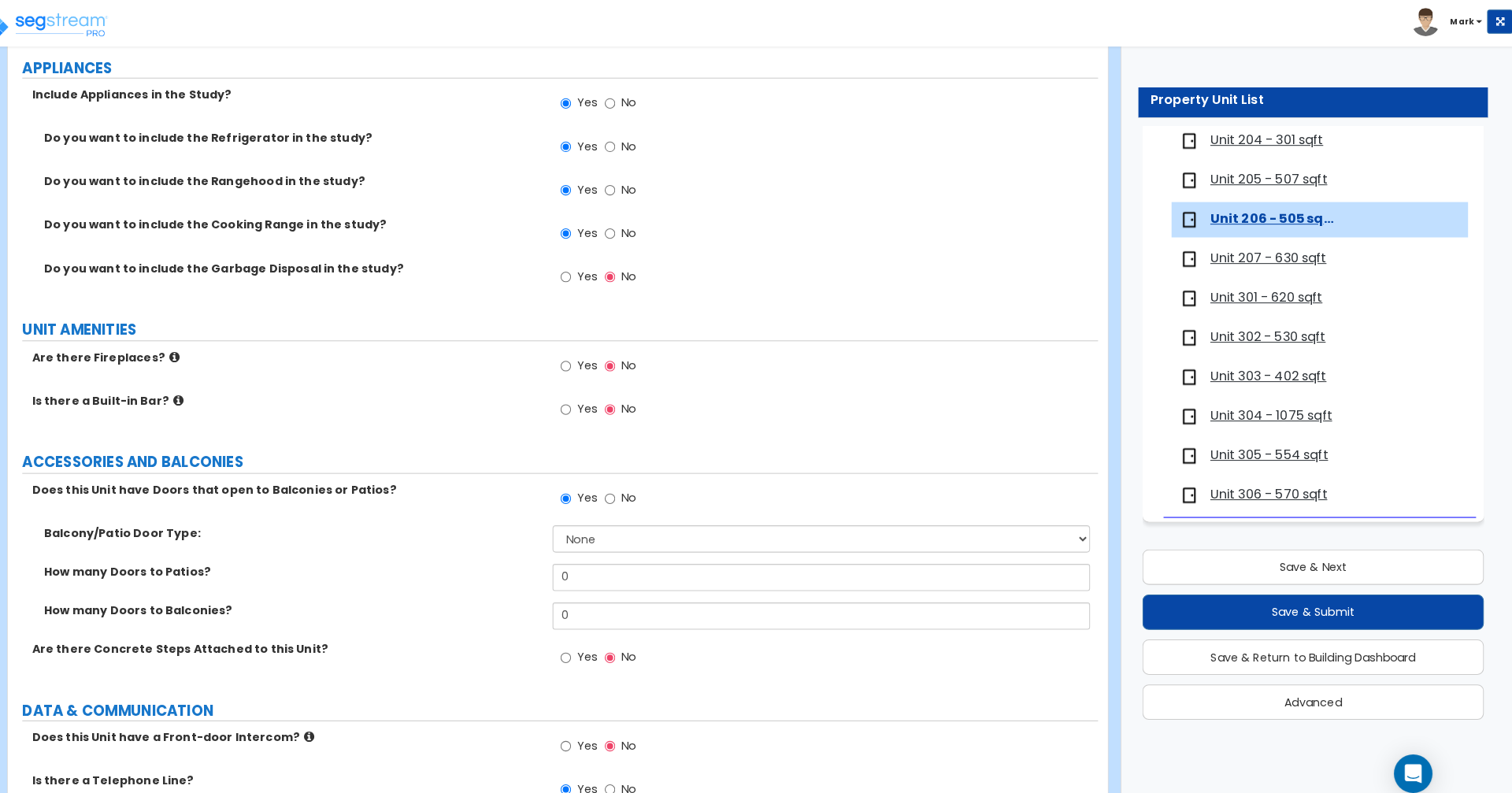
scroll to position [2637, 0]
click at [627, 490] on input "No" at bounding box center [627, 490] width 10 height 17
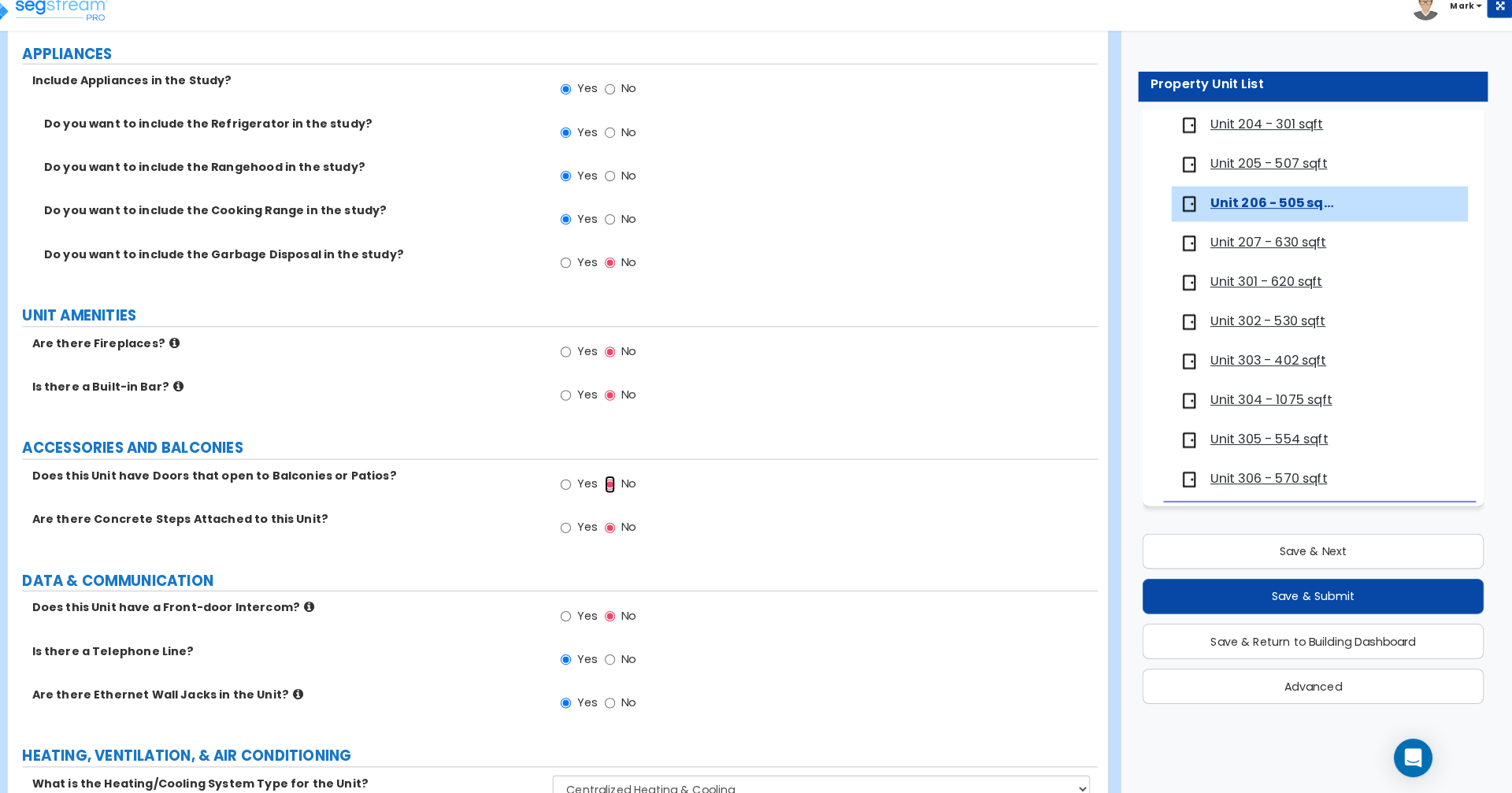
scroll to position [2636, 0]
click at [1386, 559] on button "Save & Next" at bounding box center [1317, 556] width 335 height 34
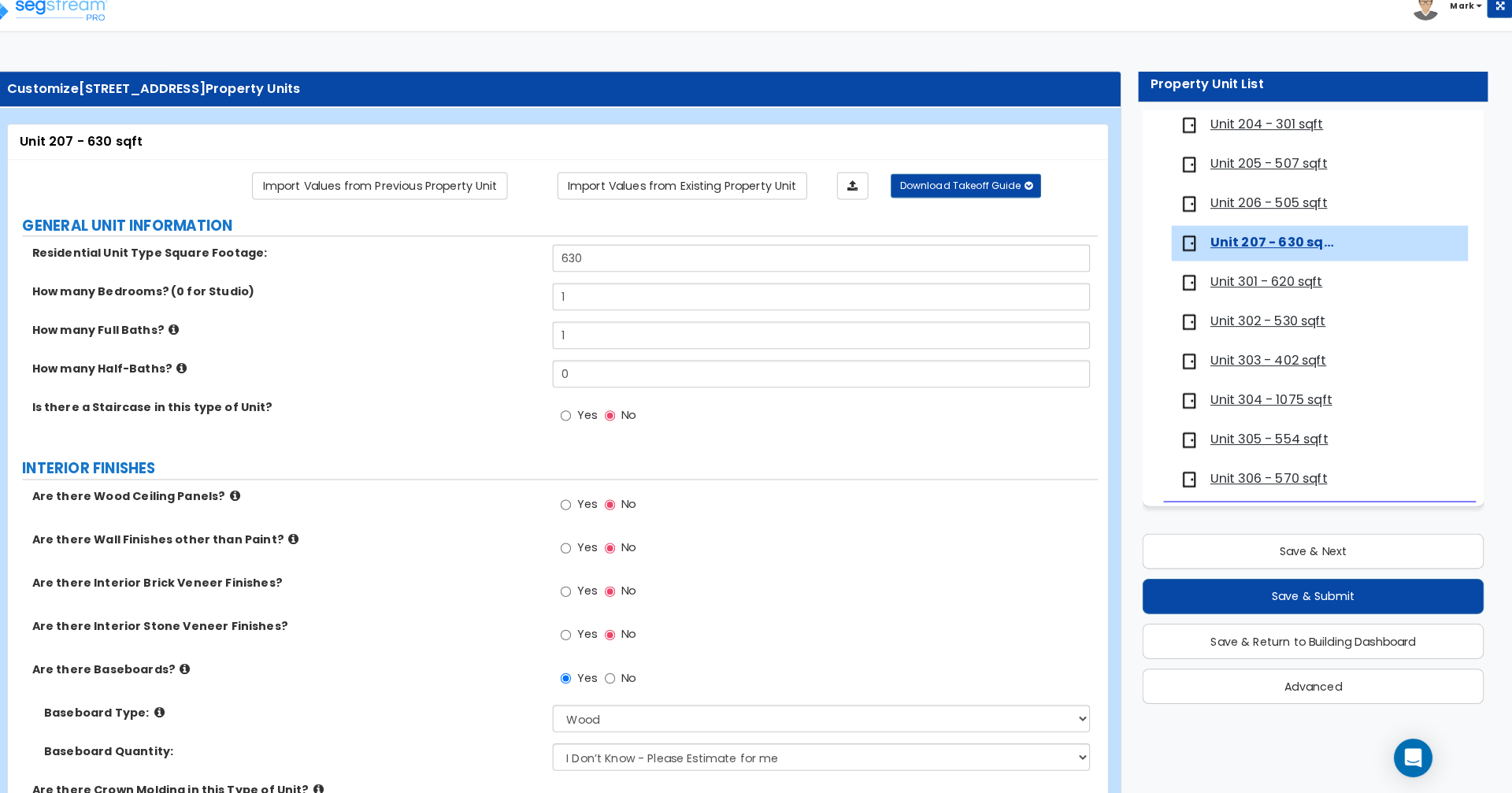
click at [1296, 215] on span "Unit 206 - 505 sqft" at bounding box center [1273, 215] width 115 height 18
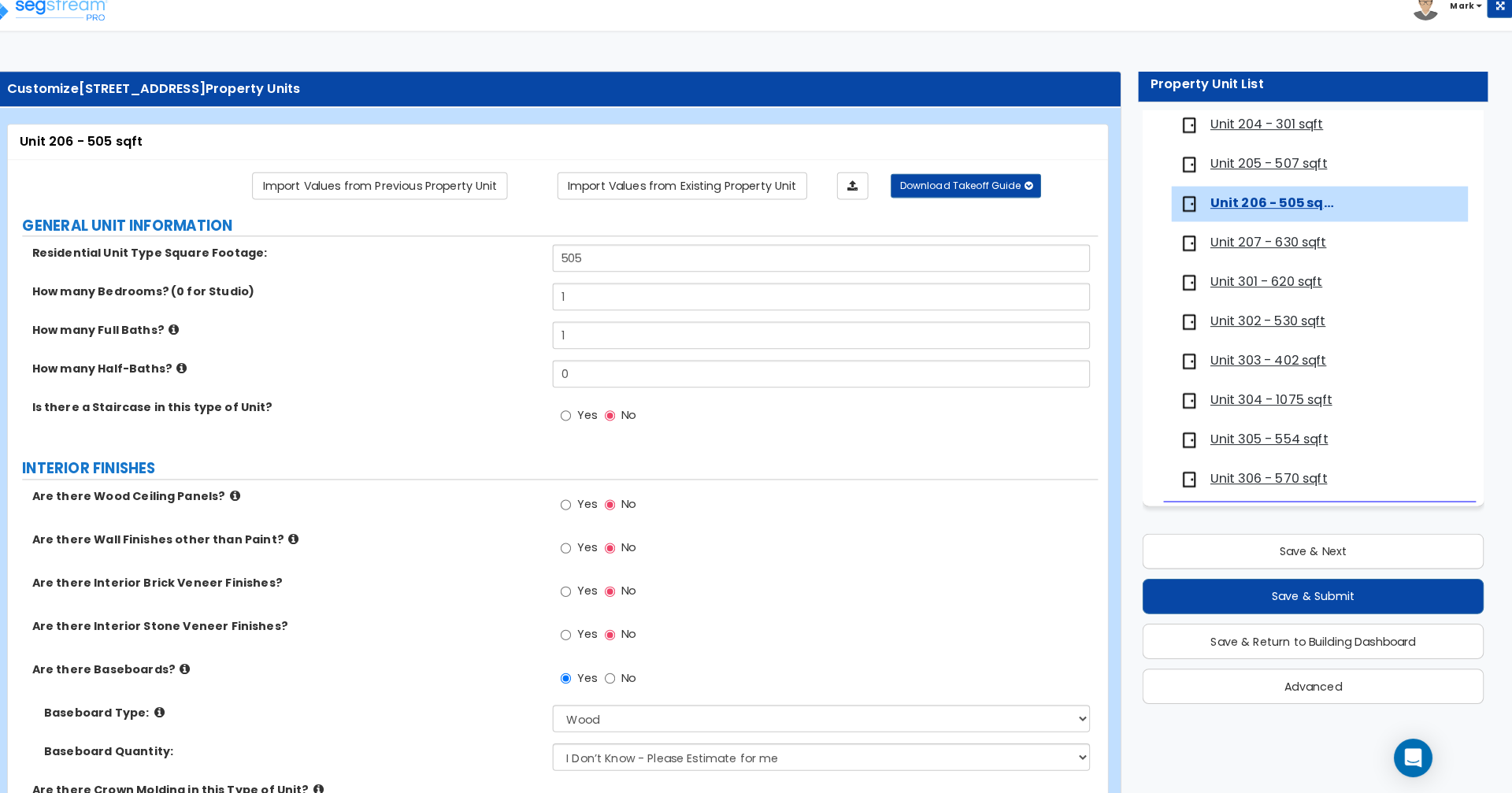
click at [1305, 258] on span "Unit 207 - 630 sqft" at bounding box center [1272, 254] width 114 height 18
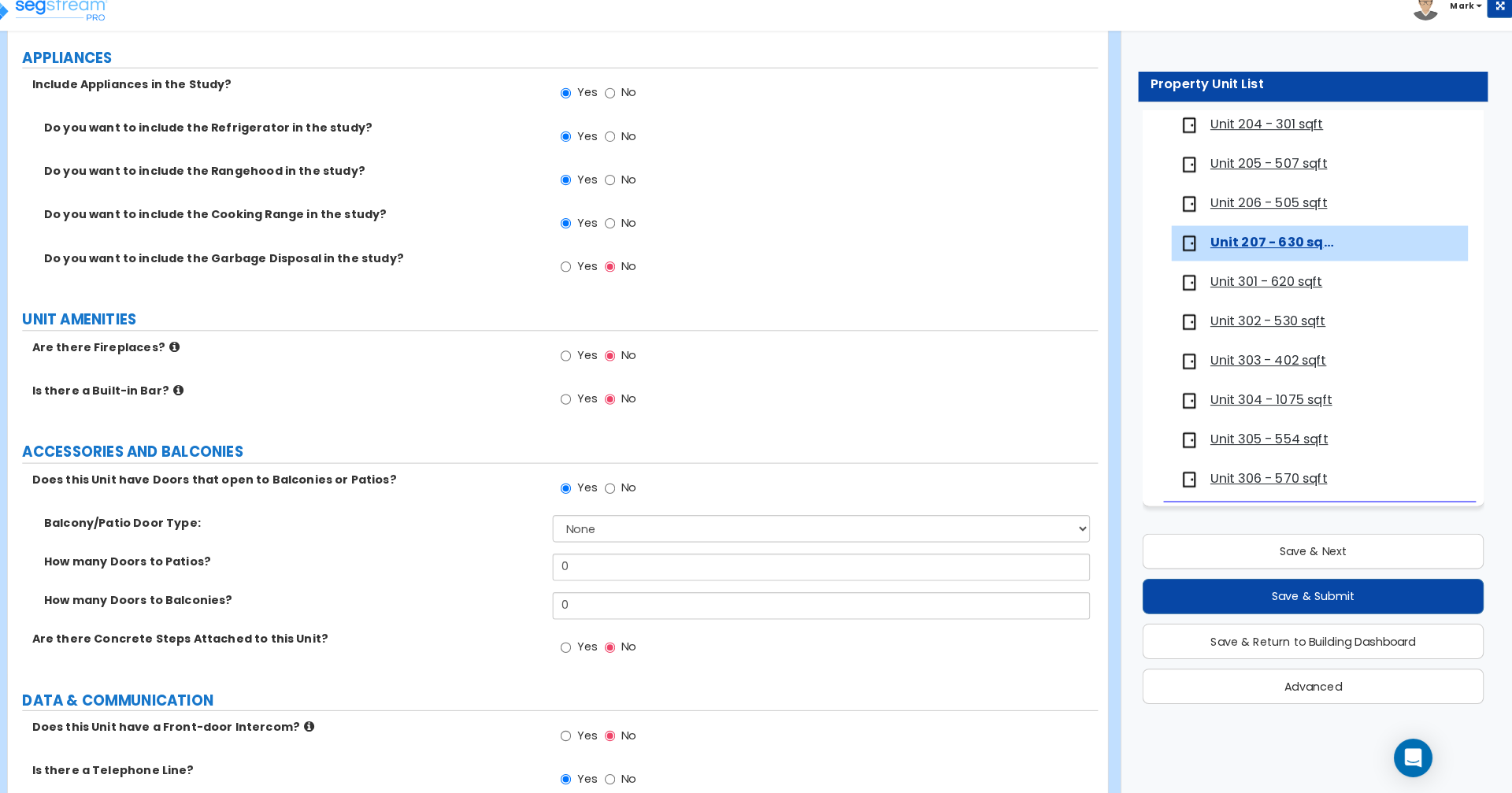
scroll to position [2843, 0]
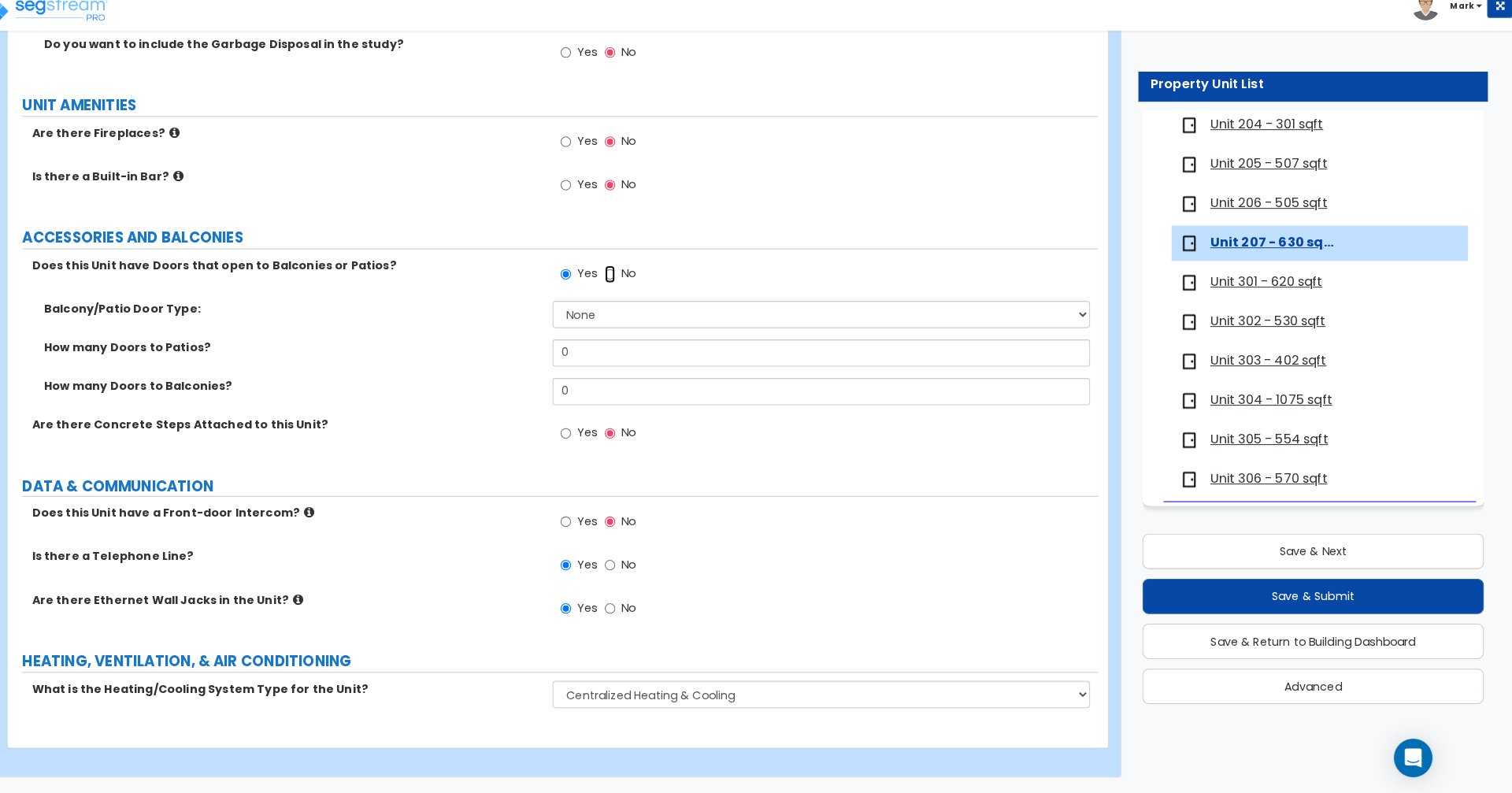
click at [627, 288] on input "No" at bounding box center [627, 285] width 10 height 17
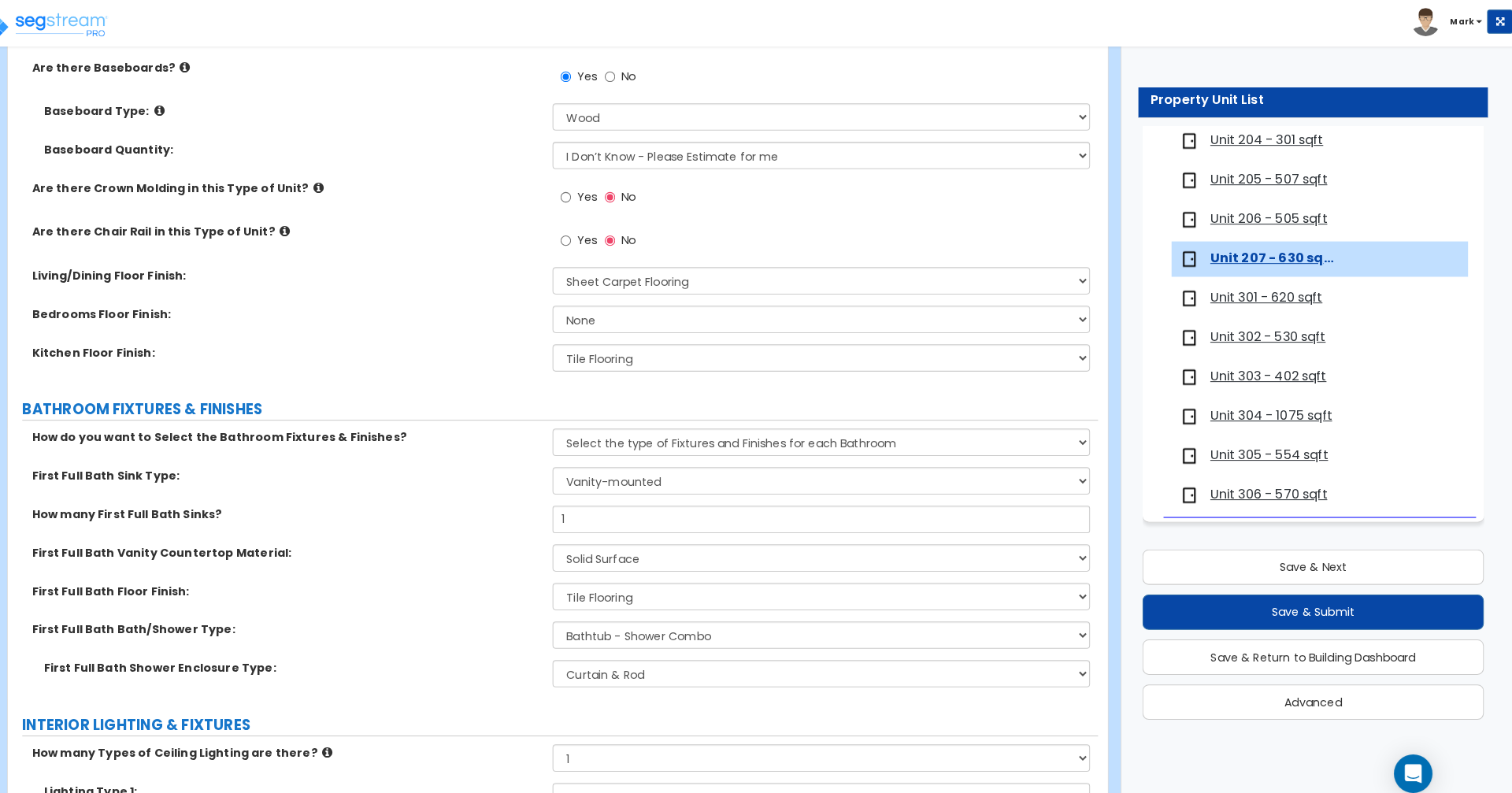
scroll to position [585, 0]
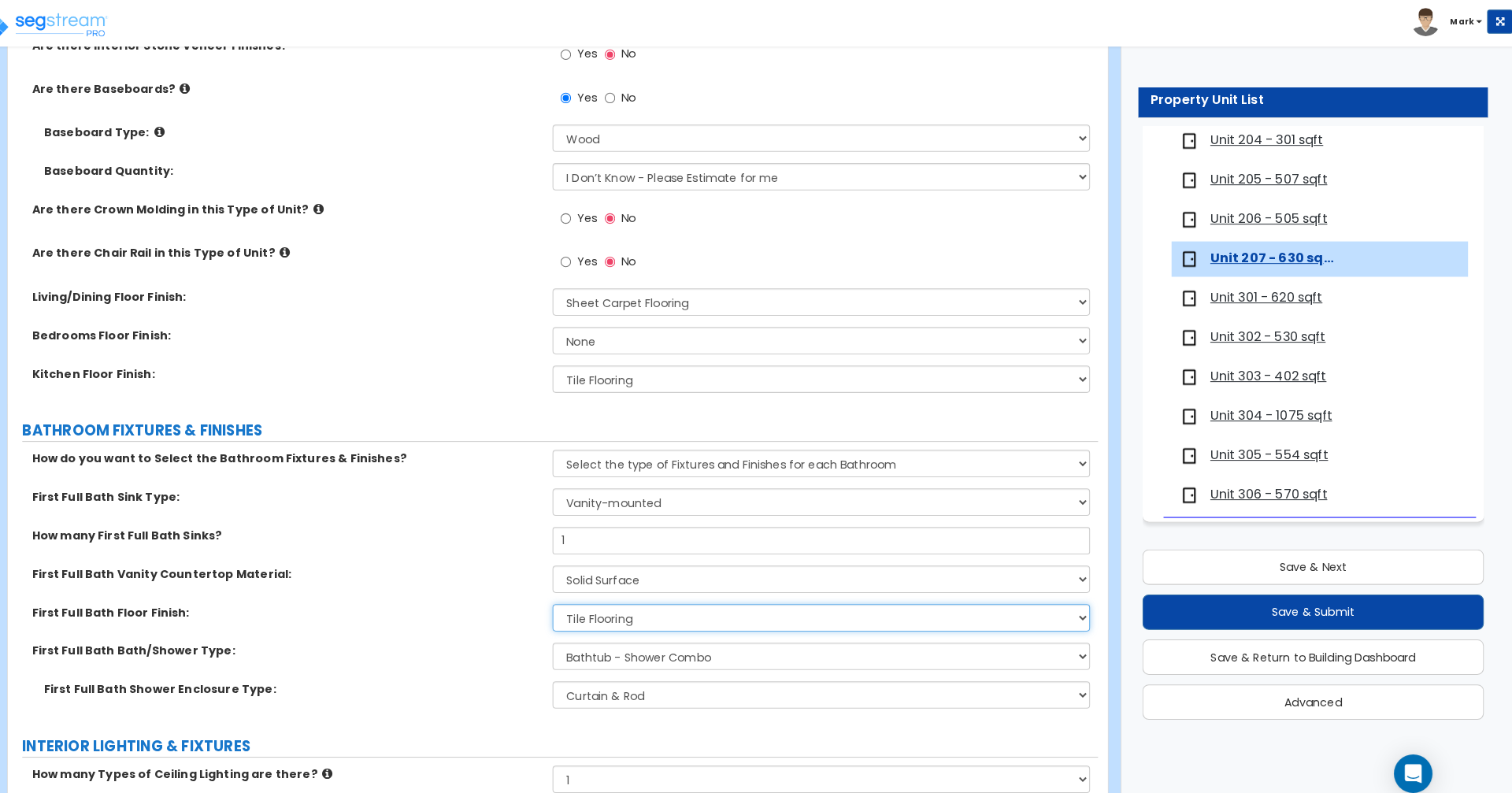
click at [747, 605] on select "None Tile Flooring Hardwood Flooring Resilient Laminate Flooring VCT Flooring S…" at bounding box center [834, 605] width 526 height 27
click at [571, 592] on select "None Tile Flooring Hardwood Flooring Resilient Laminate Flooring VCT Flooring S…" at bounding box center [834, 605] width 526 height 27
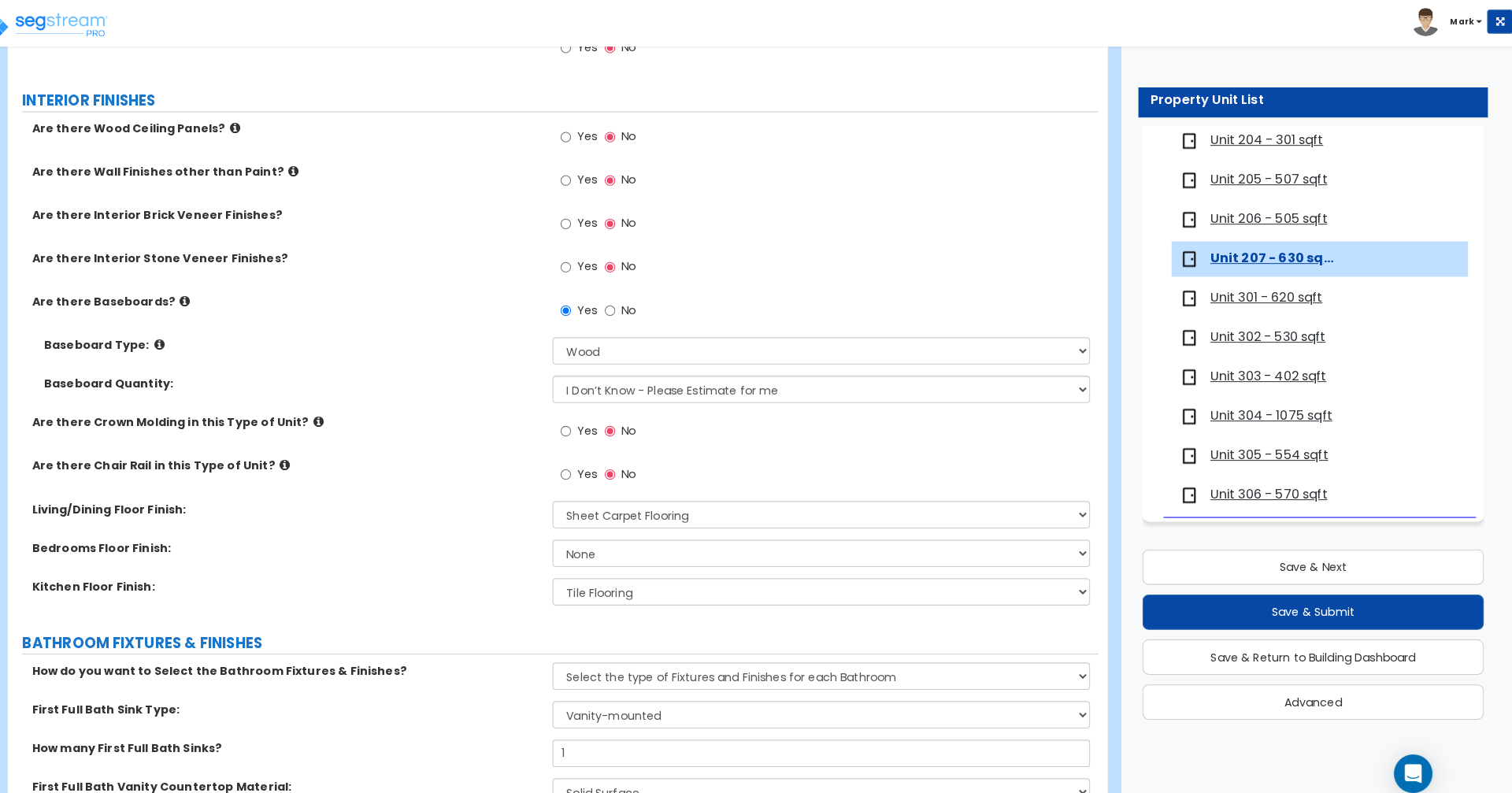
scroll to position [374, 0]
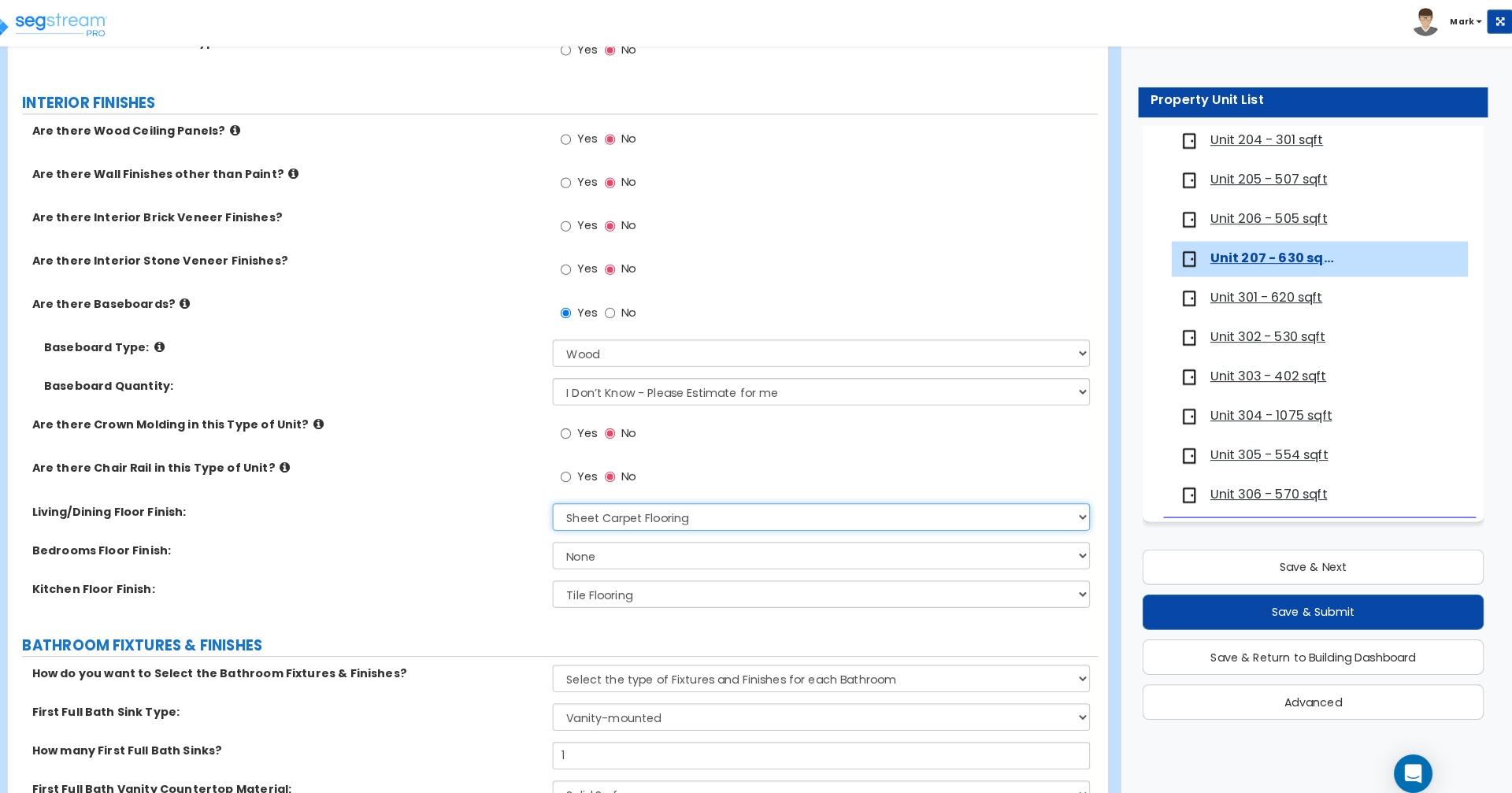
click at [783, 509] on select "None Tile Flooring Hardwood Flooring Resilient Laminate Flooring VCT Flooring S…" at bounding box center [834, 507] width 526 height 27
click at [571, 494] on select "None Tile Flooring Hardwood Flooring Resilient Laminate Flooring VCT Flooring S…" at bounding box center [834, 507] width 526 height 27
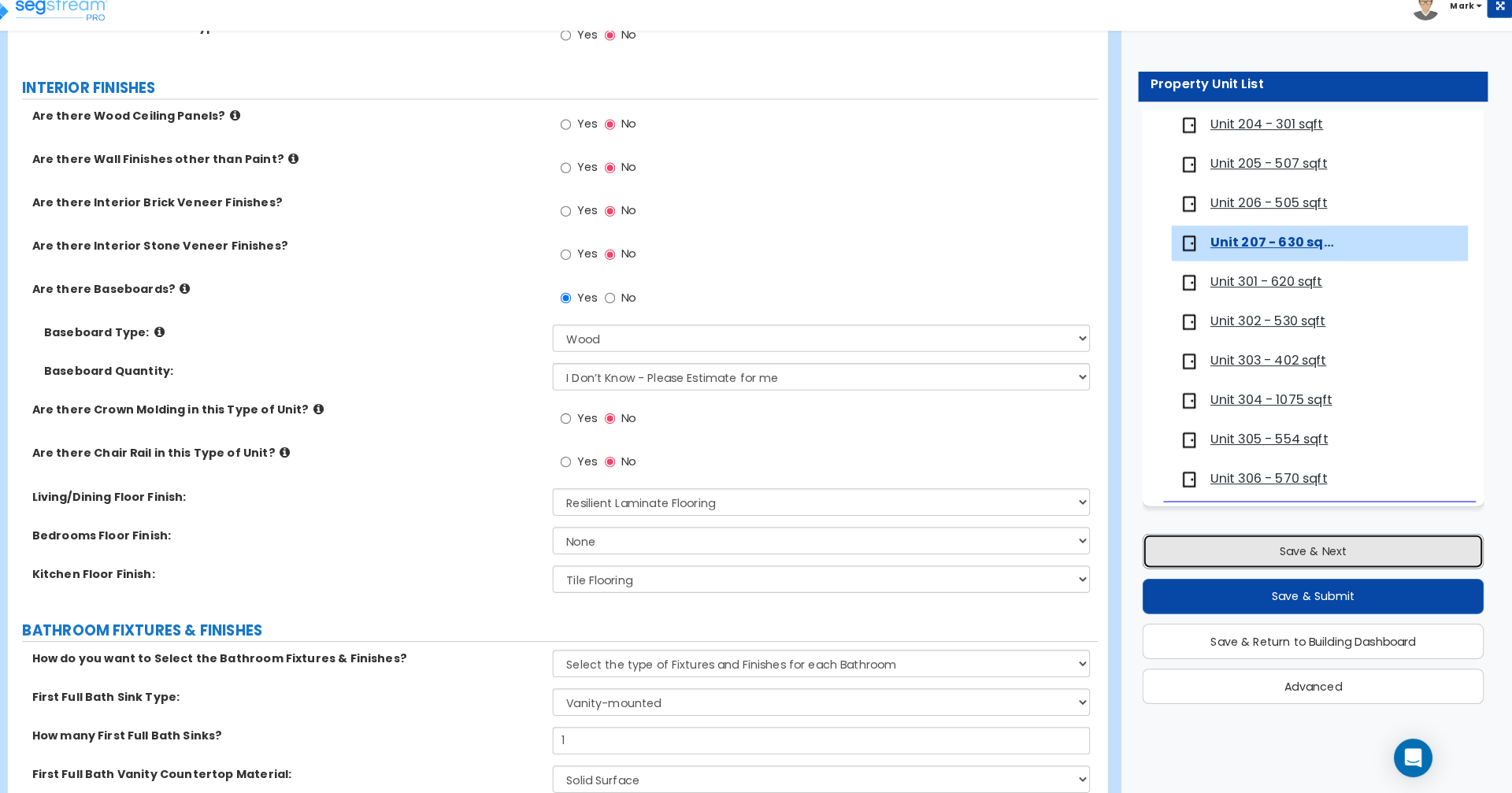
click at [1392, 556] on button "Save & Next" at bounding box center [1317, 556] width 335 height 34
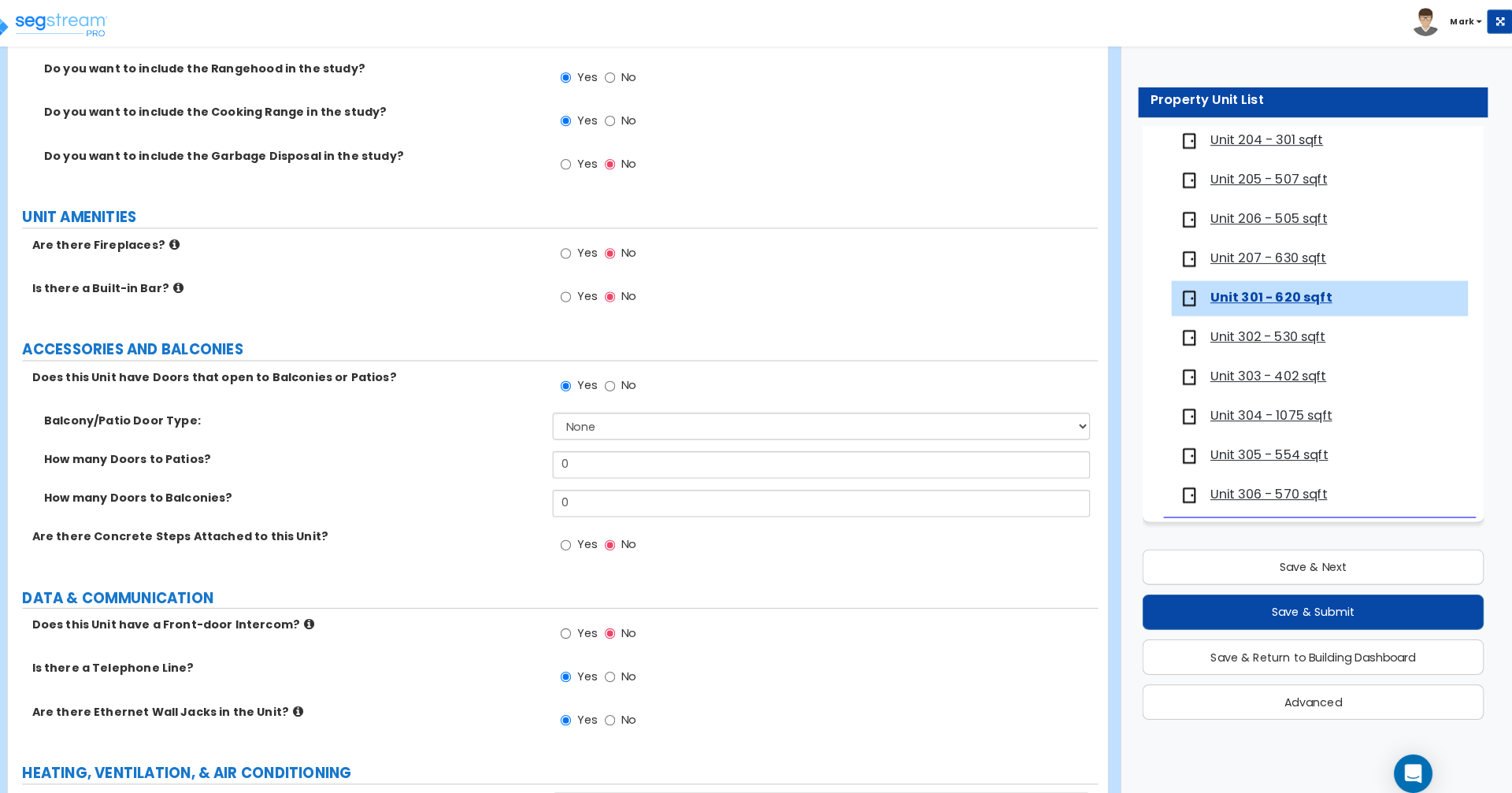
scroll to position [2748, 0]
click at [627, 379] on input "No" at bounding box center [627, 380] width 10 height 17
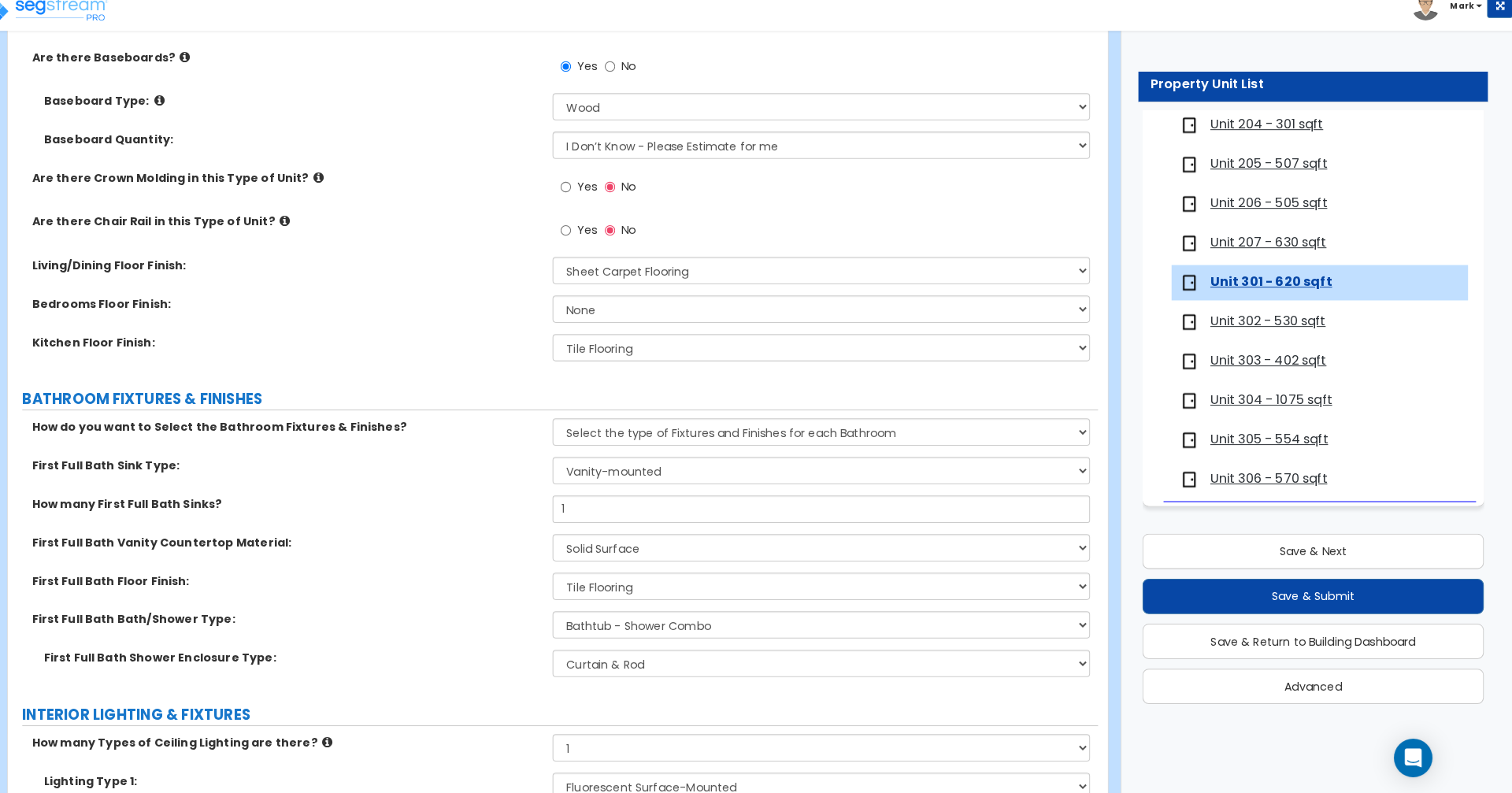
scroll to position [606, 0]
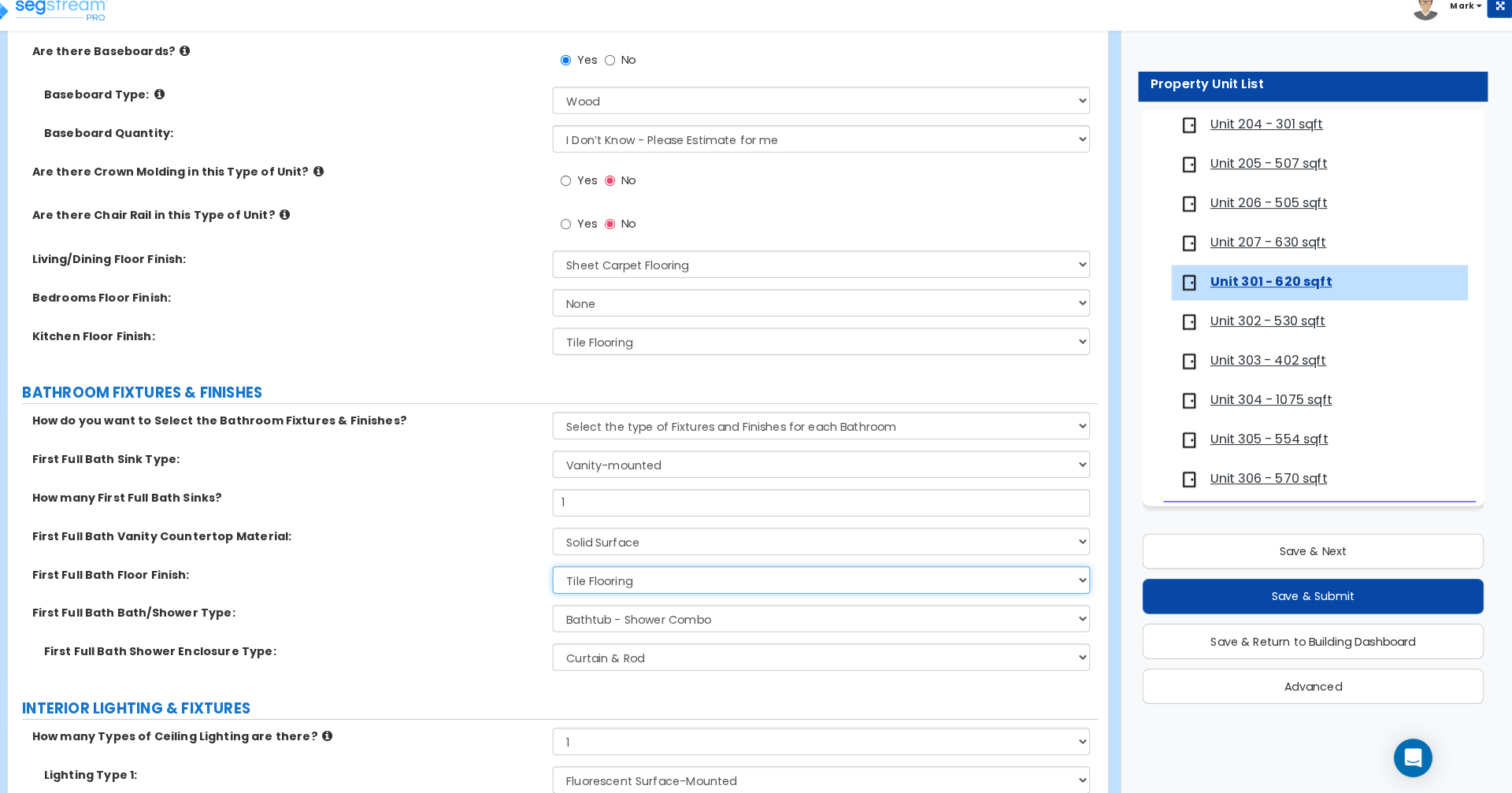
click at [730, 589] on select "None Tile Flooring Hardwood Flooring Resilient Laminate Flooring VCT Flooring S…" at bounding box center [834, 584] width 526 height 27
click at [571, 571] on select "None Tile Flooring Hardwood Flooring Resilient Laminate Flooring VCT Flooring S…" at bounding box center [834, 584] width 526 height 27
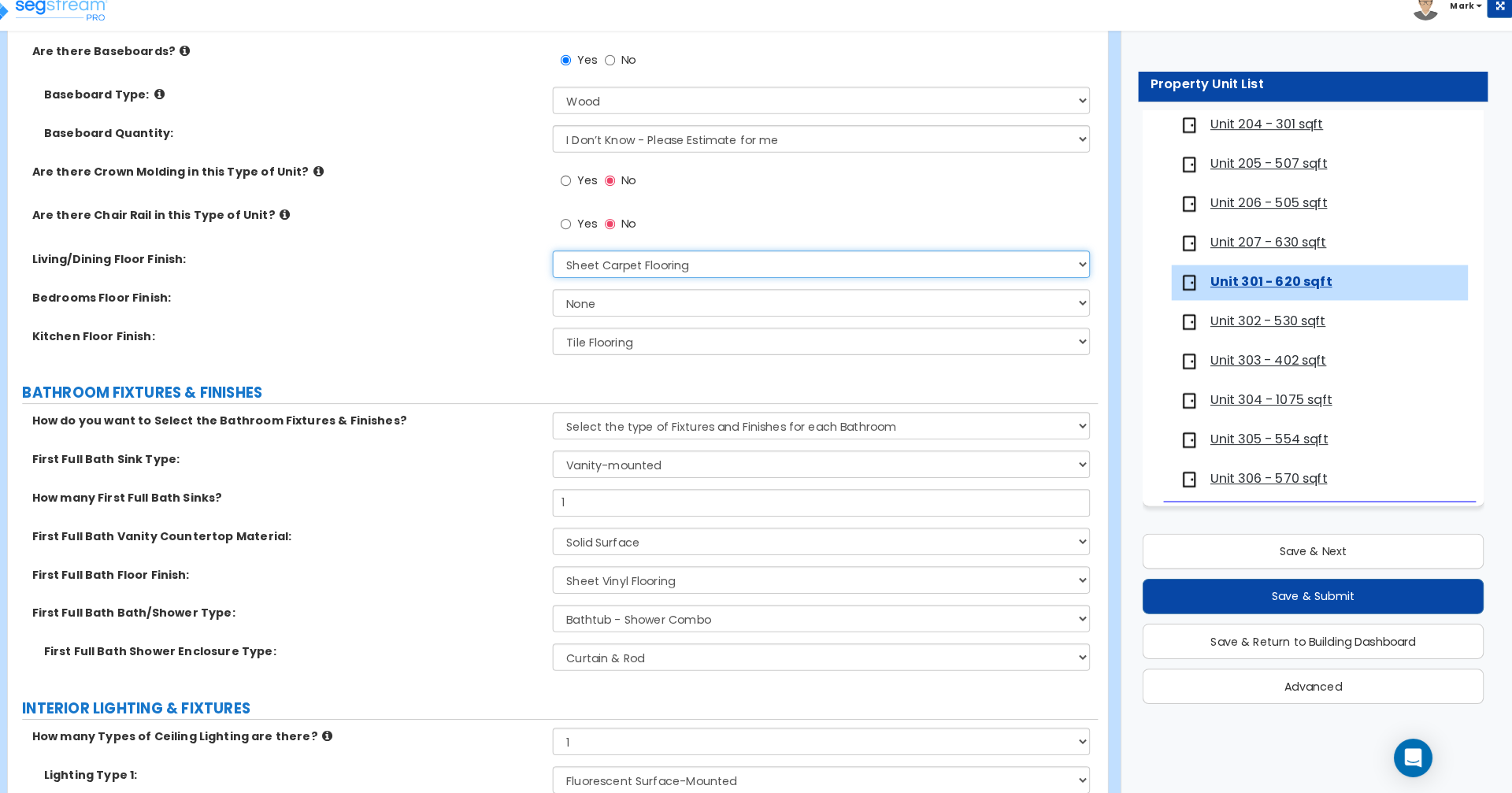
click at [743, 270] on select "None Tile Flooring Hardwood Flooring Resilient Laminate Flooring VCT Flooring S…" at bounding box center [834, 274] width 526 height 27
click at [571, 261] on select "None Tile Flooring Hardwood Flooring Resilient Laminate Flooring VCT Flooring S…" at bounding box center [834, 274] width 526 height 27
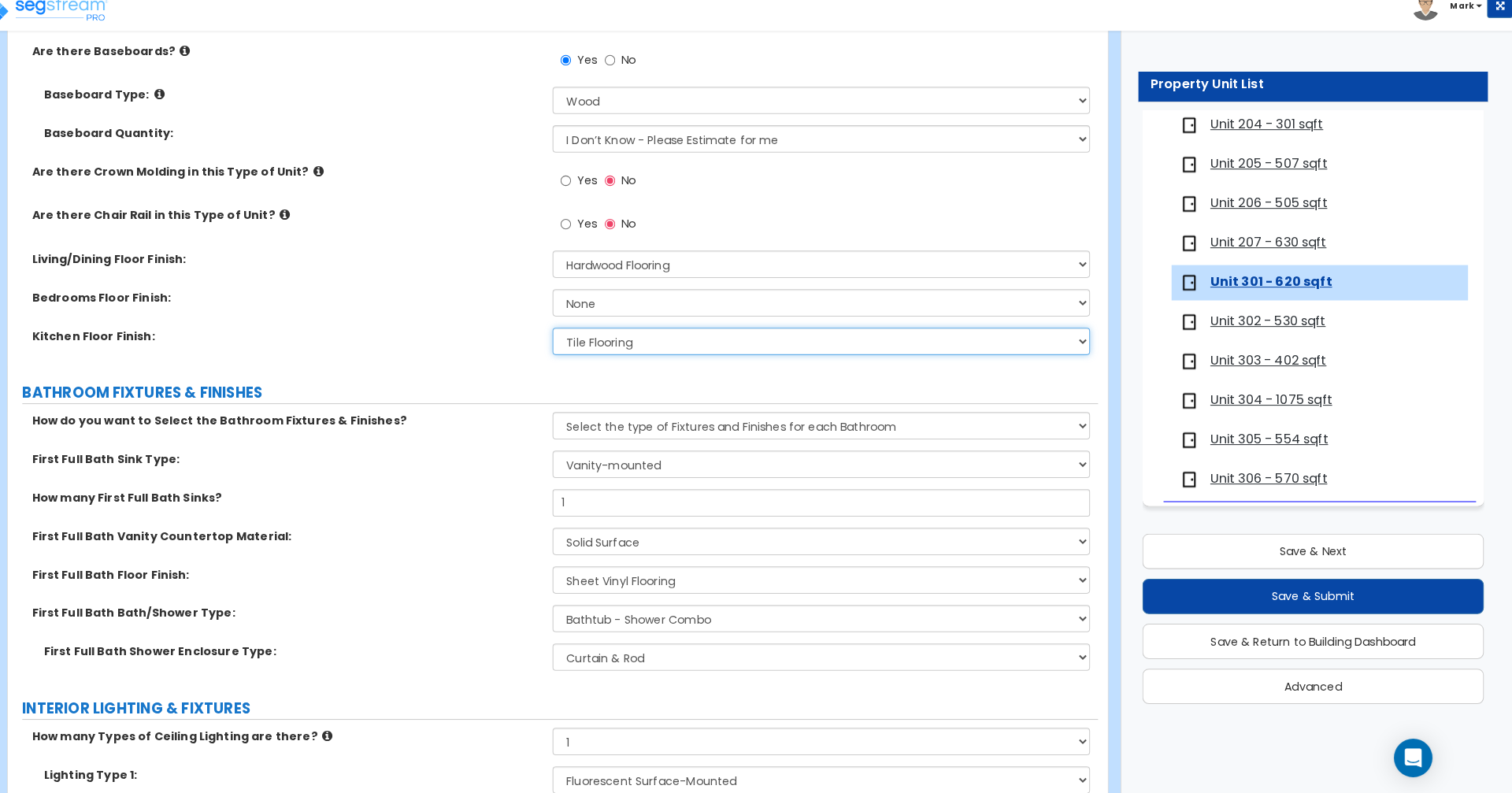
click at [705, 356] on select "None Tile Flooring Hardwood Flooring Resilient Laminate Flooring VCT Flooring S…" at bounding box center [834, 350] width 526 height 27
click at [571, 337] on select "None Tile Flooring Hardwood Flooring Resilient Laminate Flooring VCT Flooring S…" at bounding box center [834, 350] width 526 height 27
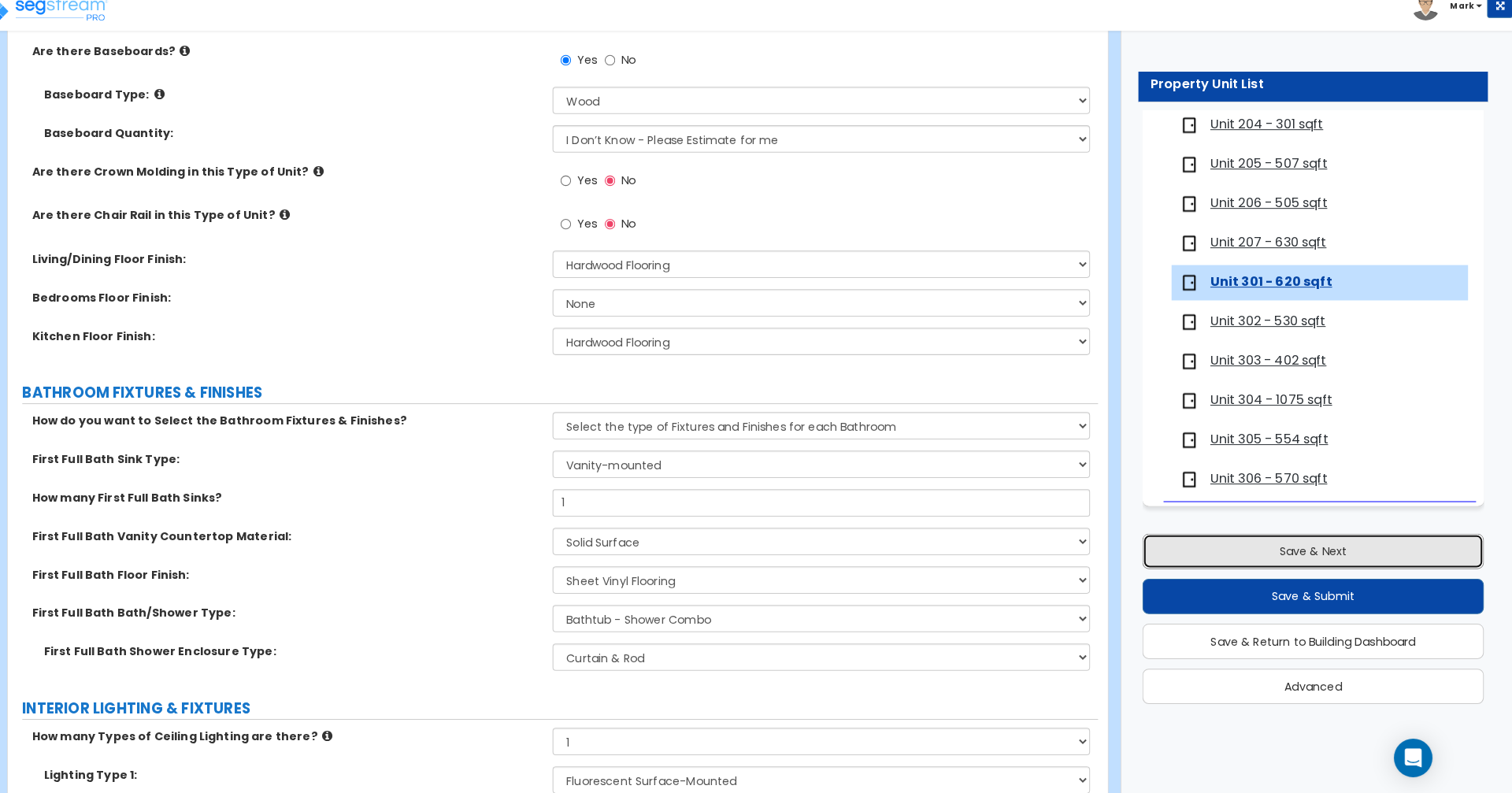
click at [1384, 558] on button "Save & Next" at bounding box center [1317, 556] width 335 height 34
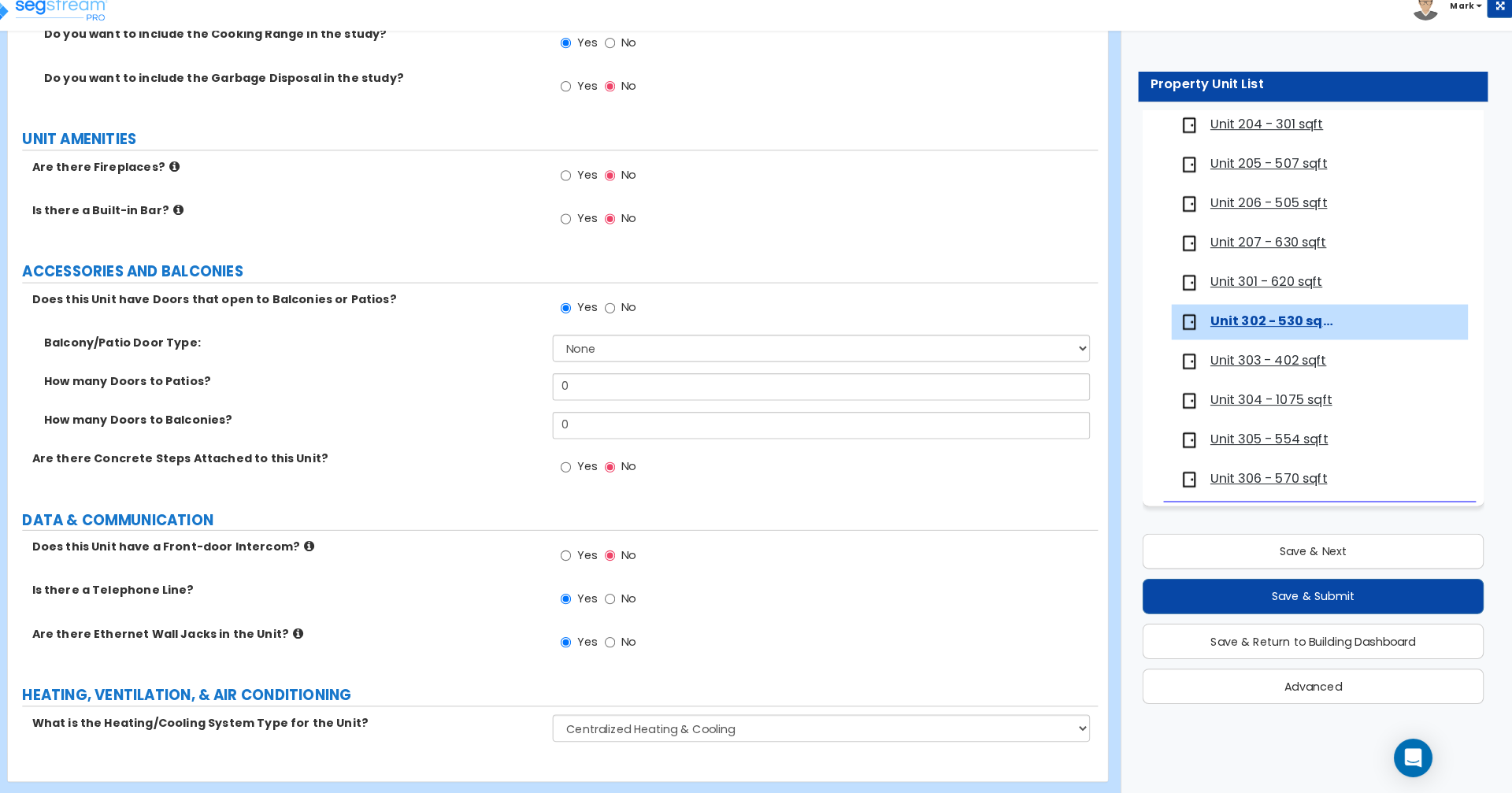
scroll to position [2843, 0]
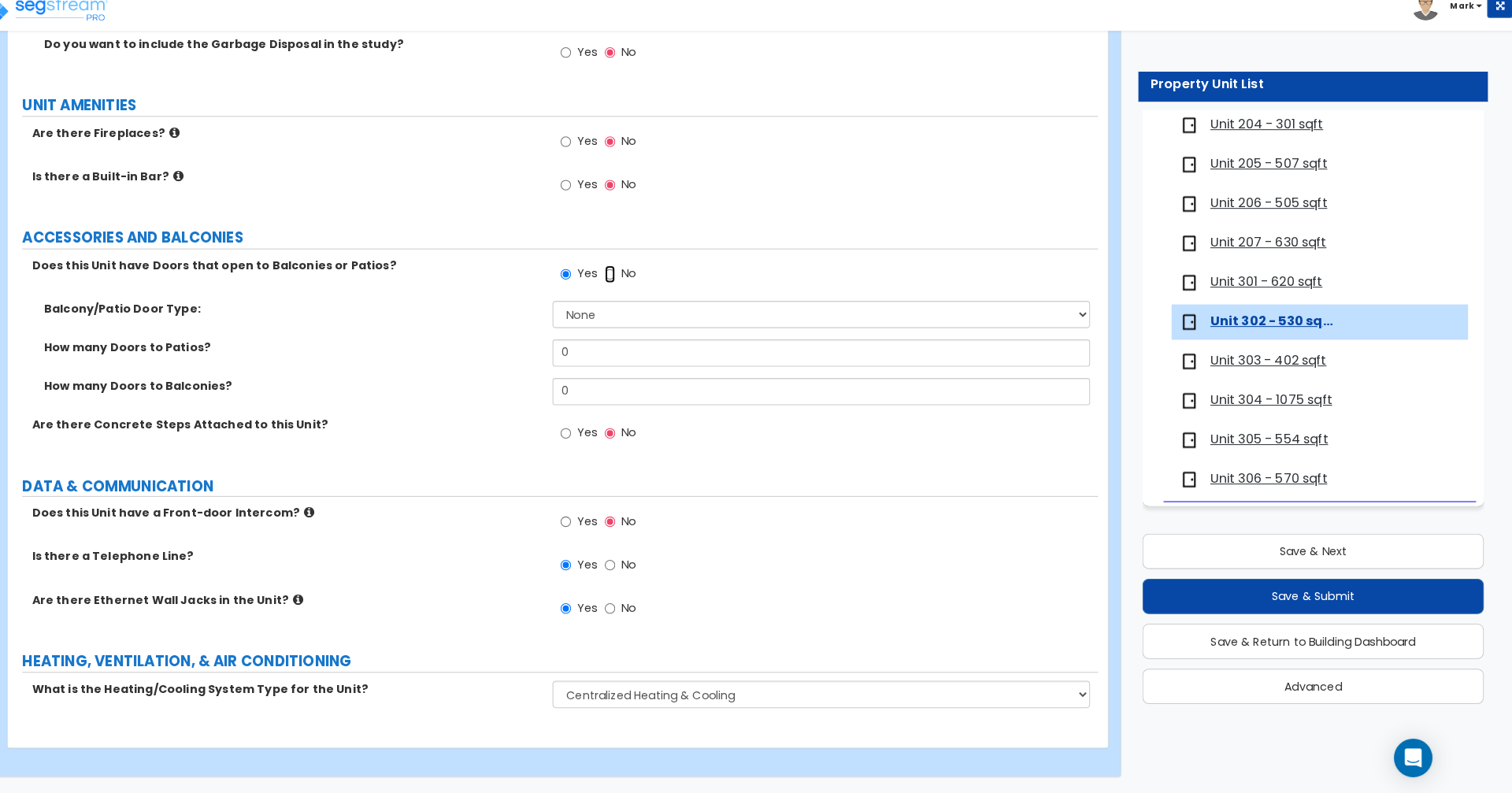
click at [627, 285] on input "No" at bounding box center [627, 285] width 10 height 17
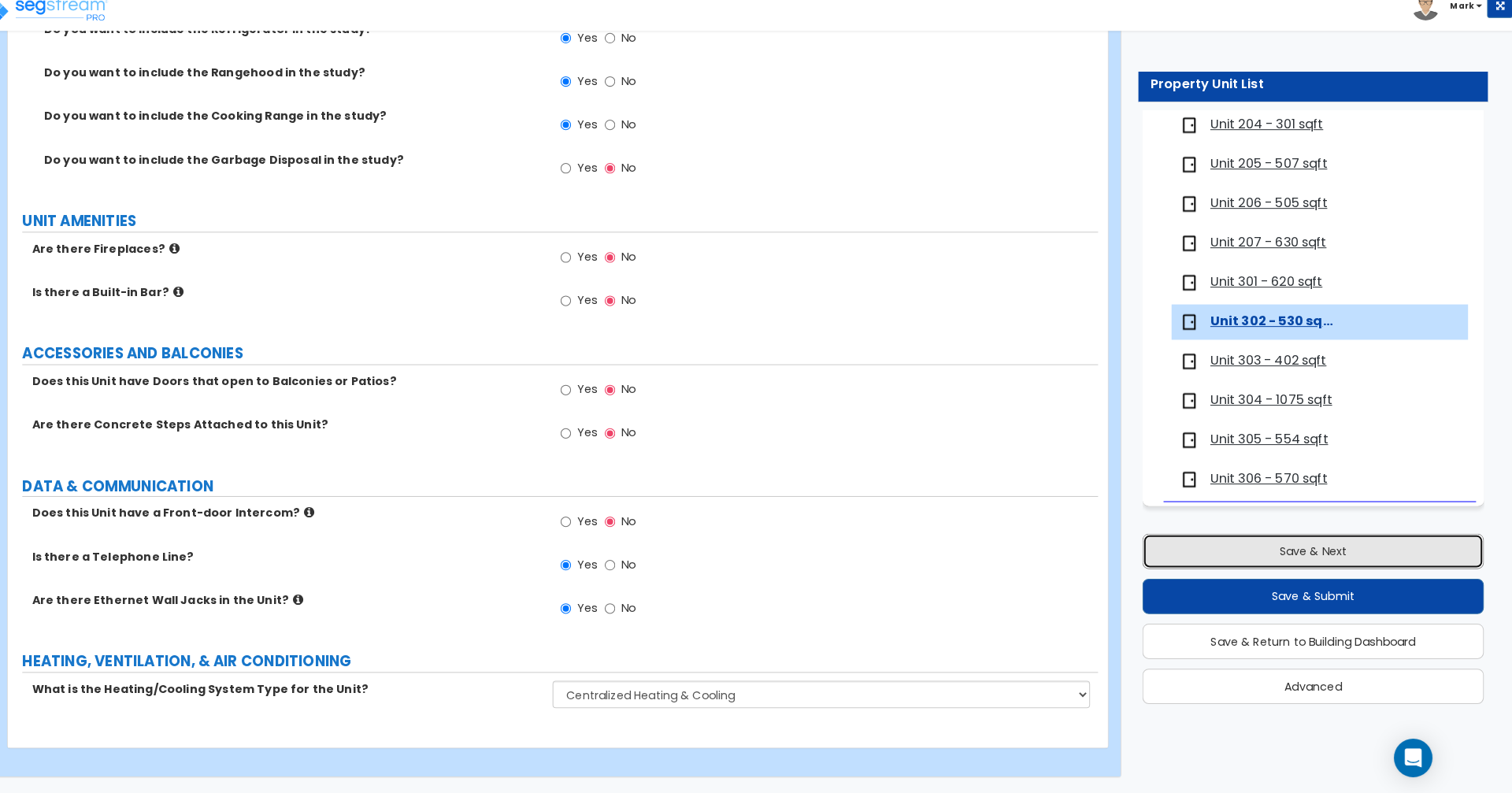
click at [1389, 557] on button "Save & Next" at bounding box center [1317, 556] width 335 height 34
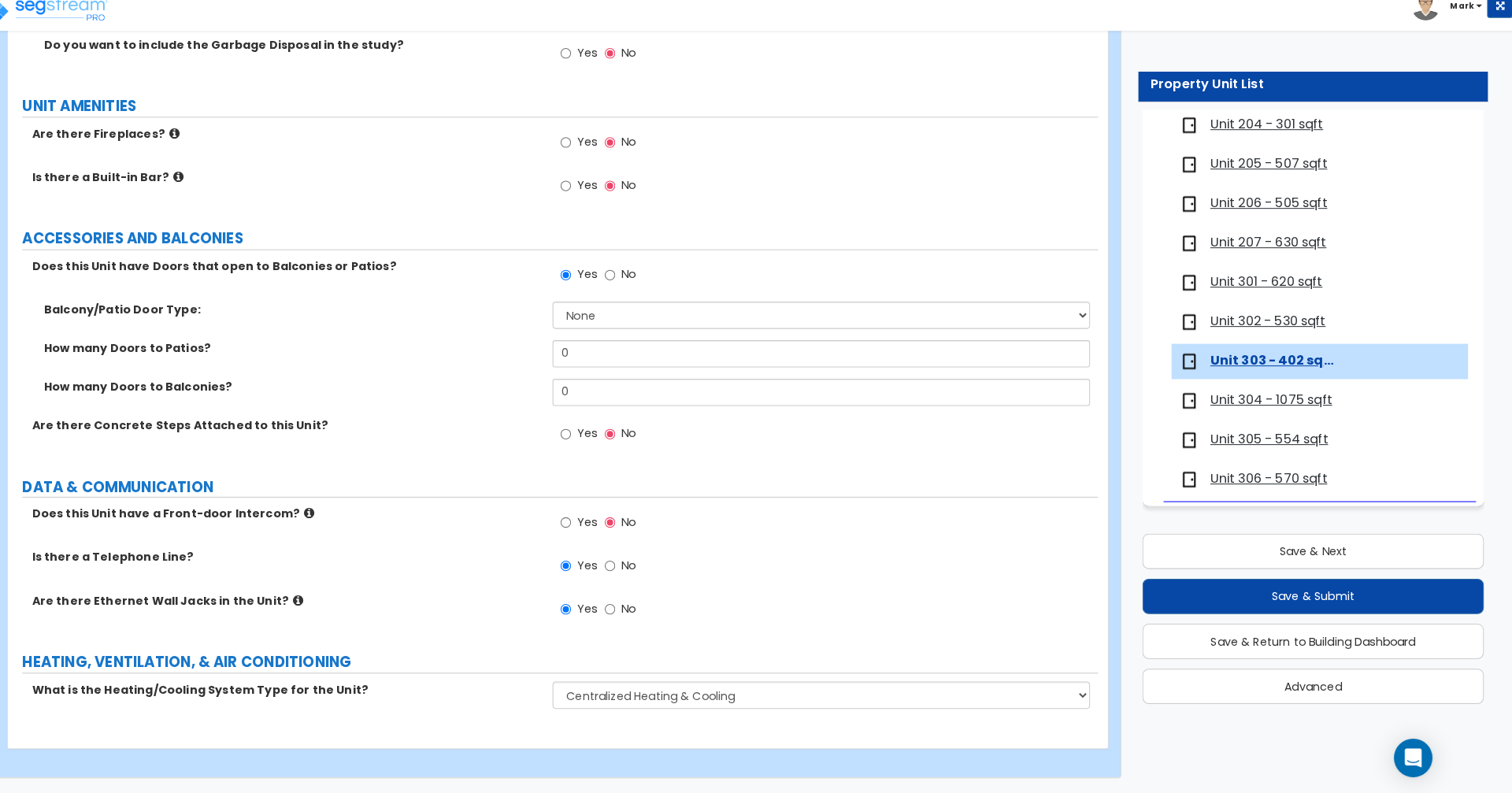
scroll to position [2843, 0]
click at [628, 279] on input "No" at bounding box center [627, 285] width 10 height 17
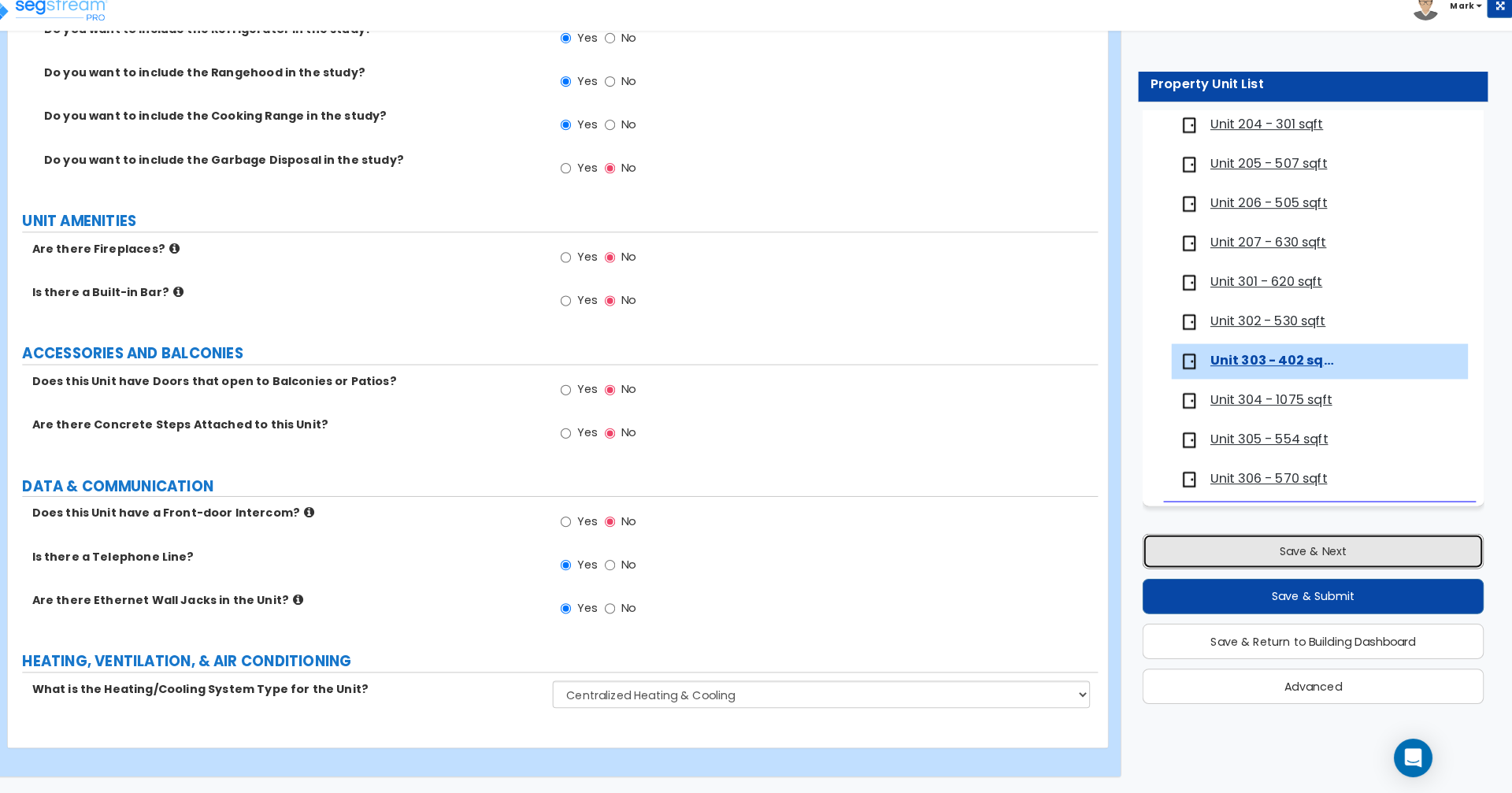
click at [1396, 556] on button "Save & Next" at bounding box center [1317, 556] width 335 height 34
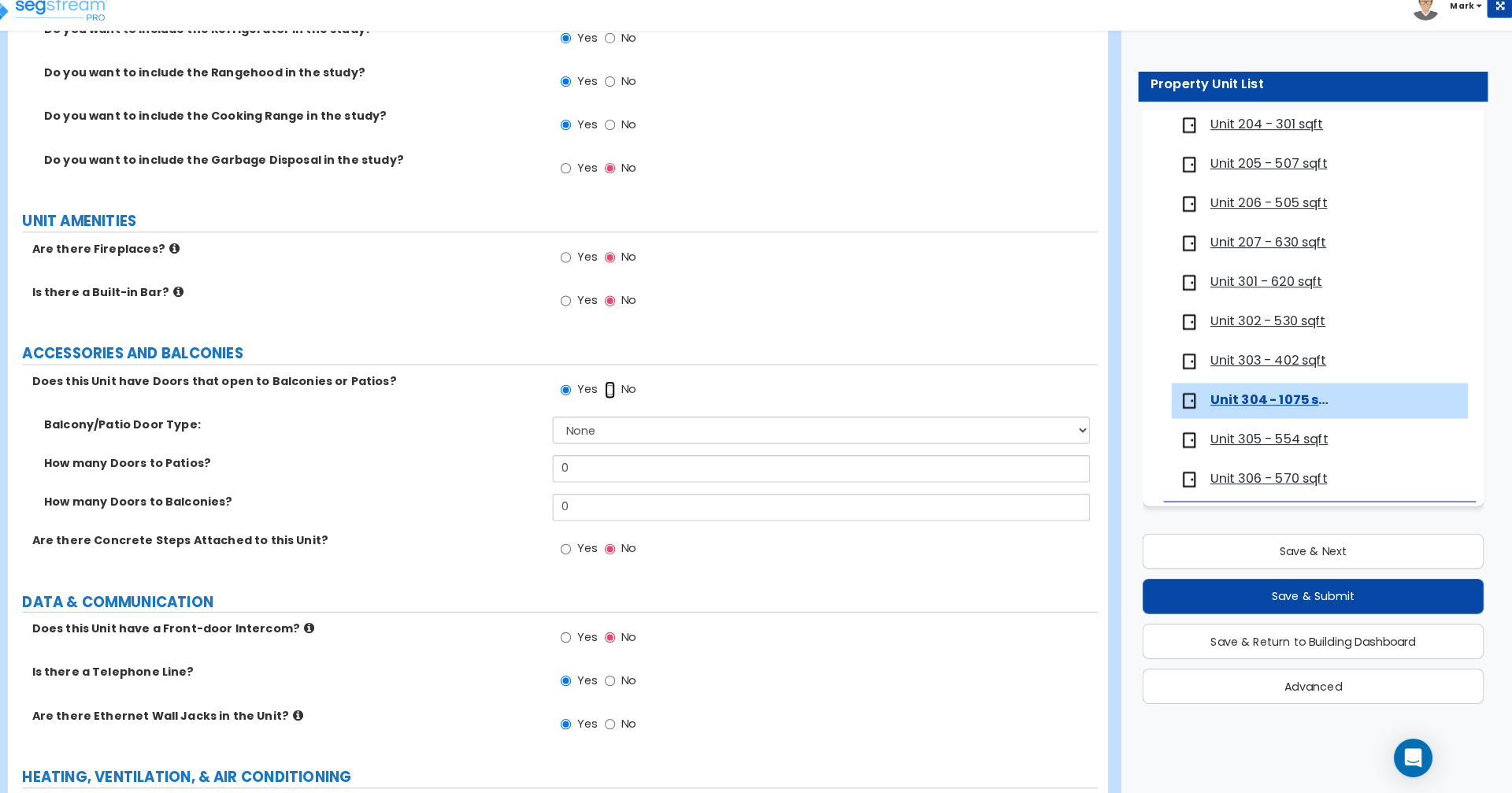
click at [632, 399] on input "No" at bounding box center [627, 398] width 10 height 17
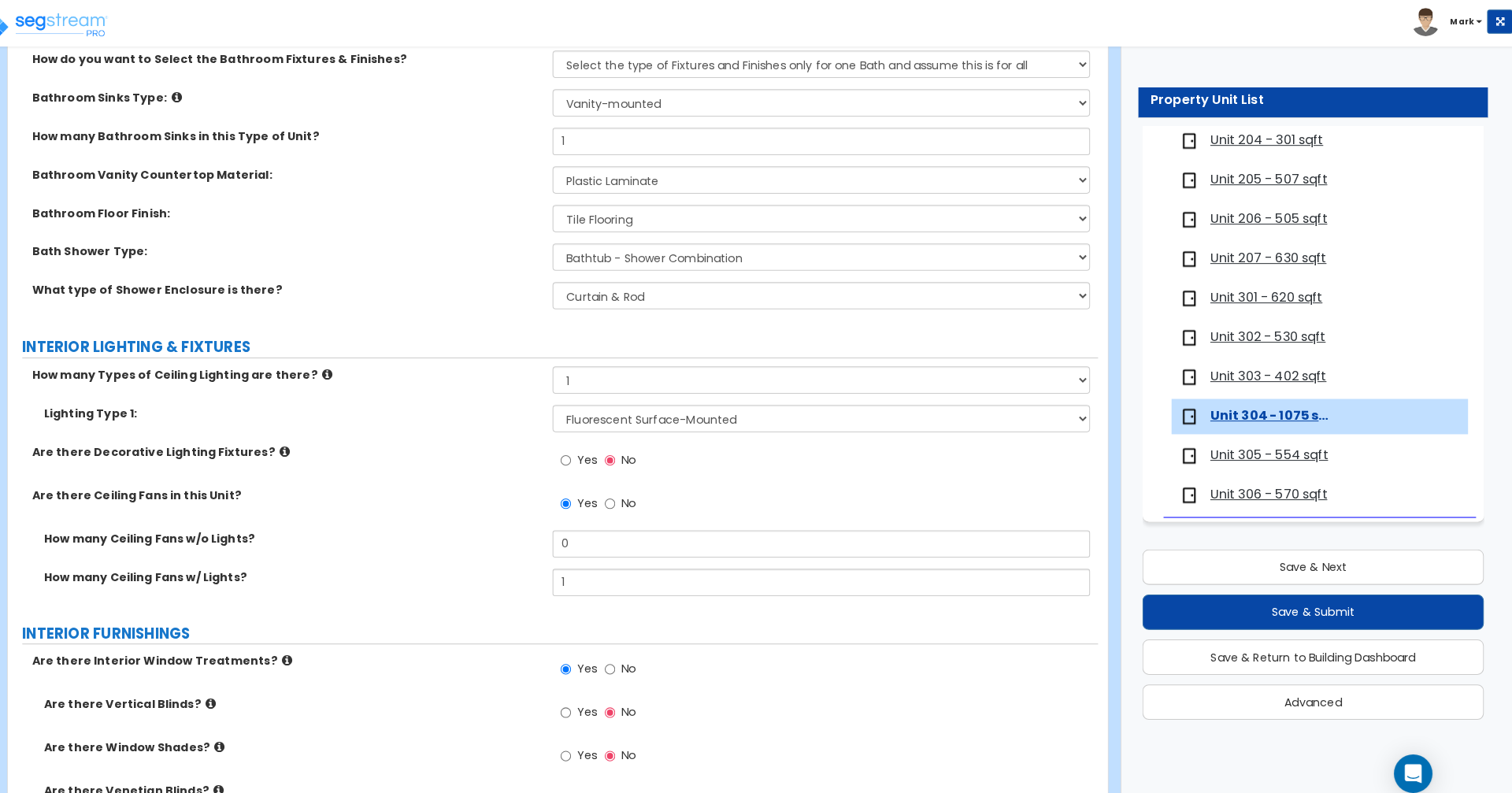
scroll to position [976, 0]
click at [606, 535] on input "0" at bounding box center [834, 533] width 526 height 27
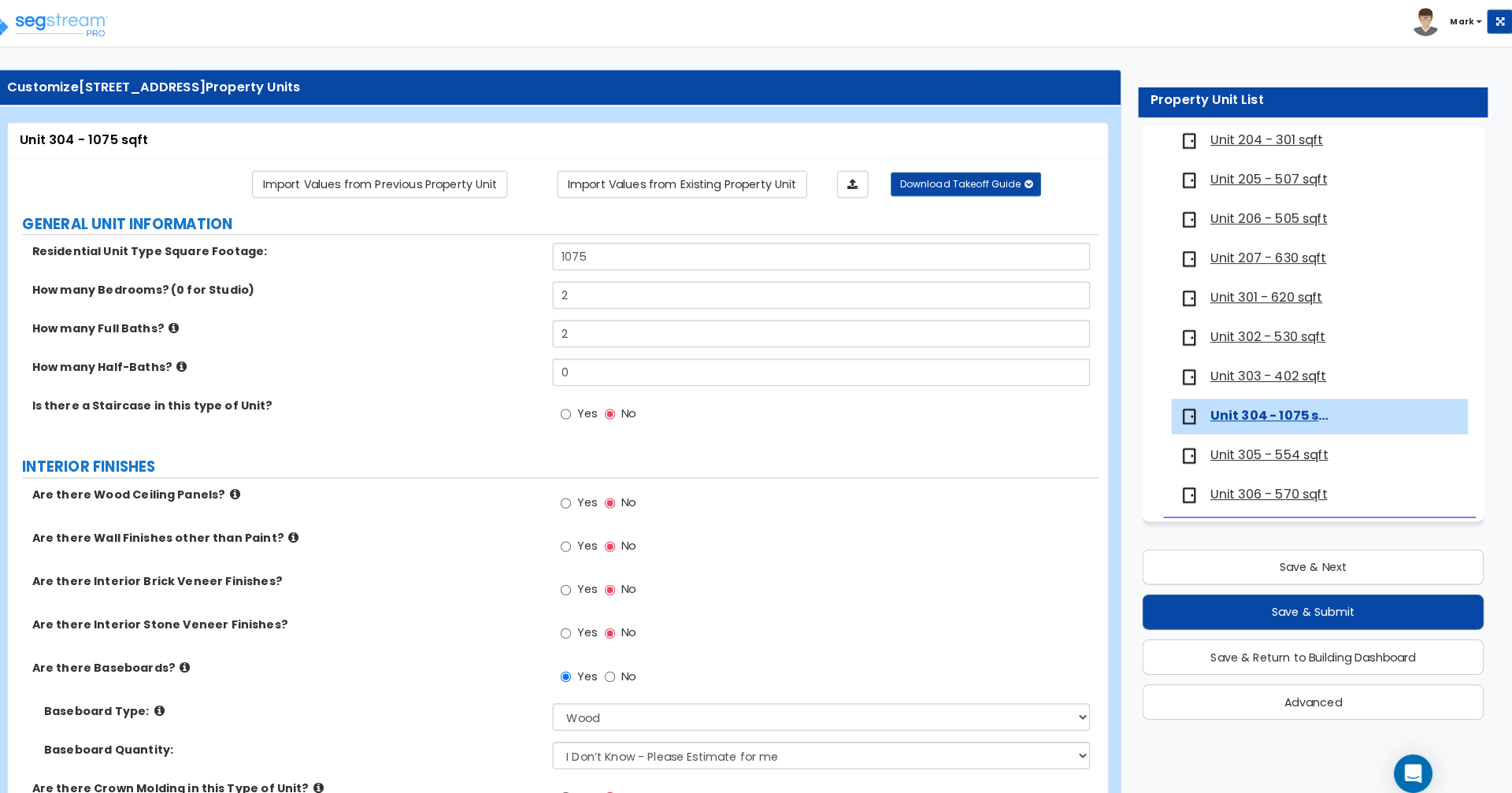
scroll to position [0, 0]
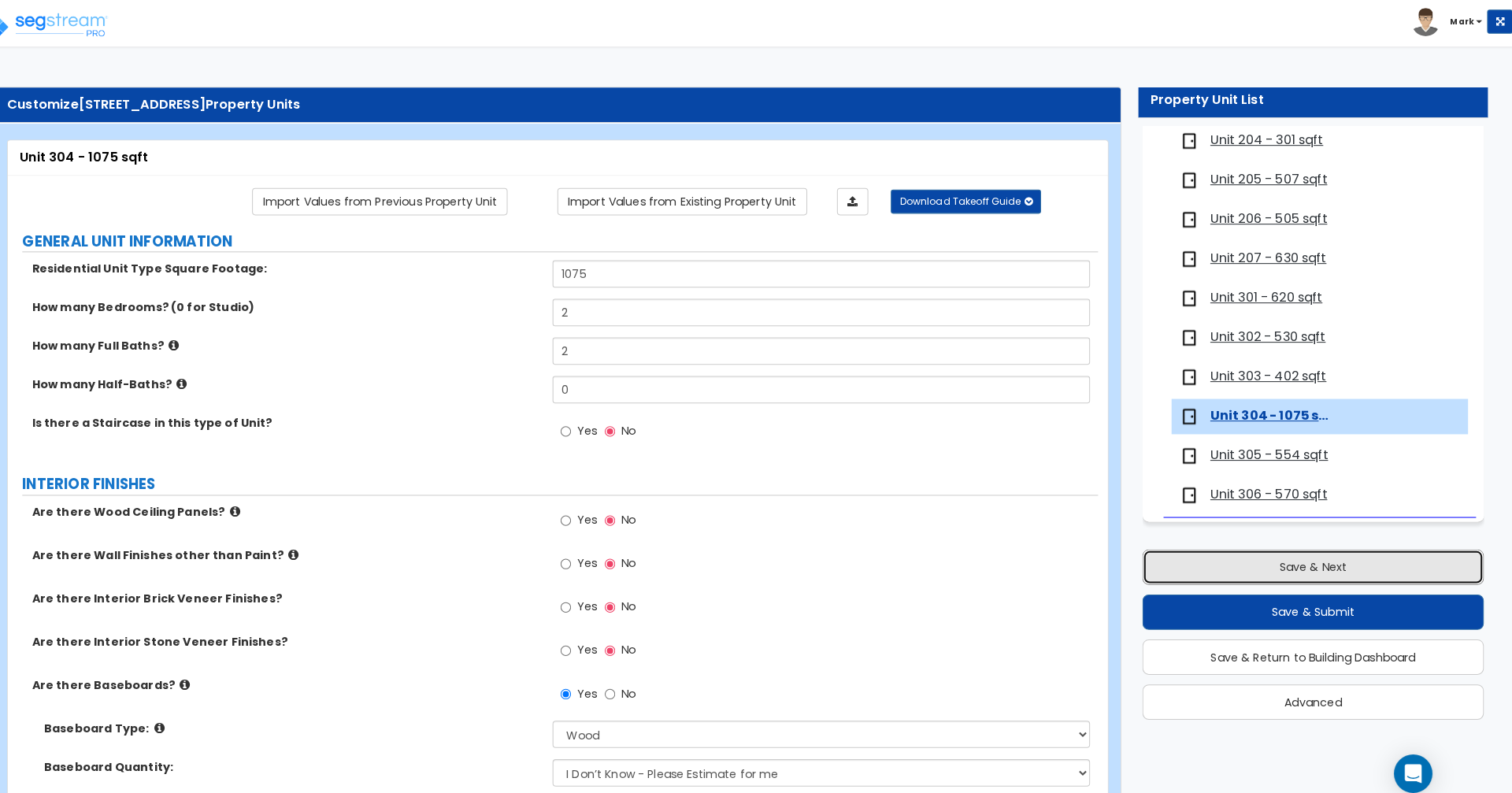
click at [1378, 562] on button "Save & Next" at bounding box center [1317, 556] width 335 height 34
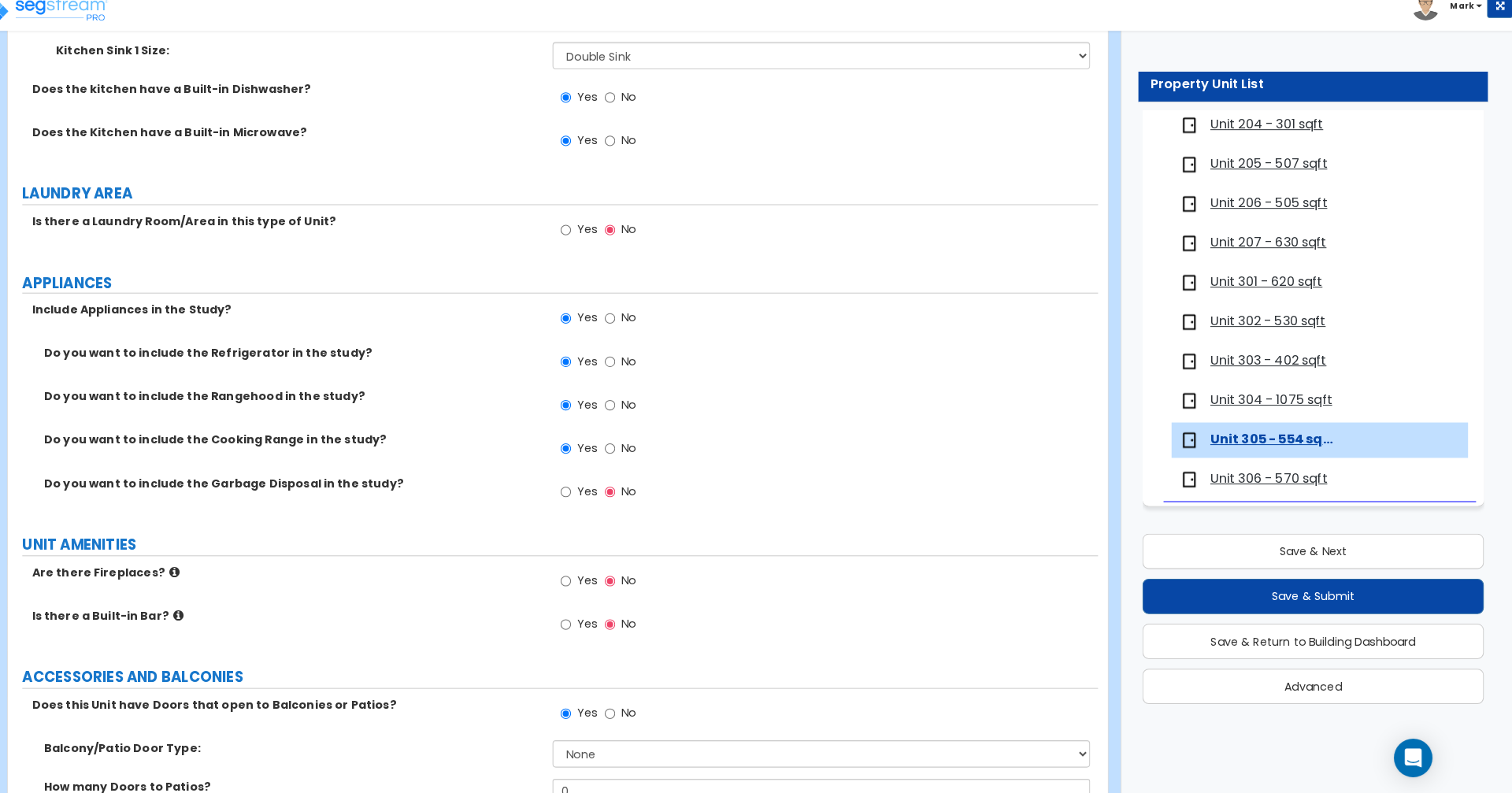
scroll to position [2414, 0]
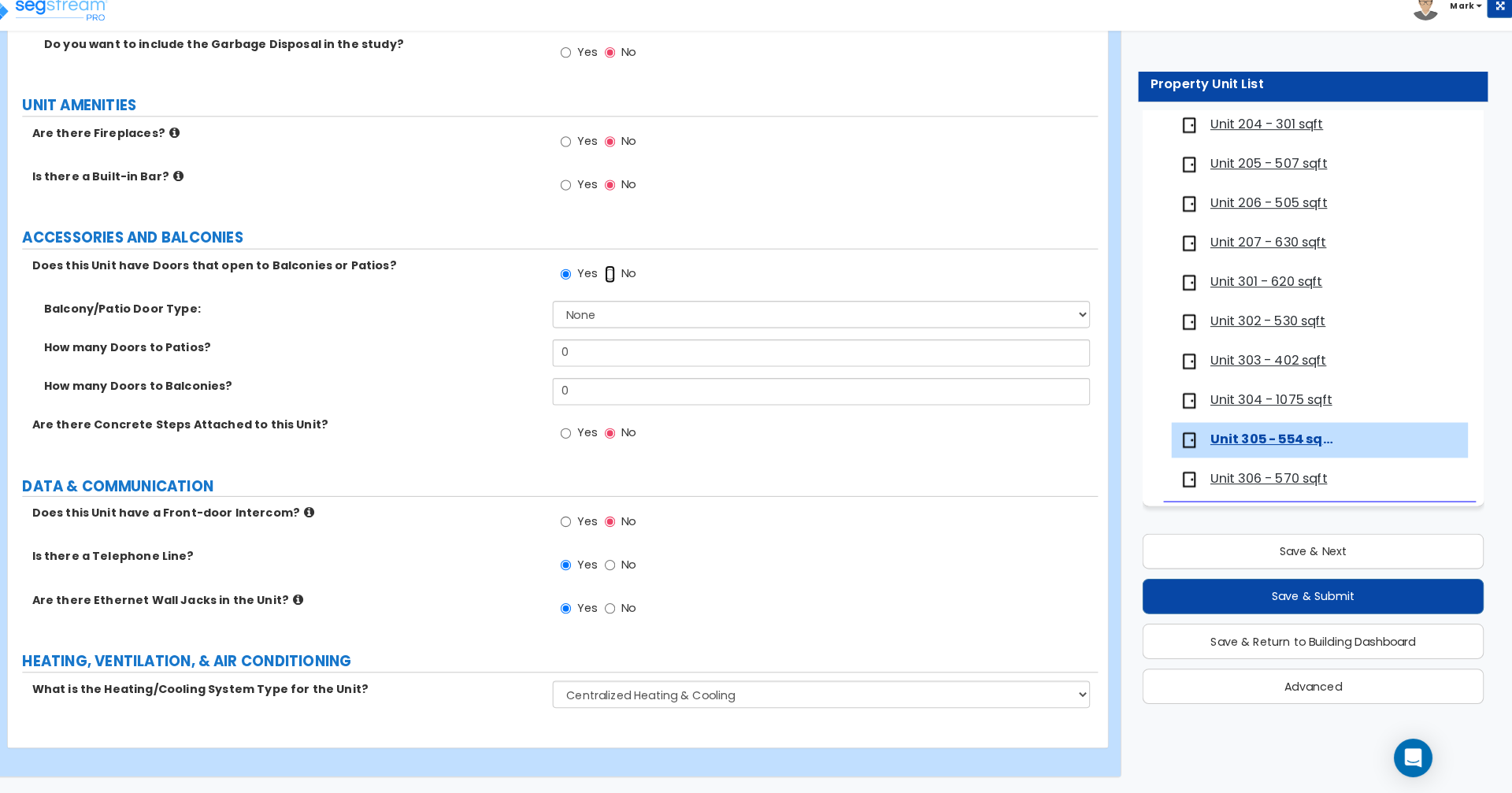
click at [626, 287] on input "No" at bounding box center [627, 285] width 10 height 17
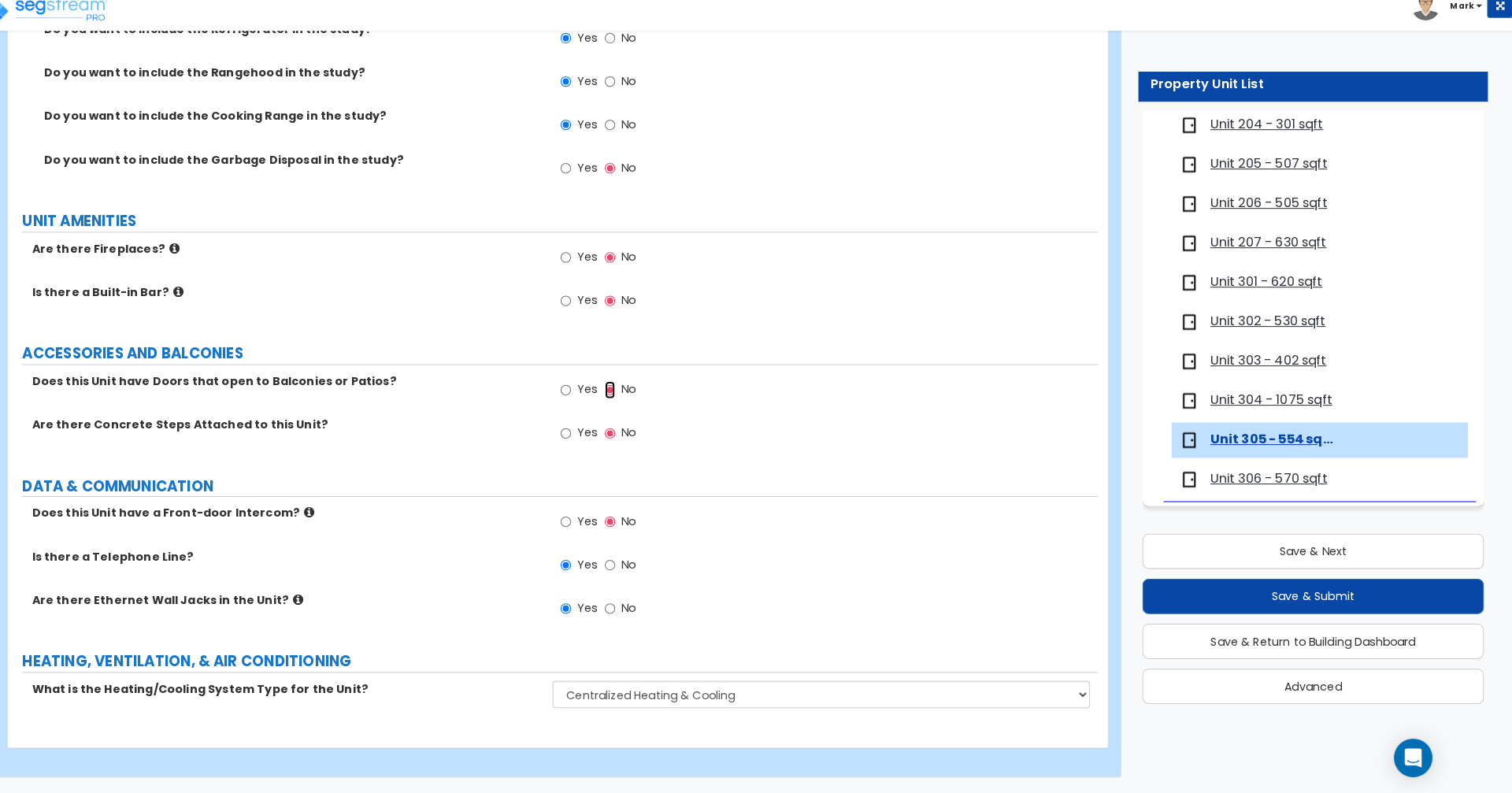
scroll to position [2730, 0]
click at [1372, 559] on button "Save & Next" at bounding box center [1317, 556] width 335 height 34
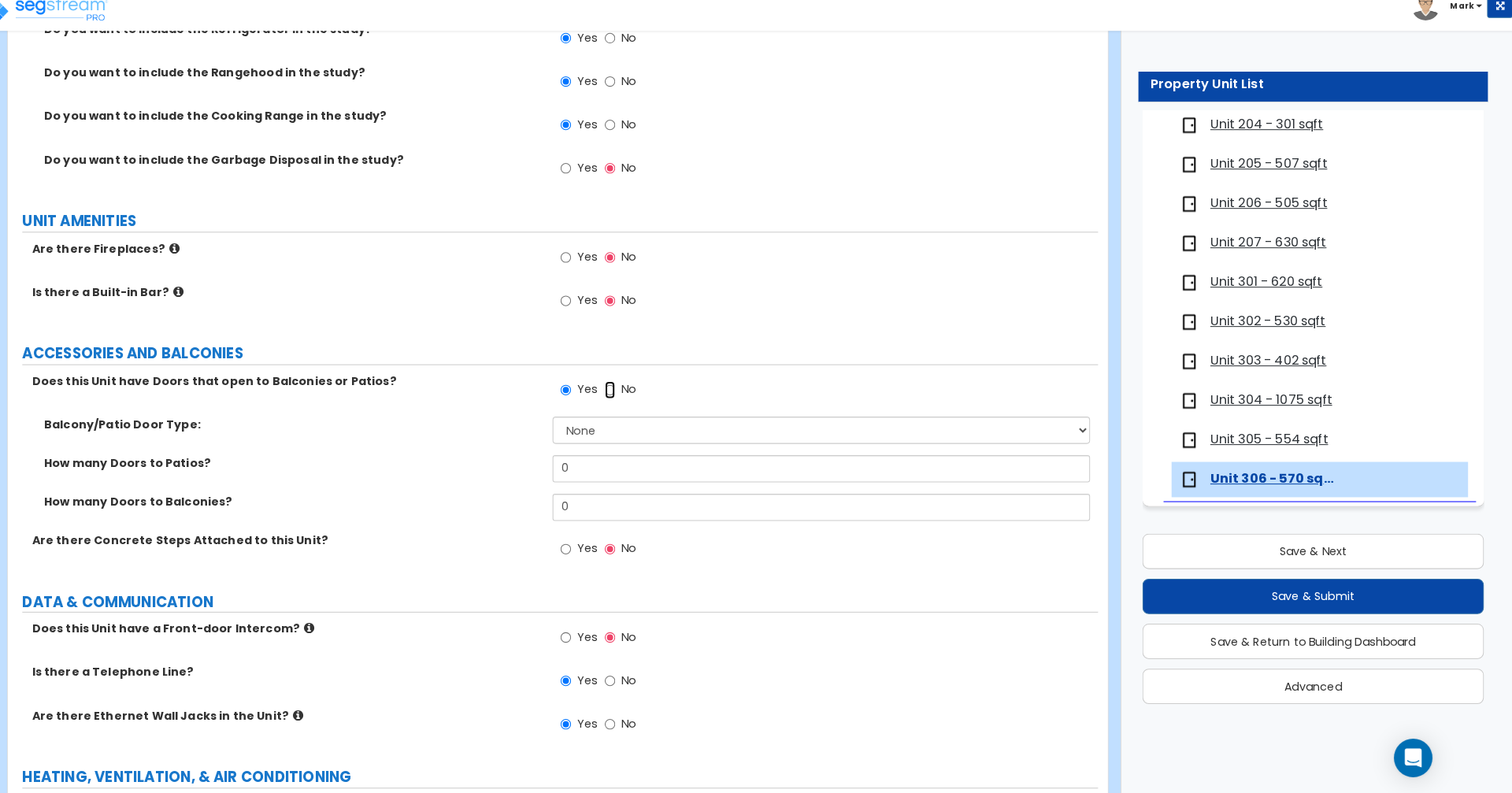
click at [627, 395] on input "No" at bounding box center [627, 398] width 10 height 17
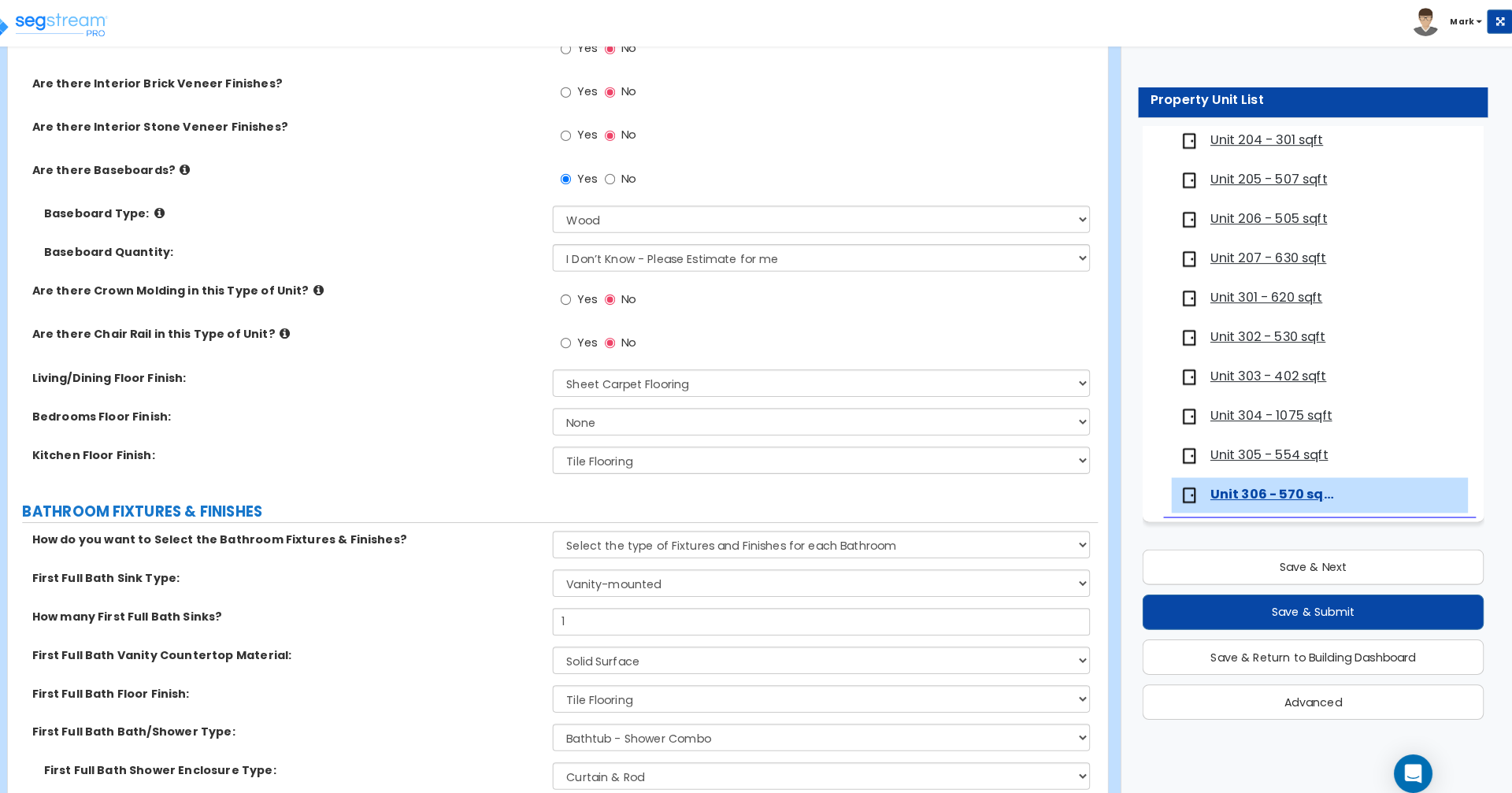
scroll to position [502, 0]
click at [885, 372] on select "None Tile Flooring Hardwood Flooring Resilient Laminate Flooring VCT Flooring S…" at bounding box center [834, 377] width 526 height 27
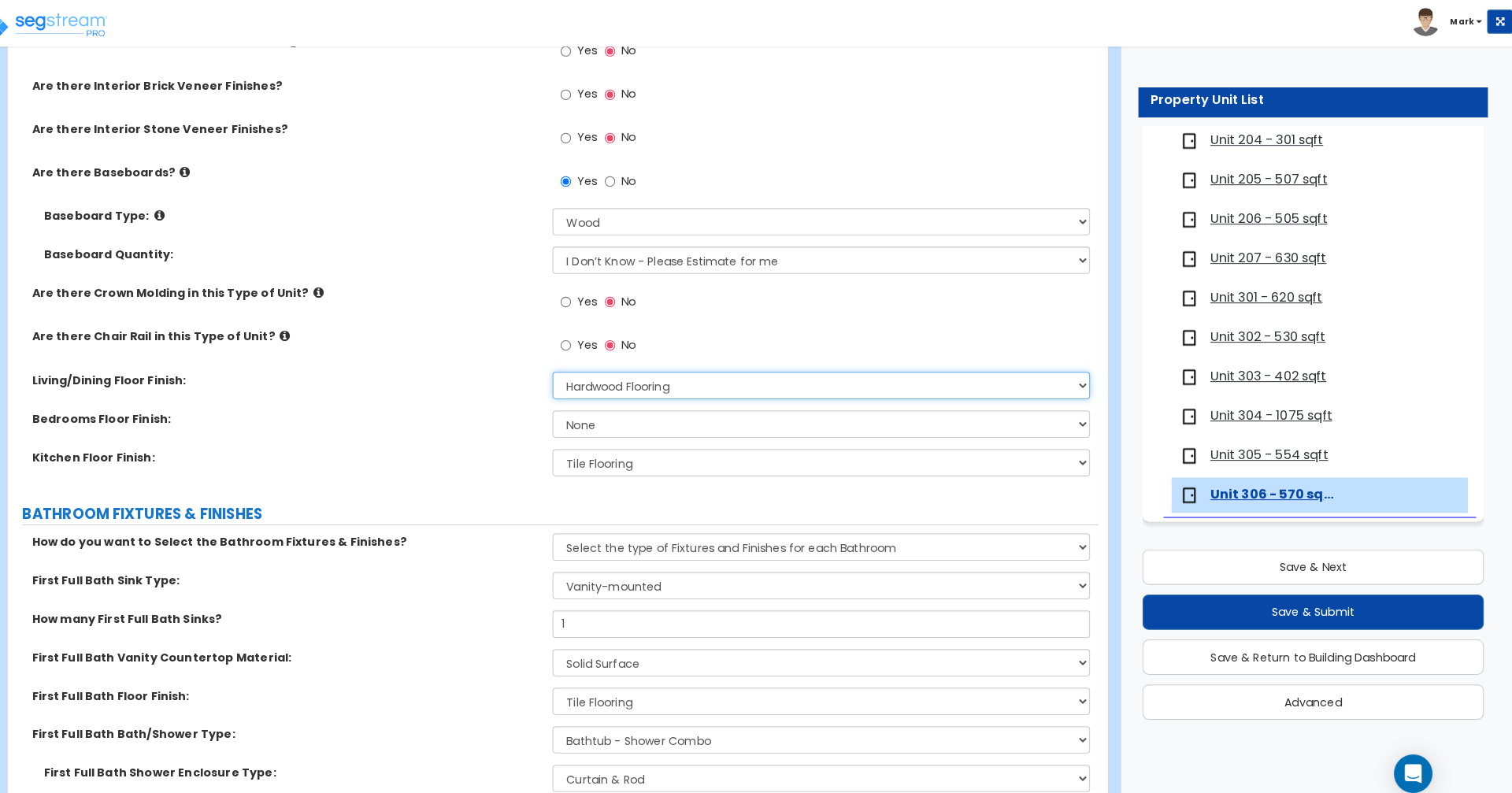
click at [571, 364] on select "None Tile Flooring Hardwood Flooring Resilient Laminate Flooring VCT Flooring S…" at bounding box center [834, 377] width 526 height 27
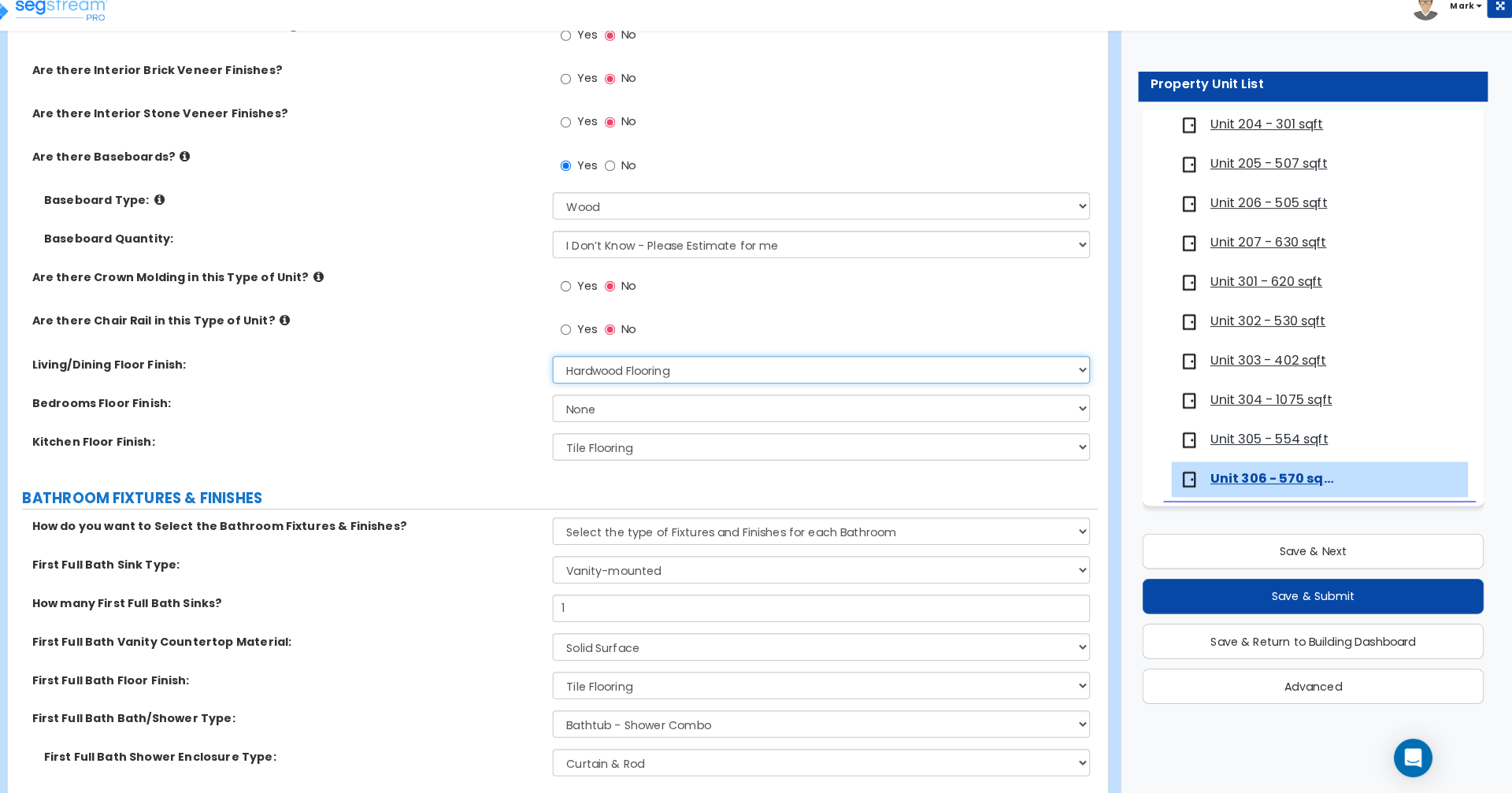
scroll to position [502, 0]
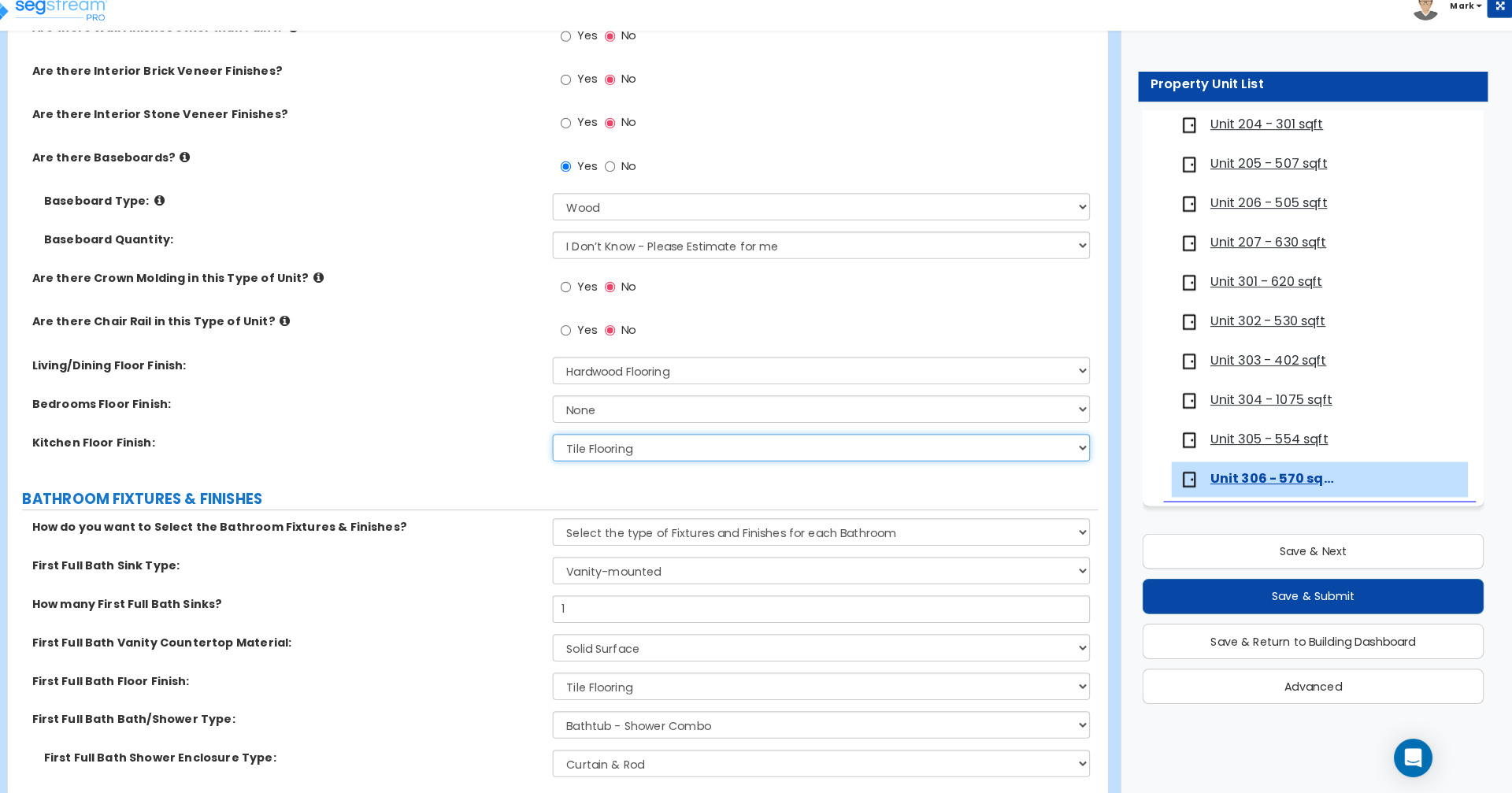
click at [791, 462] on select "None Tile Flooring Hardwood Flooring Resilient Laminate Flooring VCT Flooring S…" at bounding box center [834, 454] width 526 height 27
click at [571, 442] on select "None Tile Flooring Hardwood Flooring Resilient Laminate Flooring VCT Flooring S…" at bounding box center [834, 454] width 526 height 27
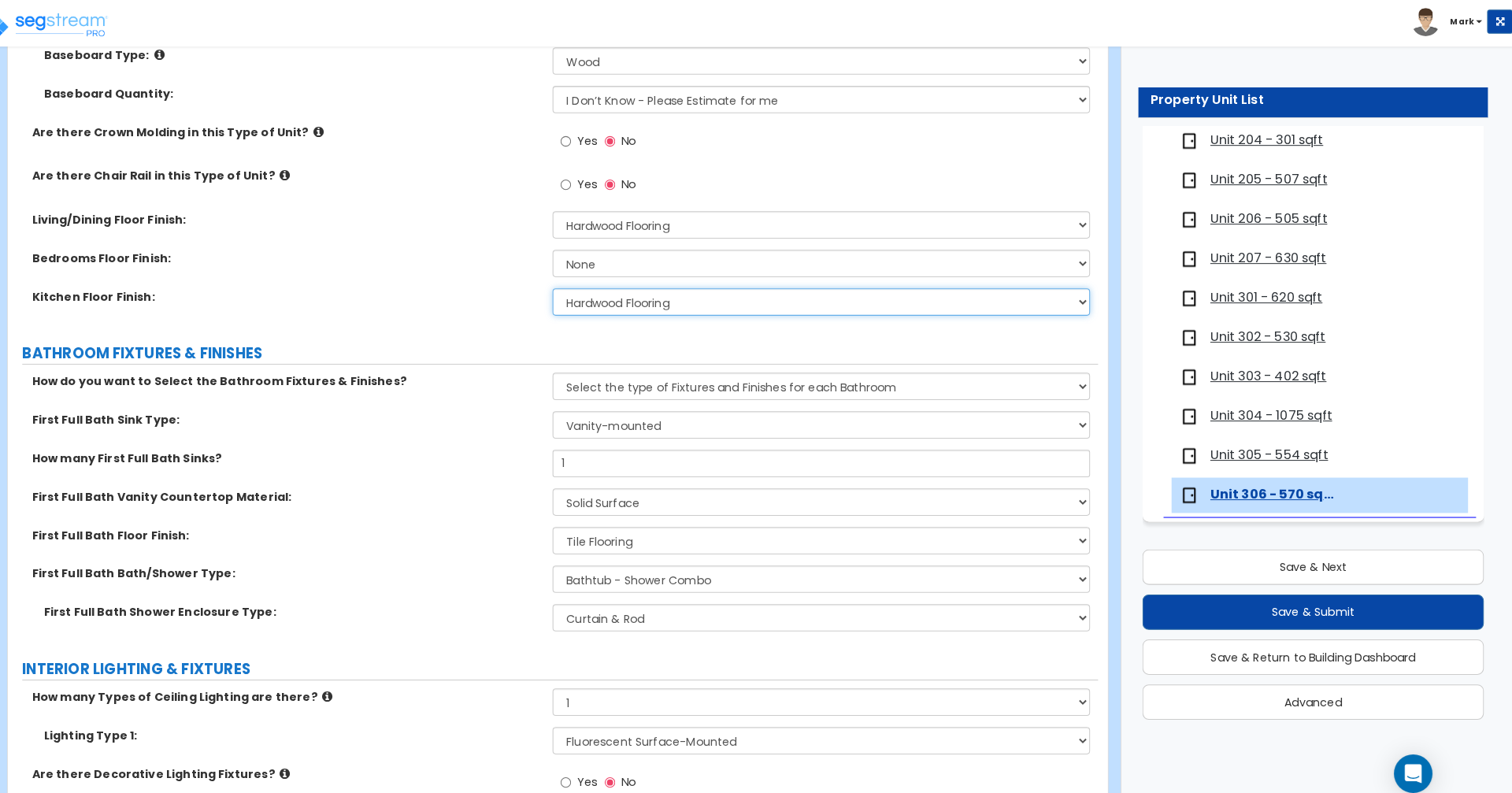
scroll to position [598, 0]
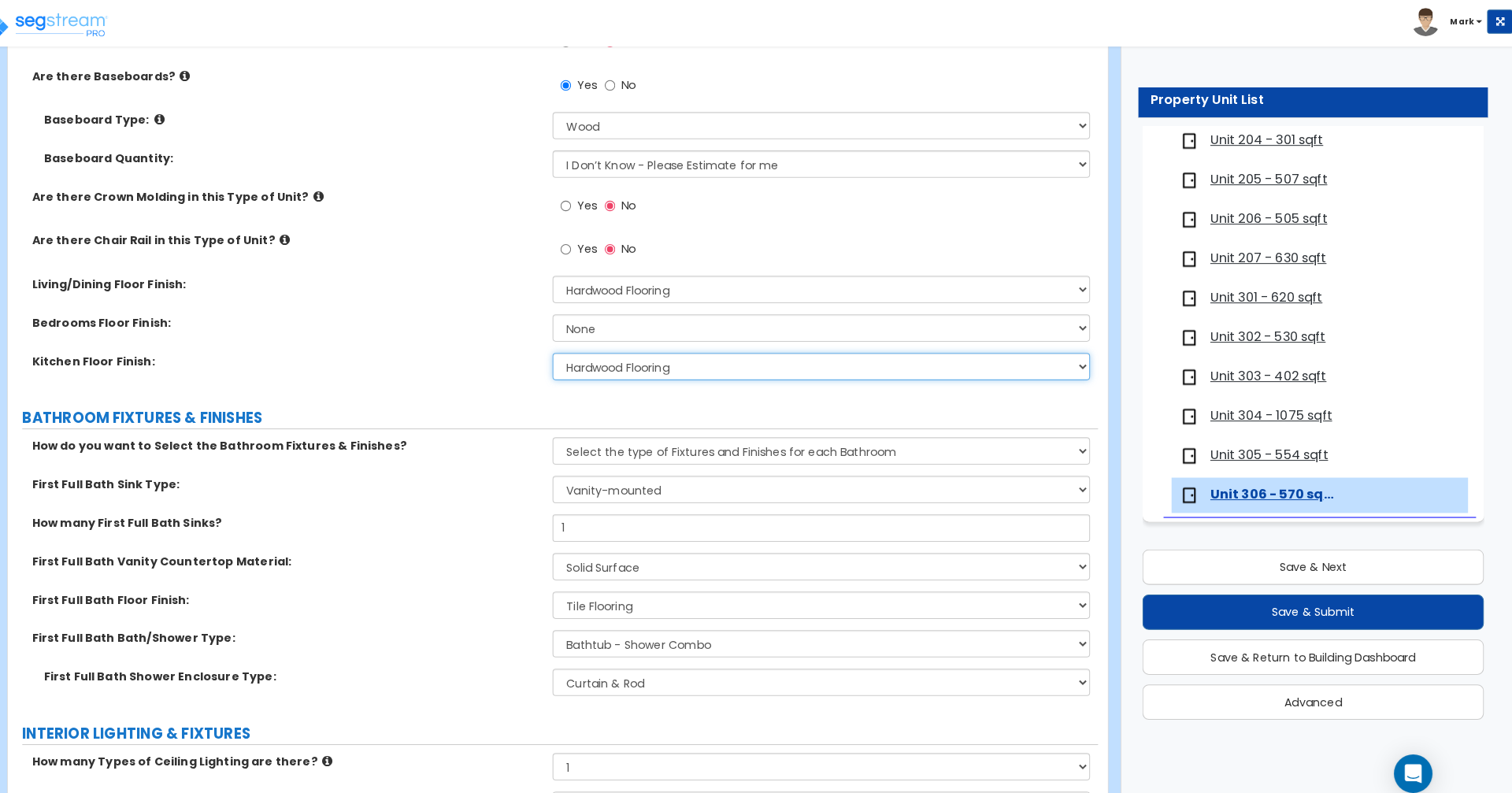
click at [816, 367] on select "None Tile Flooring Hardwood Flooring Resilient Laminate Flooring VCT Flooring S…" at bounding box center [834, 358] width 526 height 27
click at [571, 345] on select "None Tile Flooring Hardwood Flooring Resilient Laminate Flooring VCT Flooring S…" at bounding box center [834, 358] width 526 height 27
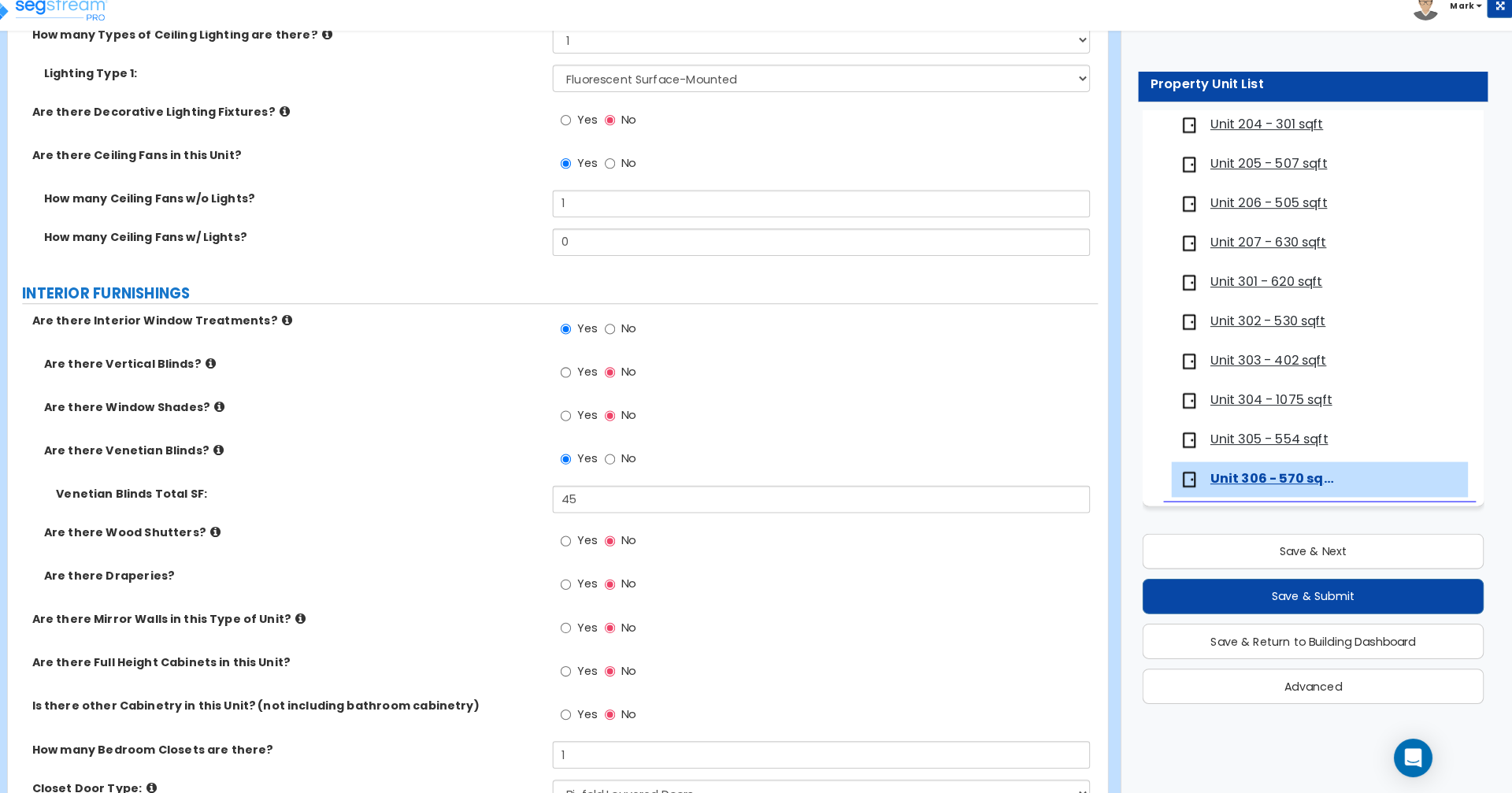
scroll to position [1297, 0]
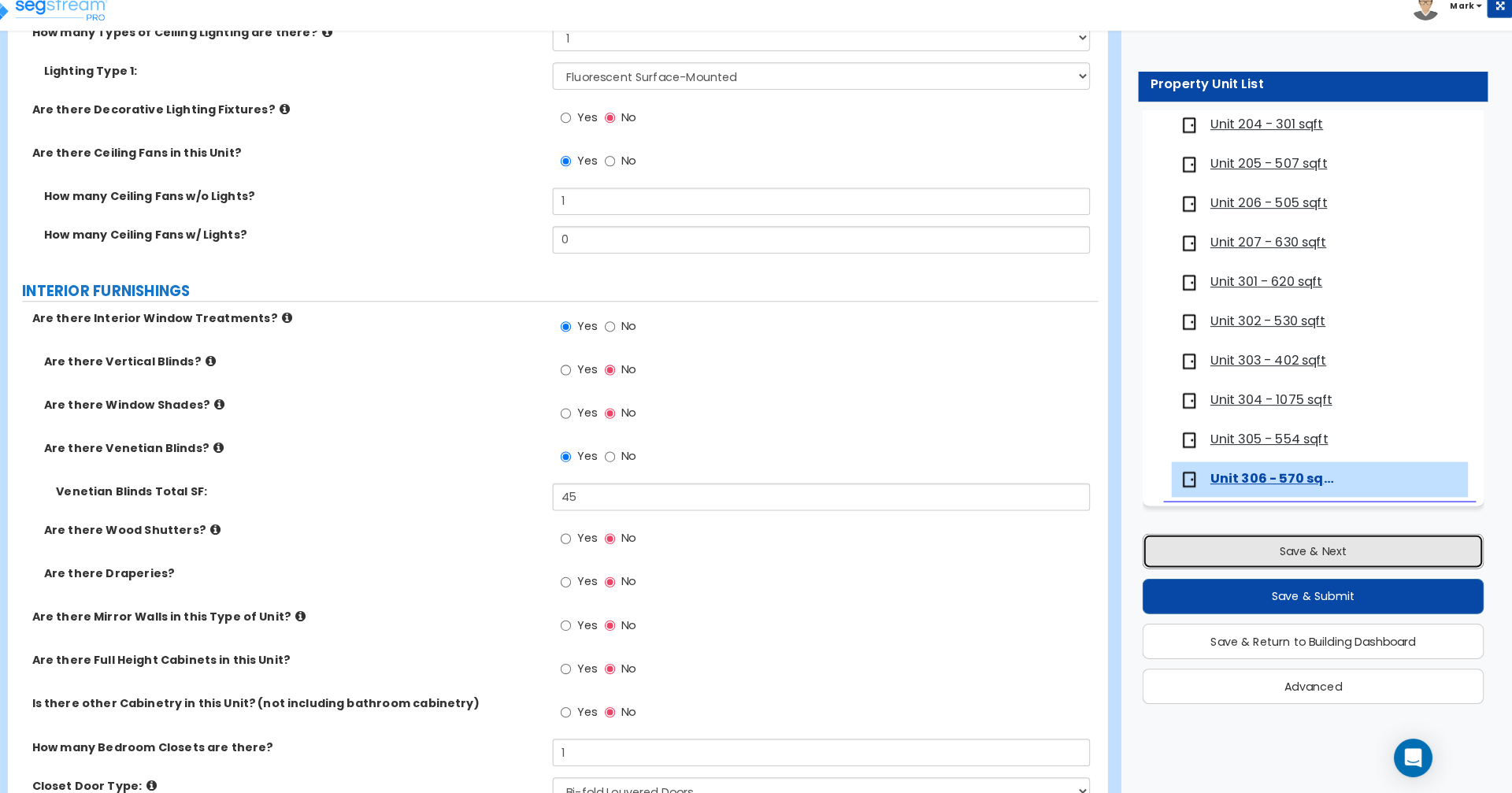
click at [1376, 559] on button "Save & Next" at bounding box center [1317, 556] width 335 height 34
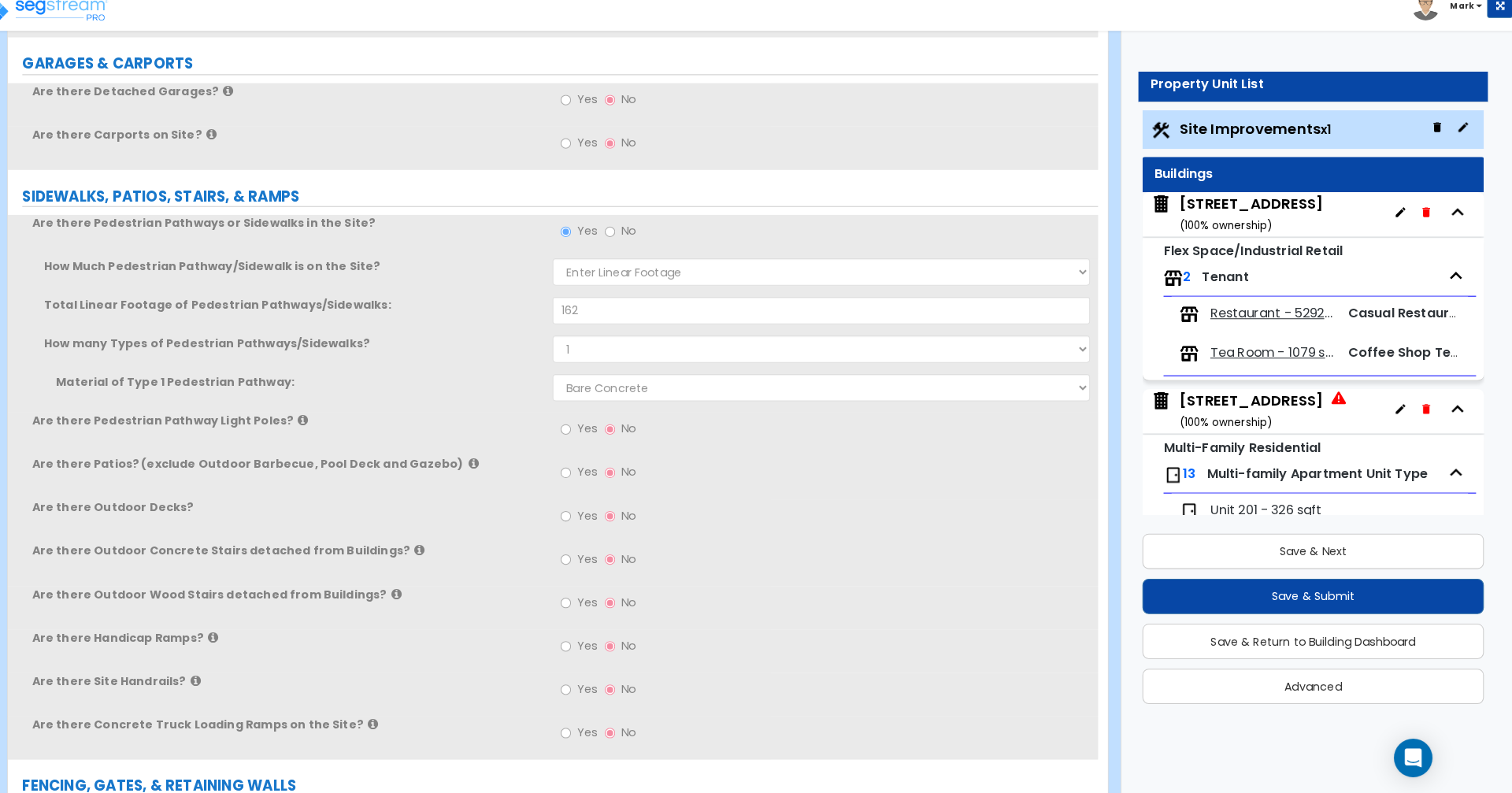
scroll to position [1436, 0]
